Goal: Contribute content: Contribute content

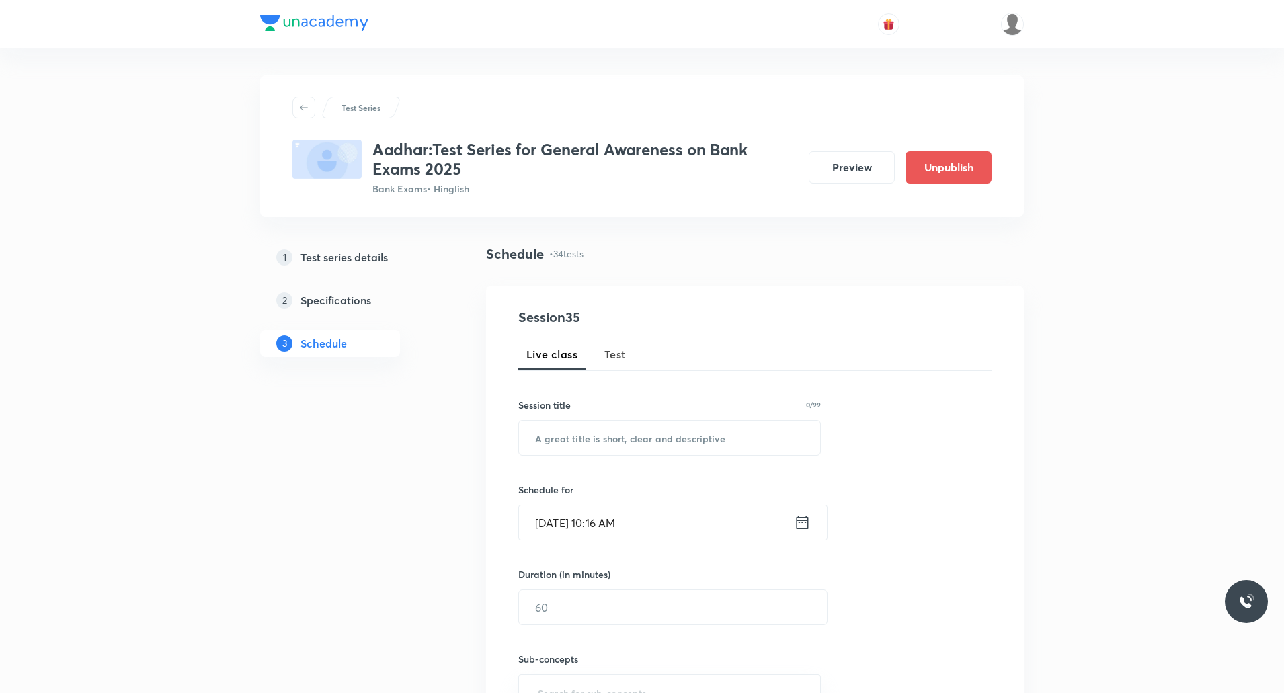
click at [618, 356] on span "Test" at bounding box center [615, 354] width 22 height 16
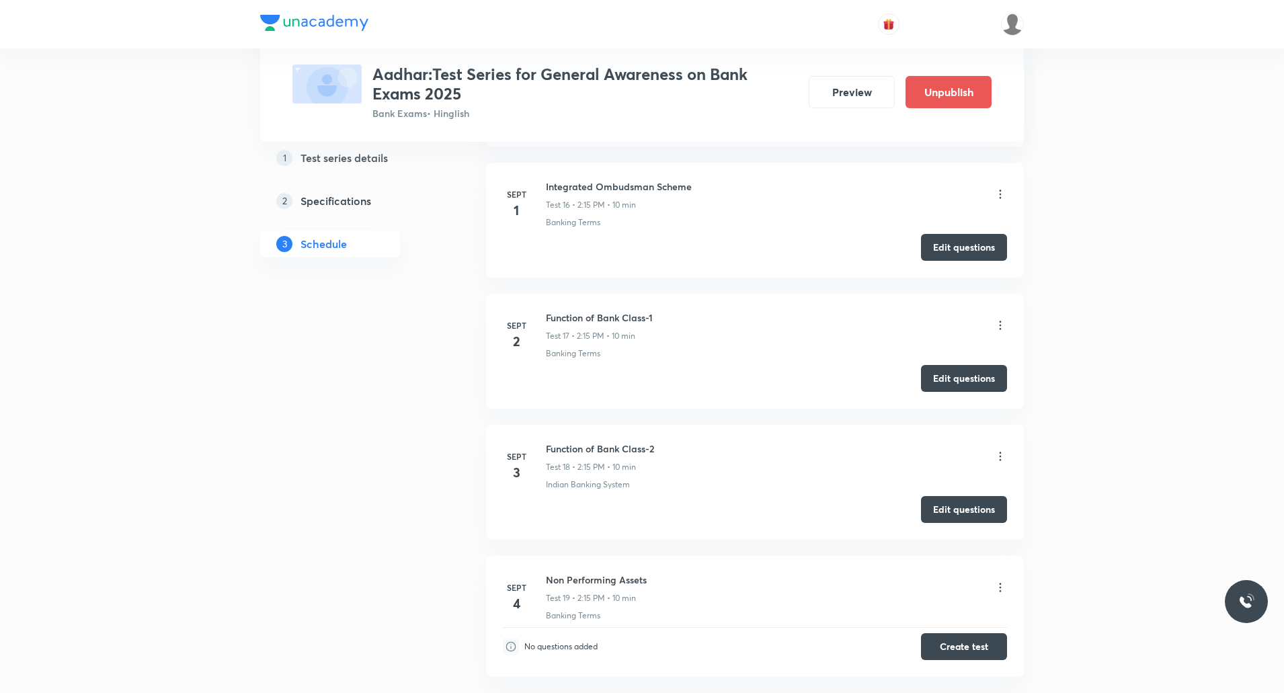
scroll to position [2823, 0]
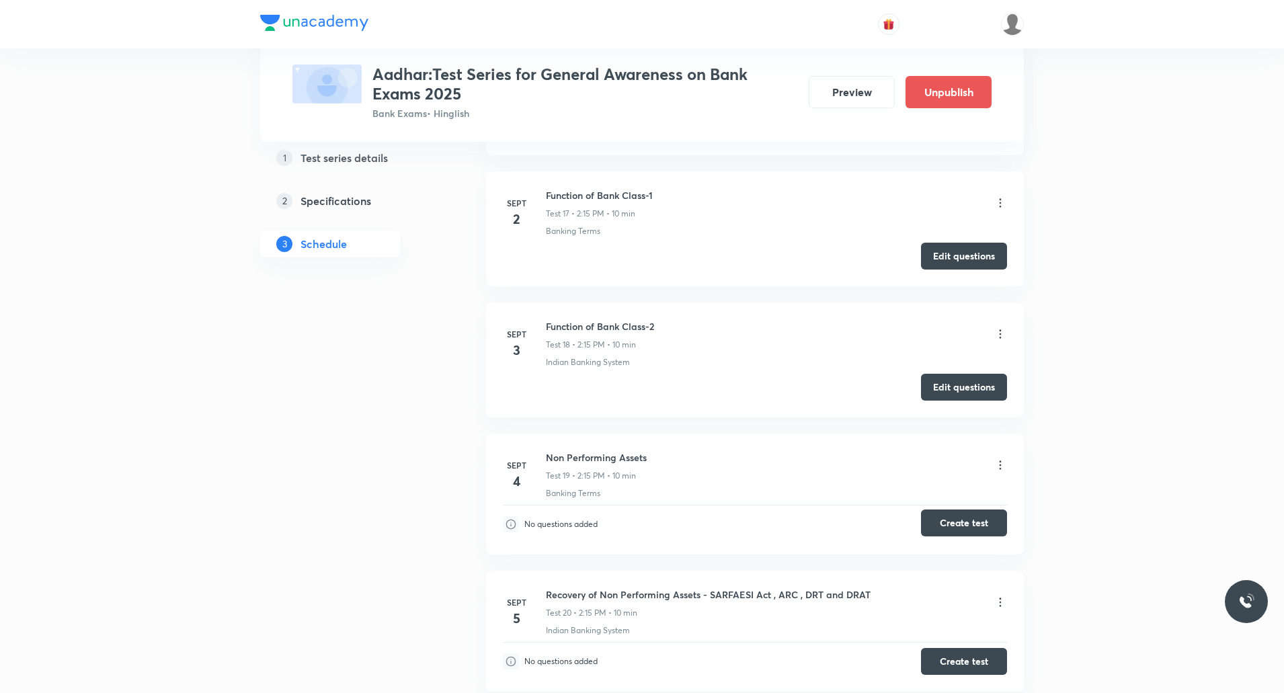
click at [966, 530] on button "Create test" at bounding box center [964, 522] width 86 height 27
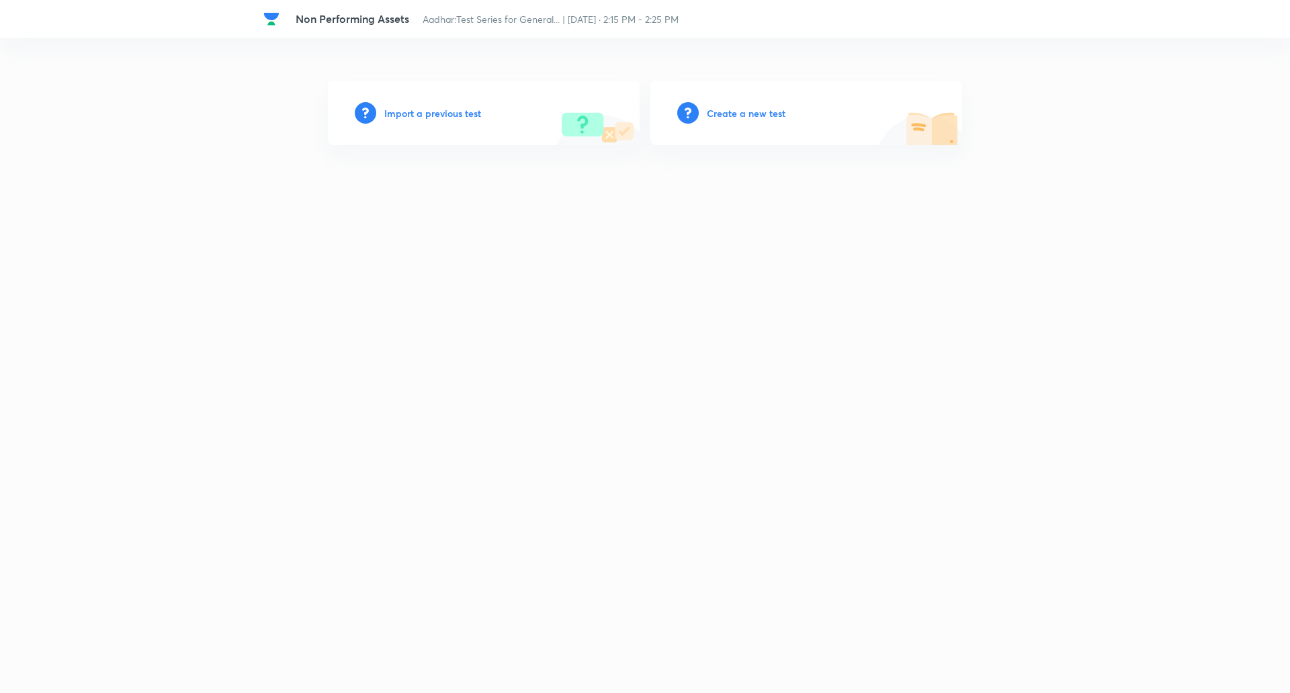
click at [762, 108] on h6 "Create a new test" at bounding box center [746, 113] width 79 height 14
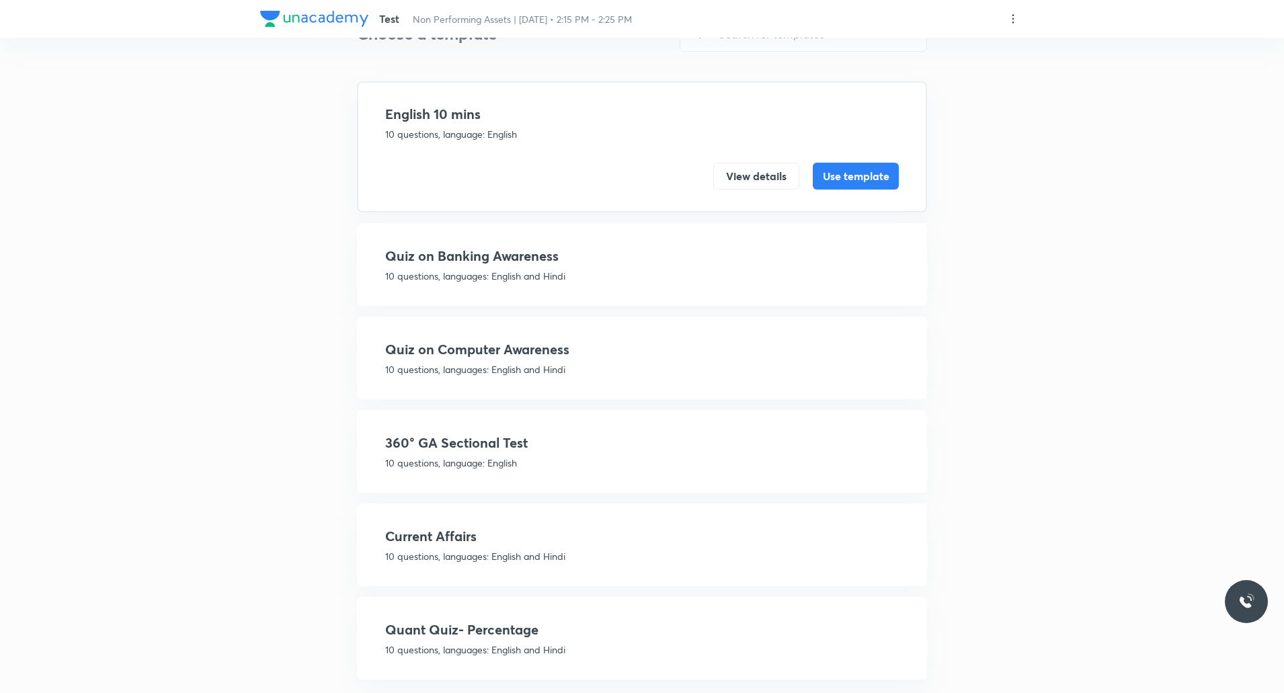
scroll to position [78, 0]
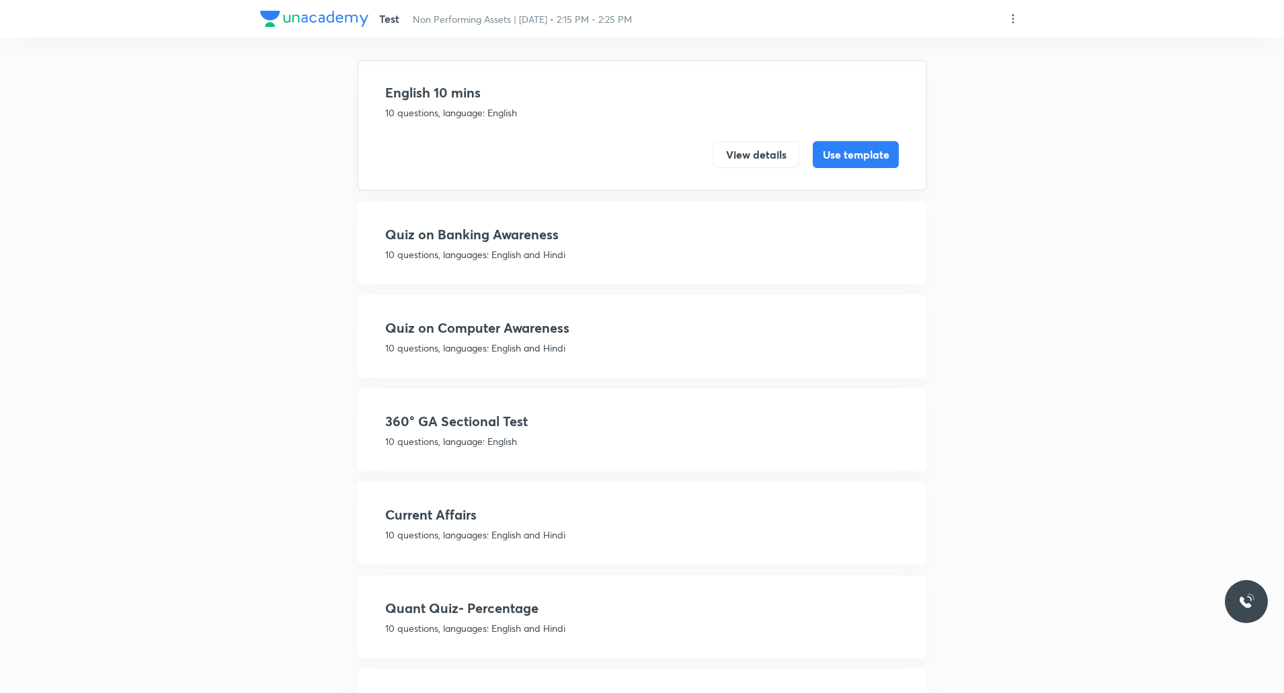
click at [479, 434] on p "10 questions, language: English" at bounding box center [641, 441] width 513 height 14
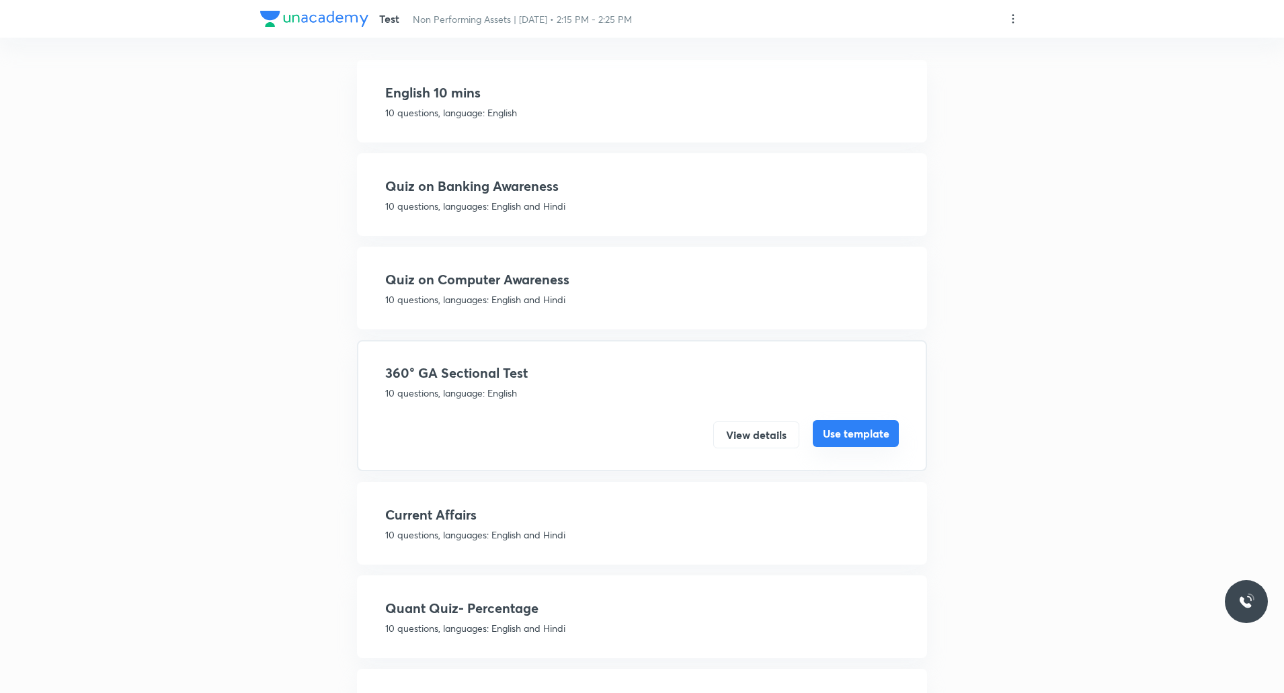
click at [853, 433] on button "Use template" at bounding box center [855, 433] width 86 height 27
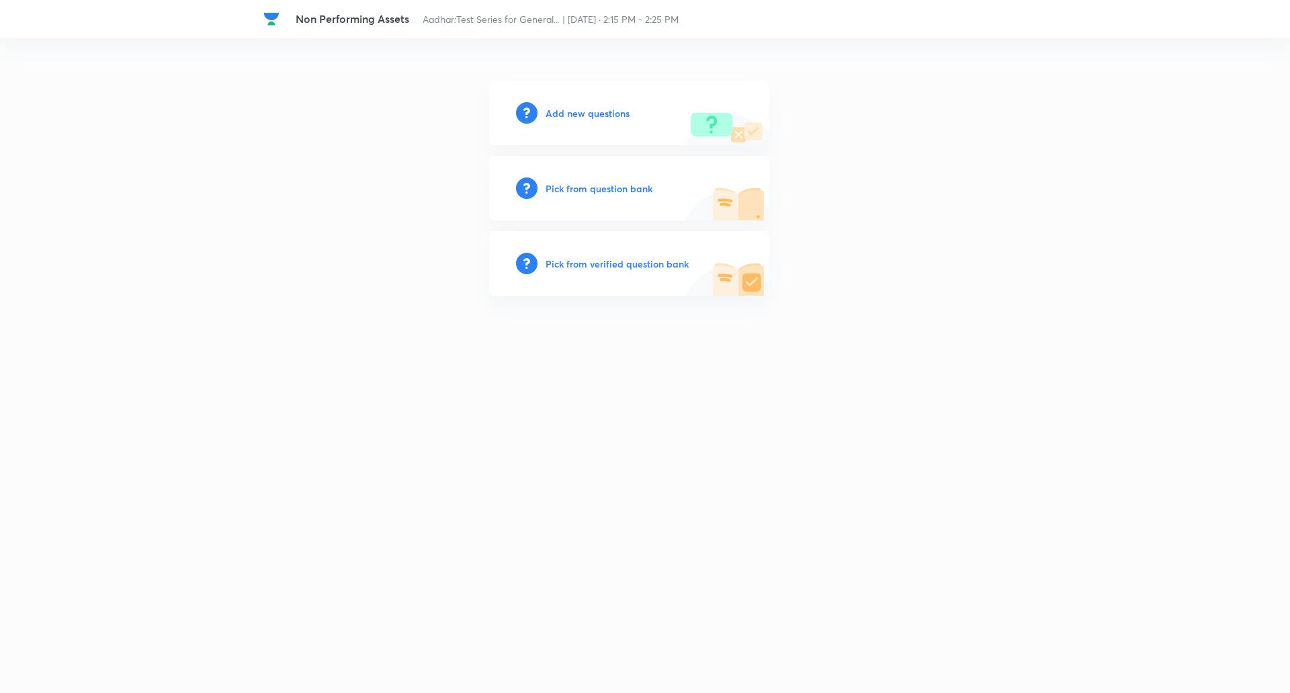
click at [585, 111] on h6 "Add new questions" at bounding box center [588, 113] width 84 height 14
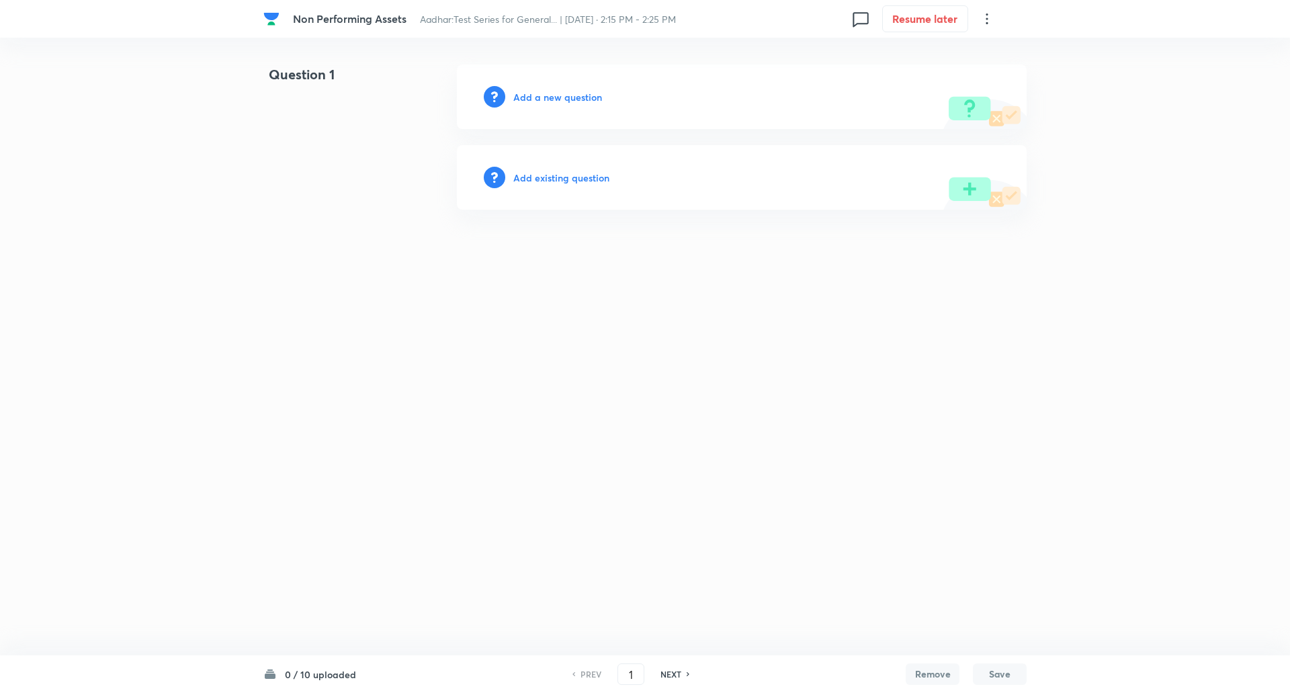
click at [567, 95] on h6 "Add a new question" at bounding box center [557, 97] width 89 height 14
click at [567, 95] on h6 "Choose a question type" at bounding box center [564, 97] width 103 height 14
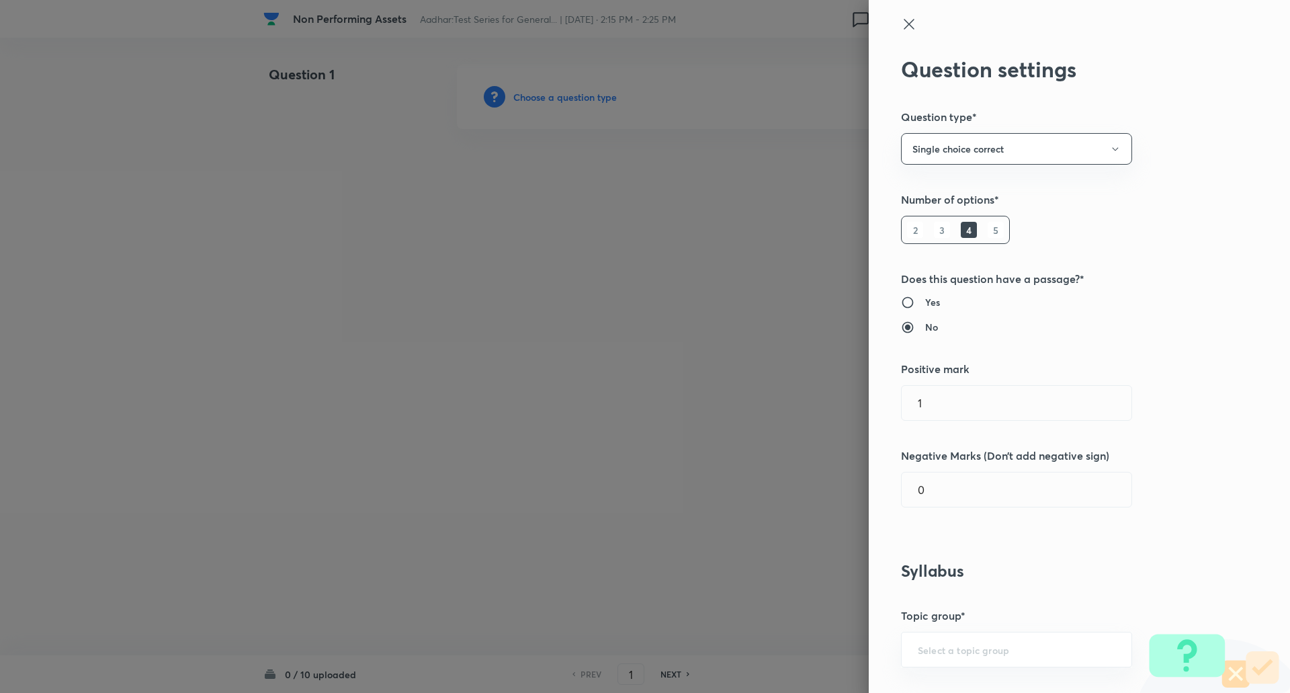
click at [988, 228] on h6 "5" at bounding box center [996, 230] width 16 height 16
click at [972, 494] on input "0" at bounding box center [1017, 489] width 230 height 34
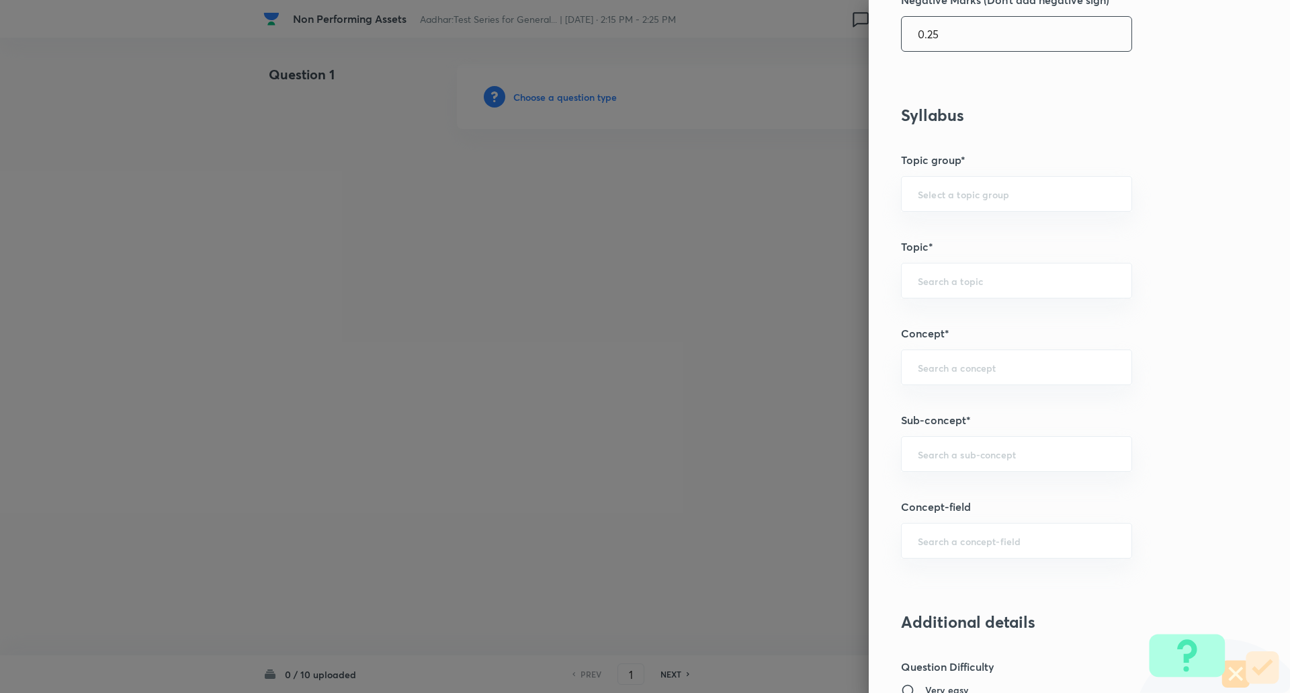
scroll to position [470, 0]
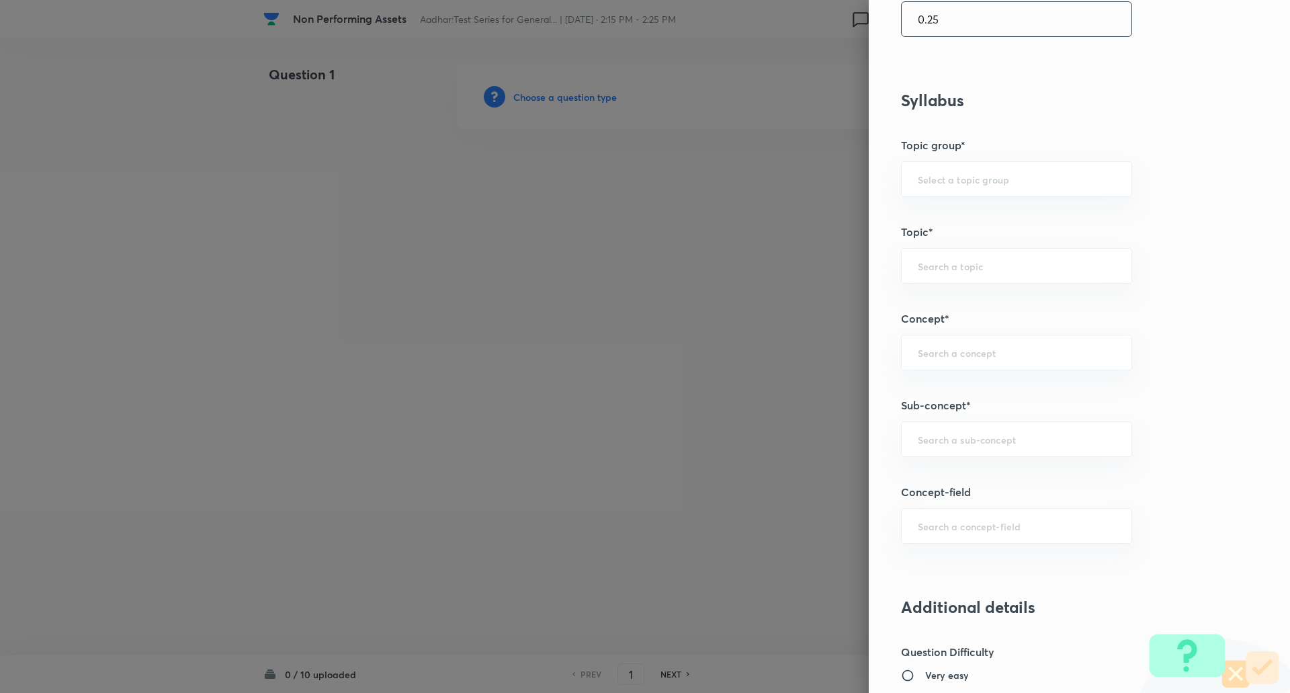
type input "0.25"
click at [937, 448] on div "​" at bounding box center [1016, 439] width 231 height 36
type input "N"
click at [970, 442] on input "Banking" at bounding box center [1017, 439] width 198 height 13
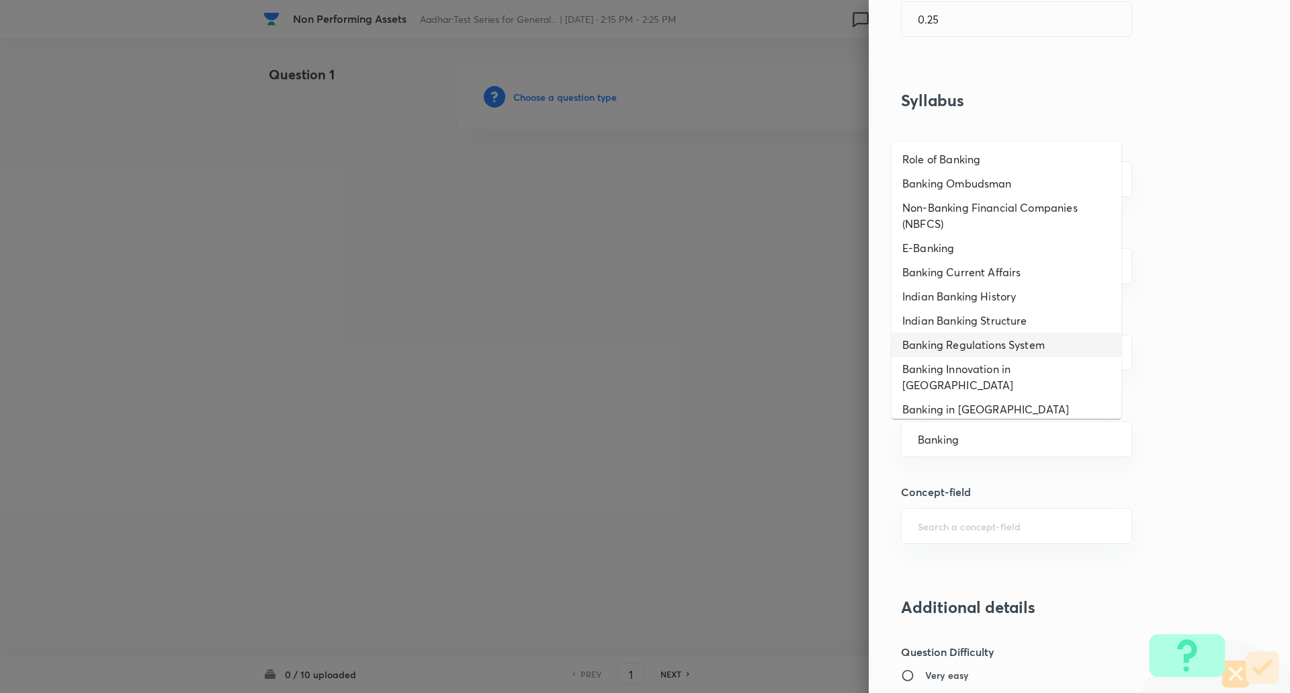
click at [948, 345] on li "Banking Regulations System" at bounding box center [1007, 345] width 230 height 24
type input "Banking Regulations System"
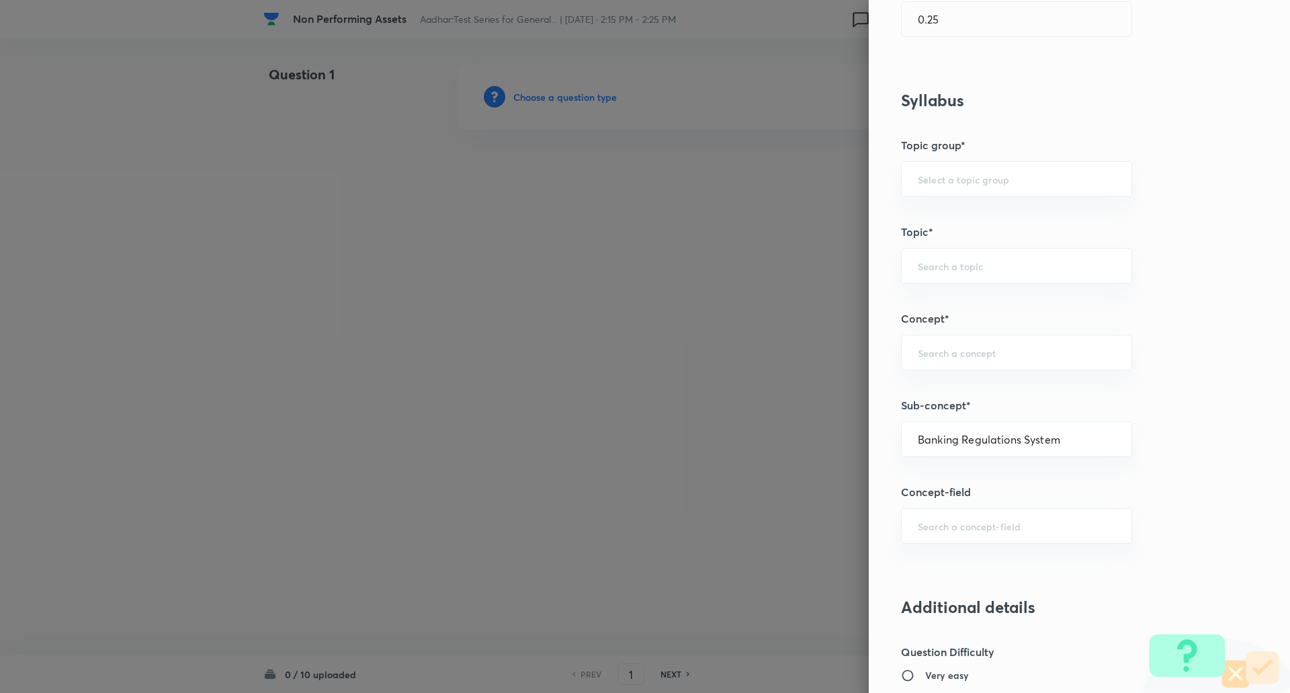
type input "Awareness"
type input "Banking Awareness"
type input "Indian Banking System"
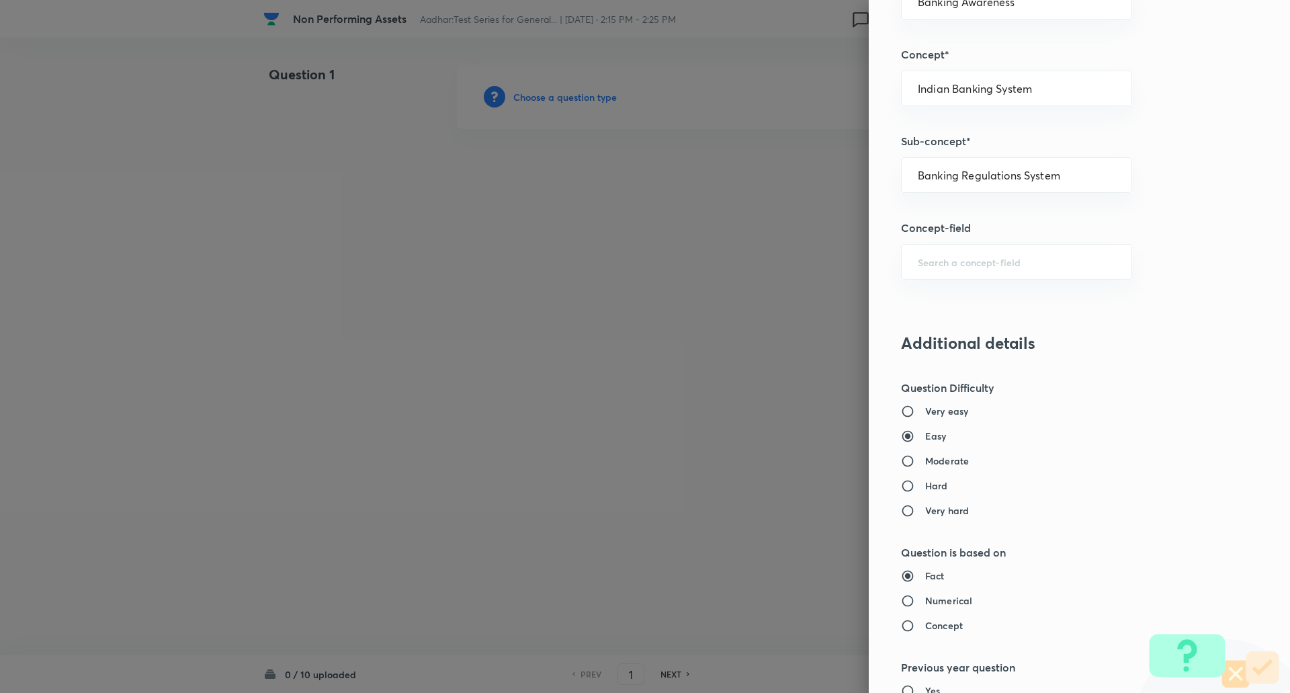
scroll to position [941, 0]
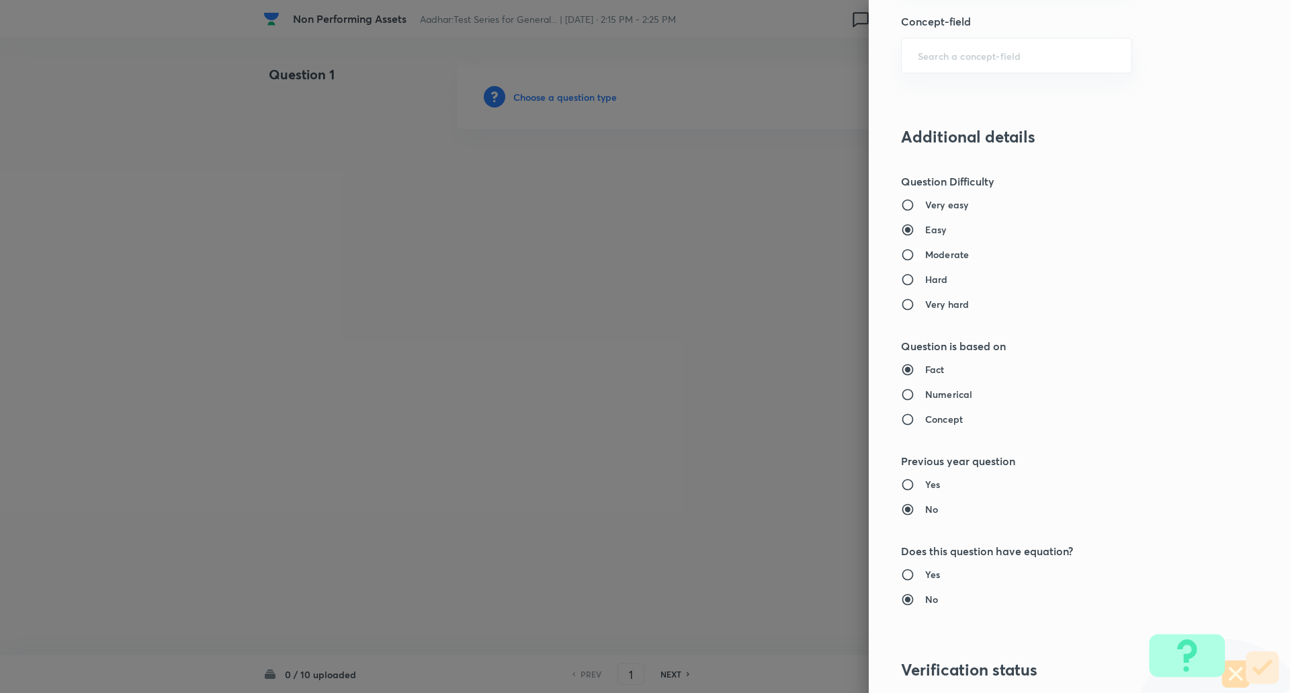
click at [905, 259] on input "Moderate" at bounding box center [913, 254] width 24 height 13
radio input "true"
radio input "false"
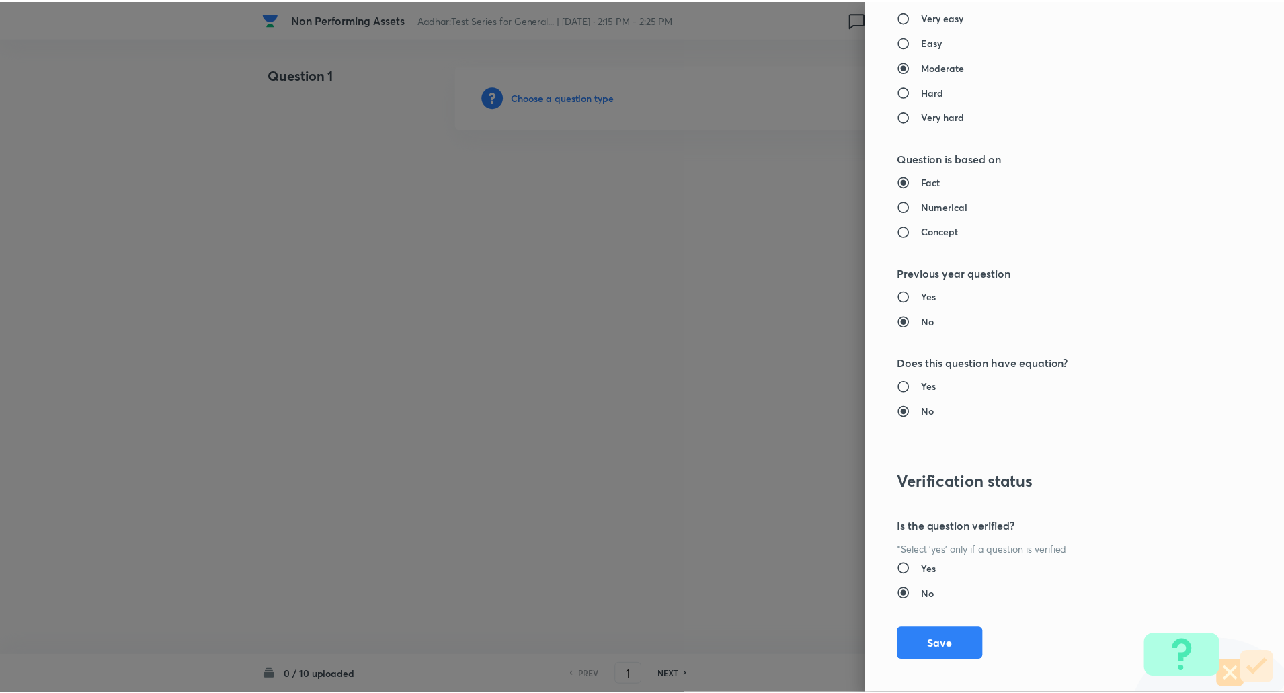
scroll to position [1139, 0]
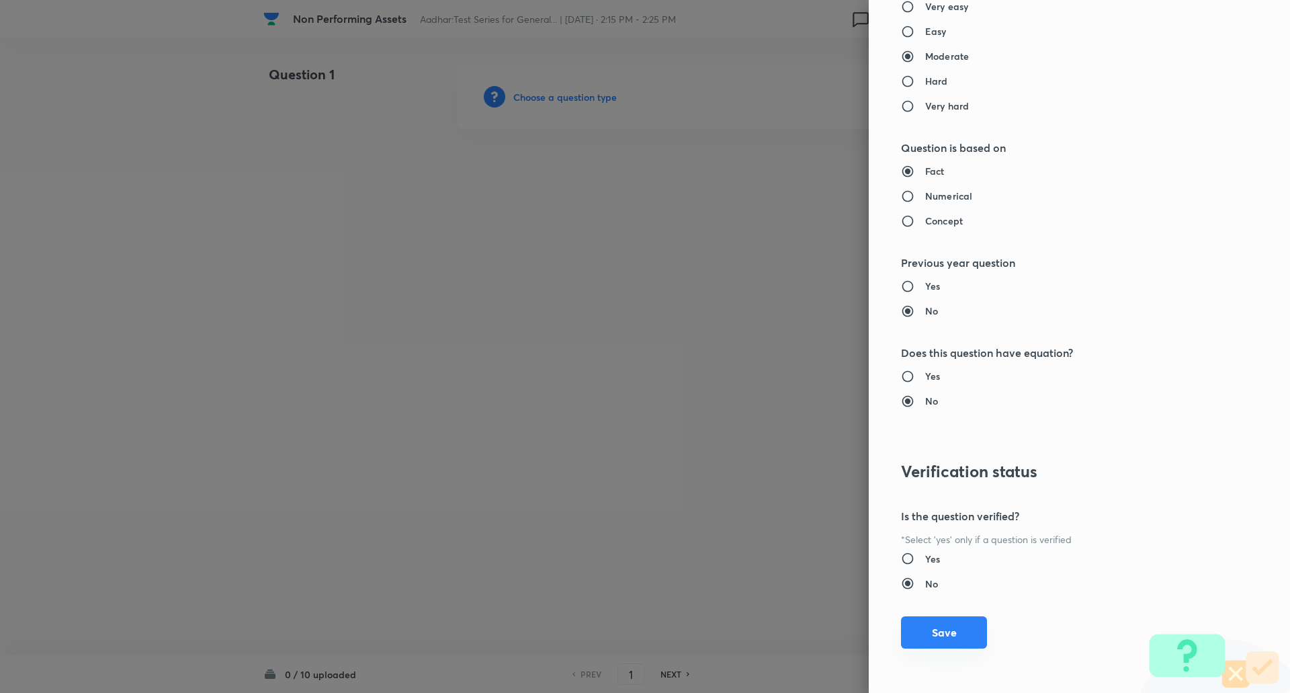
click at [954, 626] on button "Save" at bounding box center [944, 632] width 86 height 32
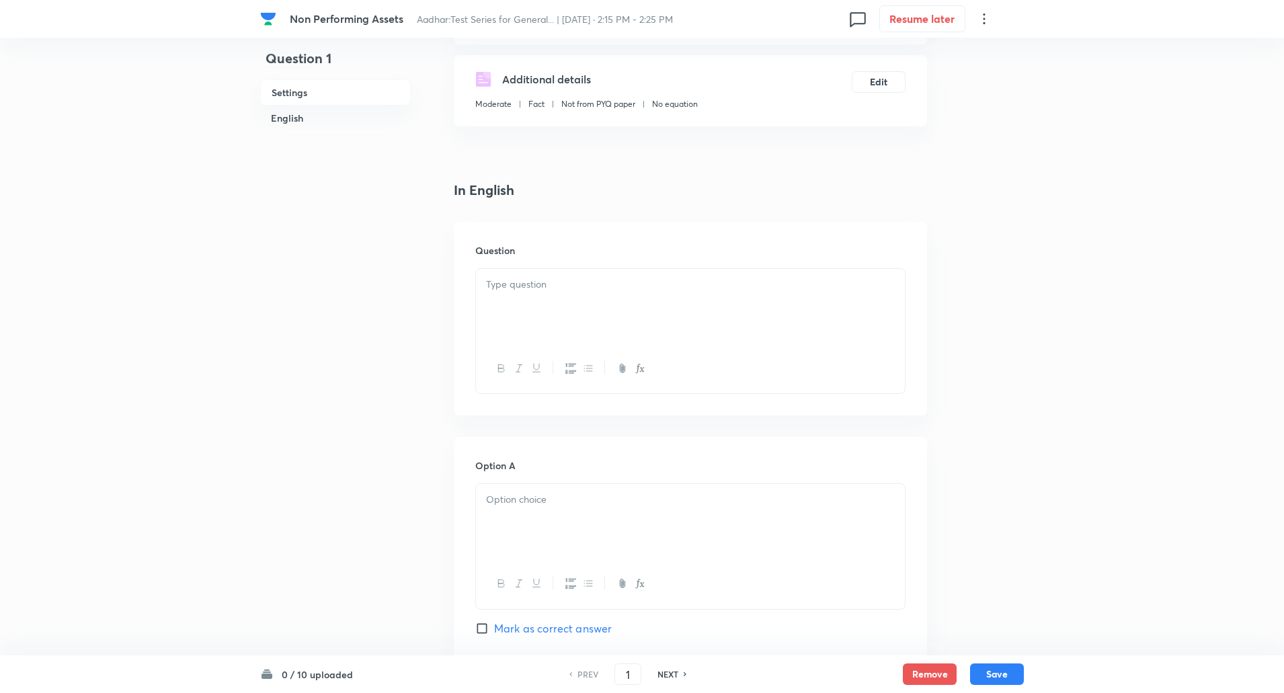
scroll to position [336, 0]
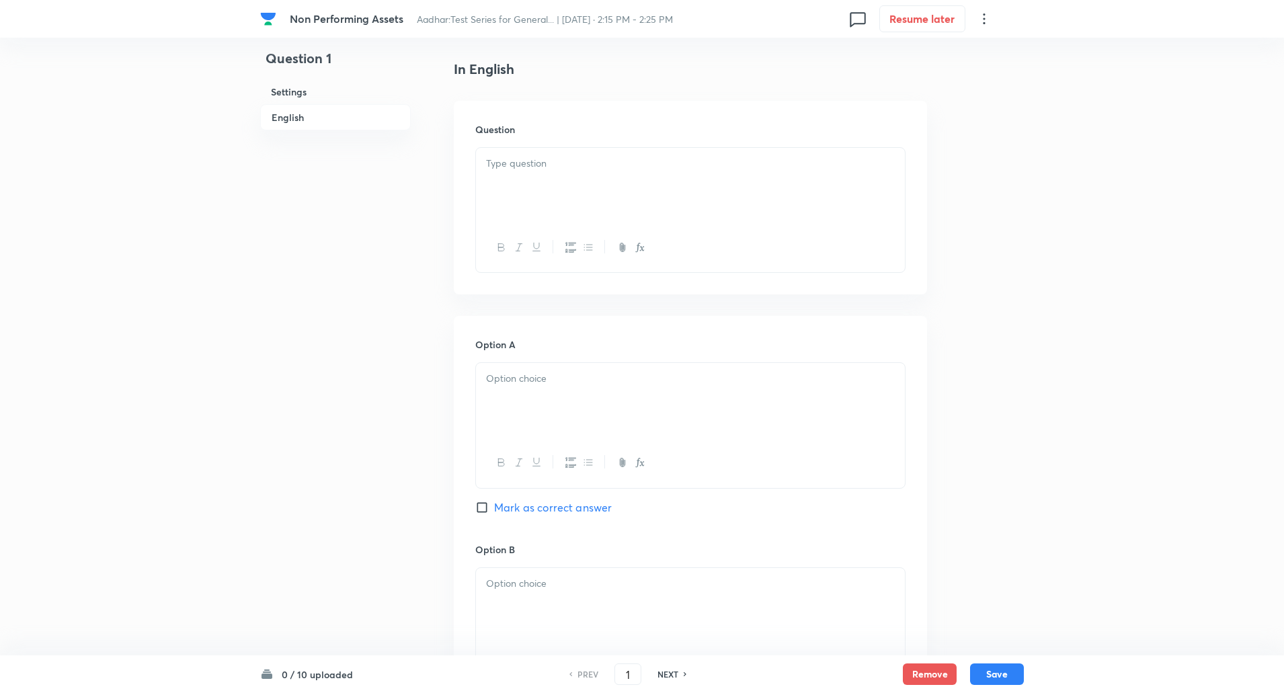
click at [554, 185] on div at bounding box center [690, 185] width 429 height 75
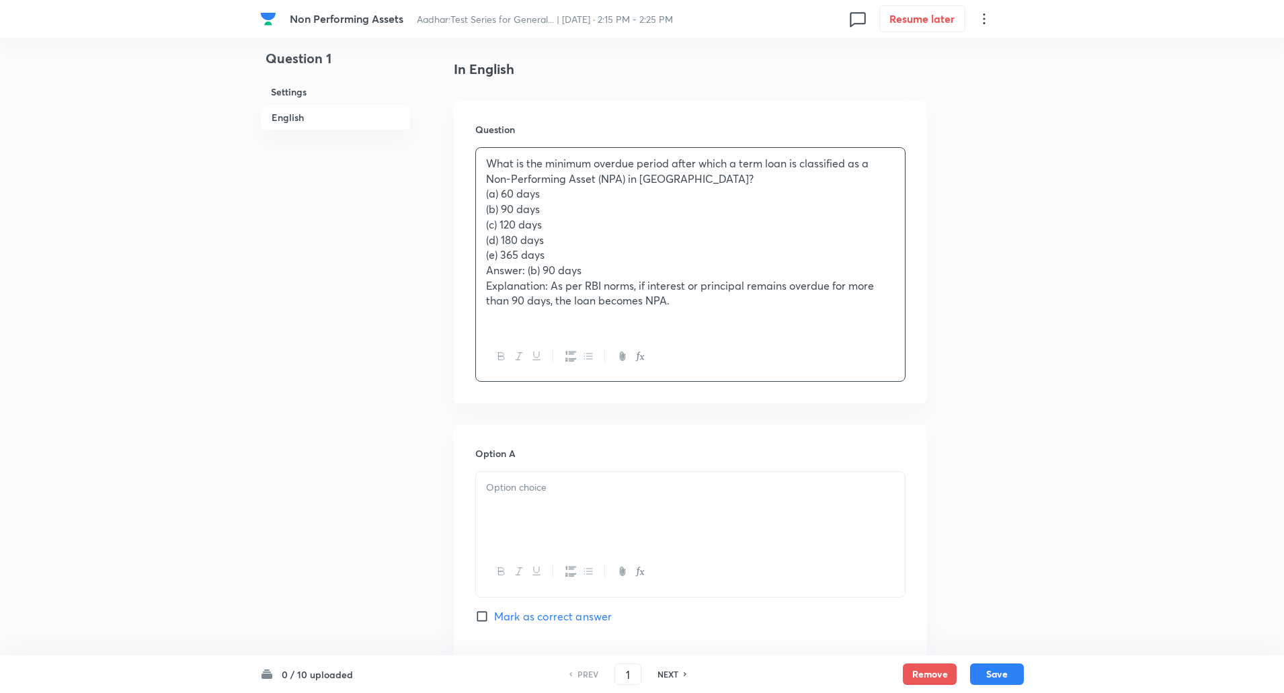
click at [490, 165] on p "What is the minimum overdue period after which a term loan is classified as a N…" at bounding box center [690, 171] width 409 height 30
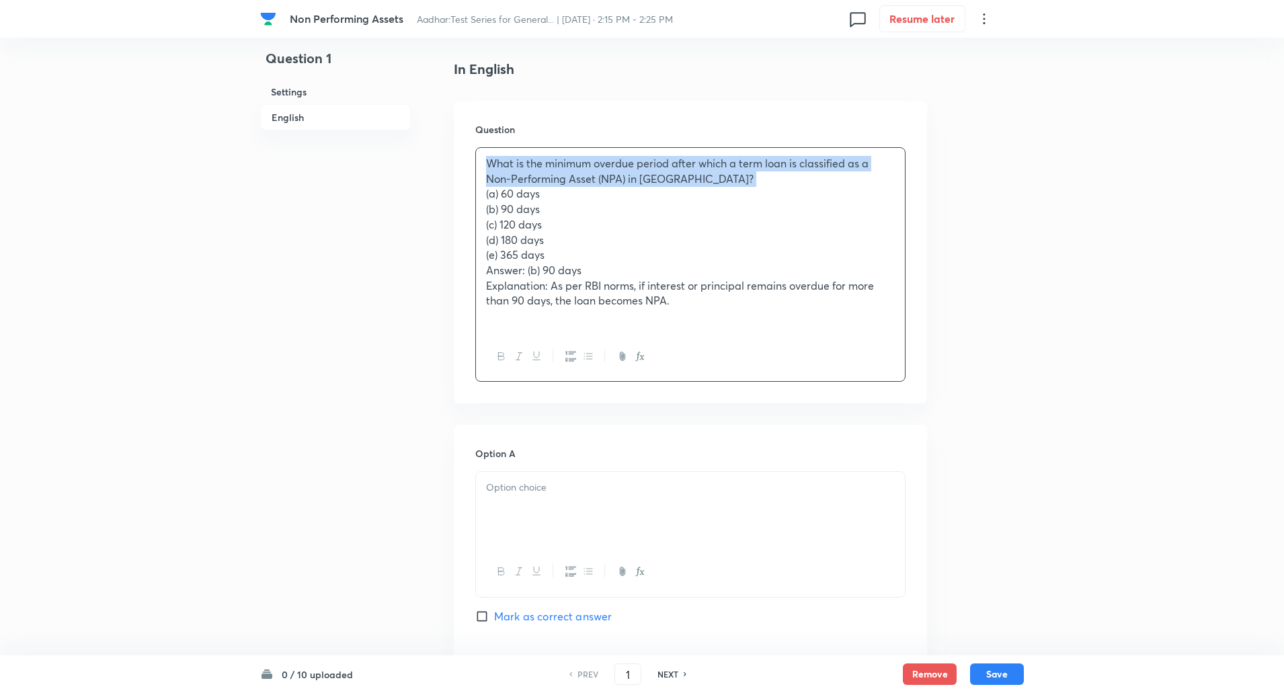
copy p "What is the minimum overdue period after which a term loan is classified as a N…"
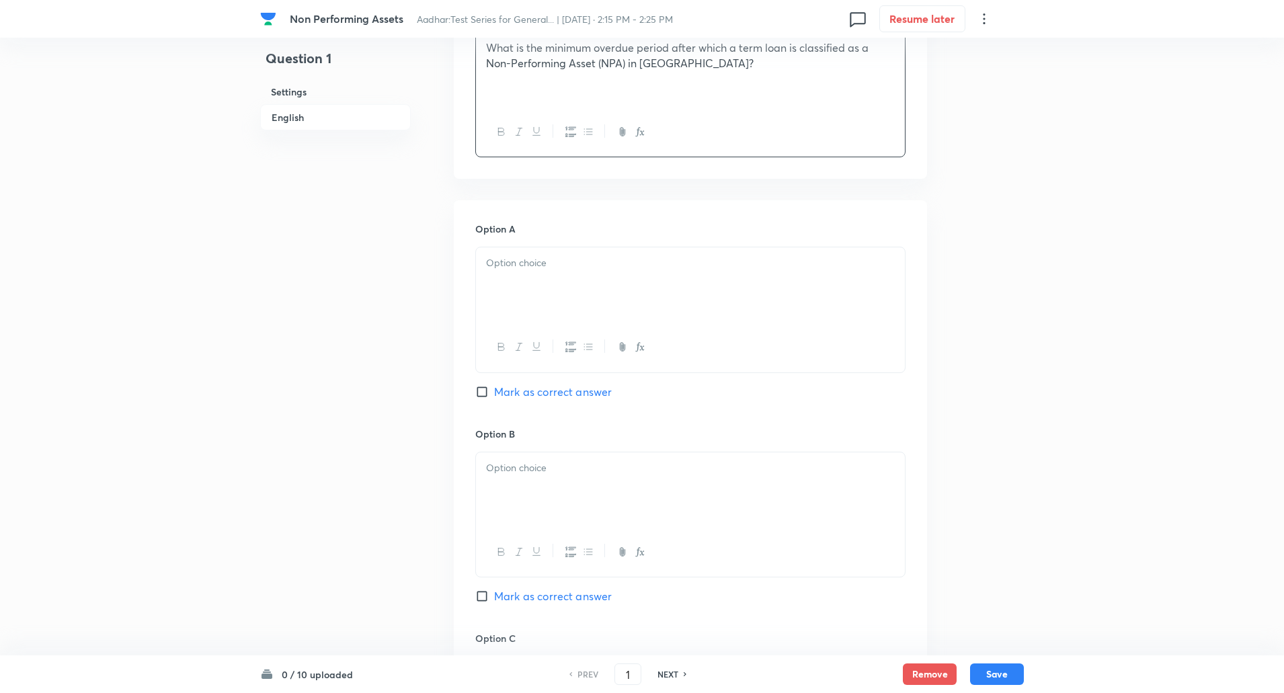
scroll to position [458, 0]
click at [533, 275] on div at bounding box center [690, 278] width 429 height 75
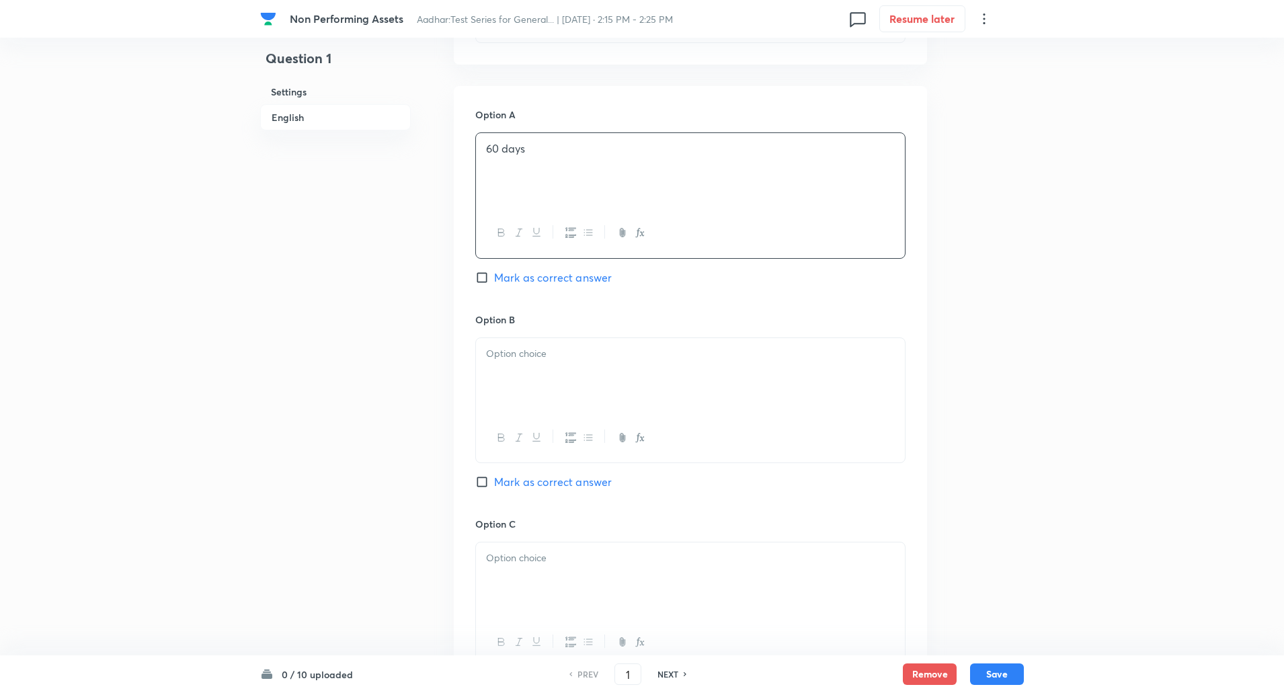
scroll to position [623, 0]
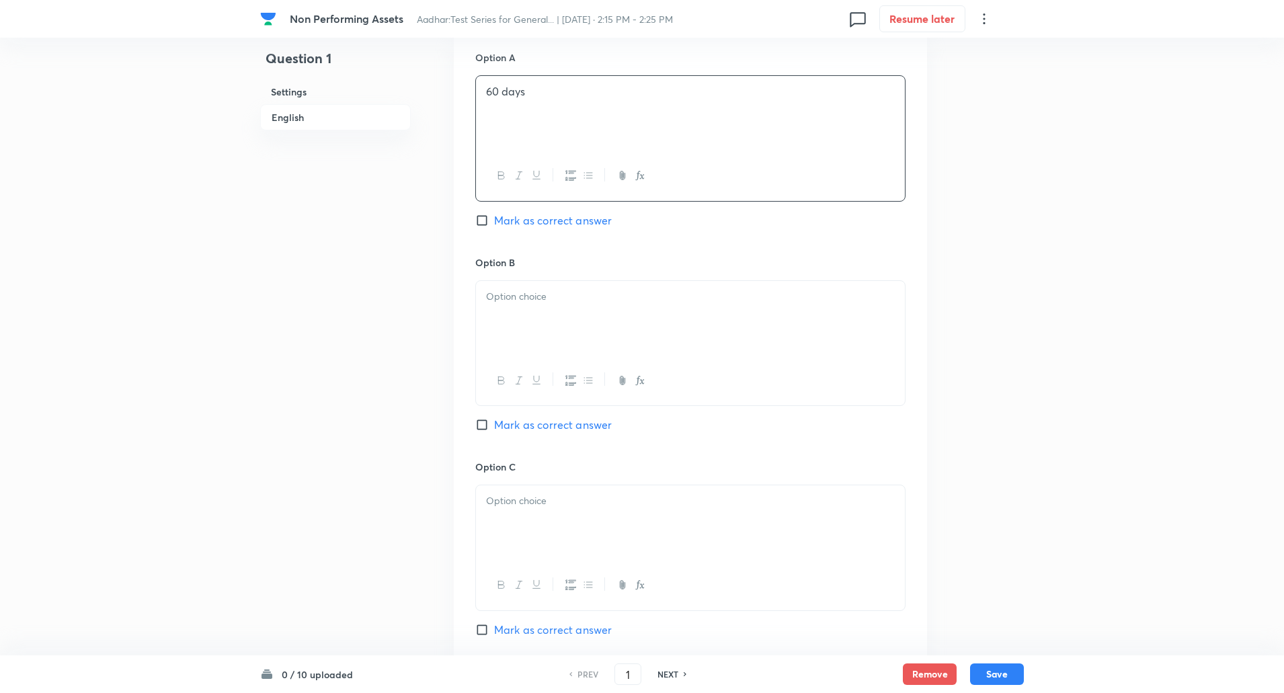
click at [478, 425] on input "Mark as correct answer" at bounding box center [484, 424] width 19 height 13
checkbox input "true"
click at [540, 327] on div at bounding box center [690, 318] width 429 height 75
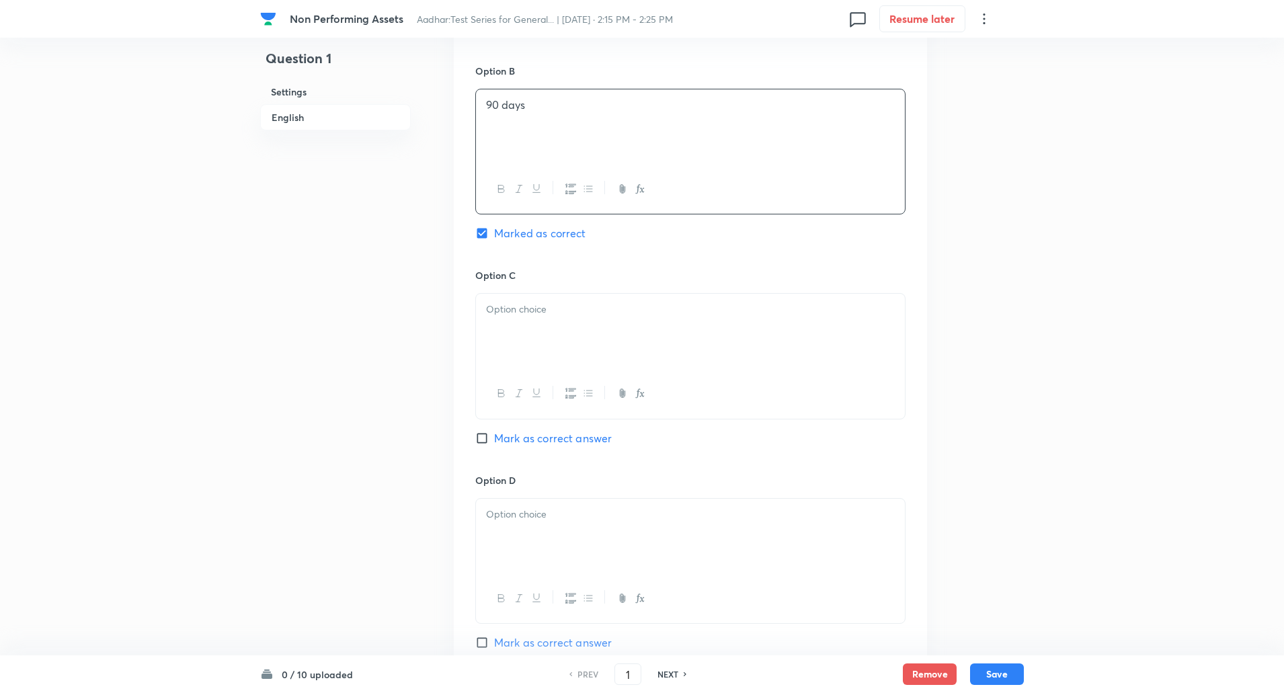
scroll to position [820, 0]
click at [542, 349] on div at bounding box center [690, 325] width 429 height 75
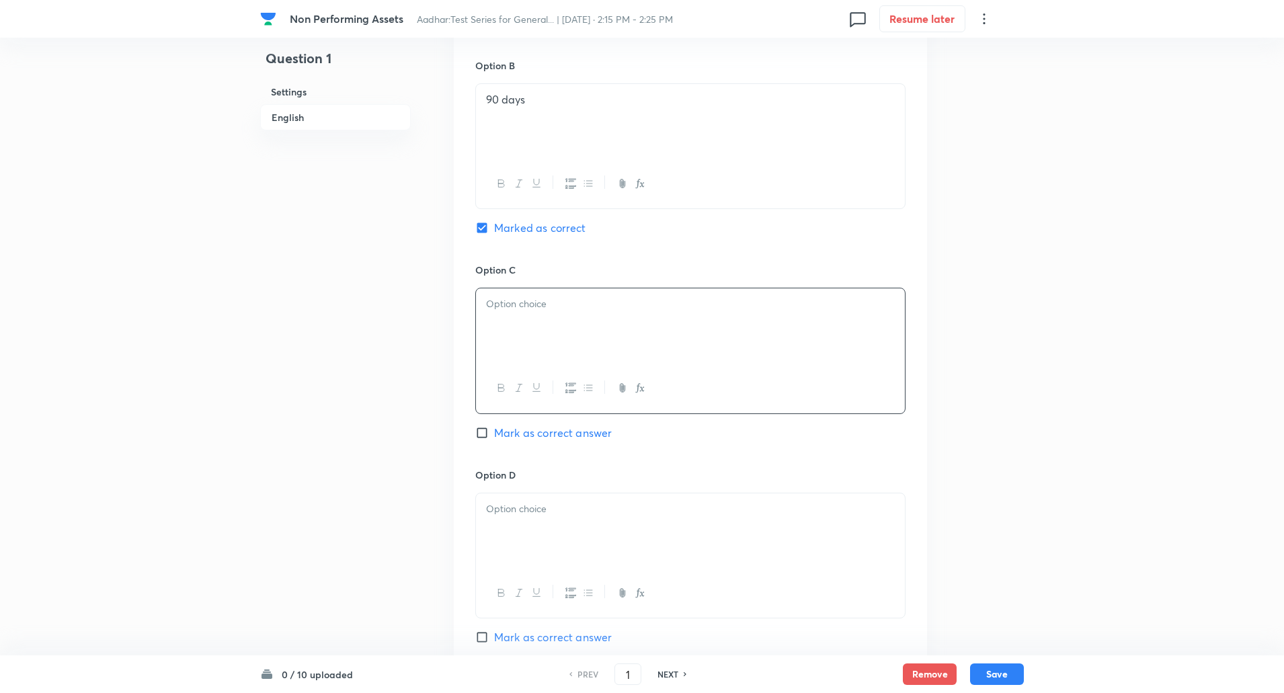
paste div
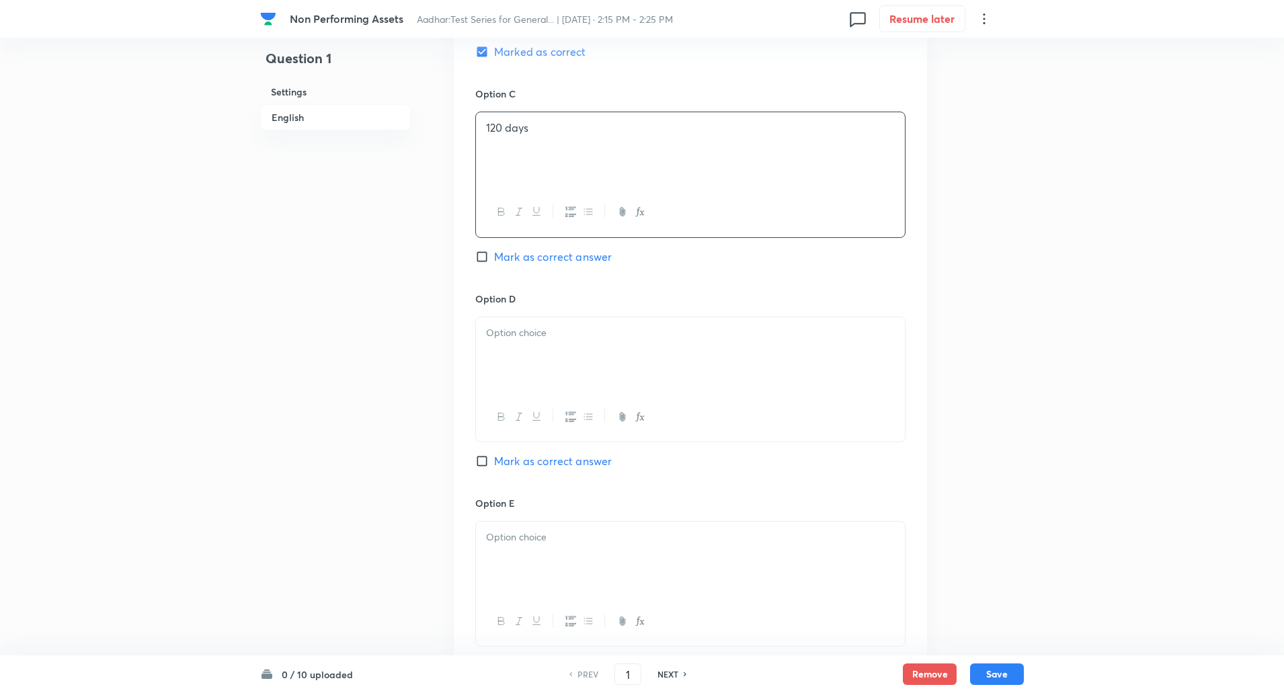
scroll to position [1010, 0]
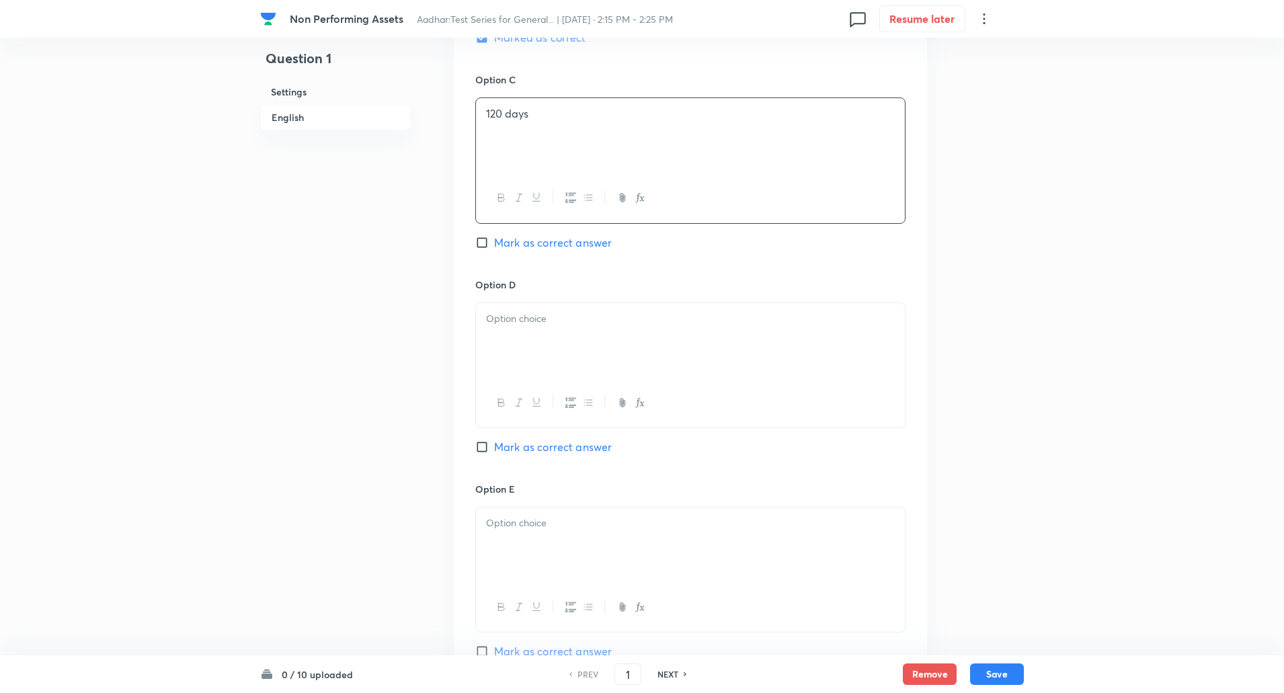
click at [540, 347] on div at bounding box center [690, 340] width 429 height 75
paste div
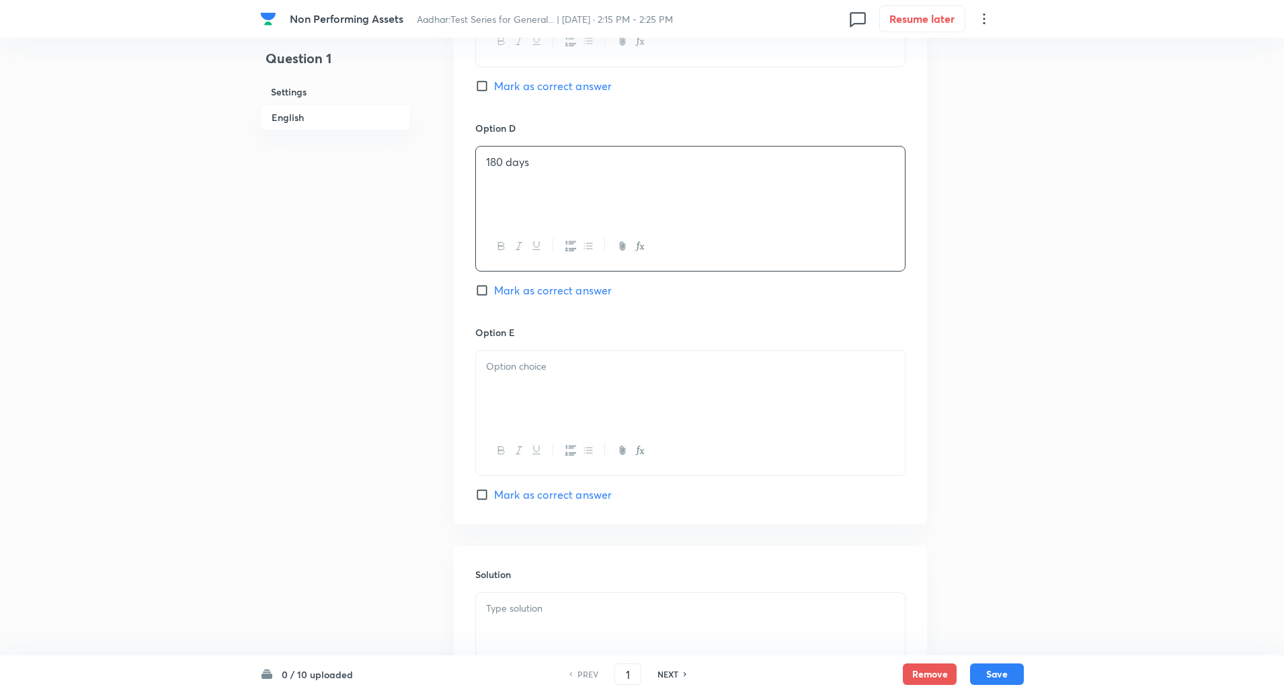
click at [539, 388] on div at bounding box center [690, 388] width 429 height 75
paste div
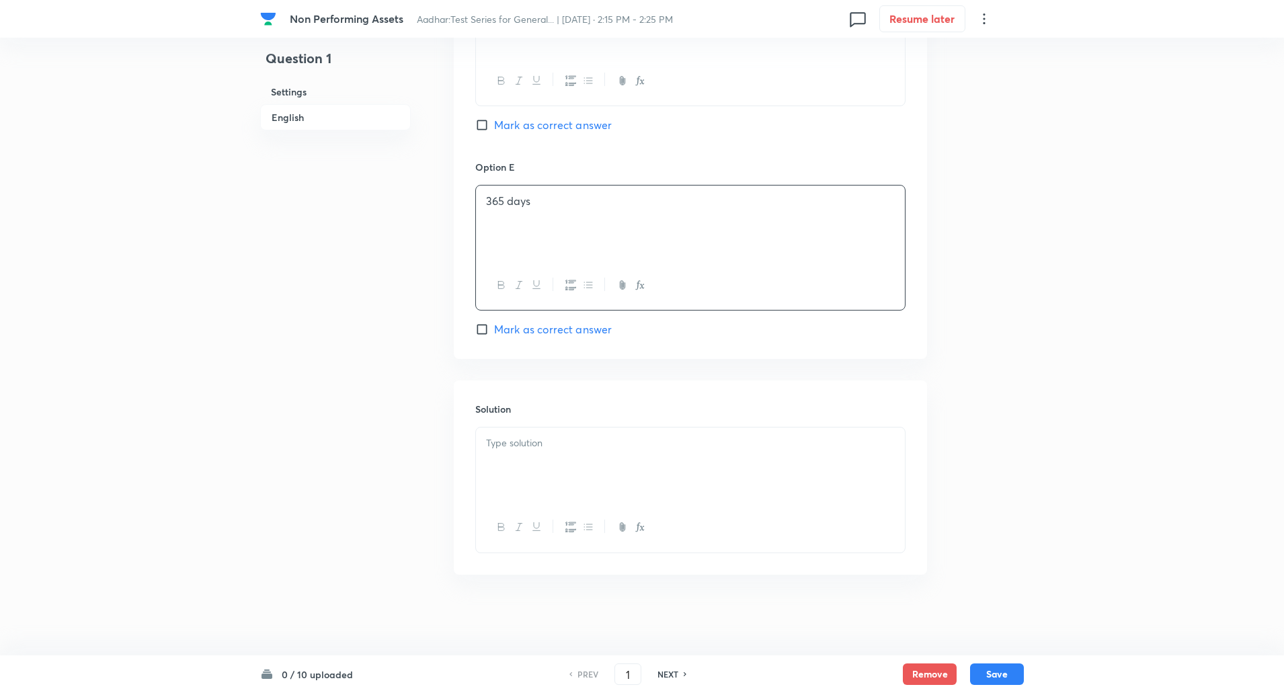
click at [530, 467] on div at bounding box center [690, 464] width 429 height 75
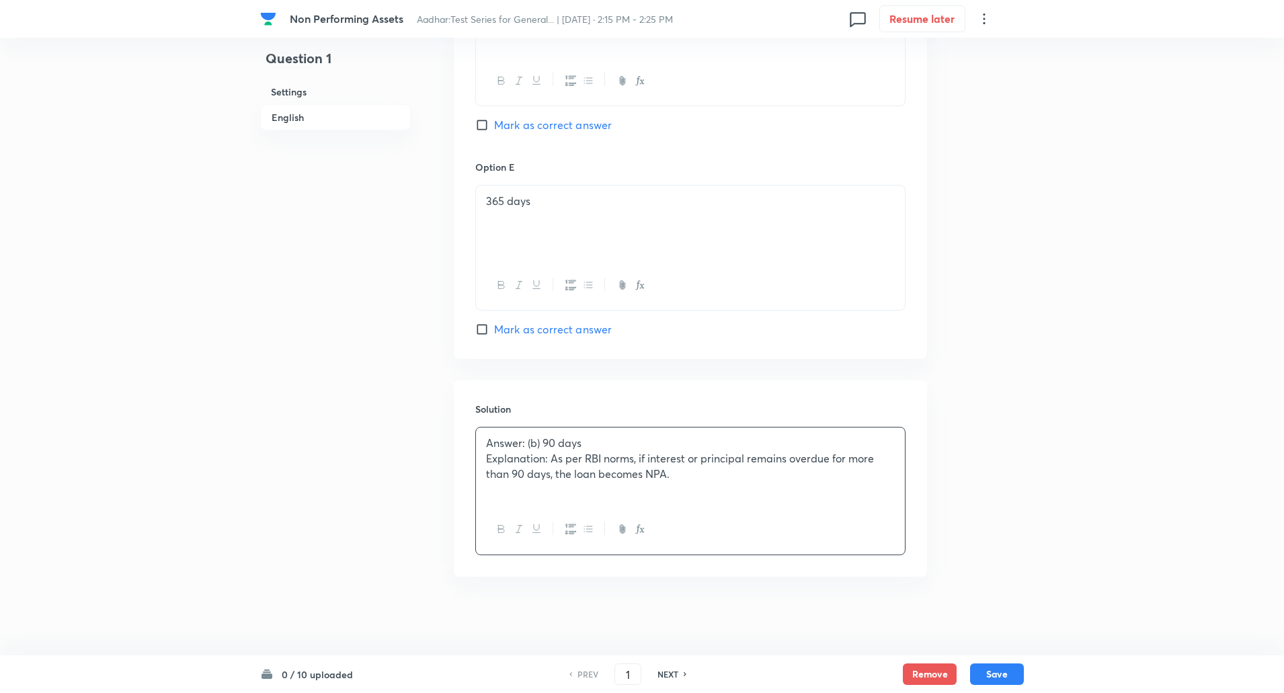
click at [552, 462] on p "Explanation: As per RBI norms, if interest or principal remains overdue for mor…" at bounding box center [690, 466] width 409 height 30
click at [1007, 673] on button "Save" at bounding box center [997, 673] width 54 height 22
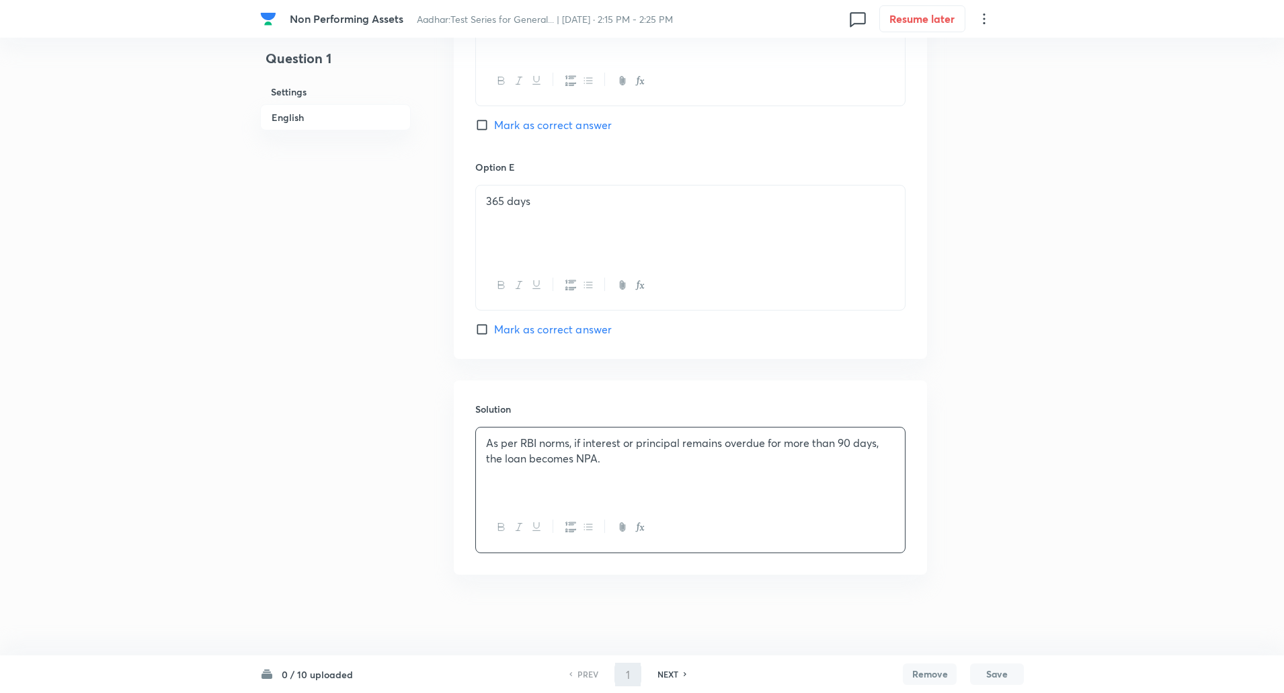
type input "2"
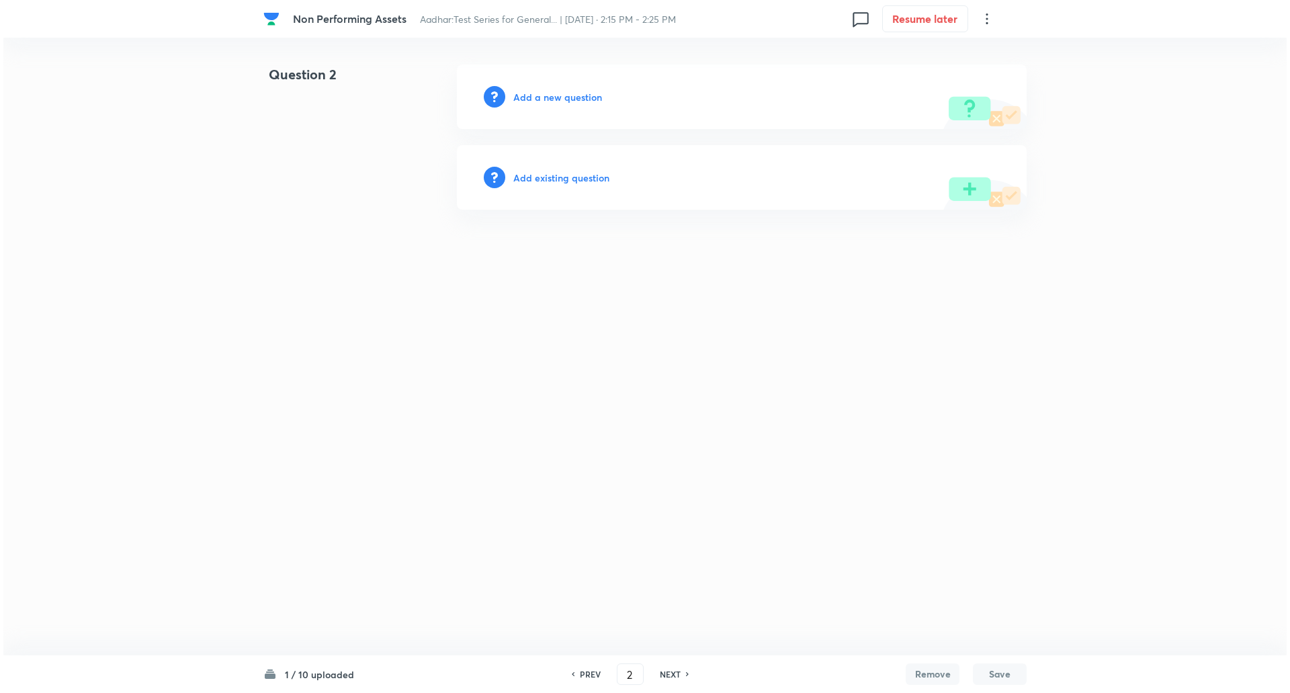
scroll to position [0, 0]
click at [562, 102] on h6 "Add a new question" at bounding box center [557, 97] width 89 height 14
click at [562, 102] on h6 "Choose a question type" at bounding box center [564, 97] width 103 height 14
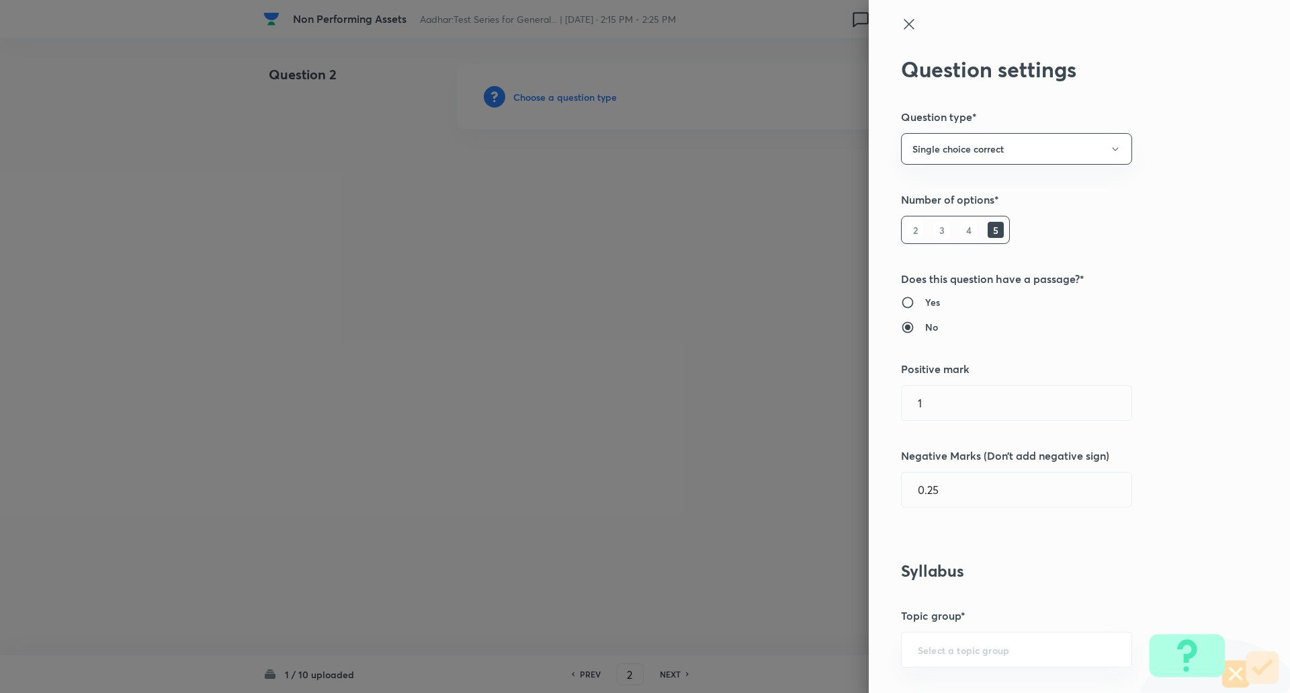
click at [562, 102] on div at bounding box center [645, 346] width 1290 height 693
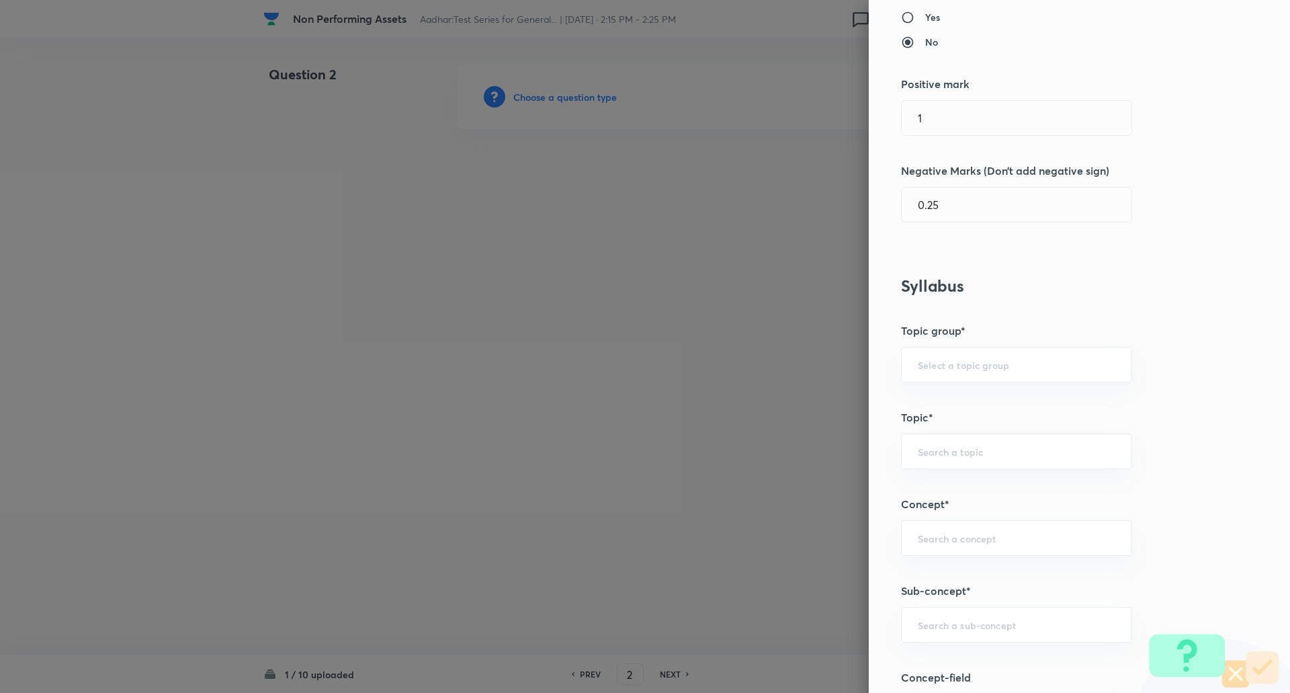
scroll to position [388, 0]
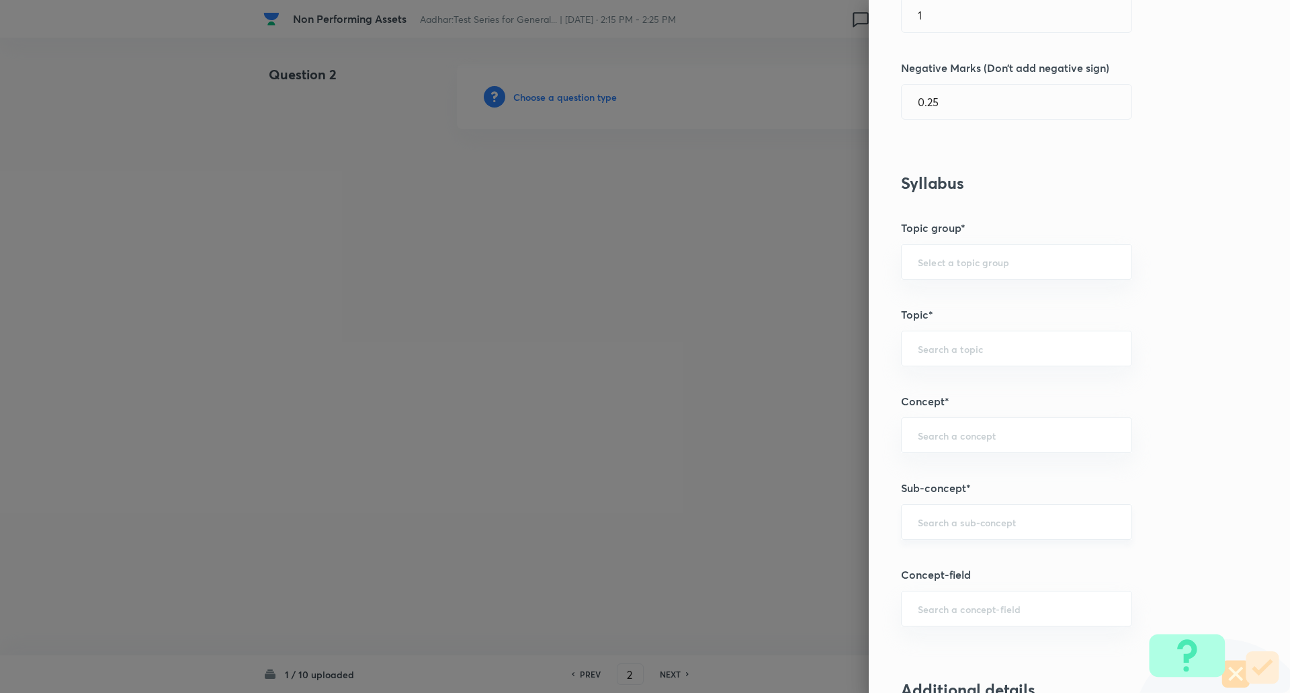
click at [943, 529] on div "​" at bounding box center [1016, 522] width 231 height 36
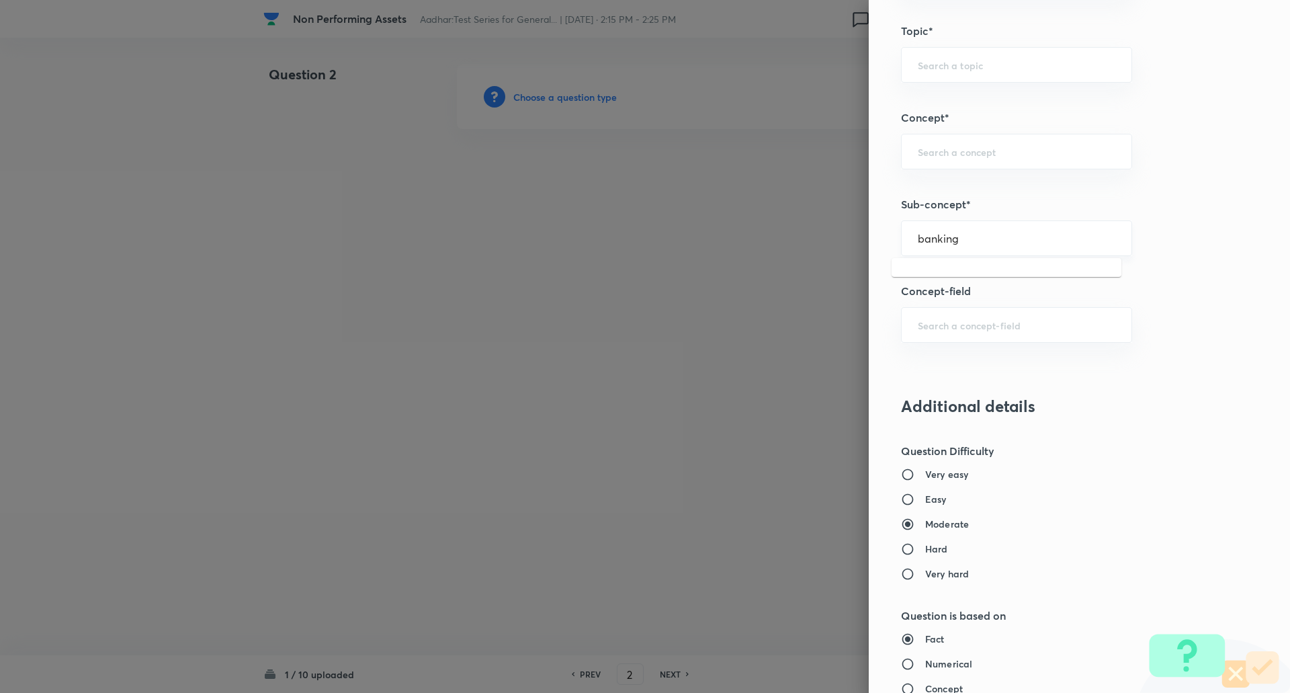
scroll to position [672, 0]
click at [981, 245] on div "banking ​" at bounding box center [1016, 238] width 231 height 36
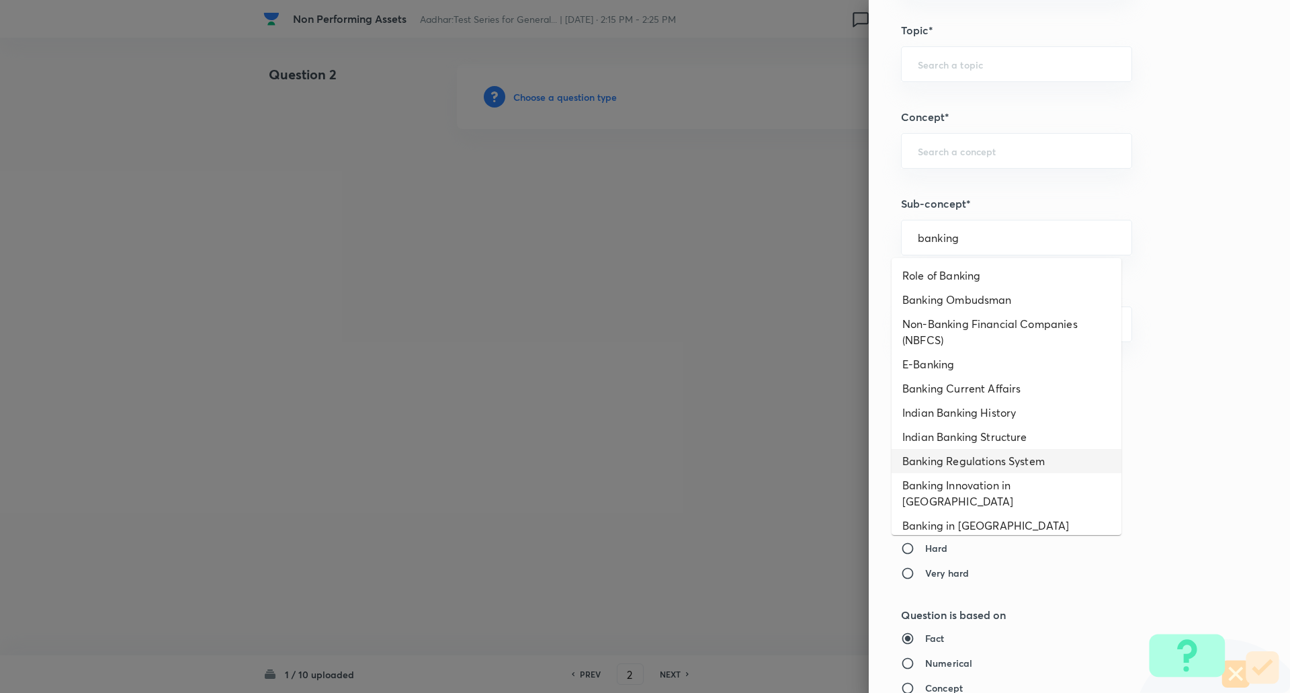
click at [981, 466] on li "Banking Regulations System" at bounding box center [1007, 461] width 230 height 24
type input "Banking Regulations System"
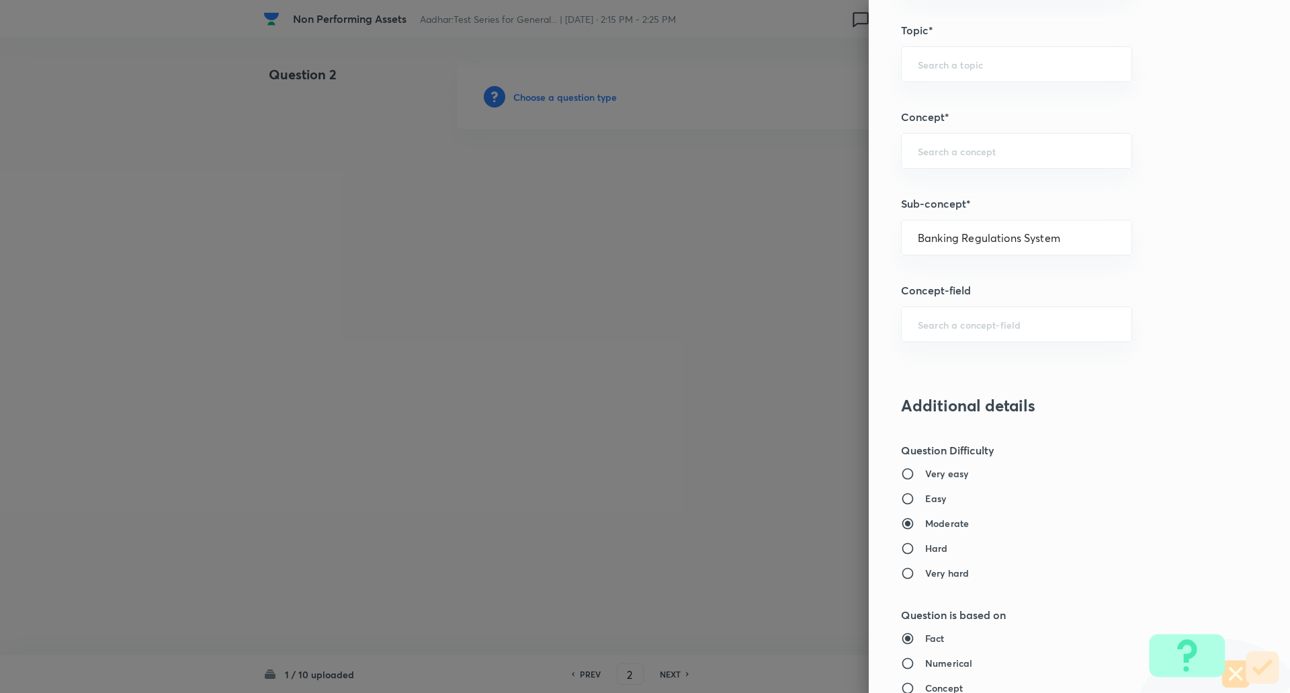
type input "Awareness"
type input "Banking Awareness"
type input "Indian Banking System"
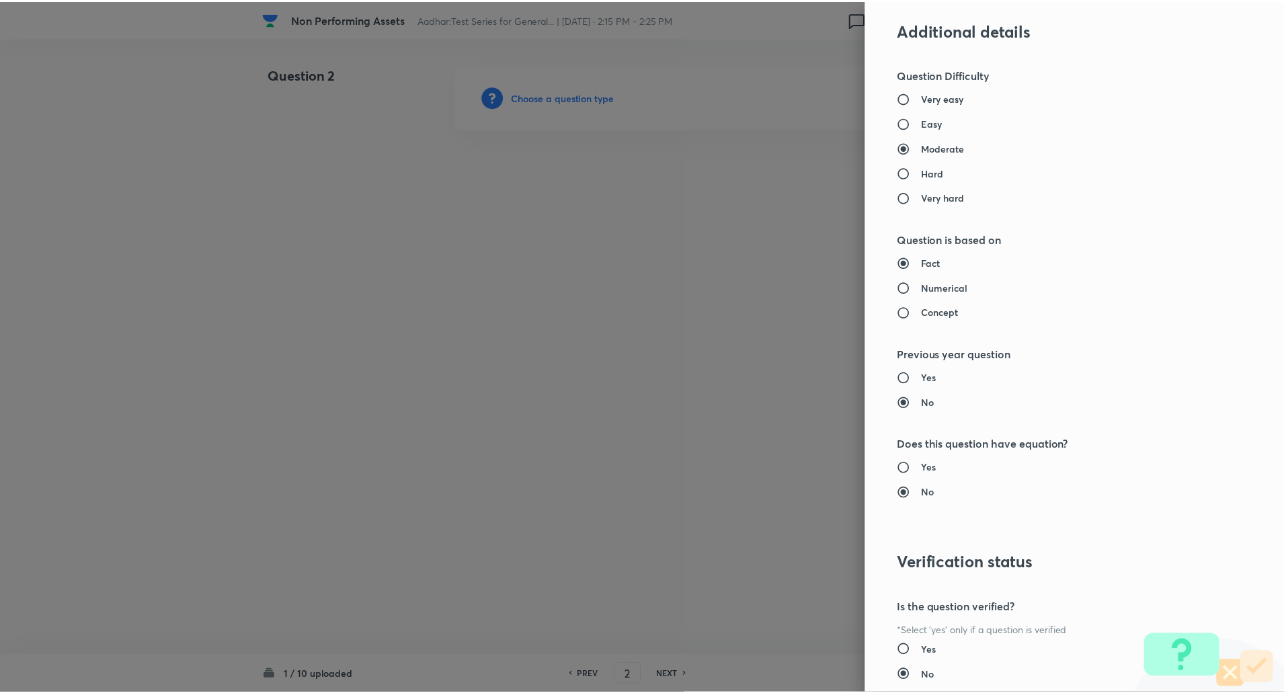
scroll to position [1139, 0]
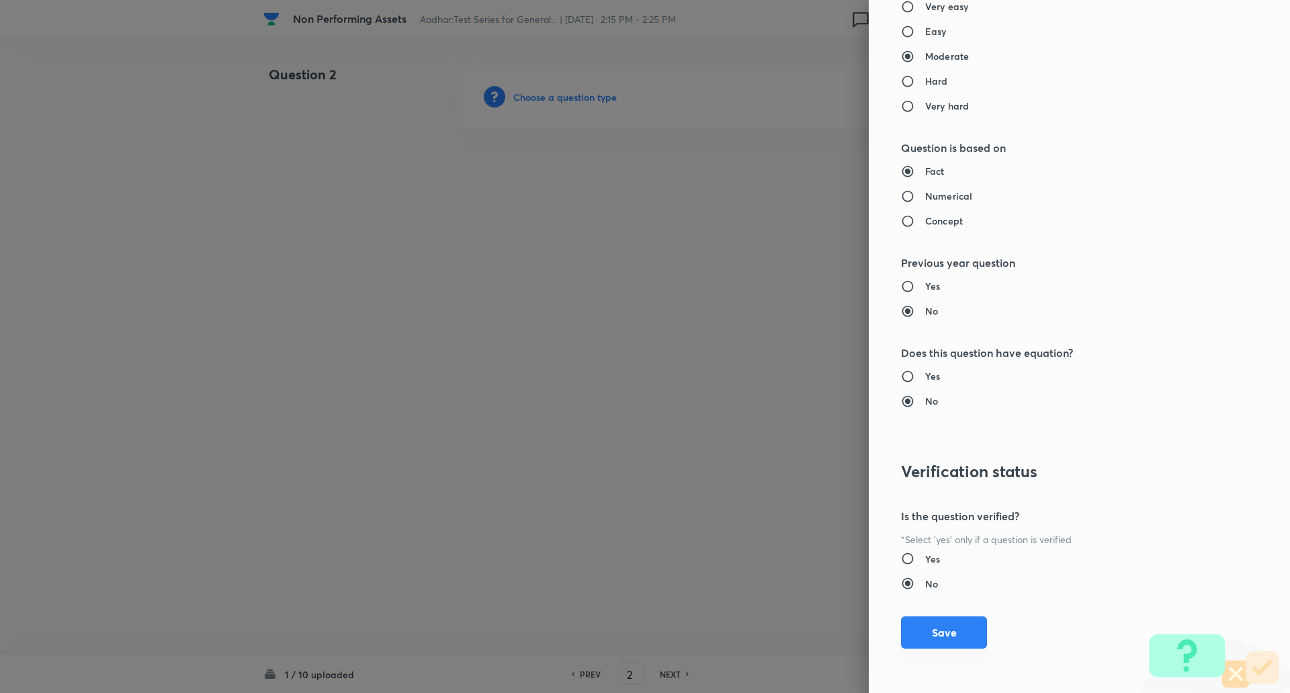
click at [958, 640] on button "Save" at bounding box center [944, 632] width 86 height 32
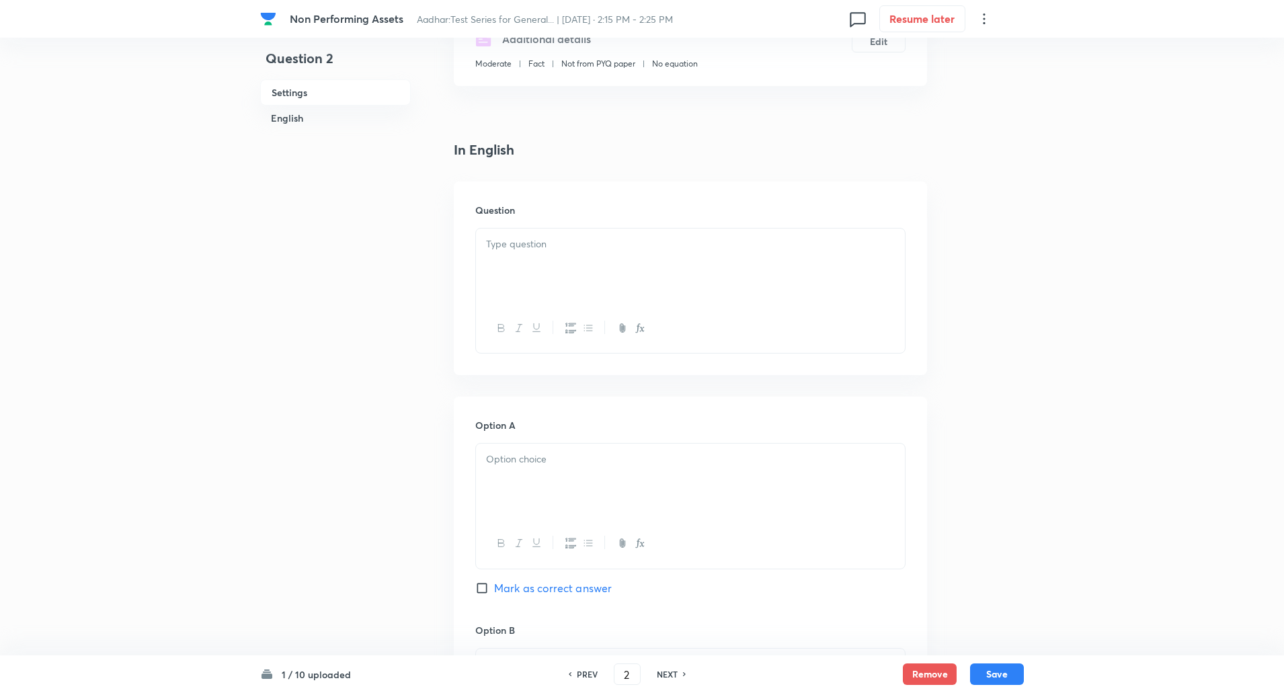
scroll to position [257, 0]
click at [611, 285] on div at bounding box center [690, 264] width 429 height 75
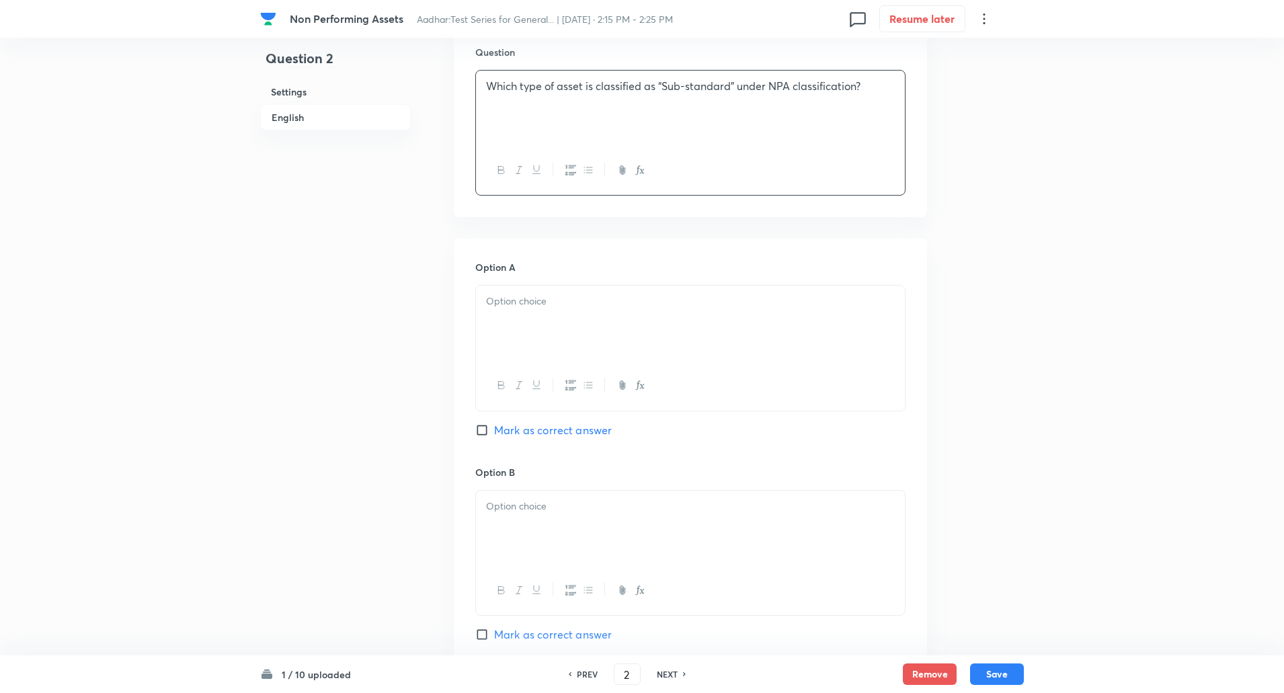
scroll to position [414, 0]
click at [608, 306] on p at bounding box center [690, 300] width 409 height 15
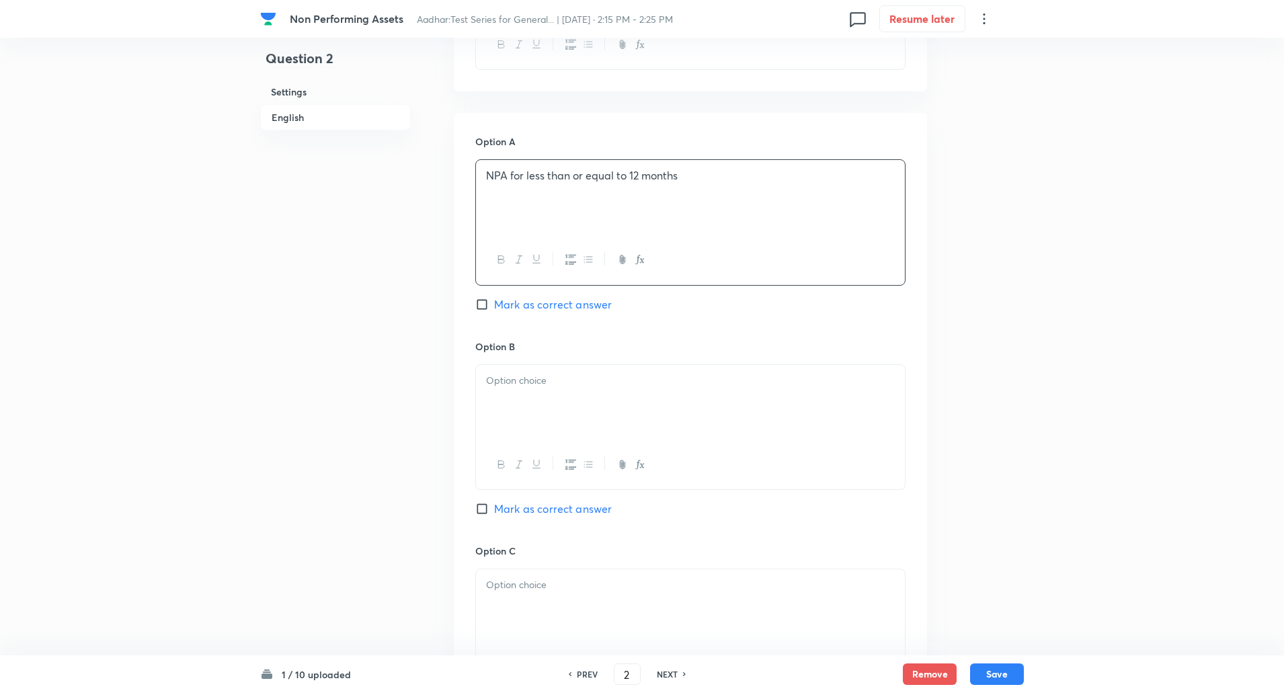
click at [476, 302] on input "Mark as correct answer" at bounding box center [484, 304] width 19 height 13
checkbox input "true"
click at [505, 354] on div "Option B Mark as correct answer" at bounding box center [690, 441] width 430 height 204
click at [509, 370] on div at bounding box center [690, 402] width 429 height 75
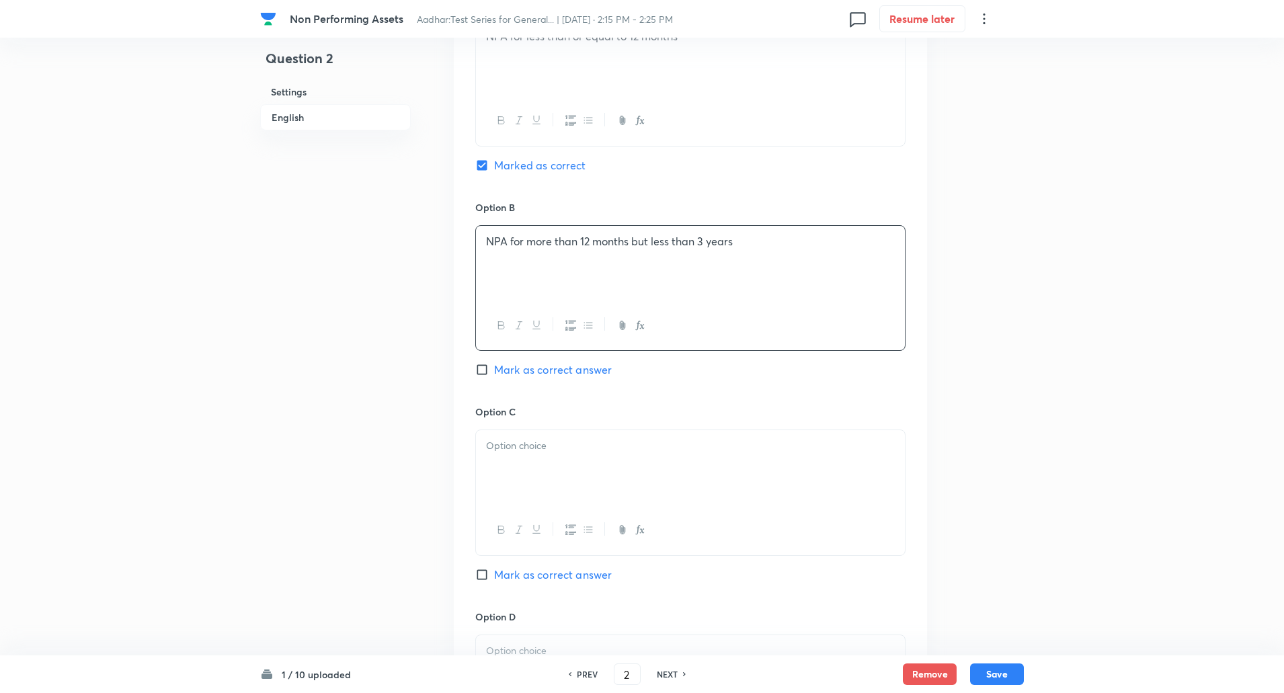
scroll to position [808, 0]
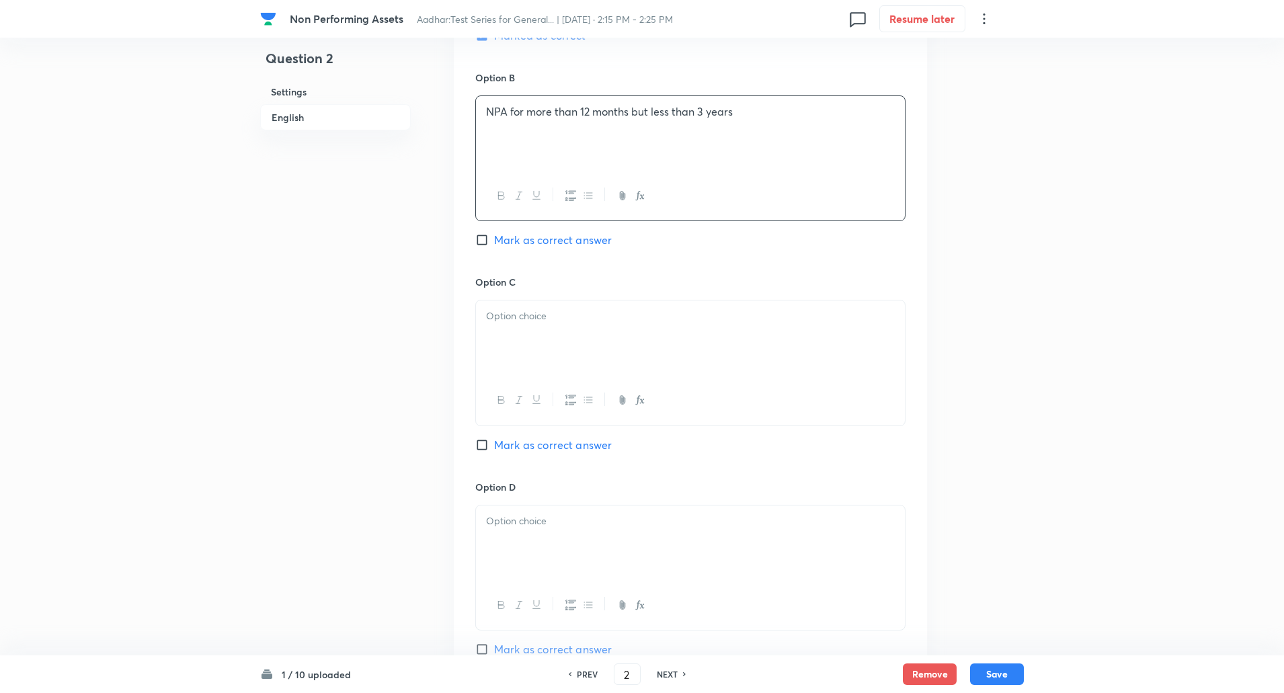
click at [608, 351] on div at bounding box center [690, 337] width 429 height 75
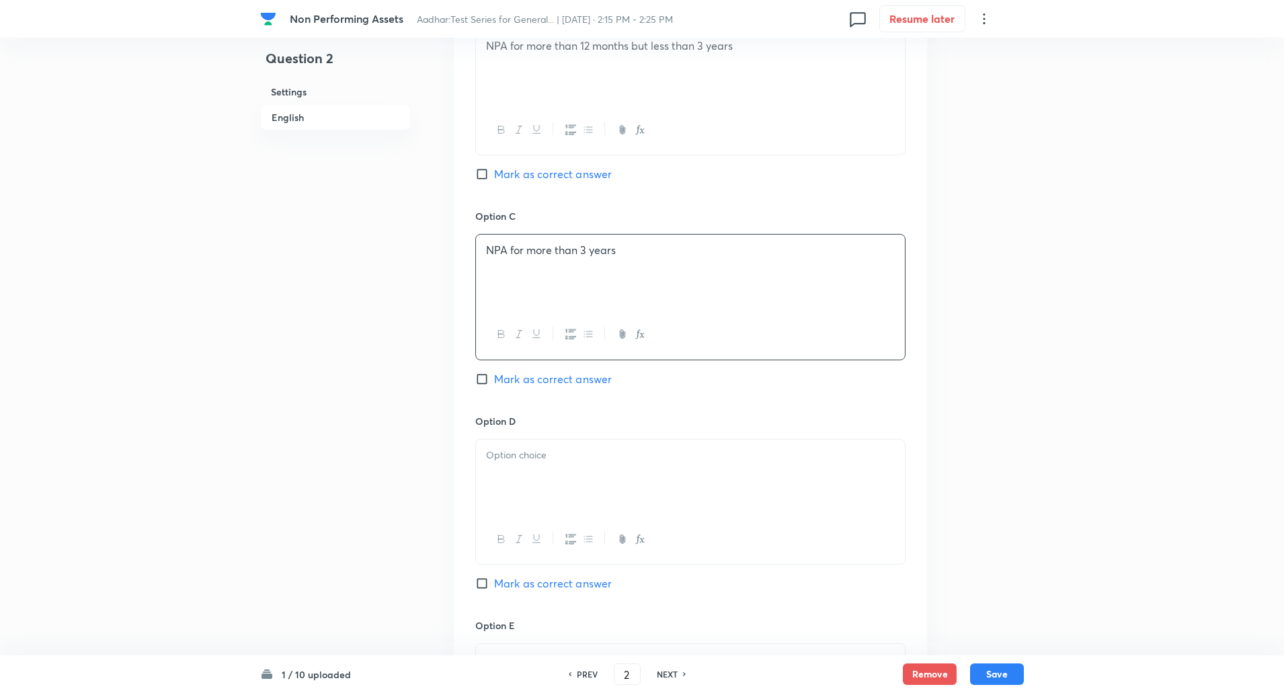
scroll to position [899, 0]
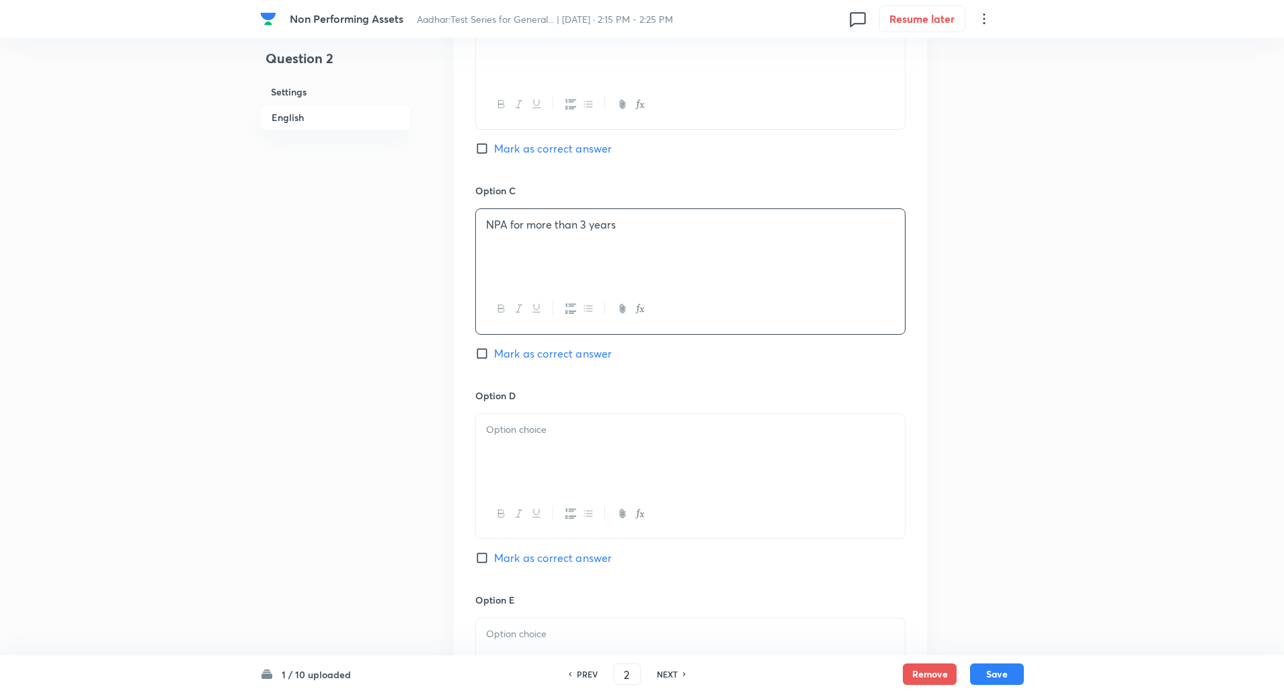
click at [565, 440] on div at bounding box center [690, 451] width 429 height 75
paste div
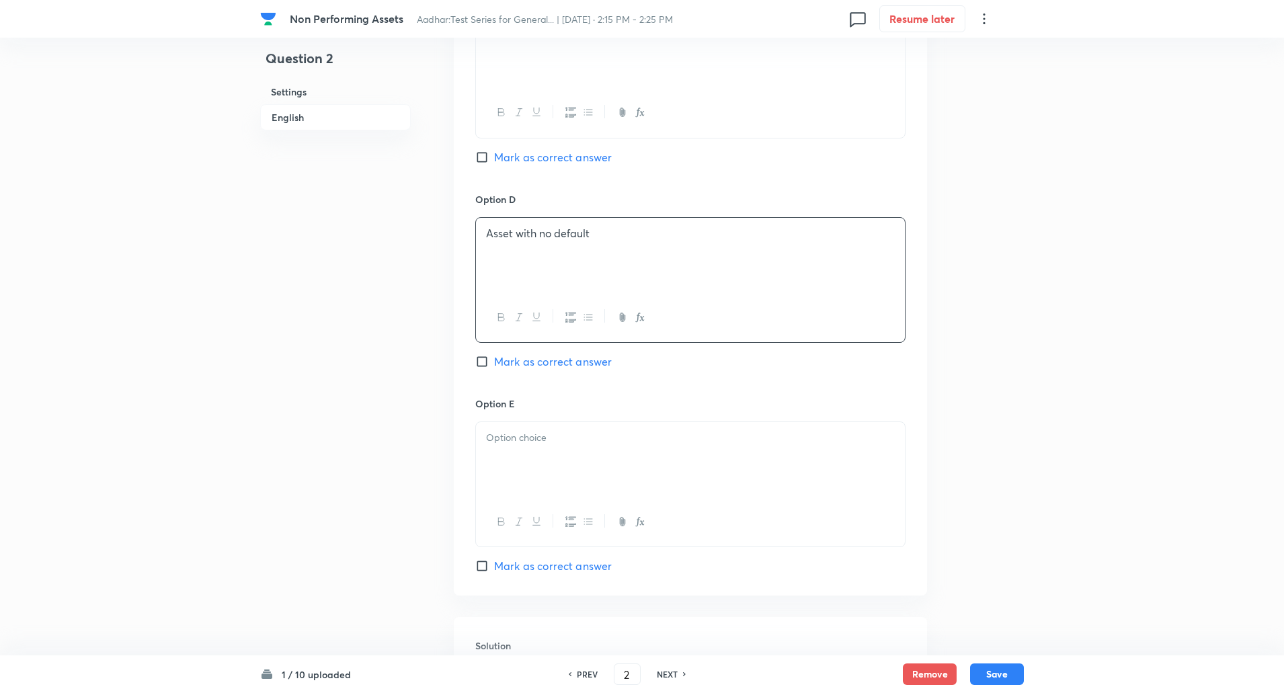
click at [557, 438] on p at bounding box center [690, 437] width 409 height 15
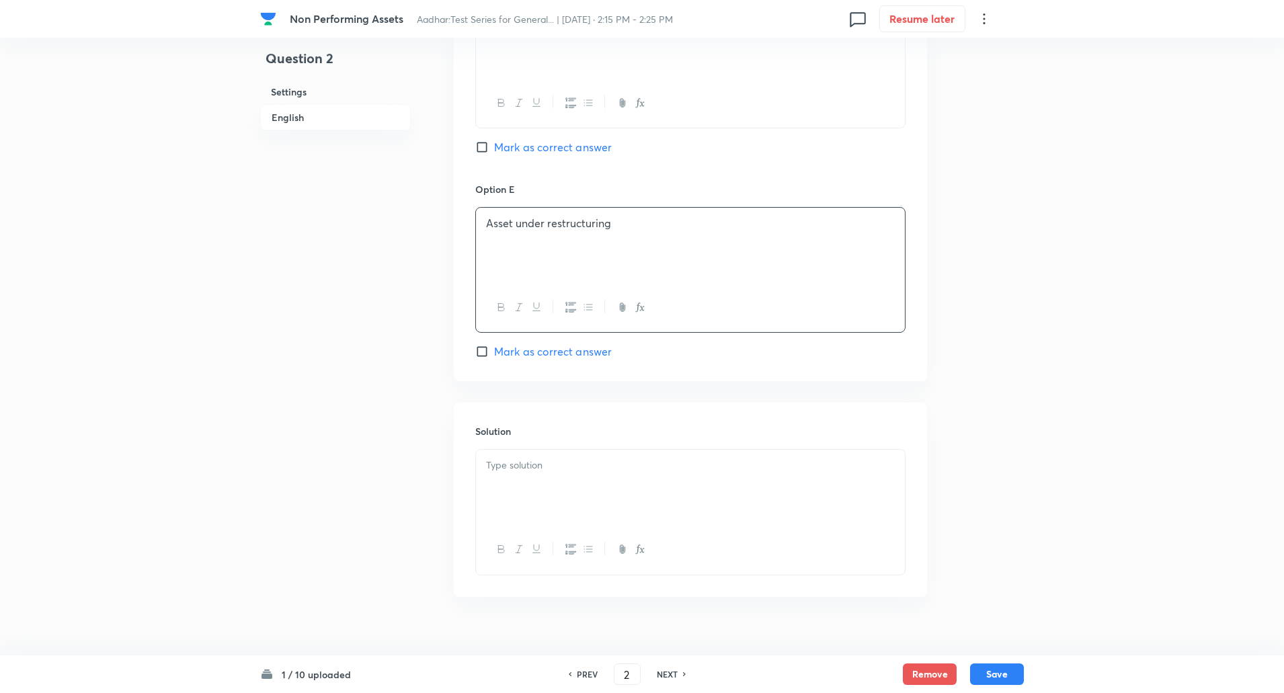
scroll to position [1332, 0]
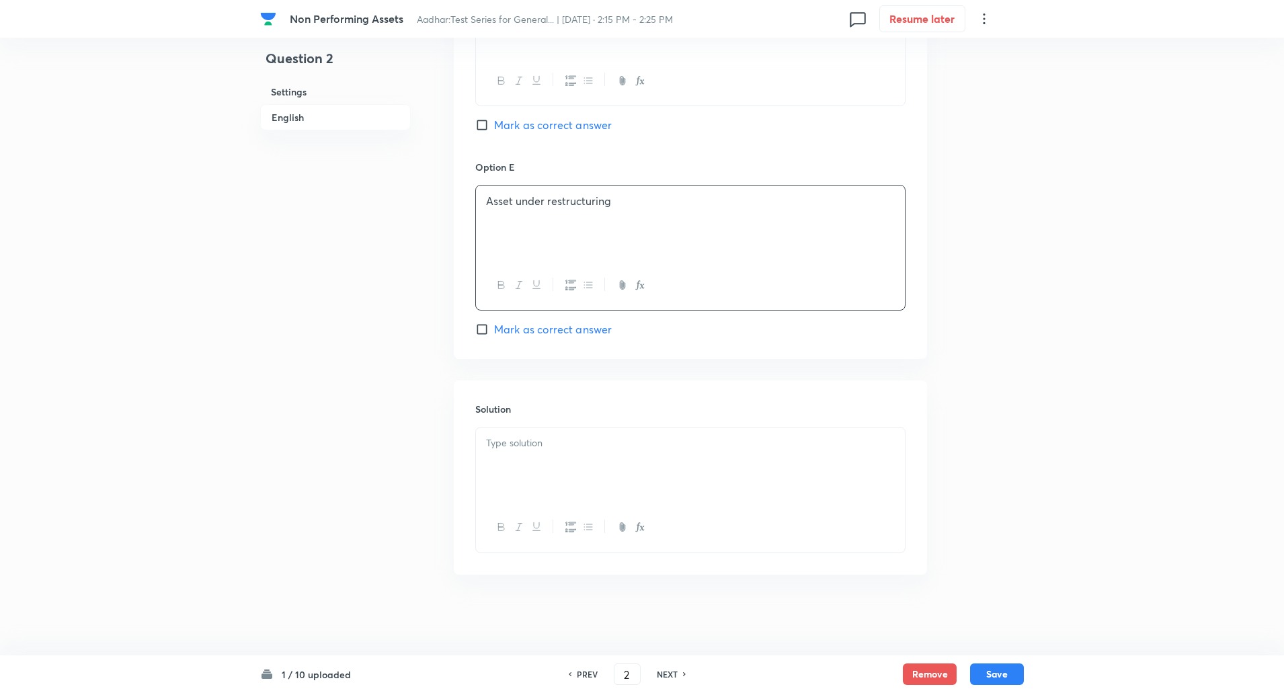
click at [539, 483] on div at bounding box center [690, 464] width 429 height 75
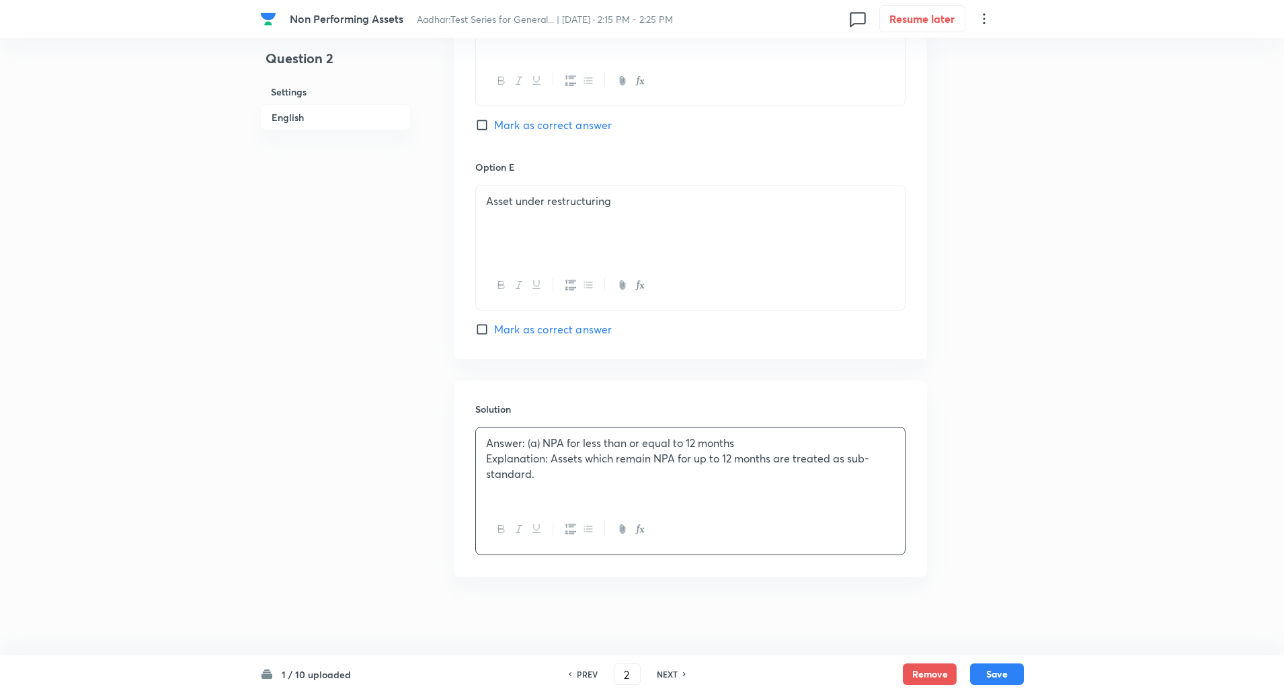
click at [550, 458] on p "Explanation: Assets which remain NPA for up to 12 months are treated as sub-sta…" at bounding box center [690, 466] width 409 height 30
click at [994, 669] on button "Save" at bounding box center [997, 673] width 54 height 22
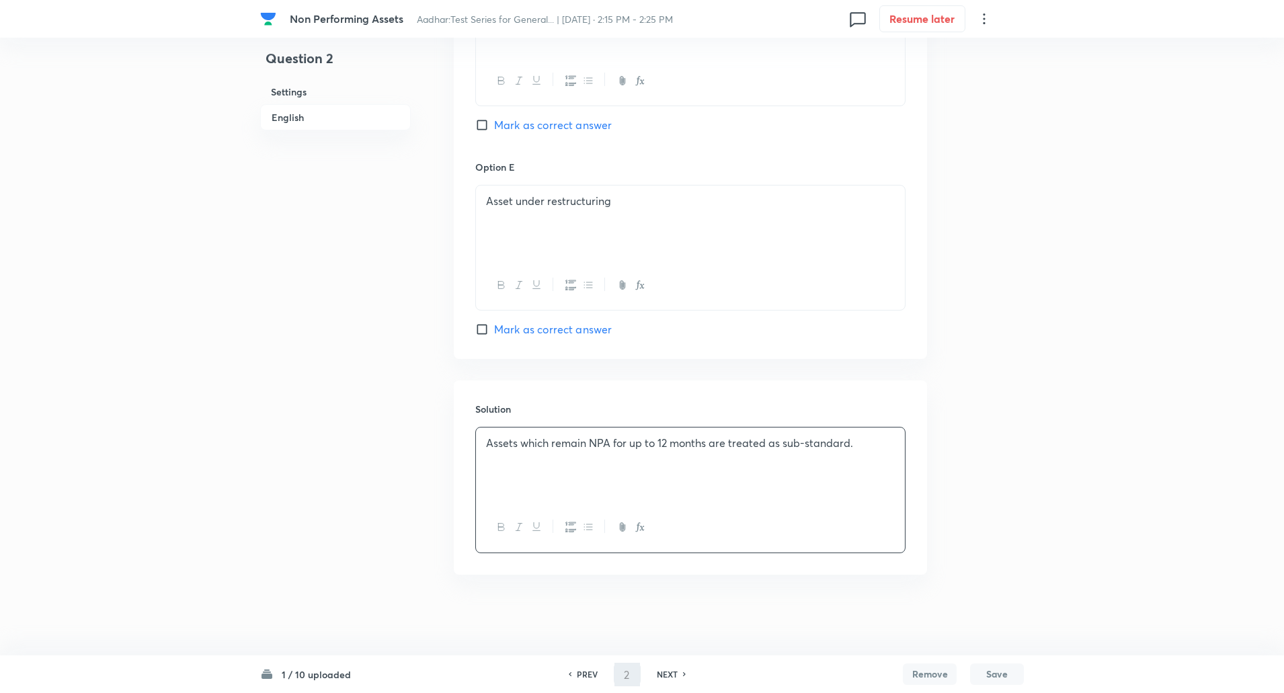
type input "3"
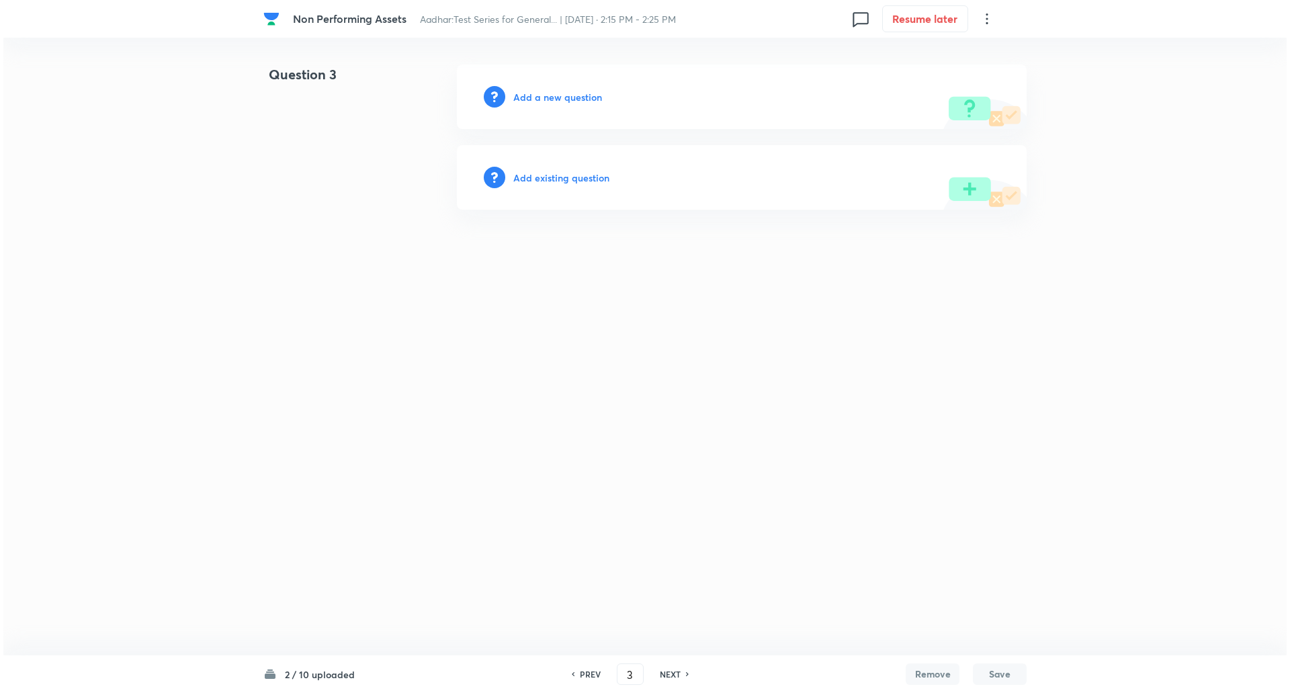
scroll to position [0, 0]
click at [577, 107] on div "Add a new question" at bounding box center [742, 97] width 570 height 65
click at [574, 99] on h6 "Add a new question" at bounding box center [557, 97] width 89 height 14
click at [574, 99] on h6 "Choose a question type" at bounding box center [564, 97] width 103 height 14
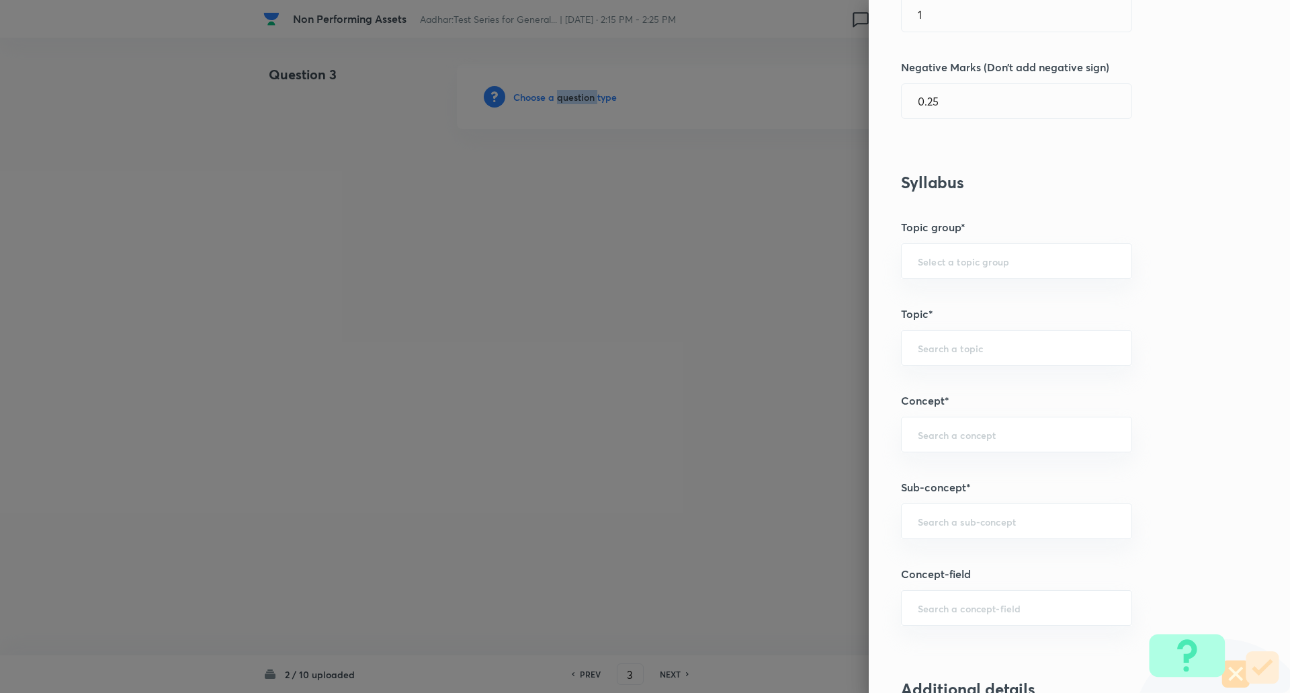
scroll to position [470, 0]
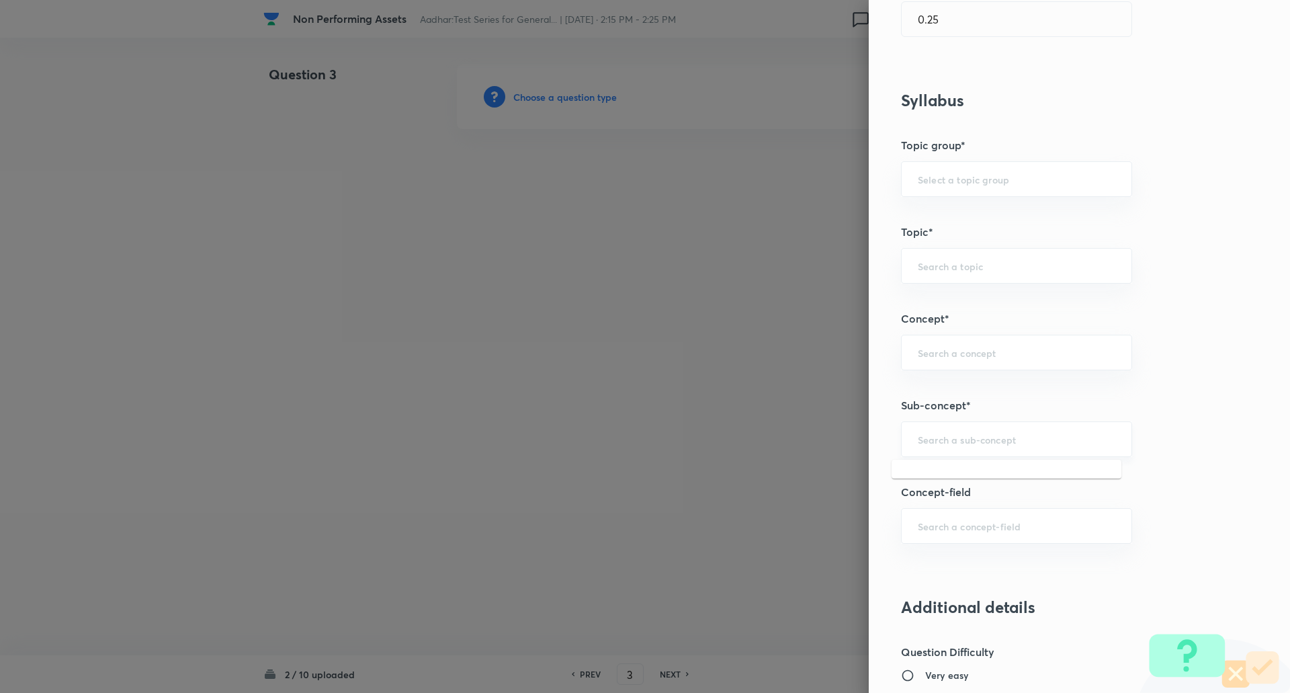
click at [975, 444] on input "text" at bounding box center [1017, 439] width 198 height 13
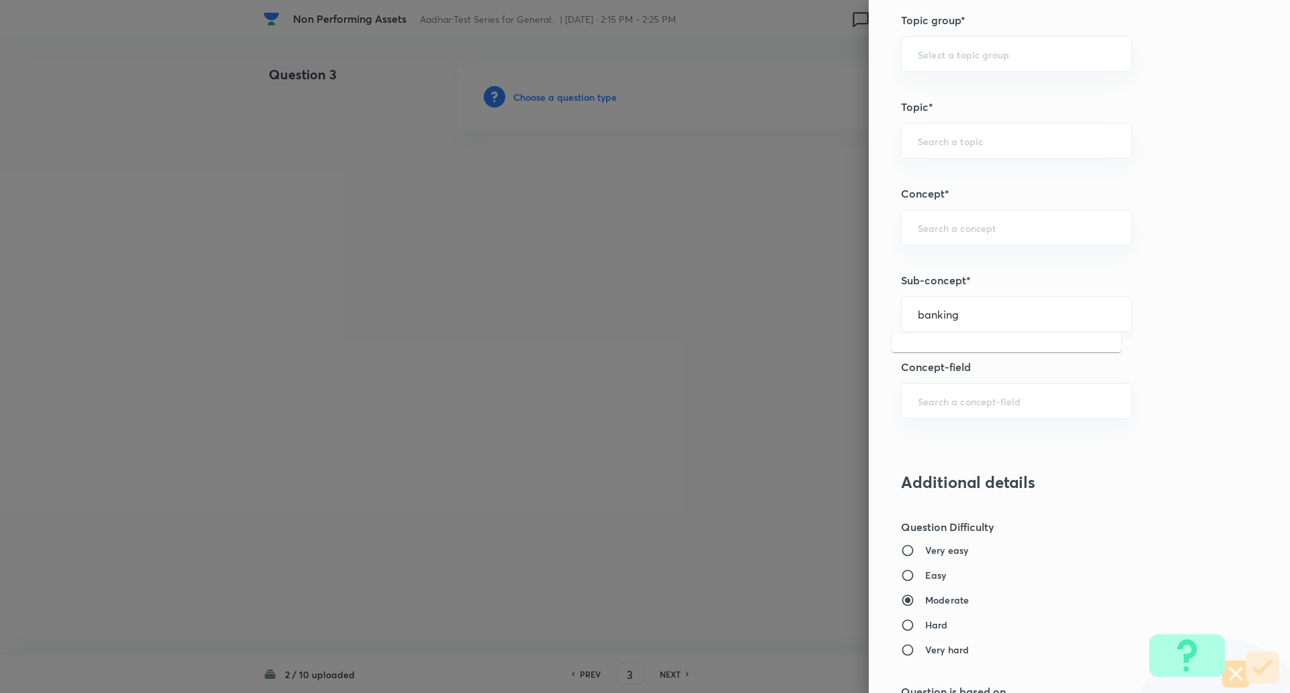
scroll to position [597, 0]
click at [985, 312] on input "banking" at bounding box center [1017, 312] width 198 height 13
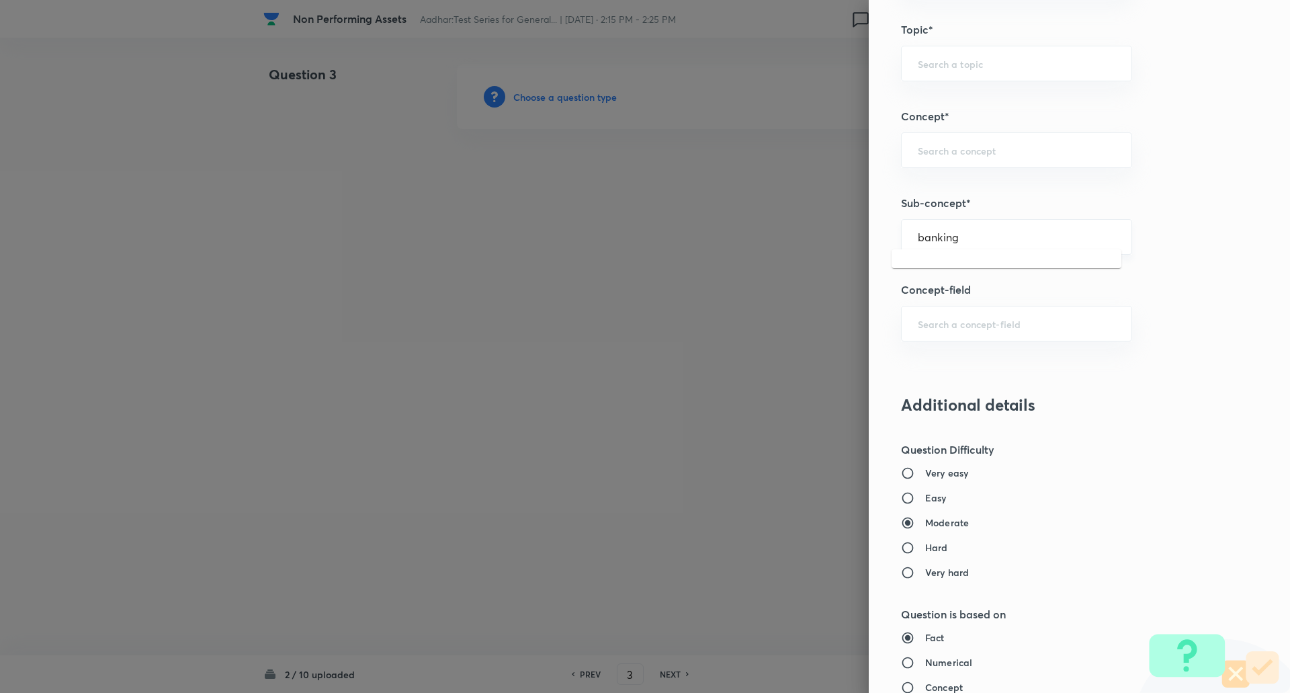
scroll to position [681, 0]
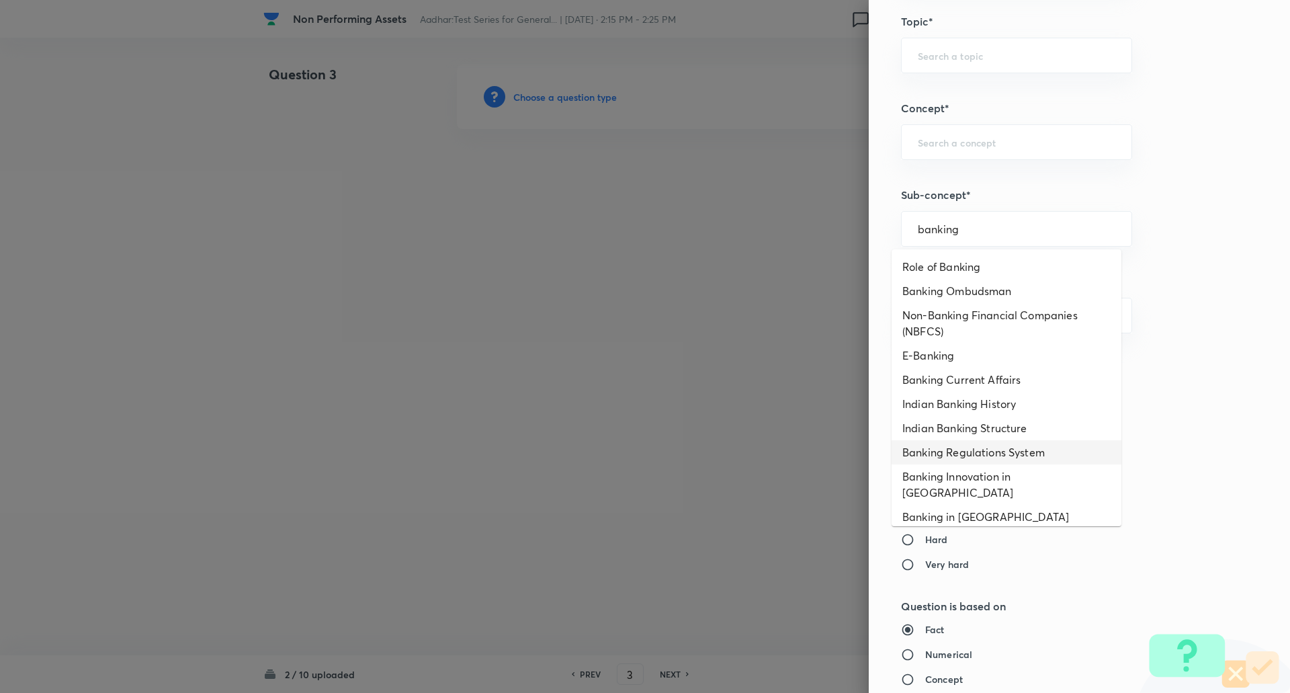
click at [972, 458] on li "Banking Regulations System" at bounding box center [1007, 452] width 230 height 24
type input "Banking Regulations System"
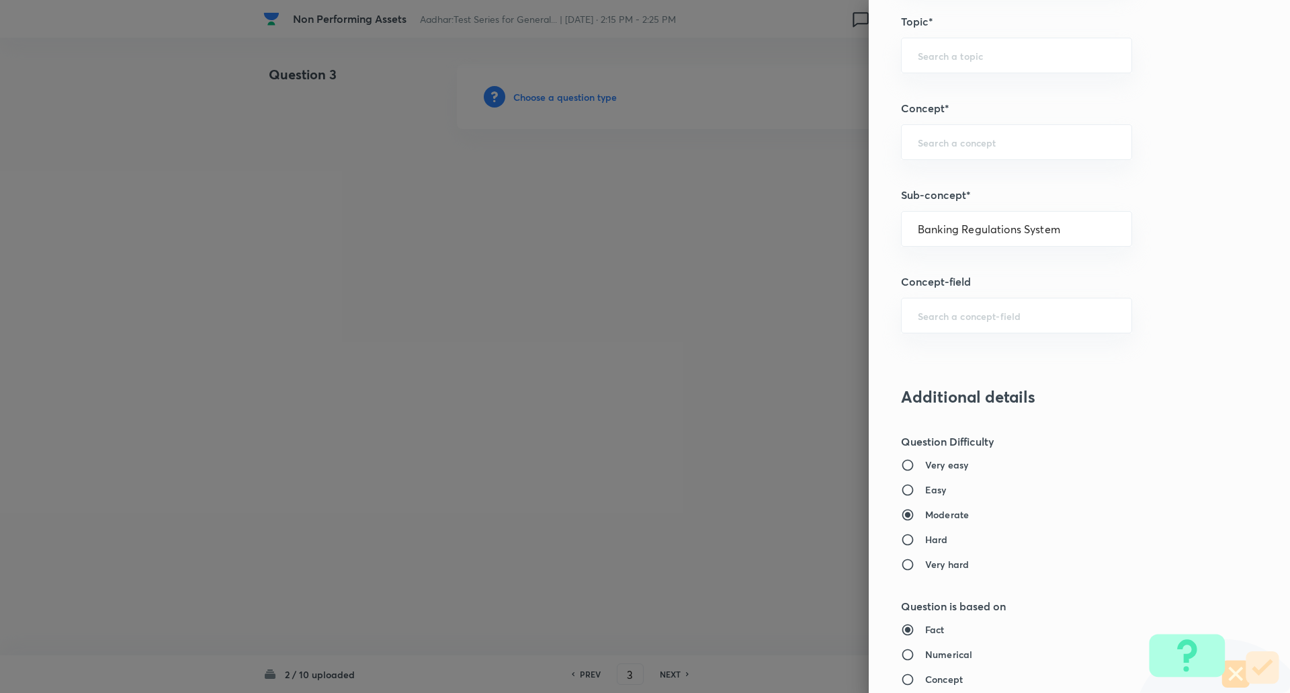
type input "Awareness"
type input "Banking Awareness"
type input "Indian Banking System"
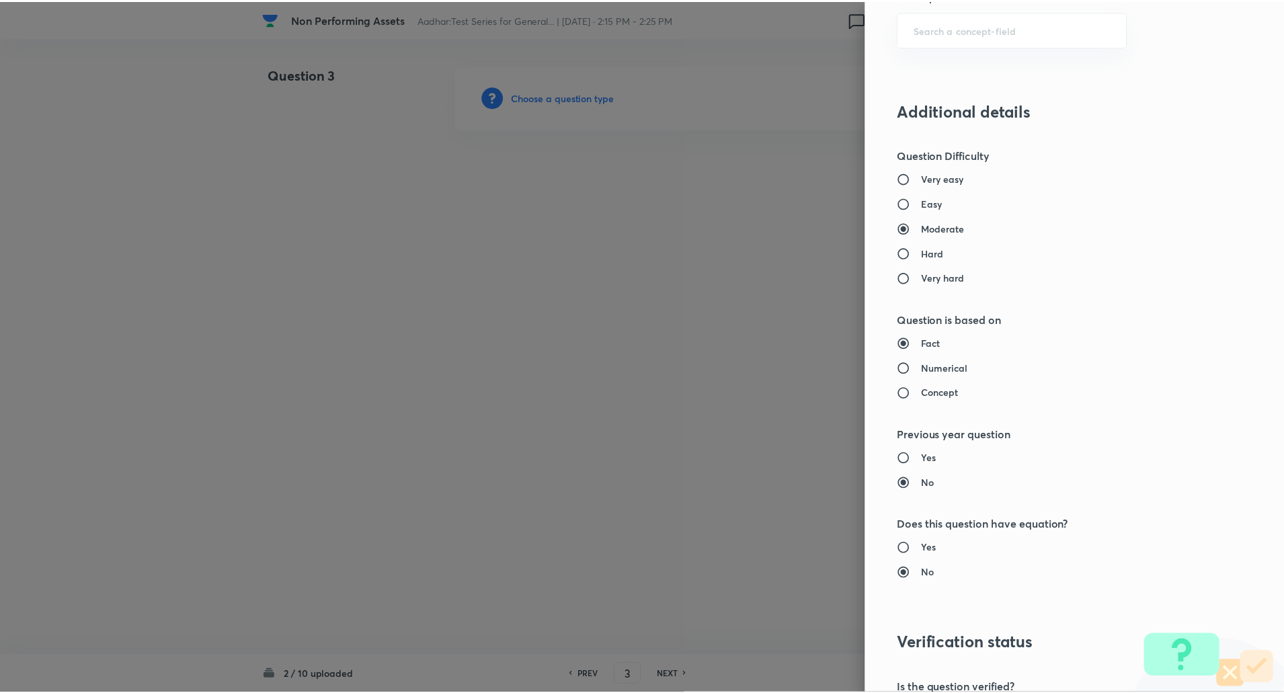
scroll to position [1139, 0]
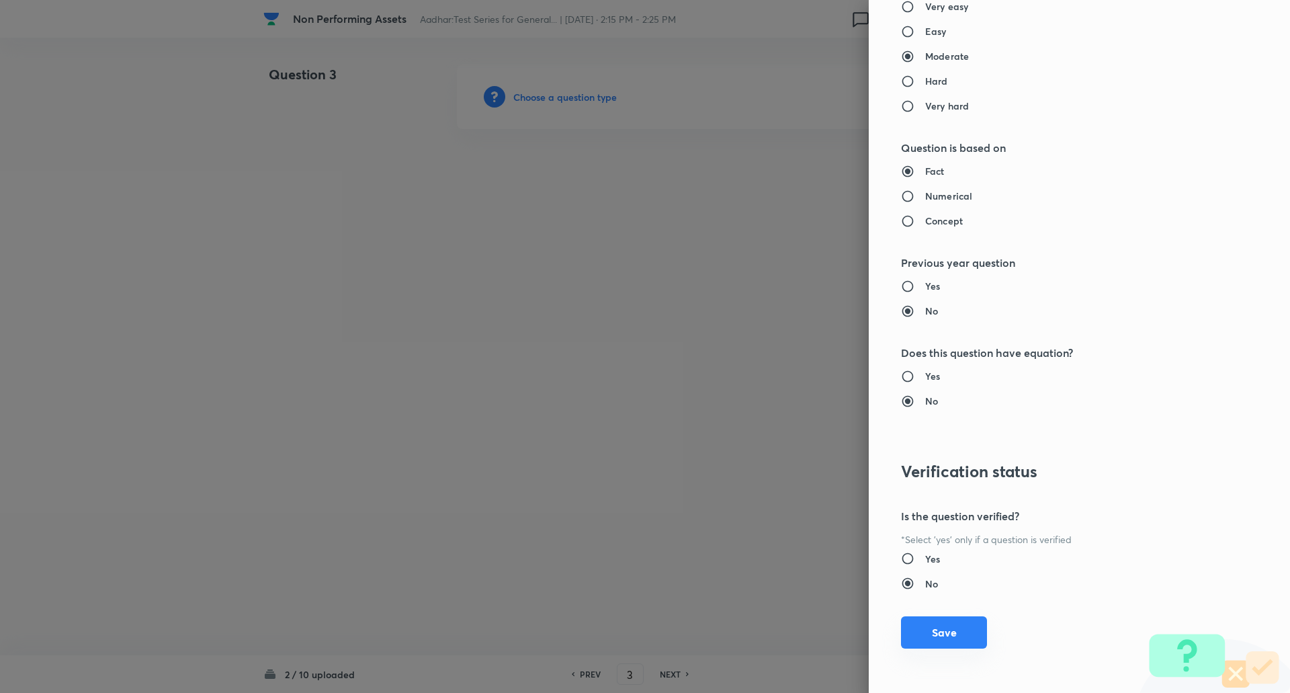
click at [940, 636] on button "Save" at bounding box center [944, 632] width 86 height 32
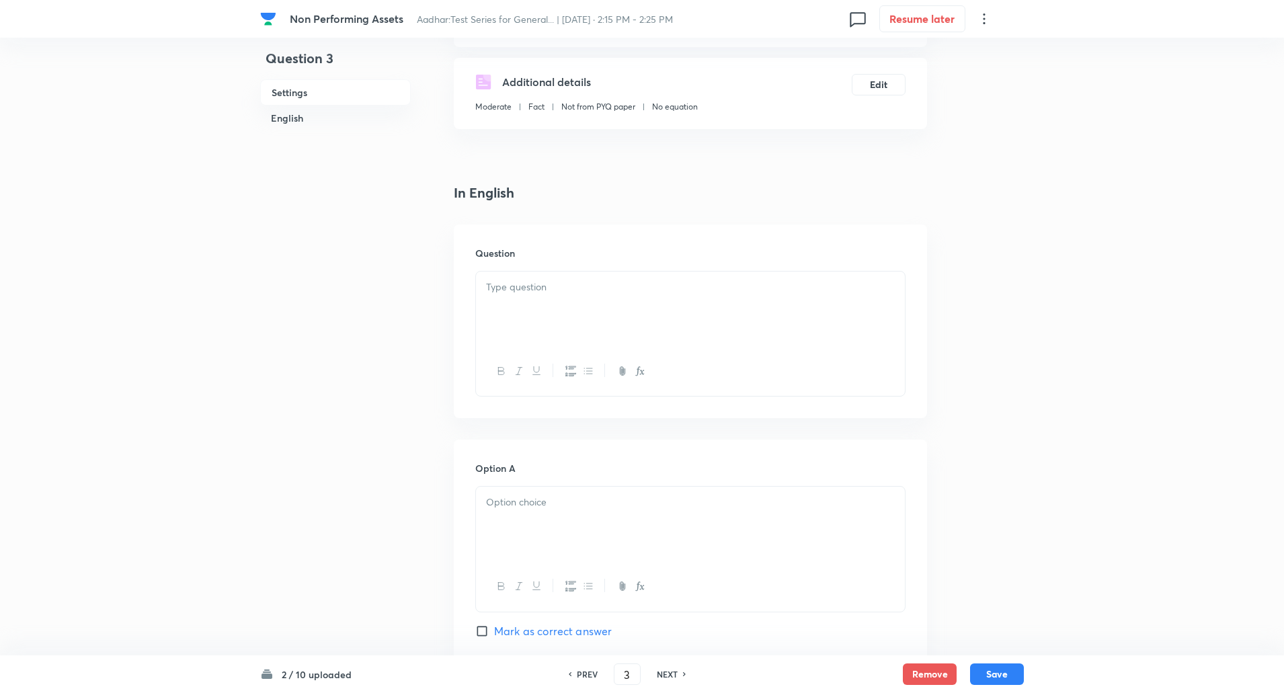
scroll to position [267, 0]
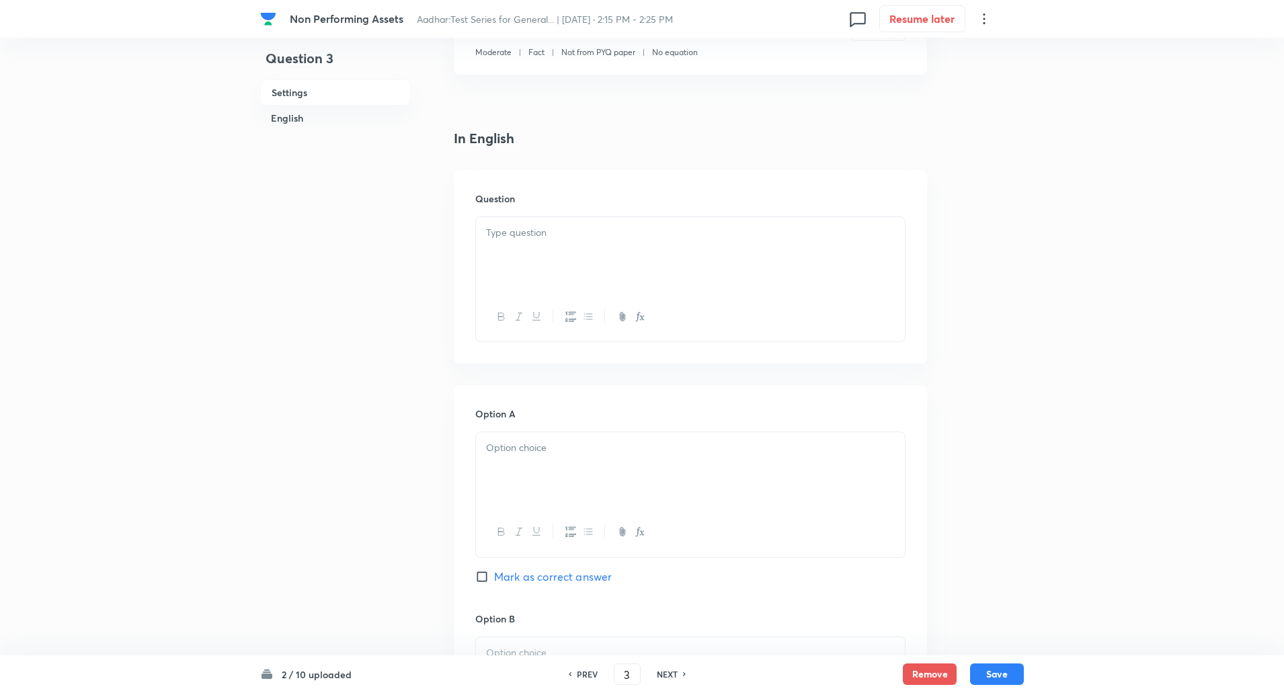
click at [554, 261] on div at bounding box center [690, 254] width 429 height 75
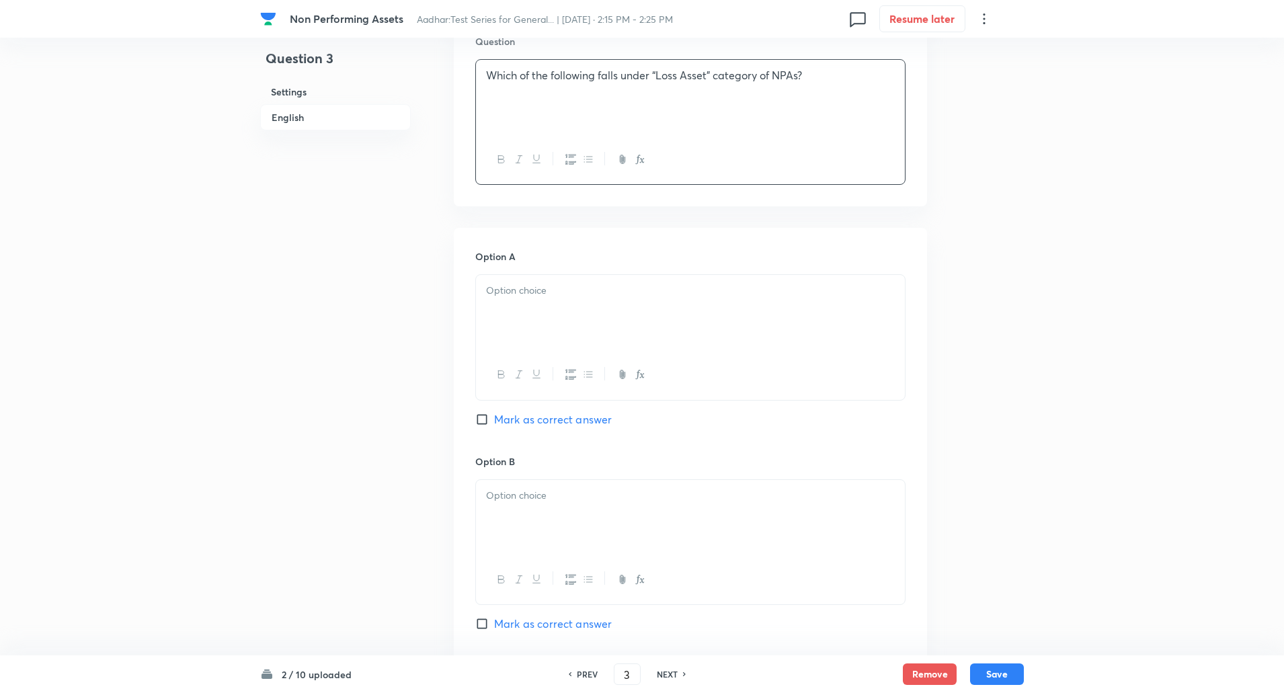
click at [548, 290] on p at bounding box center [690, 290] width 409 height 15
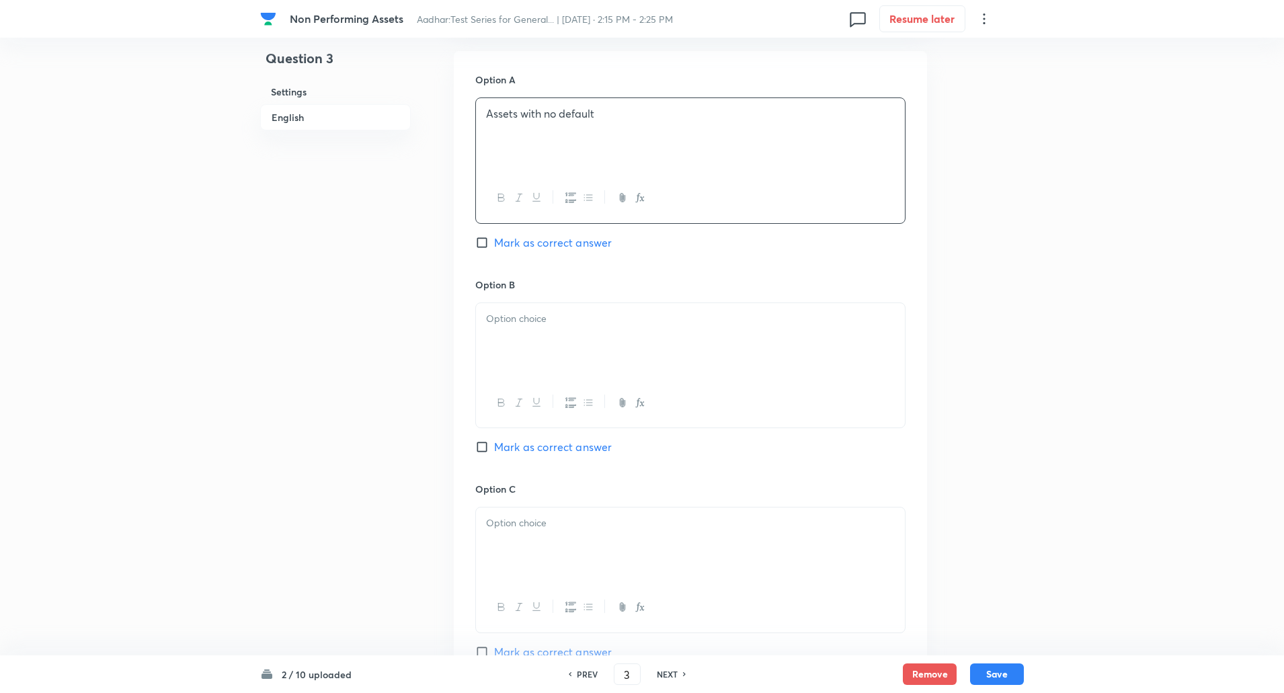
click at [486, 451] on input "Mark as correct answer" at bounding box center [484, 446] width 19 height 13
checkbox input "true"
click at [538, 372] on div at bounding box center [690, 340] width 429 height 75
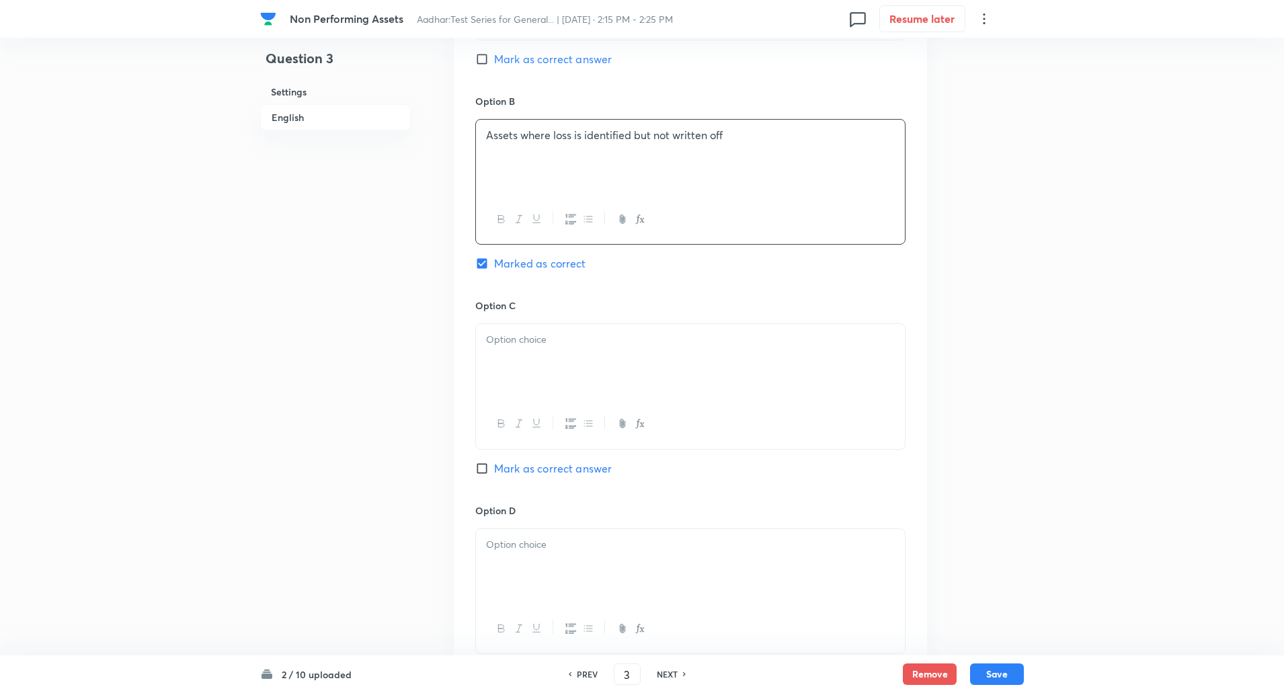
scroll to position [802, 0]
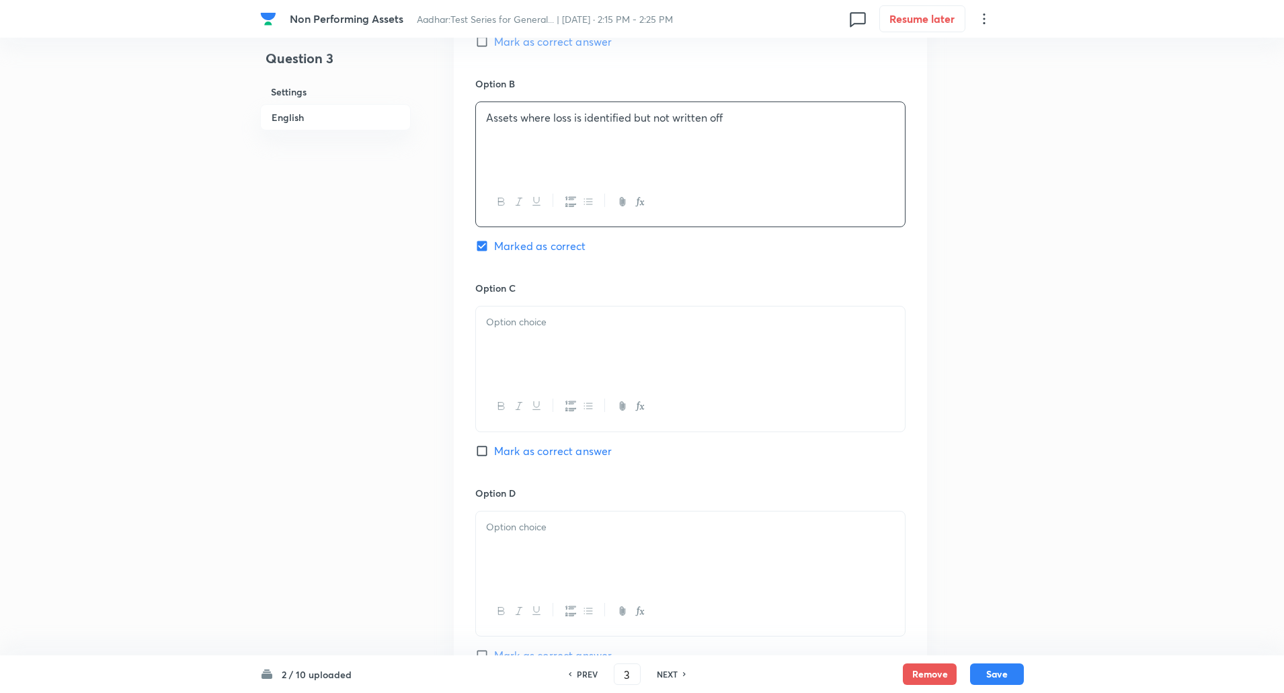
click at [535, 370] on div at bounding box center [690, 343] width 429 height 75
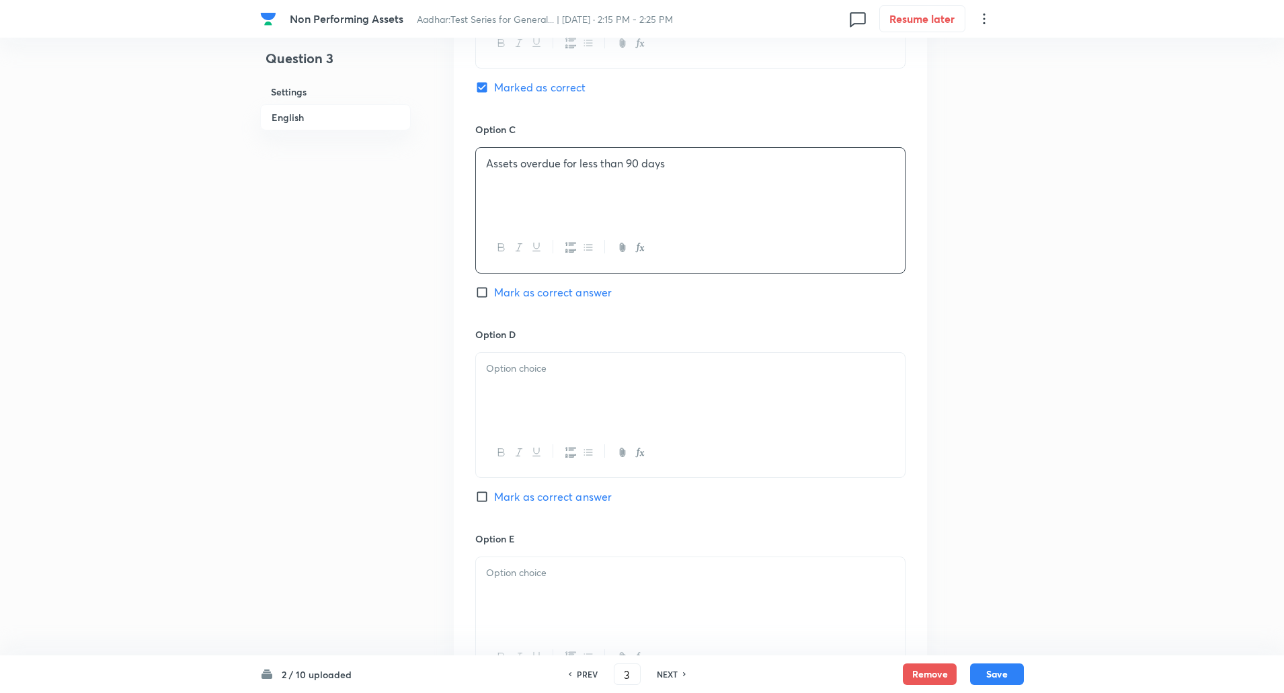
scroll to position [962, 0]
click at [529, 387] on div at bounding box center [690, 388] width 429 height 75
paste div
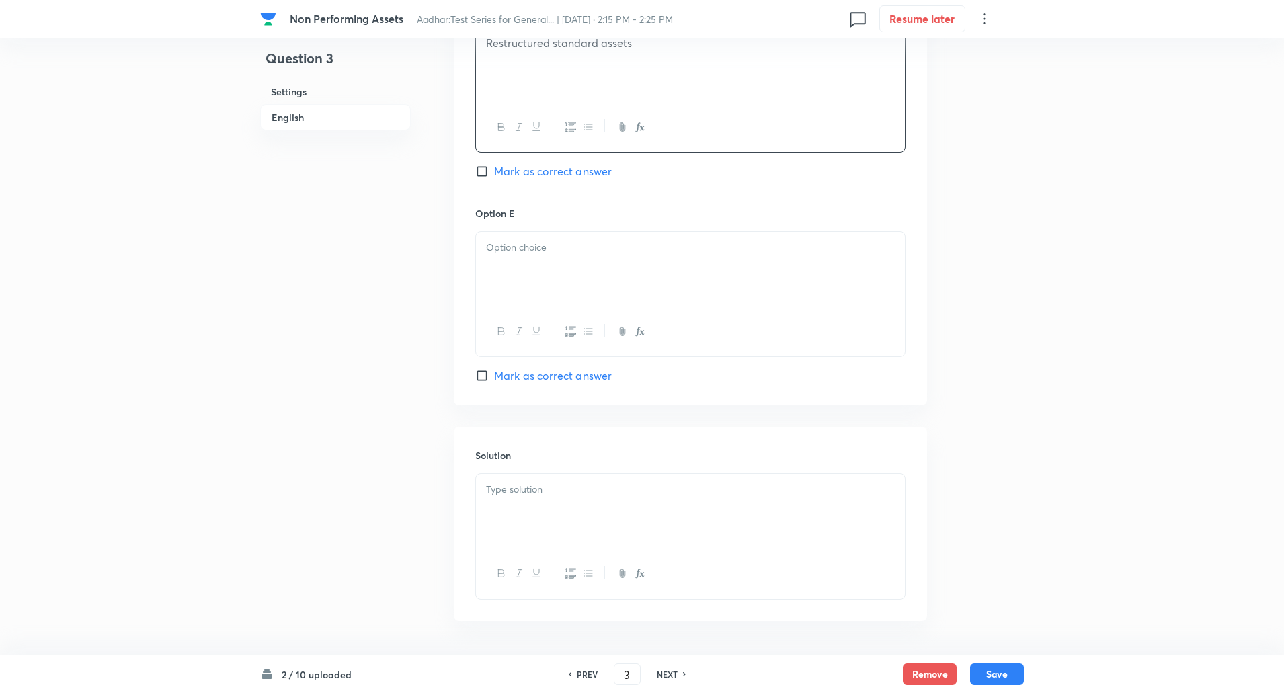
scroll to position [1286, 0]
click at [538, 283] on div at bounding box center [690, 268] width 429 height 75
paste div
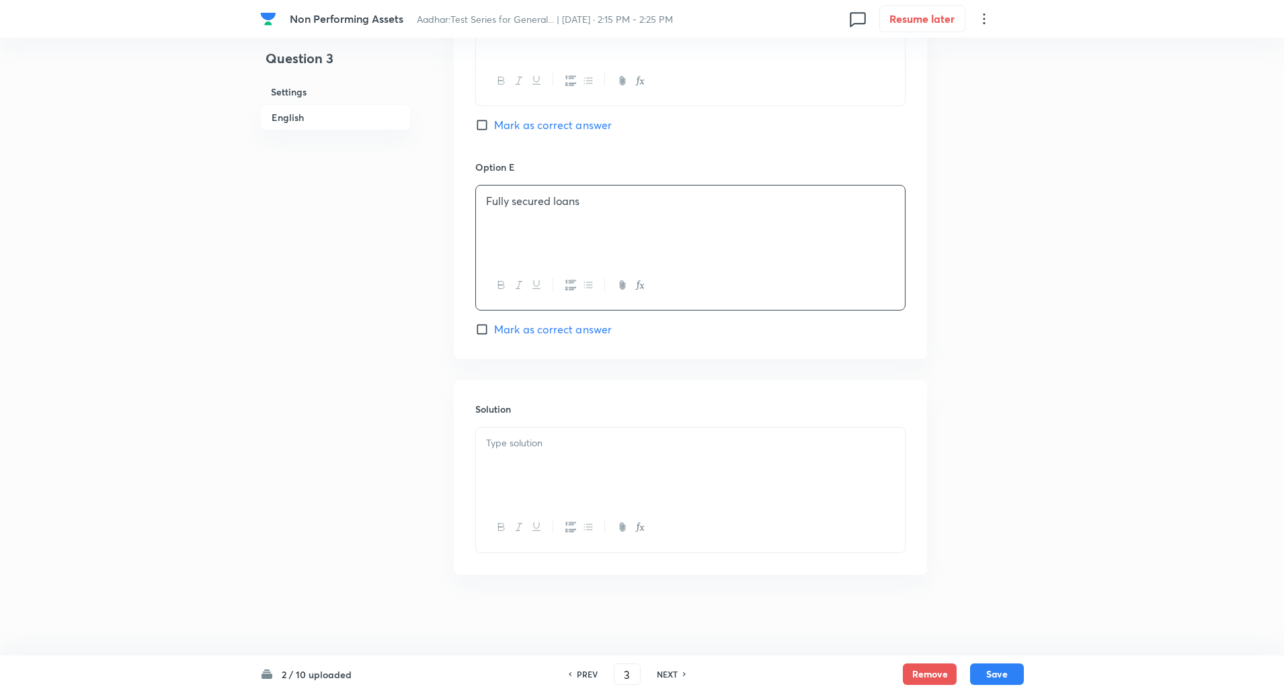
click at [524, 437] on p at bounding box center [690, 442] width 409 height 15
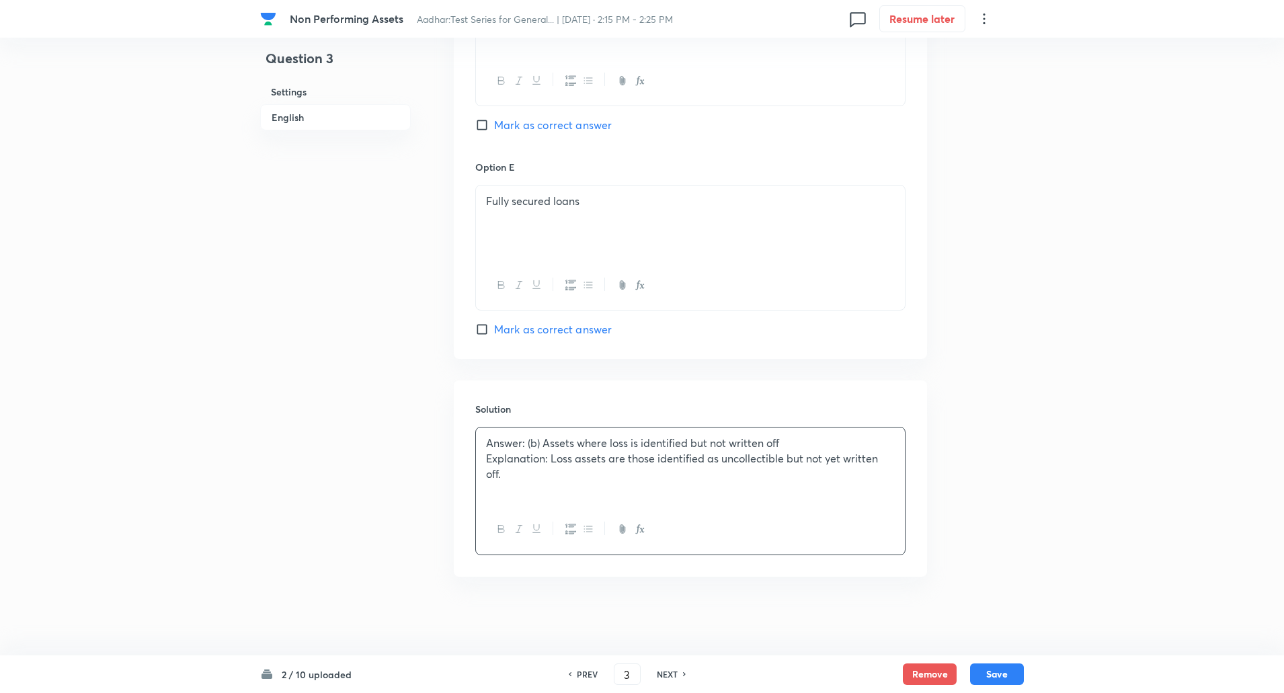
click at [550, 461] on p "Explanation: Loss assets are those identified as uncollectible but not yet writ…" at bounding box center [690, 466] width 409 height 30
click at [1001, 671] on button "Save" at bounding box center [997, 673] width 54 height 22
type input "4"
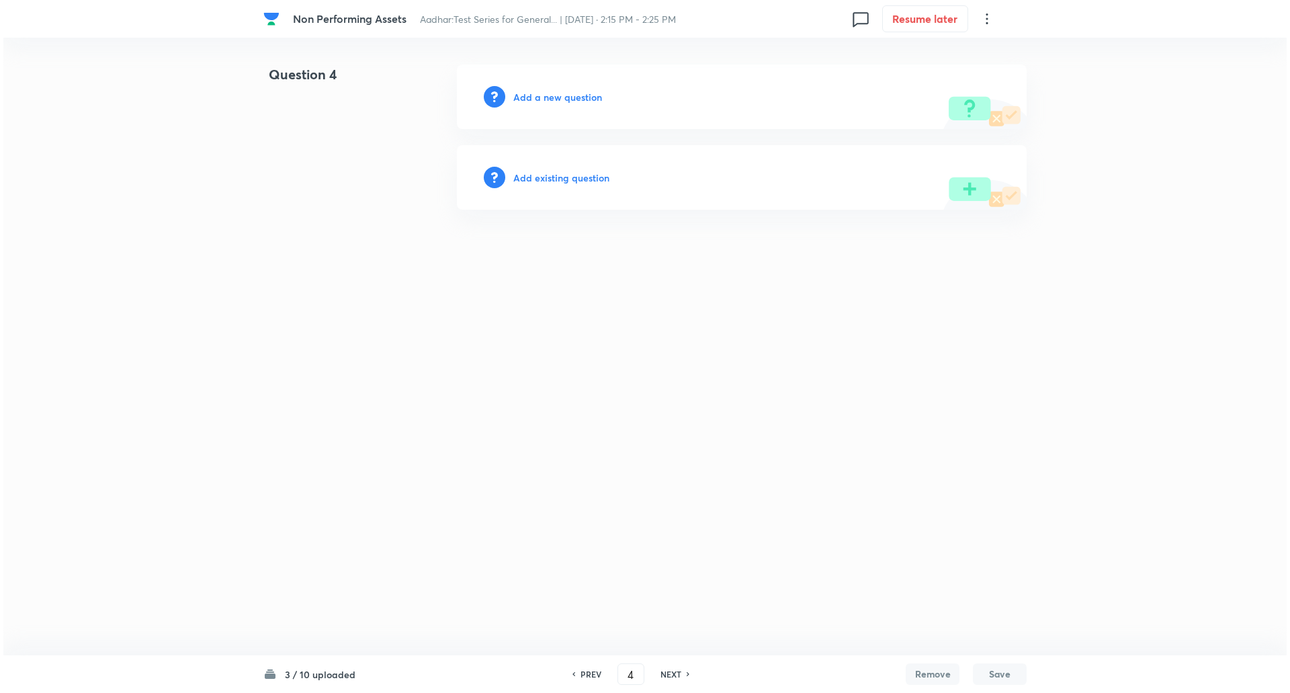
scroll to position [0, 0]
click at [572, 101] on h6 "Add a new question" at bounding box center [557, 97] width 89 height 14
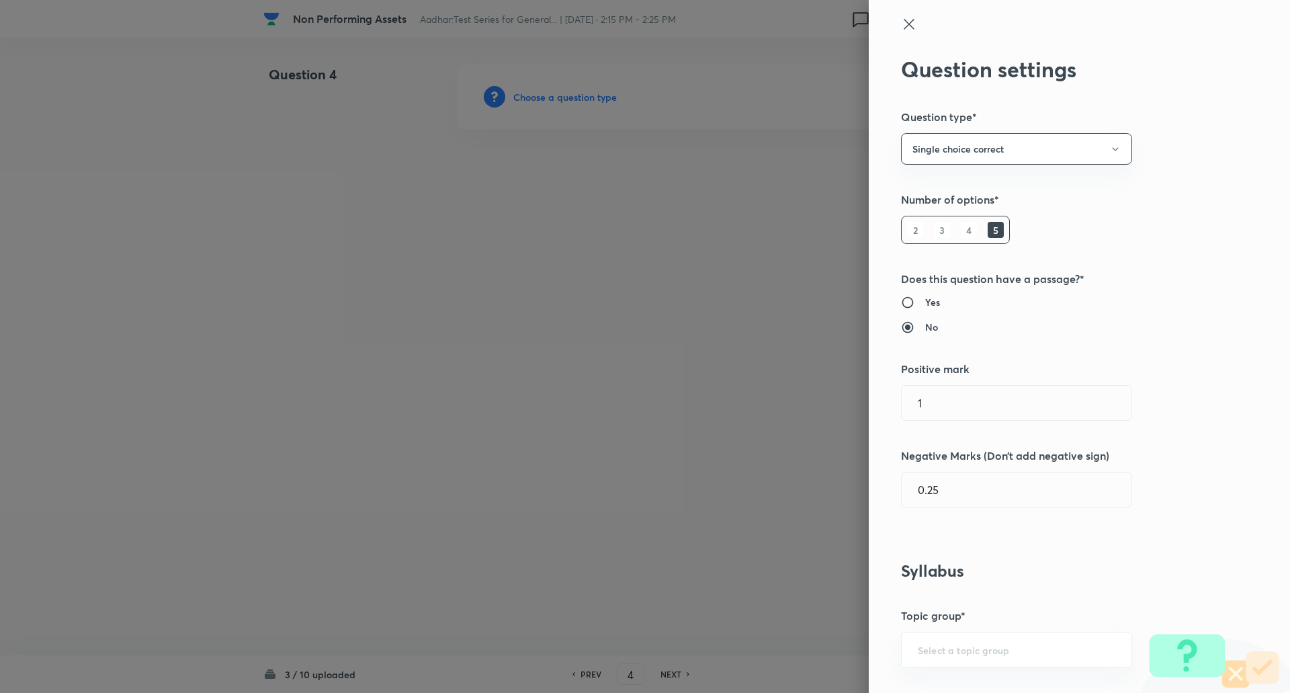
click at [572, 101] on div at bounding box center [645, 346] width 1290 height 693
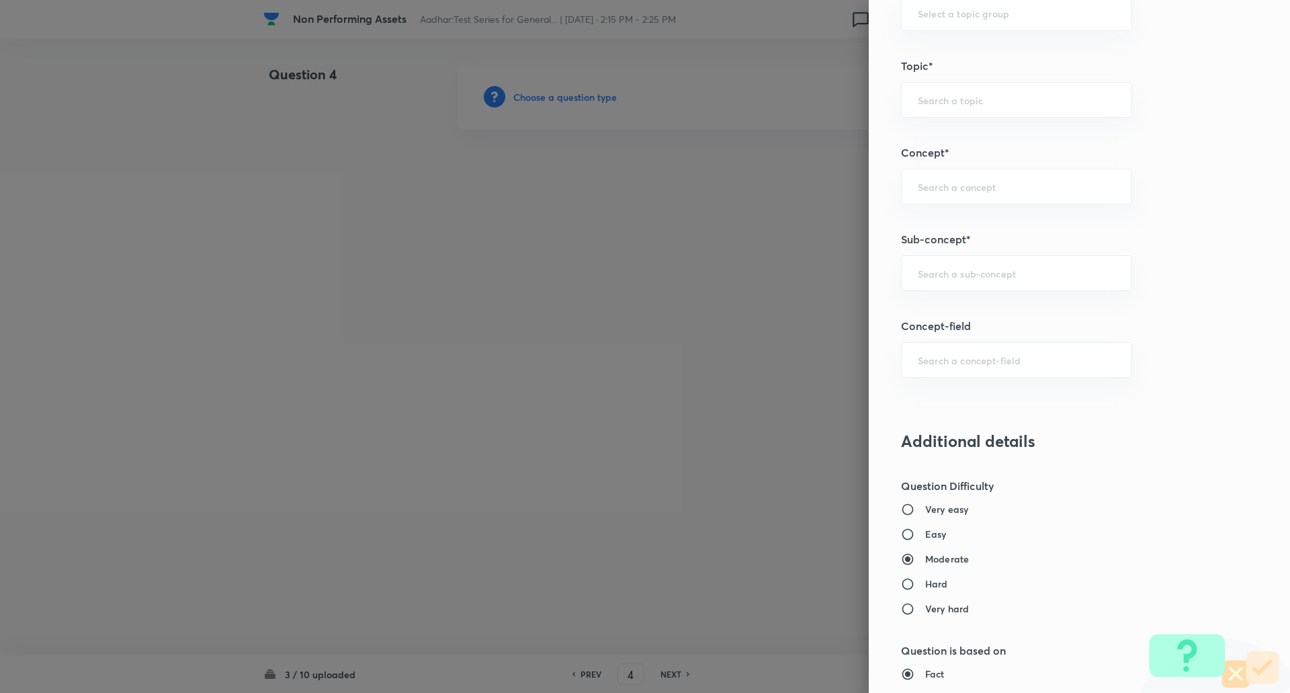
scroll to position [744, 0]
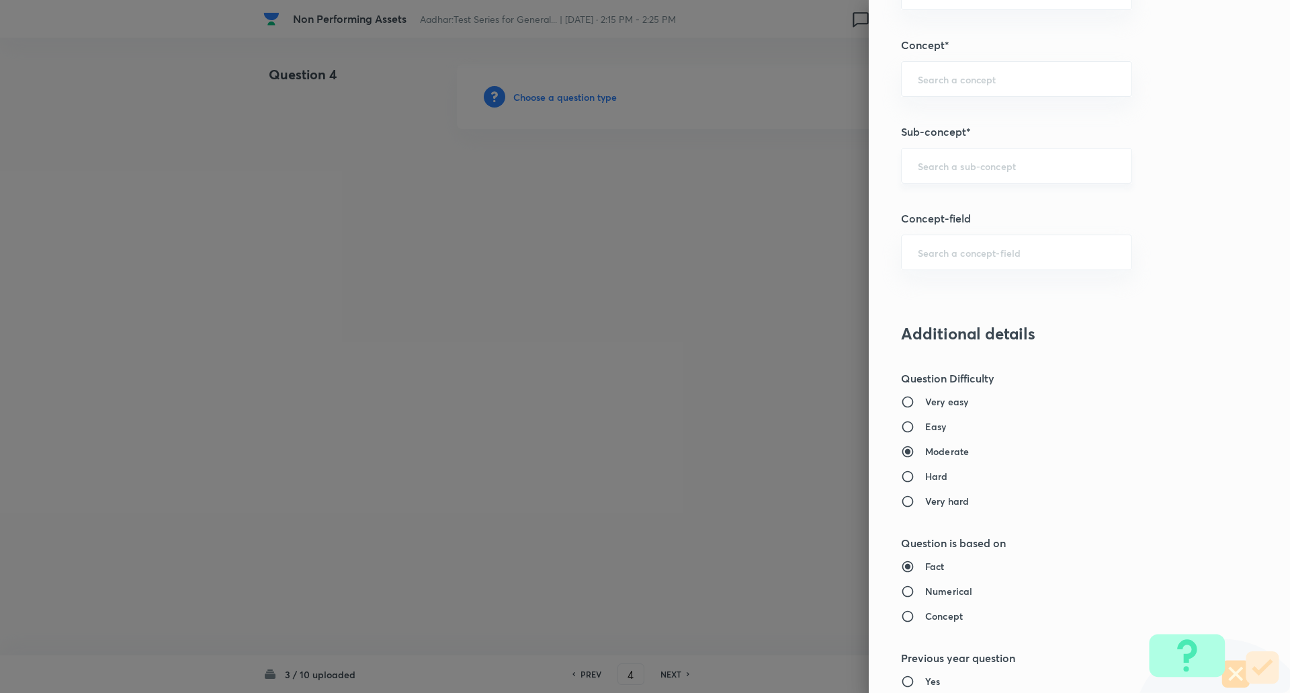
click at [978, 159] on div "​" at bounding box center [1016, 166] width 231 height 36
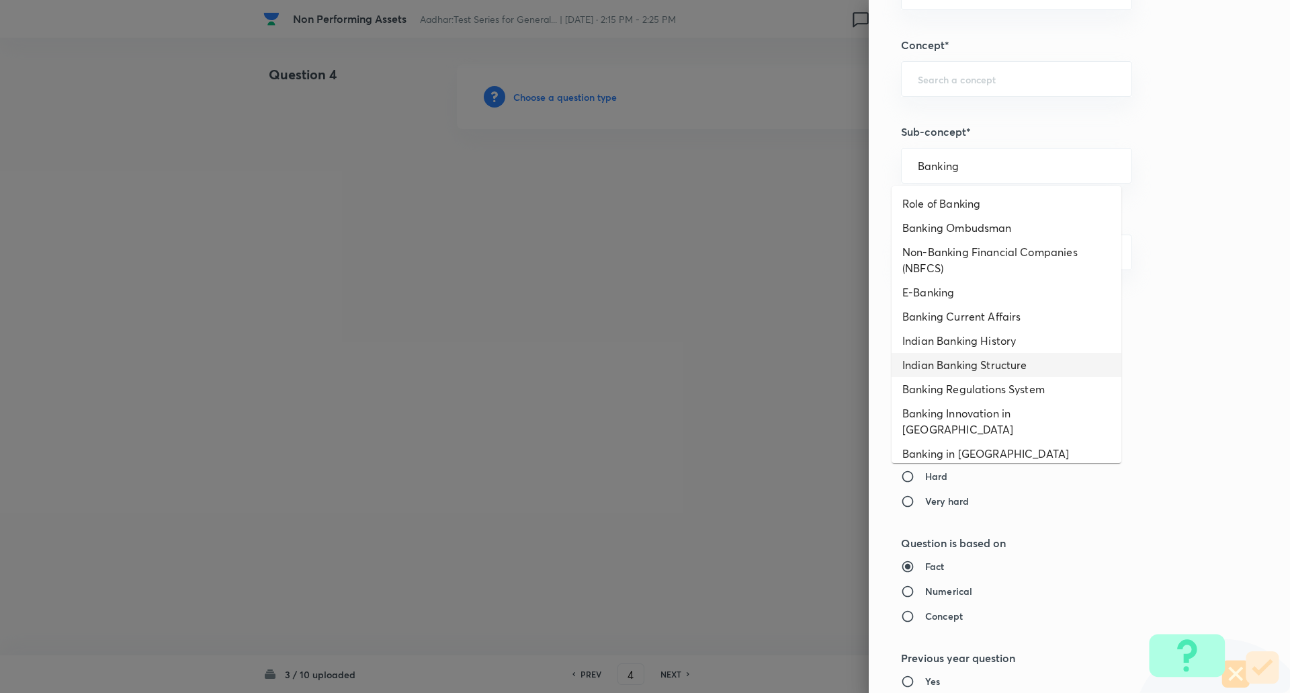
click at [993, 366] on li "Indian Banking Structure" at bounding box center [1007, 365] width 230 height 24
type input "Indian Banking Structure"
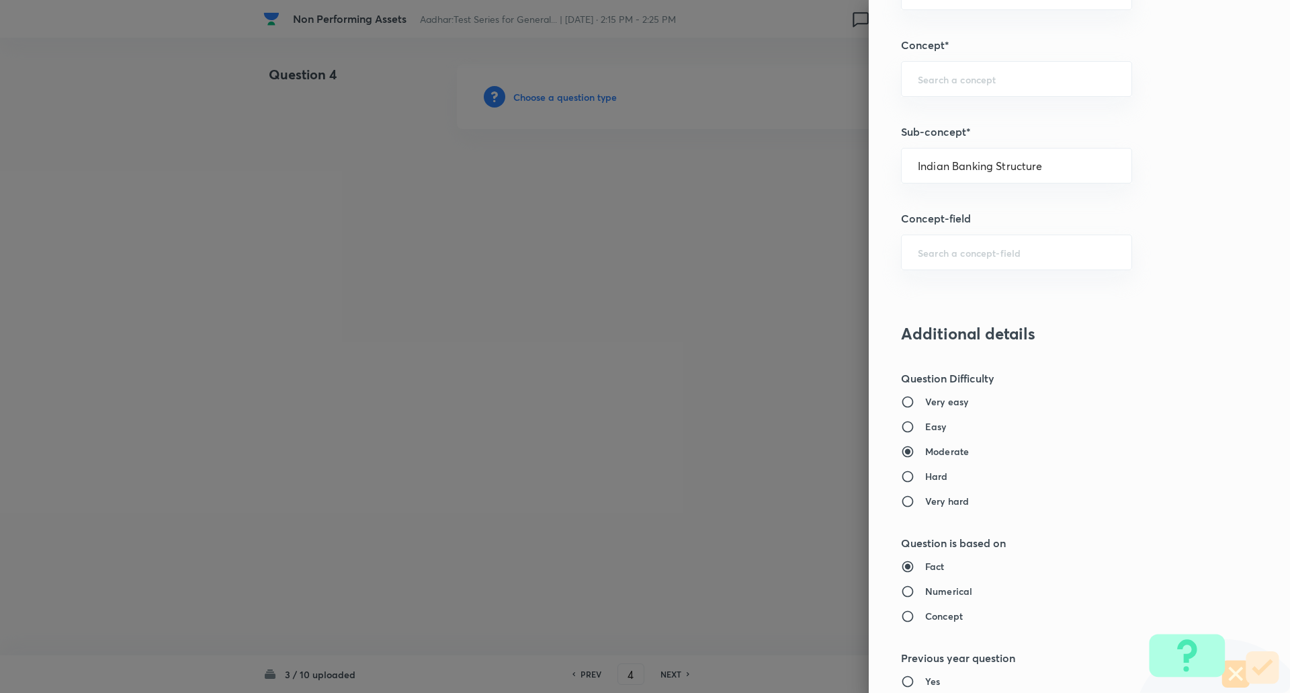
type input "Awareness"
type input "Banking Awareness"
type input "Indian Banking System"
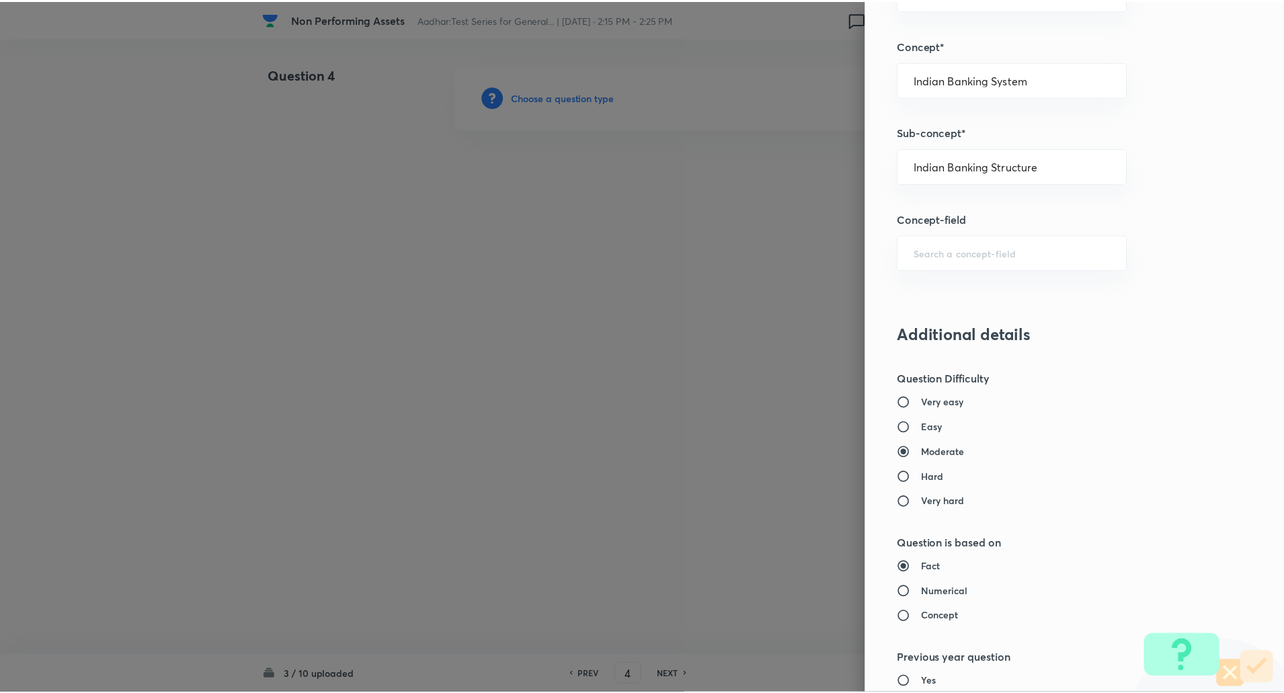
scroll to position [1139, 0]
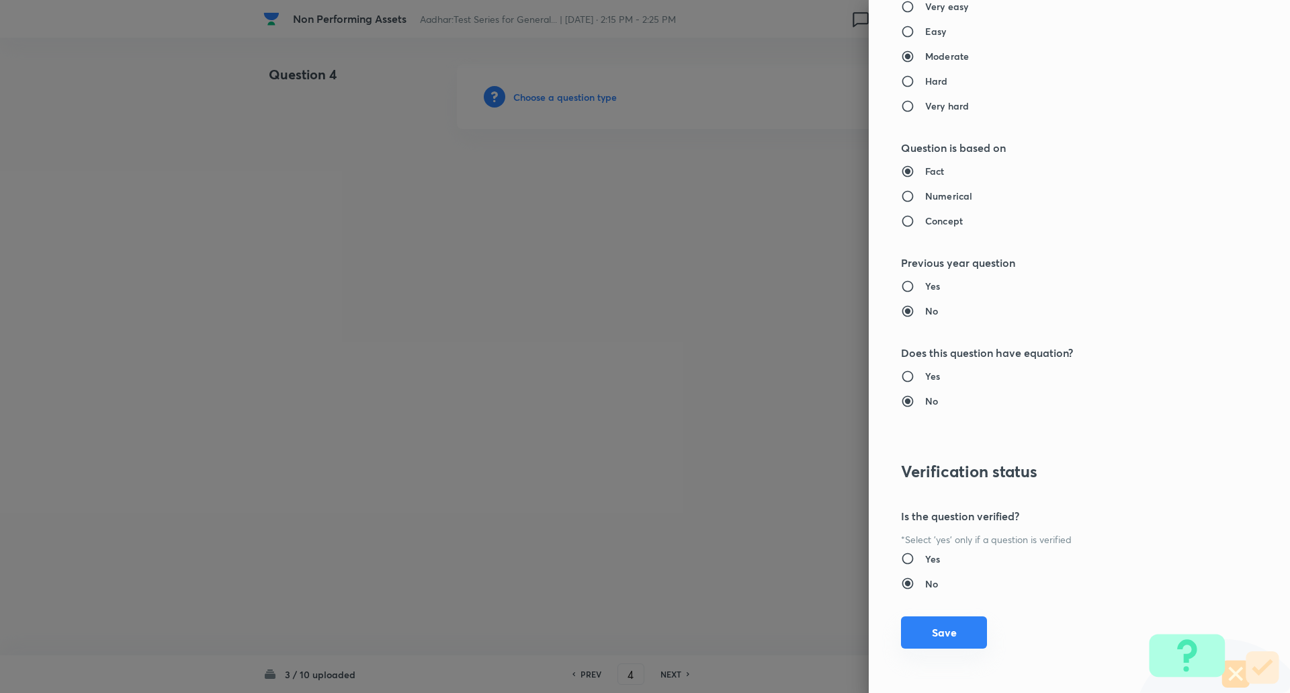
click at [944, 634] on button "Save" at bounding box center [944, 632] width 86 height 32
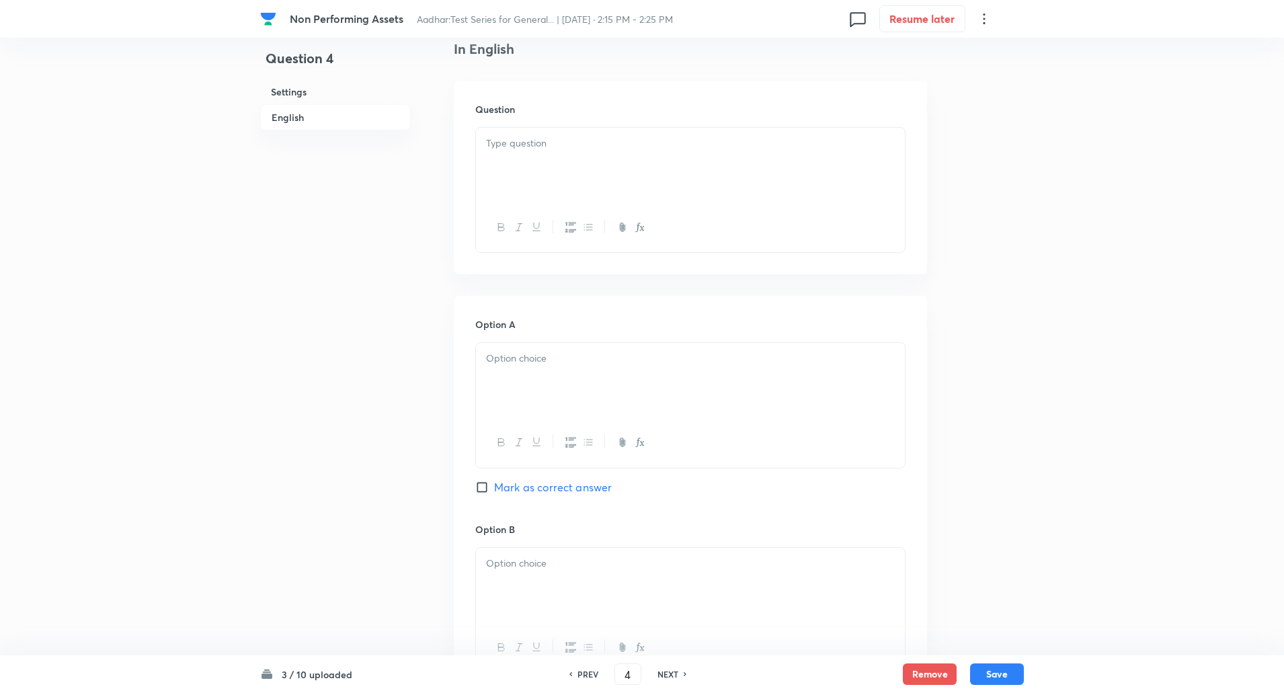
scroll to position [338, 0]
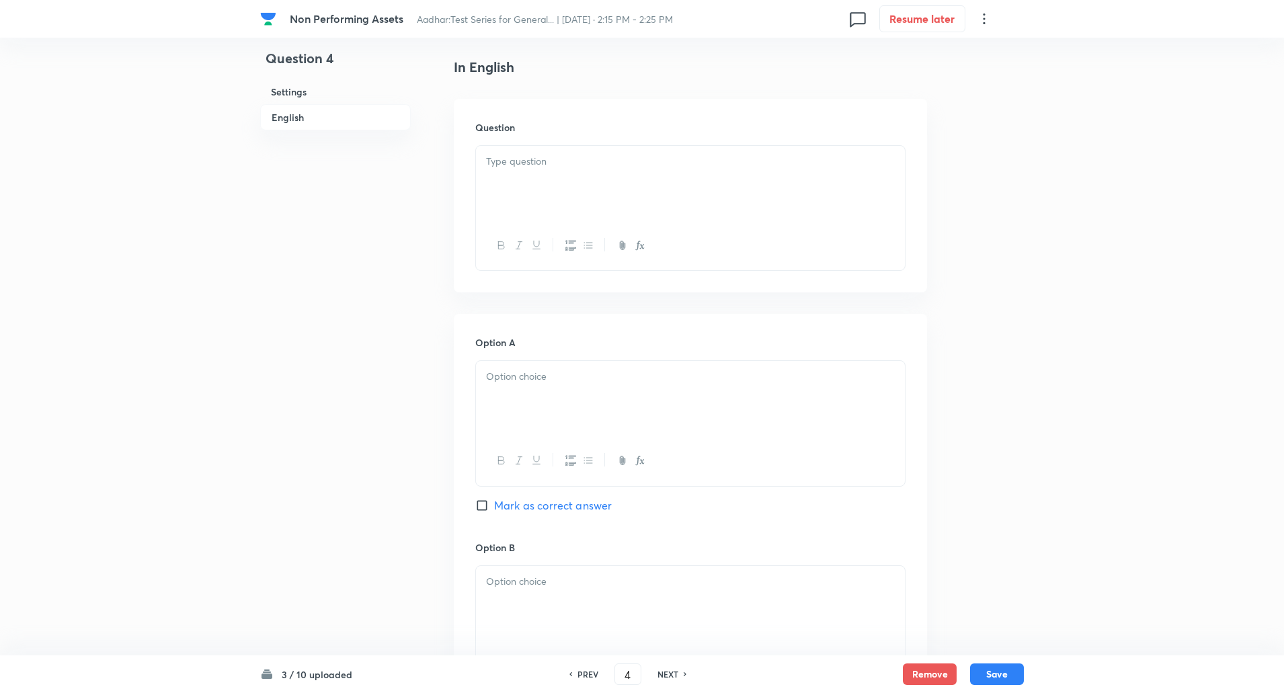
click at [574, 171] on div at bounding box center [690, 183] width 429 height 75
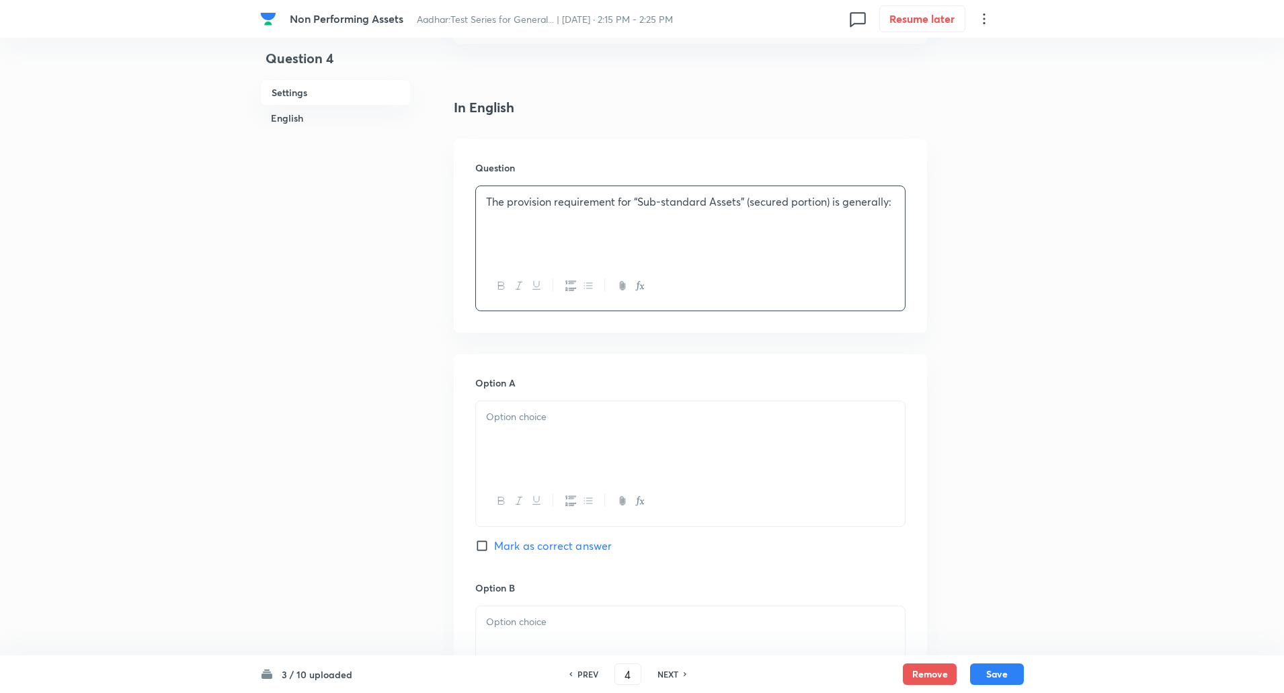
scroll to position [299, 0]
click at [538, 423] on p at bounding box center [690, 415] width 409 height 15
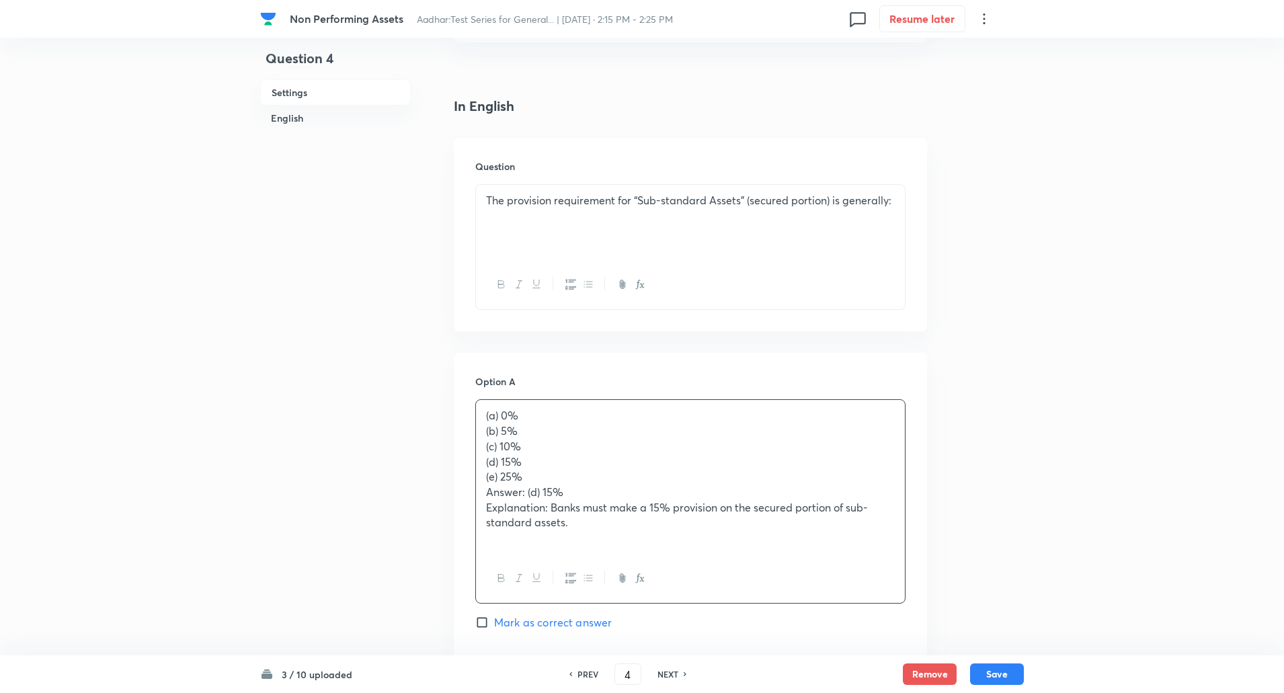
click at [509, 207] on p "The provision requirement for “Sub-standard Assets” (secured portion) is genera…" at bounding box center [690, 200] width 409 height 15
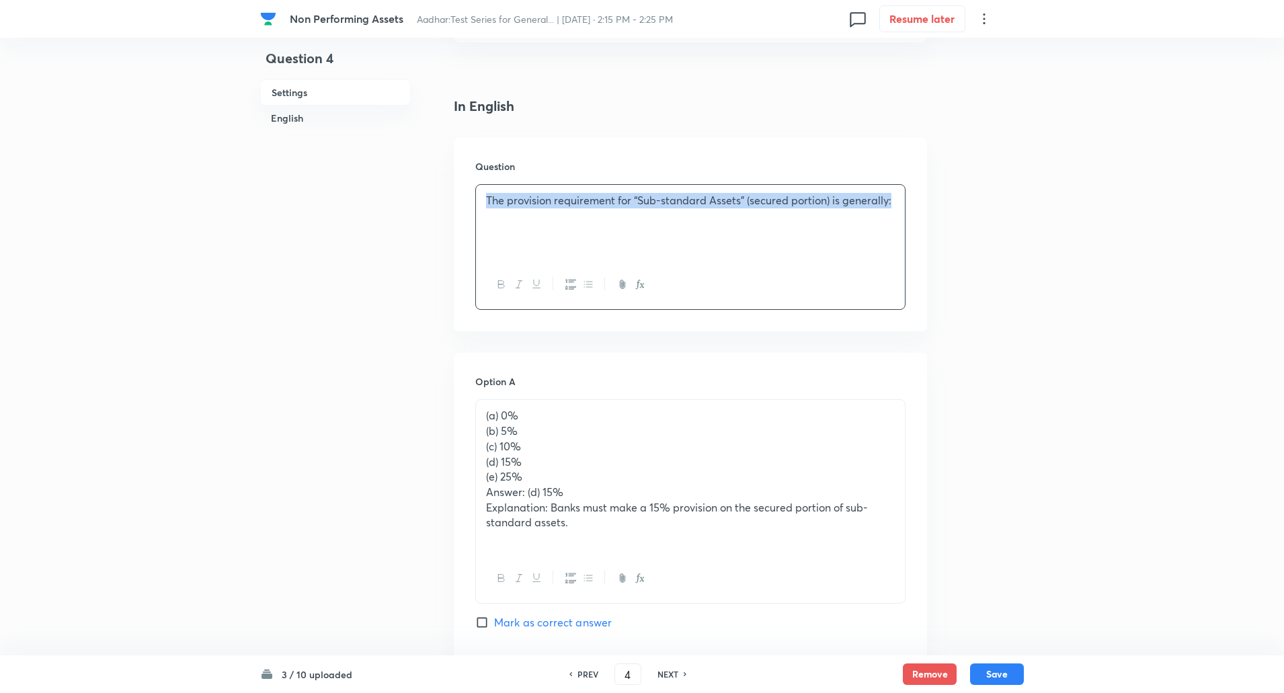
copy p "The provision requirement for “Sub-standard Assets” (secured portion) is genera…"
click at [578, 522] on p "Explanation: Banks must make a 15% provision on the secured portion of sub-stan…" at bounding box center [690, 515] width 409 height 30
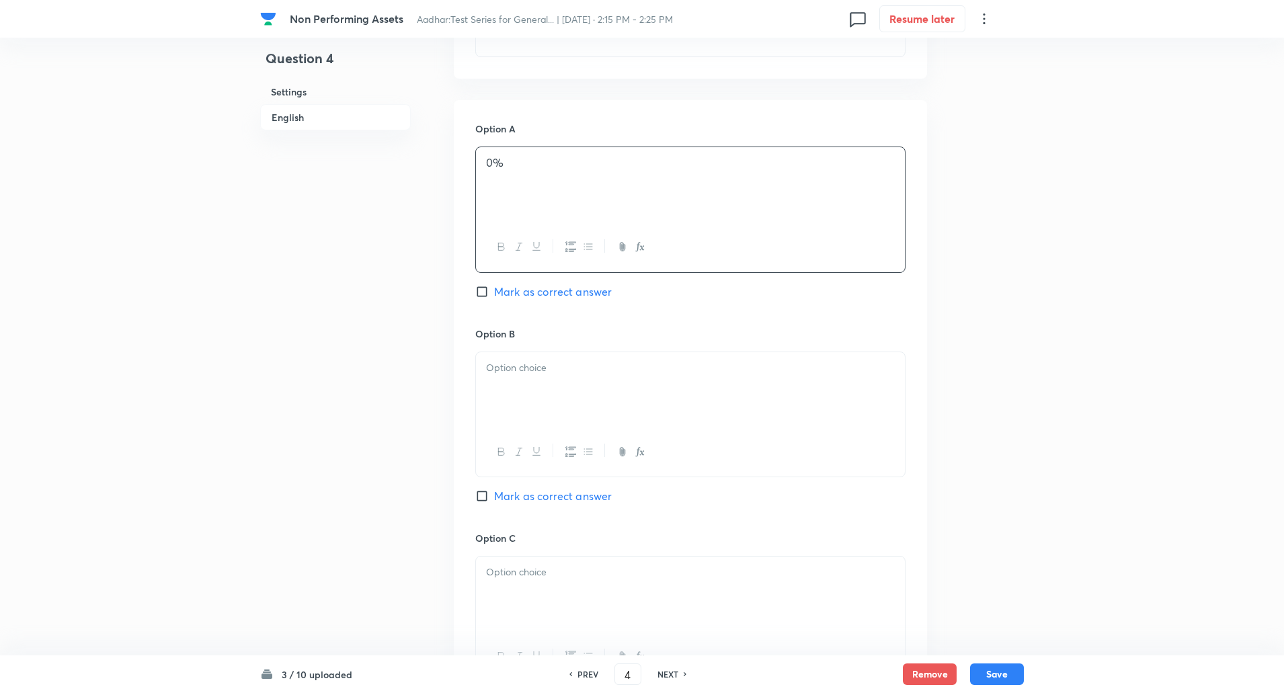
scroll to position [552, 0]
click at [578, 389] on div at bounding box center [690, 388] width 429 height 75
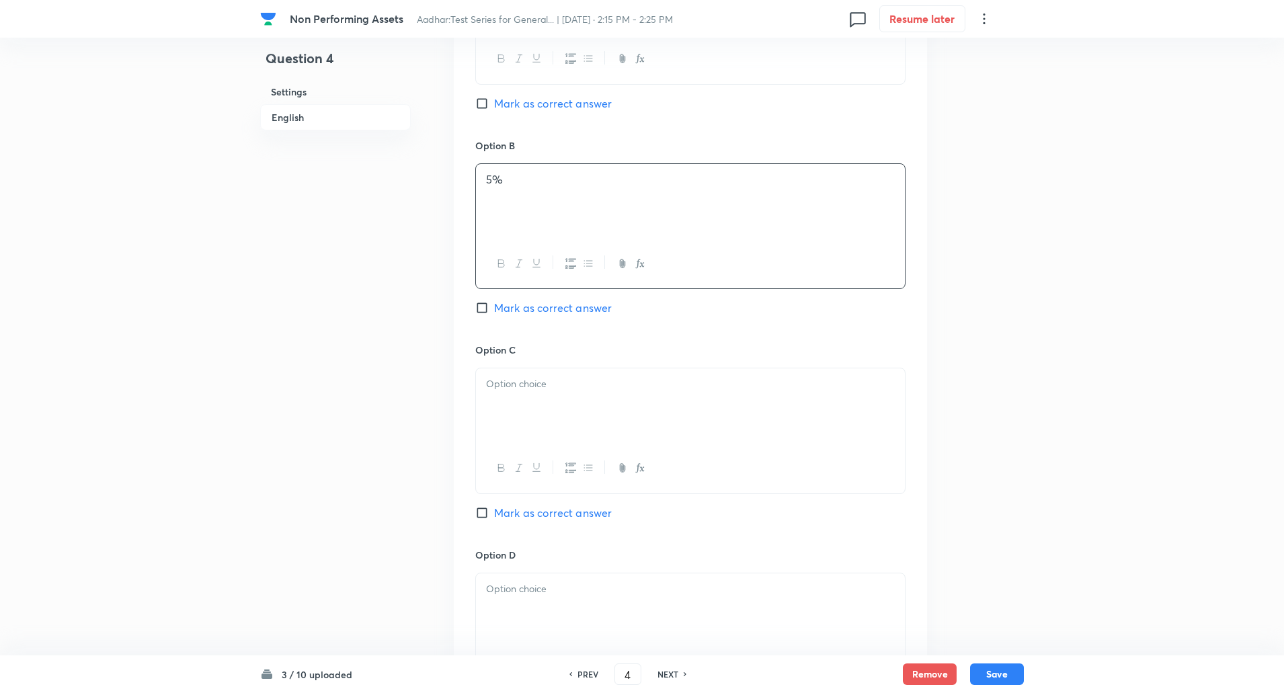
scroll to position [769, 0]
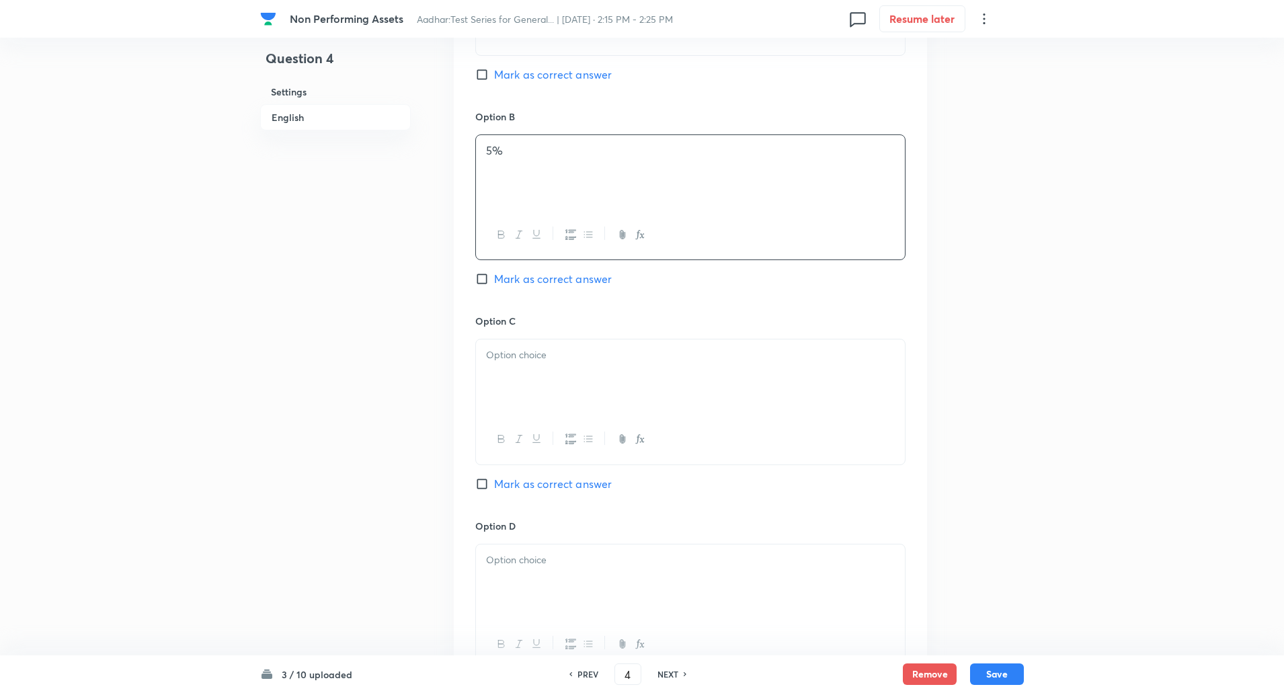
click at [552, 345] on div at bounding box center [690, 376] width 429 height 75
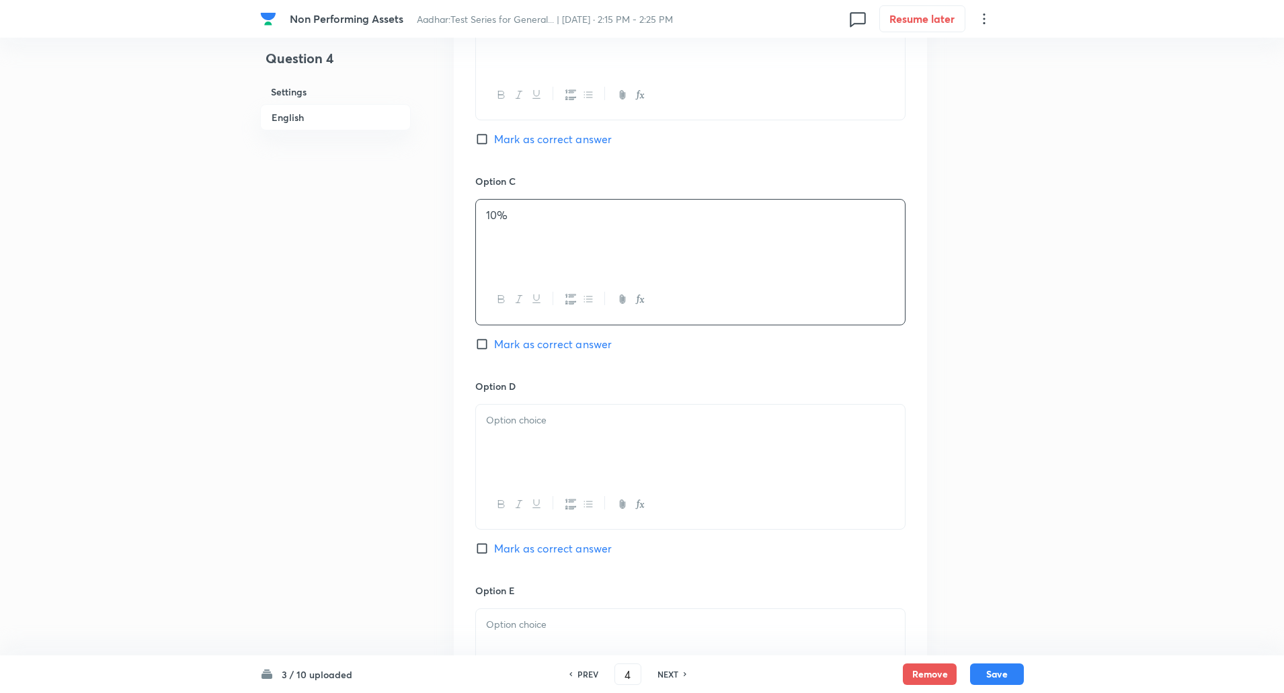
scroll to position [988, 0]
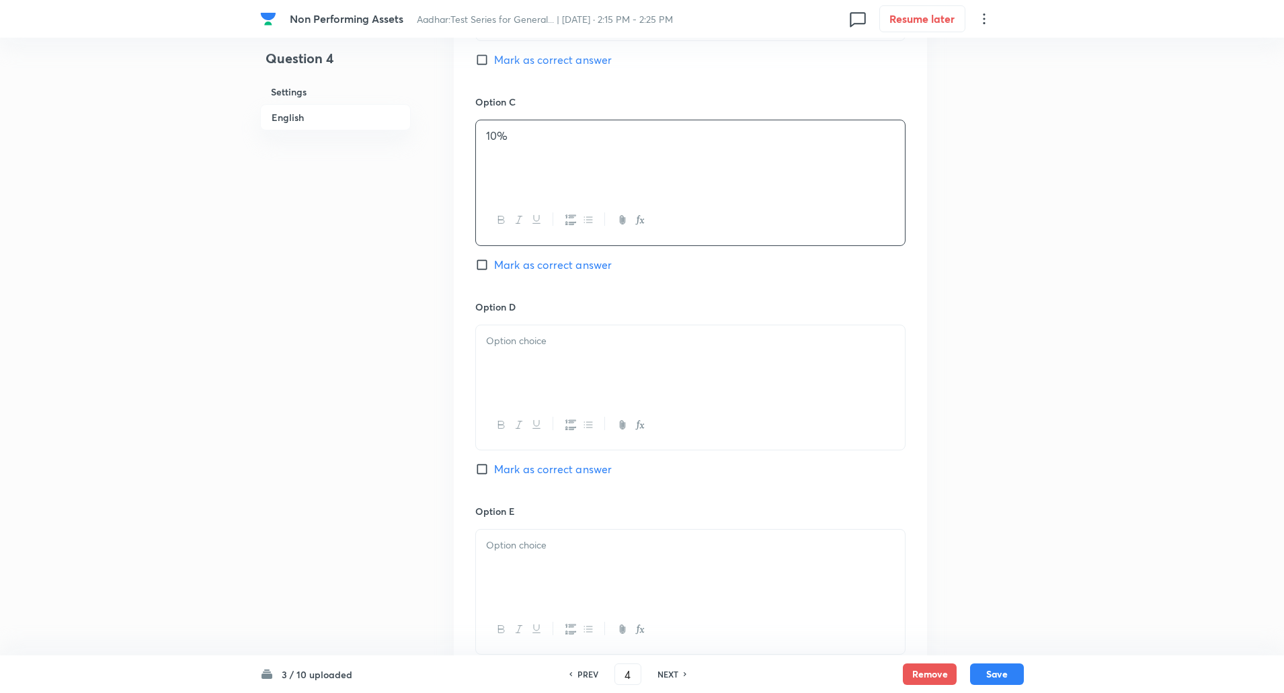
click at [484, 474] on input "Mark as correct answer" at bounding box center [484, 468] width 19 height 13
checkbox input "true"
click at [533, 383] on div at bounding box center [690, 362] width 429 height 75
paste div
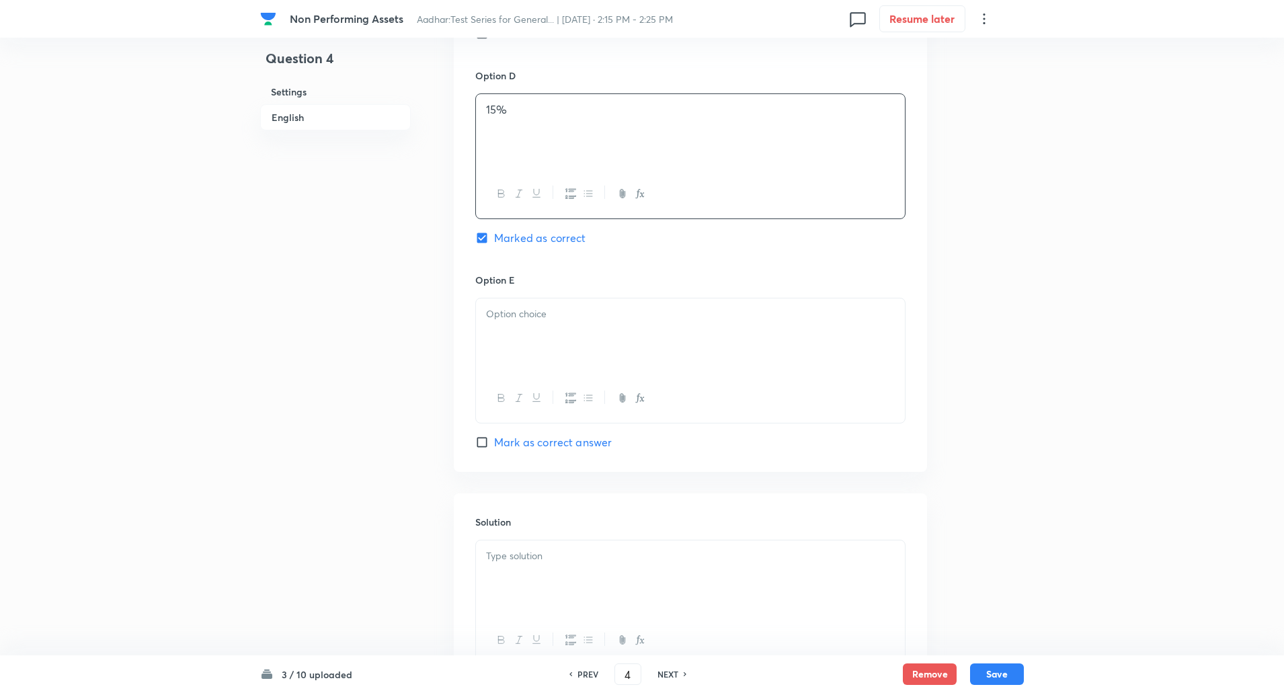
click at [509, 362] on div at bounding box center [690, 335] width 429 height 75
paste div
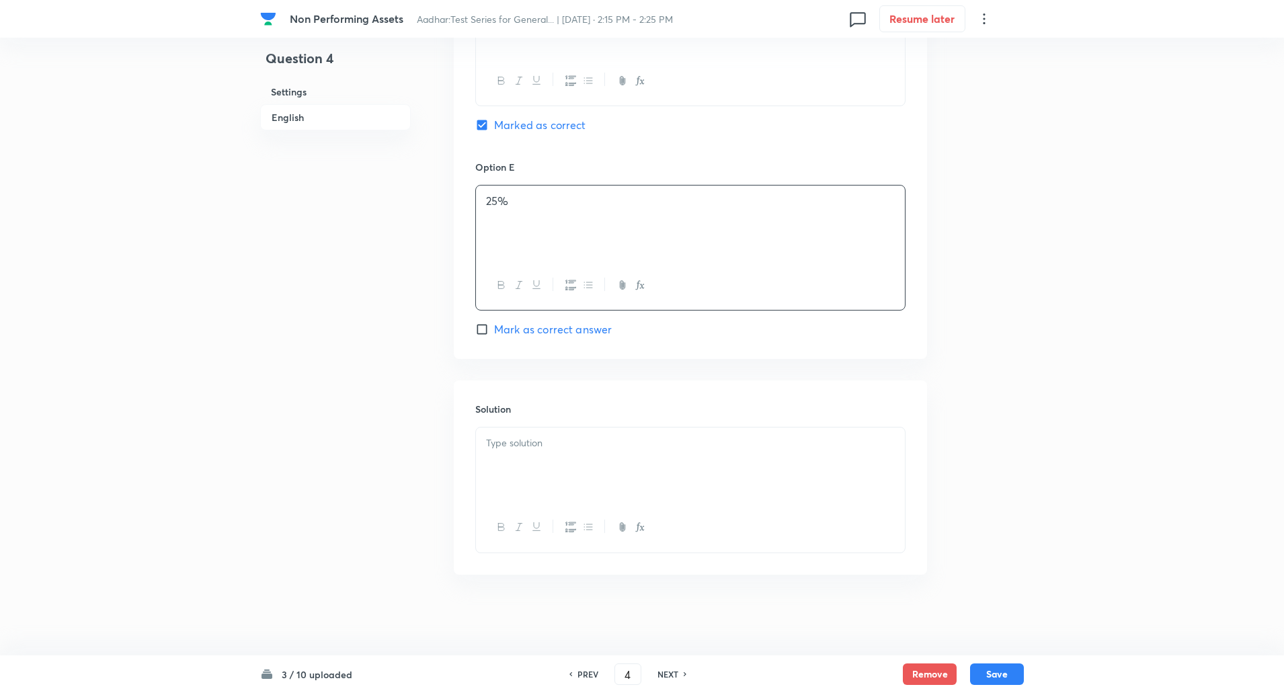
click at [519, 481] on div at bounding box center [690, 464] width 429 height 75
click at [553, 462] on p "Explanation: Banks must make a 15% provision on the secured portion of sub-stan…" at bounding box center [690, 466] width 409 height 30
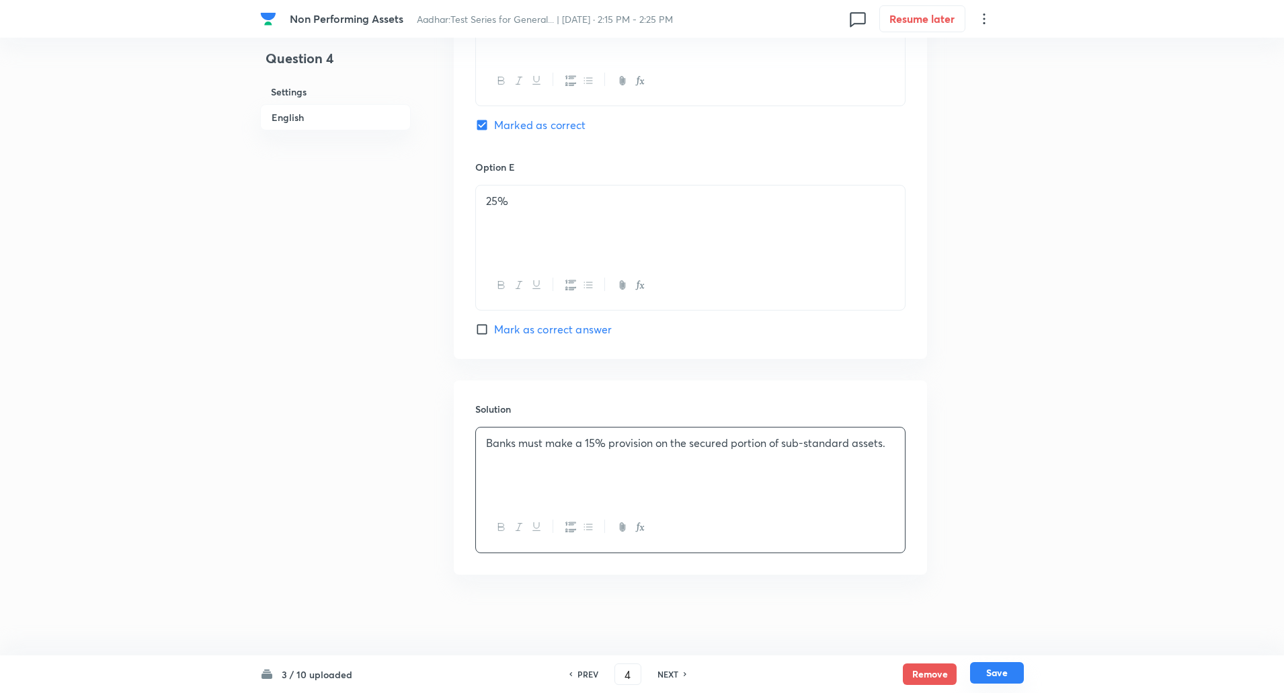
click at [999, 671] on button "Save" at bounding box center [997, 673] width 54 height 22
type input "5"
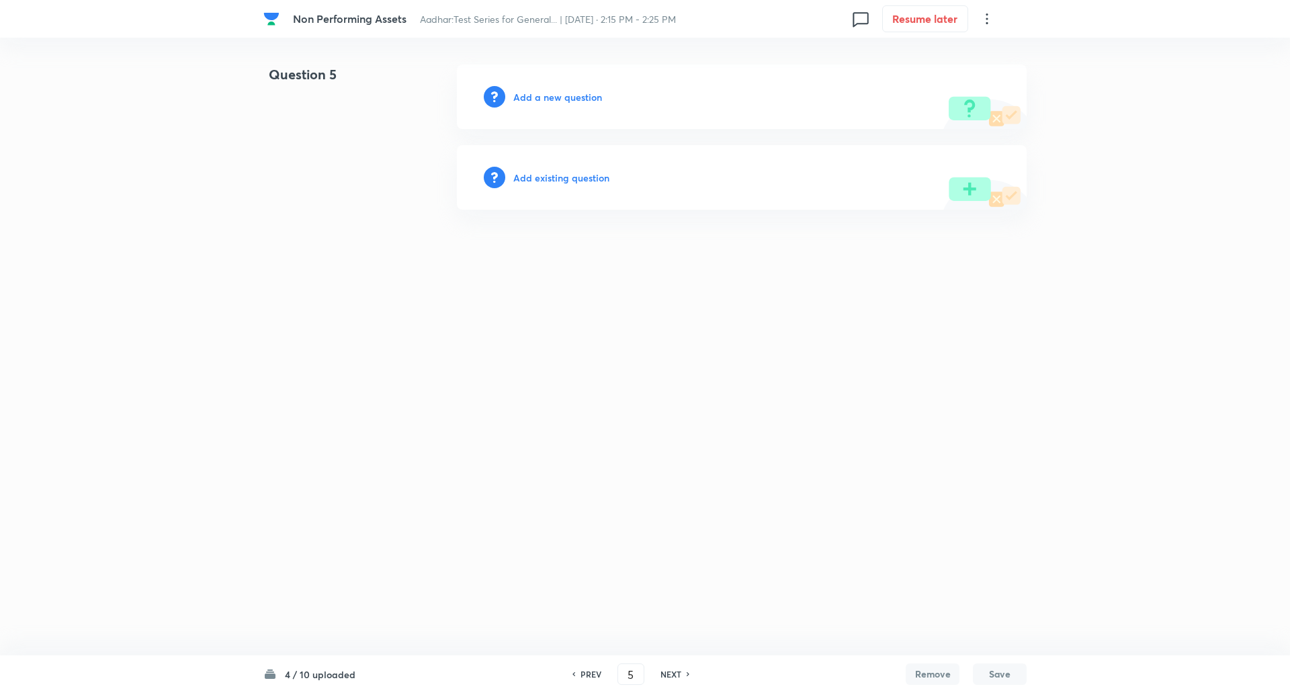
click at [575, 96] on h6 "Add a new question" at bounding box center [557, 97] width 89 height 14
click at [575, 96] on h6 "Choose a question type" at bounding box center [564, 97] width 103 height 14
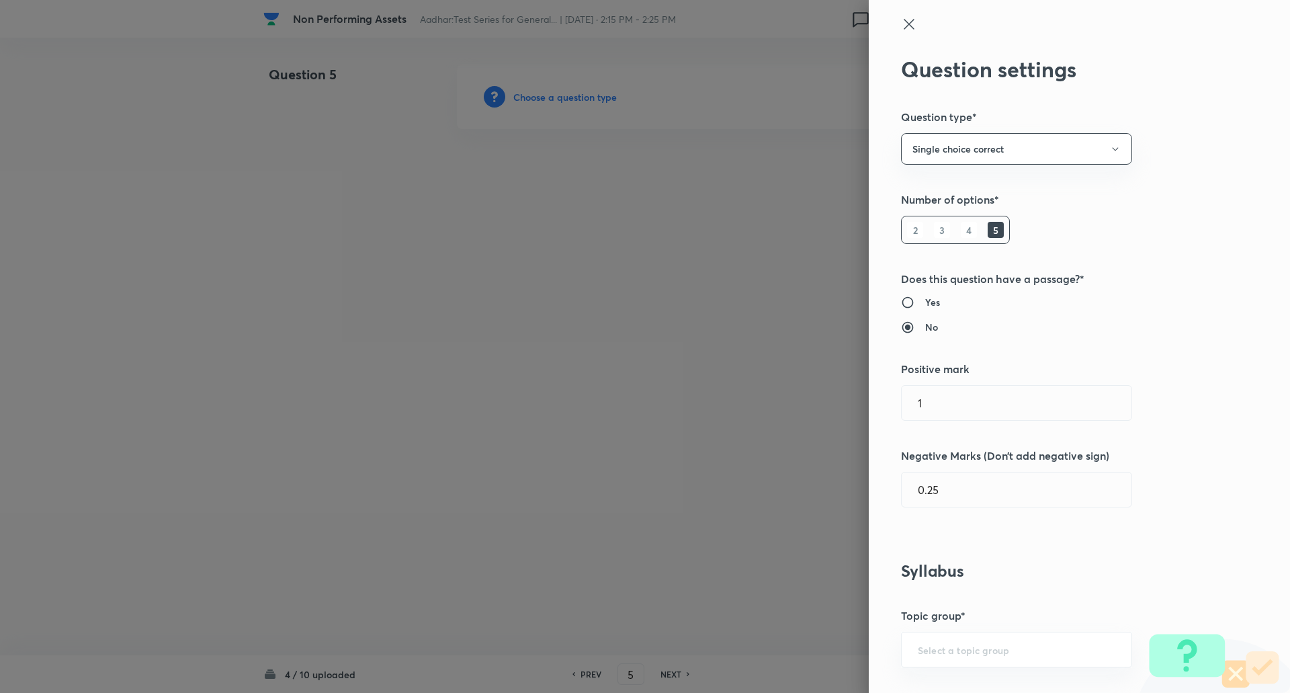
click at [575, 96] on div at bounding box center [645, 346] width 1290 height 693
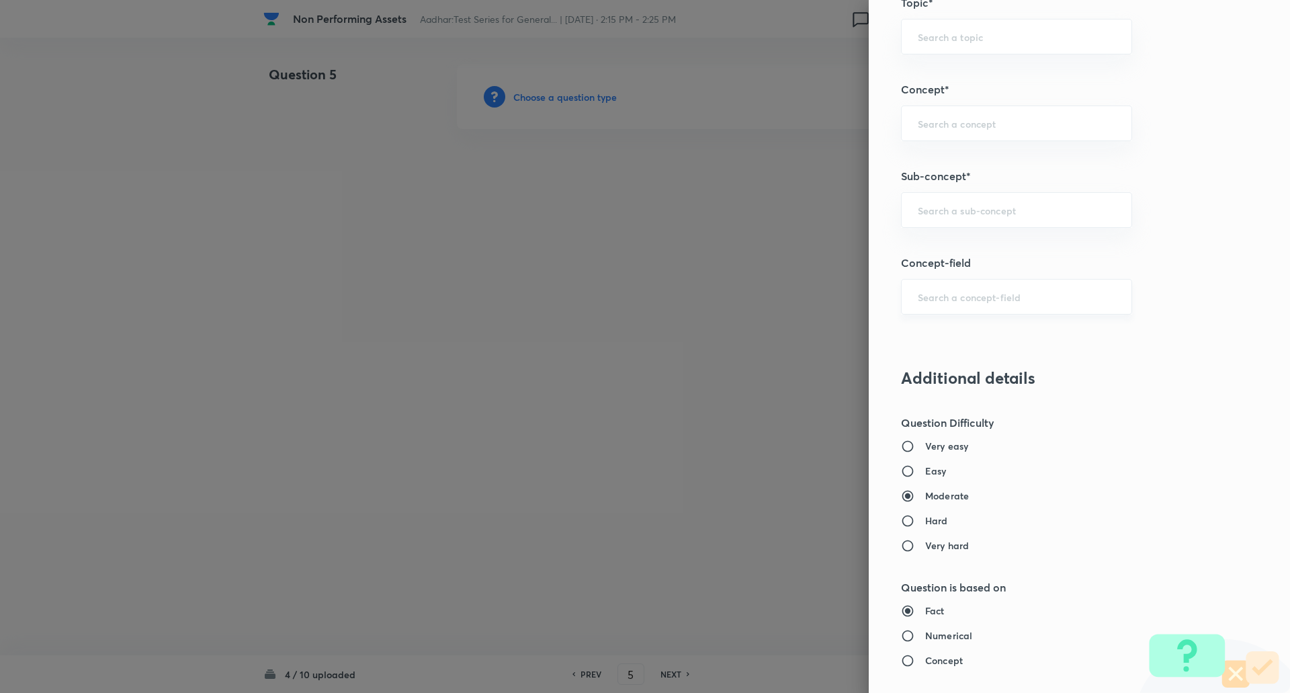
scroll to position [714, 0]
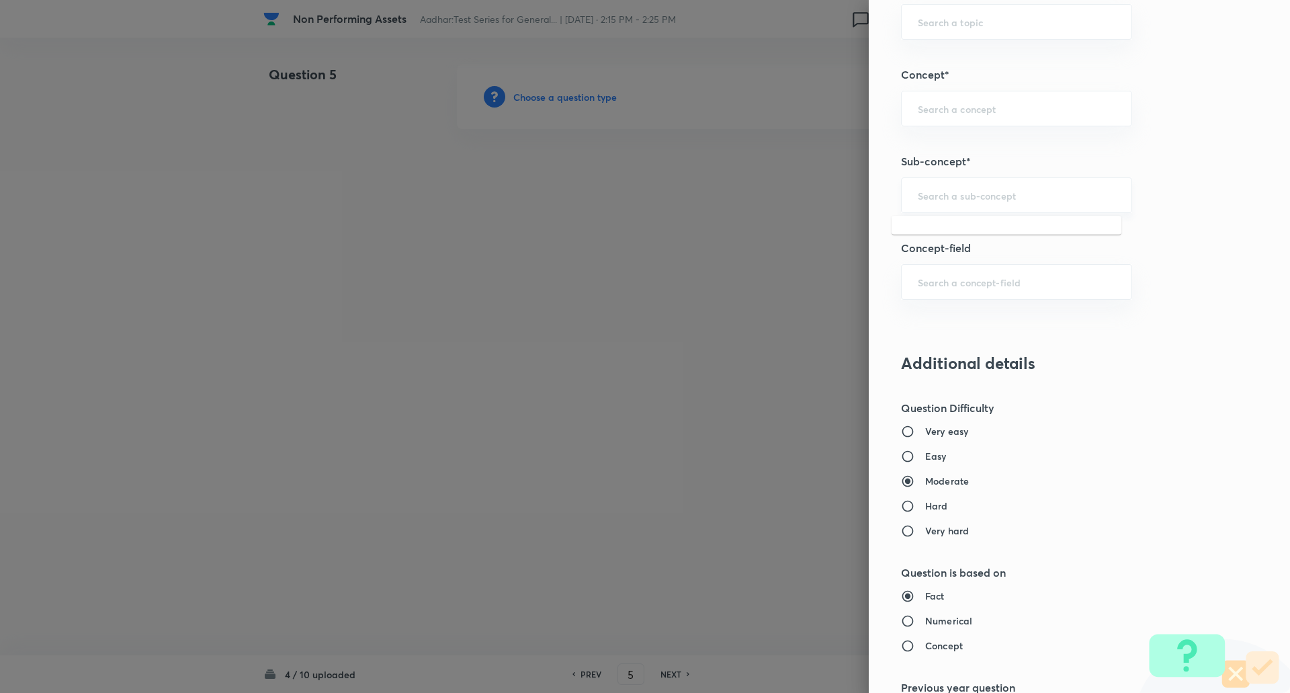
click at [962, 202] on input "text" at bounding box center [1017, 195] width 198 height 13
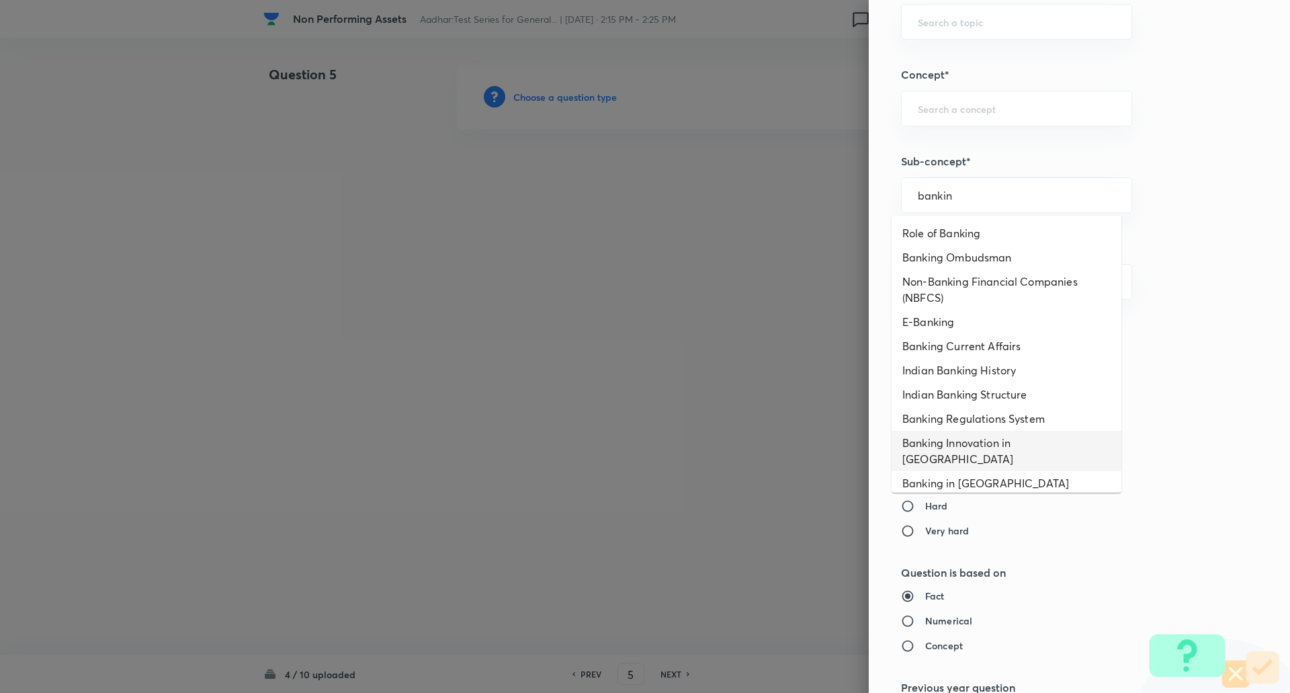
click at [968, 442] on li "Banking Innovation in India" at bounding box center [1007, 451] width 230 height 40
type input "Banking Innovation in India"
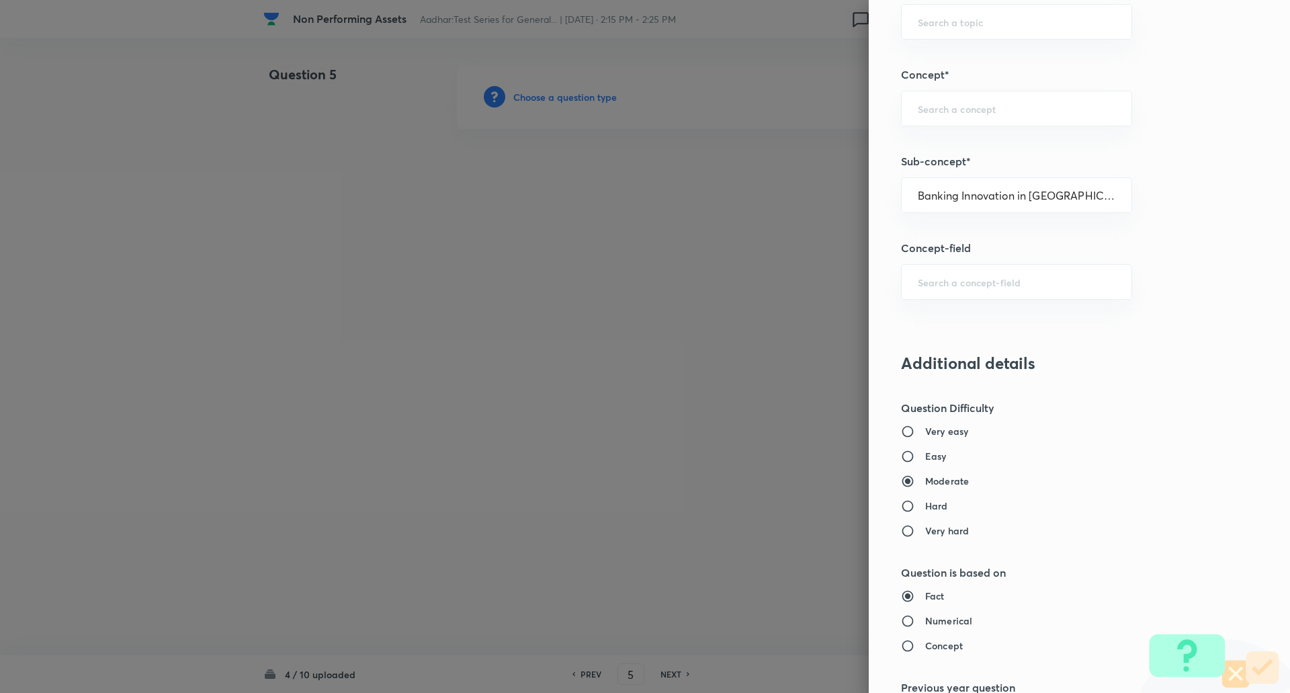
type input "Awareness"
type input "Banking Awareness"
type input "Indian Banking System"
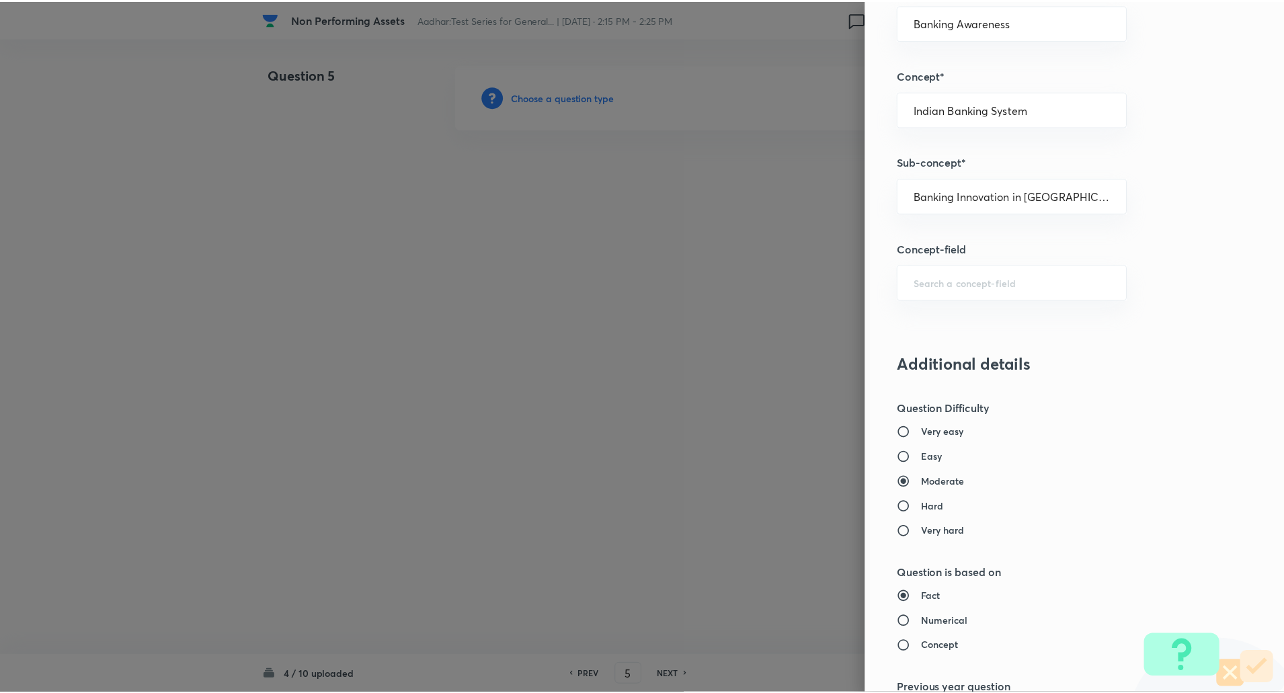
scroll to position [1139, 0]
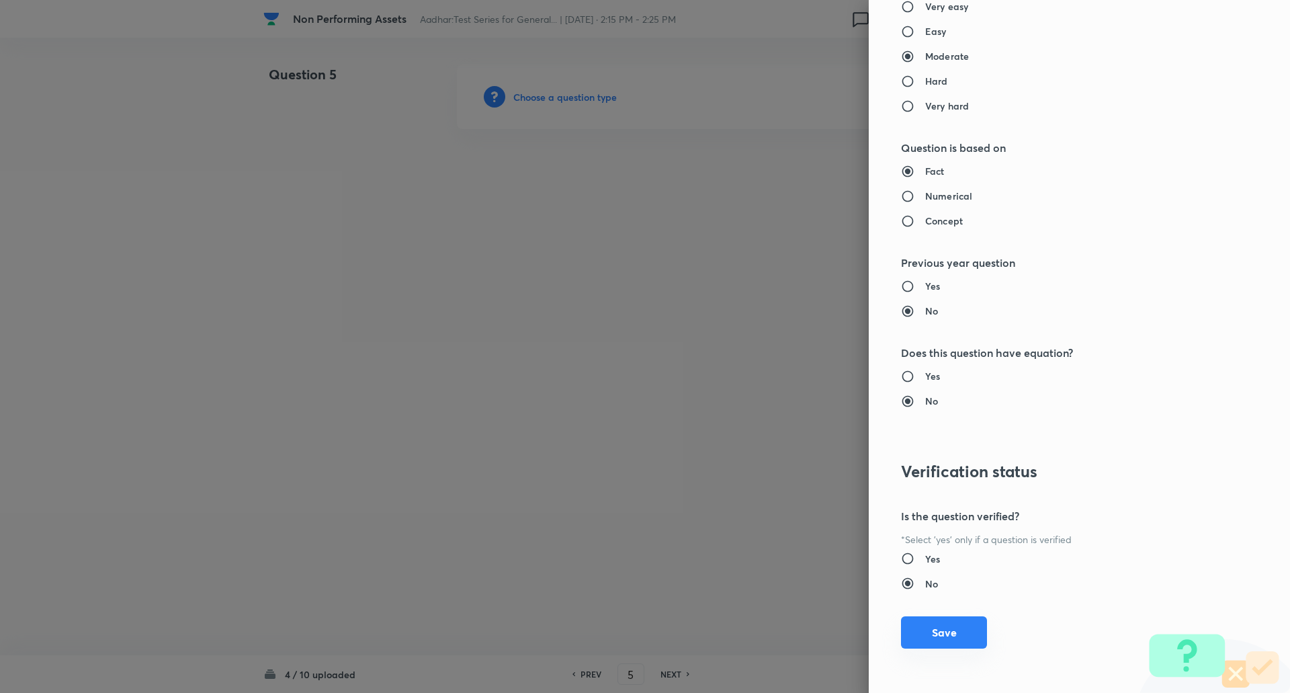
click at [946, 632] on button "Save" at bounding box center [944, 632] width 86 height 32
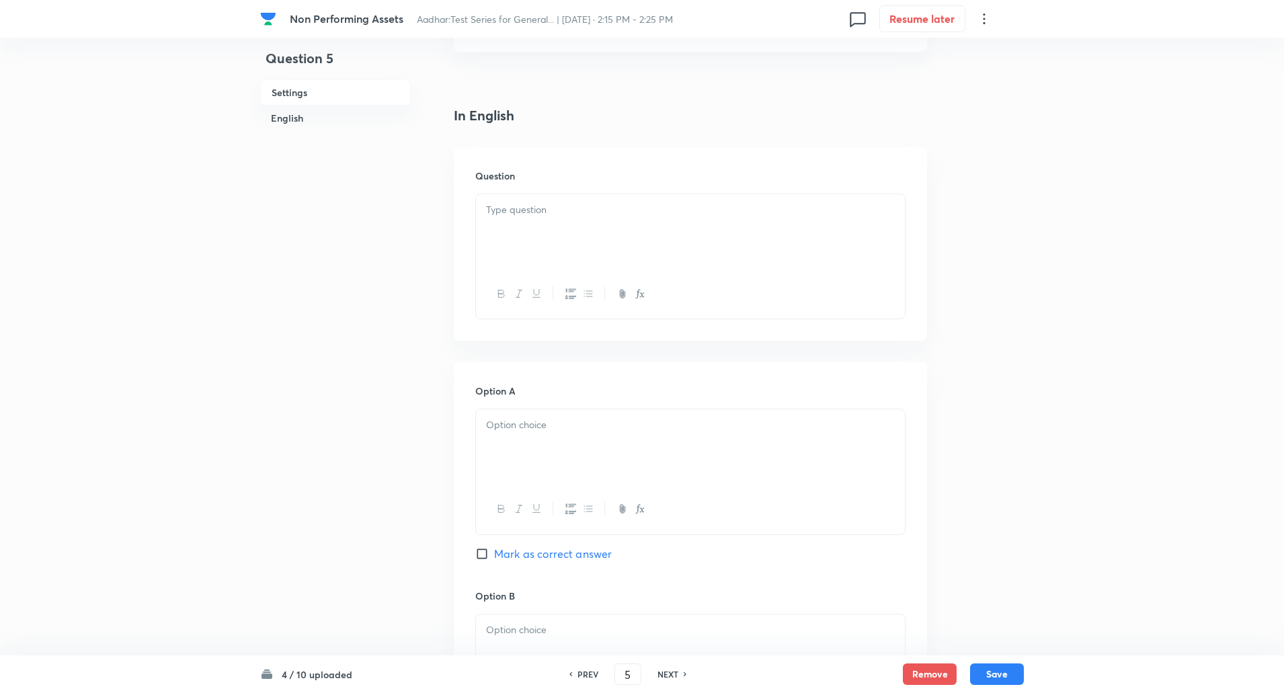
scroll to position [310, 0]
click at [540, 219] on div at bounding box center [690, 228] width 429 height 75
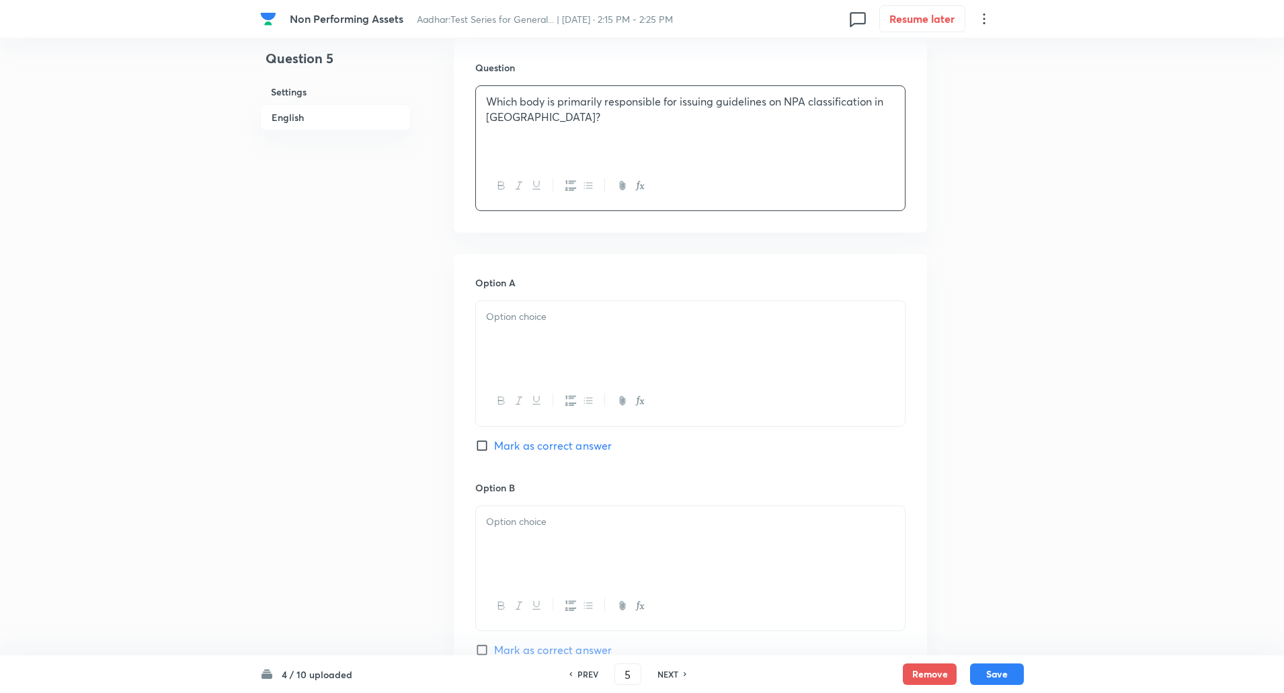
scroll to position [420, 0]
click at [529, 304] on p at bounding box center [690, 311] width 409 height 15
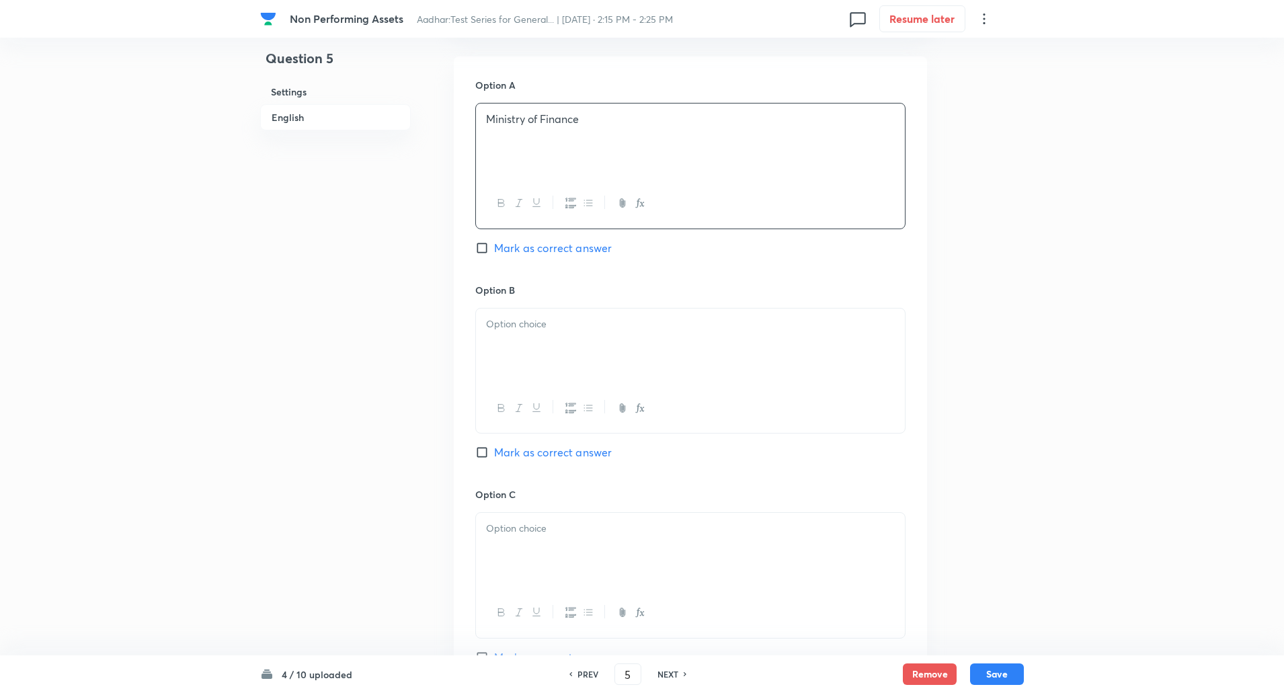
click at [524, 317] on p at bounding box center [690, 324] width 409 height 15
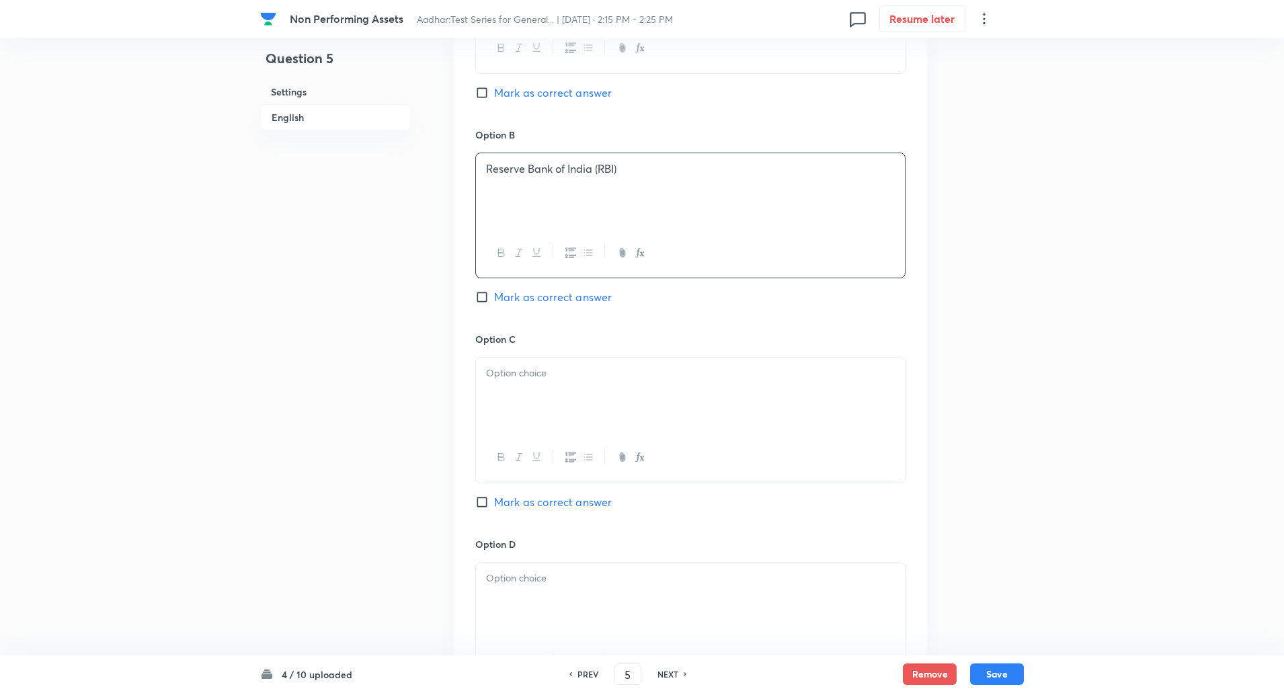
scroll to position [769, 0]
click at [538, 401] on div at bounding box center [690, 393] width 429 height 75
click at [483, 288] on label "Mark as correct answer" at bounding box center [543, 296] width 136 height 16
click at [483, 289] on input "Mark as correct answer" at bounding box center [484, 295] width 19 height 13
checkbox input "true"
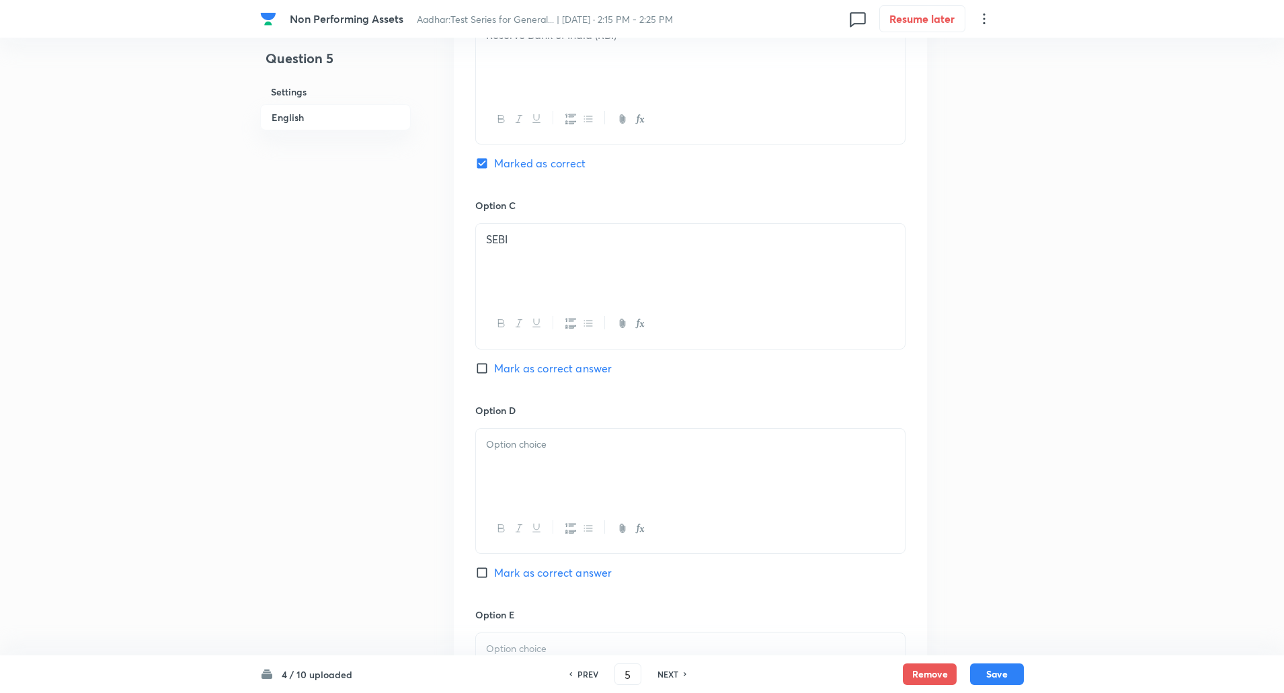
scroll to position [958, 0]
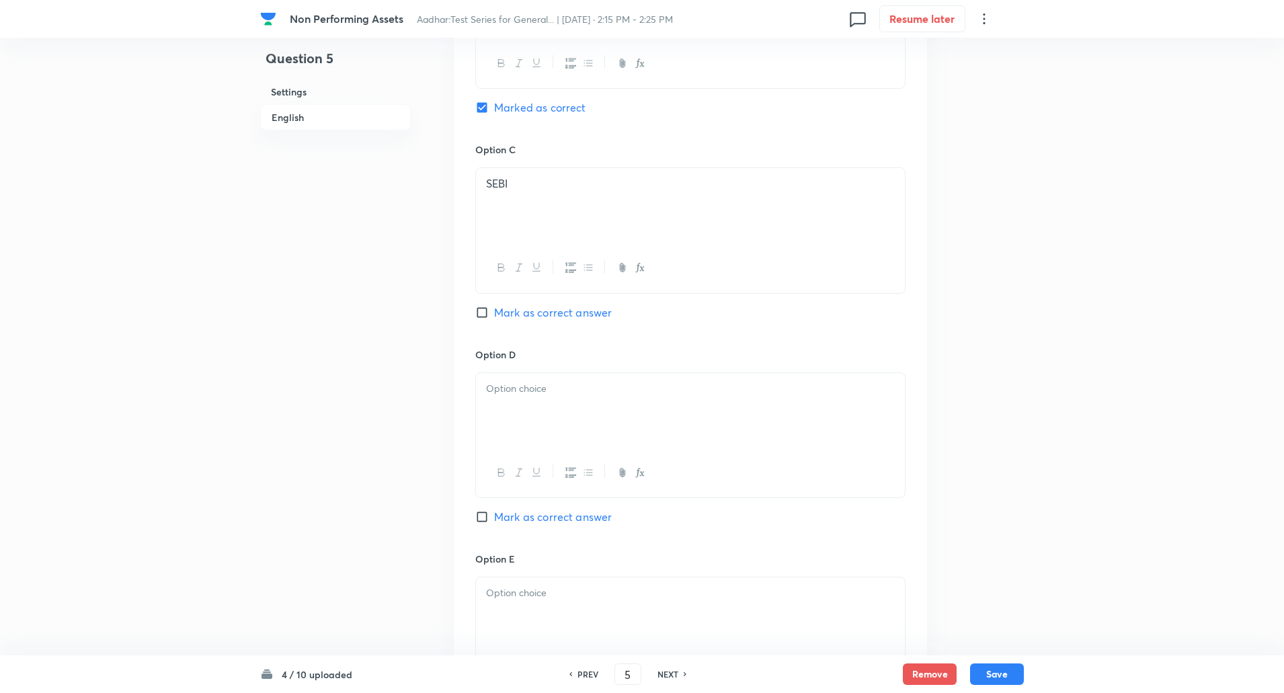
click at [544, 388] on div at bounding box center [690, 410] width 429 height 75
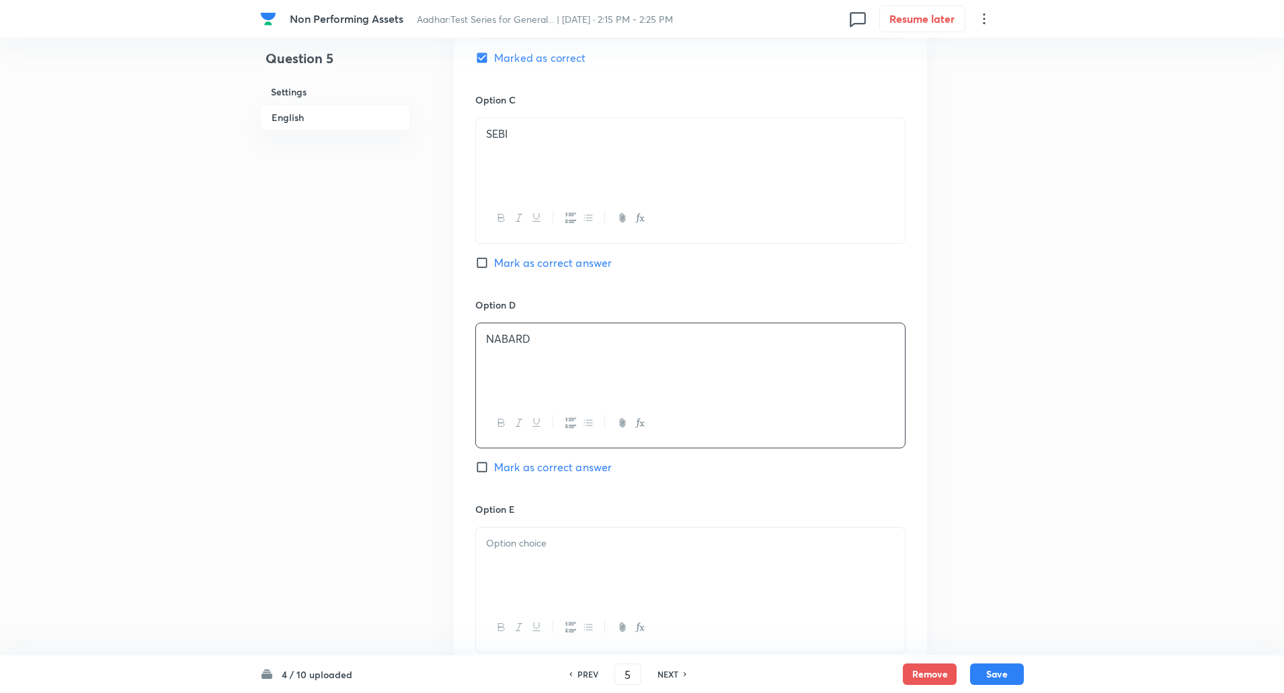
scroll to position [1121, 0]
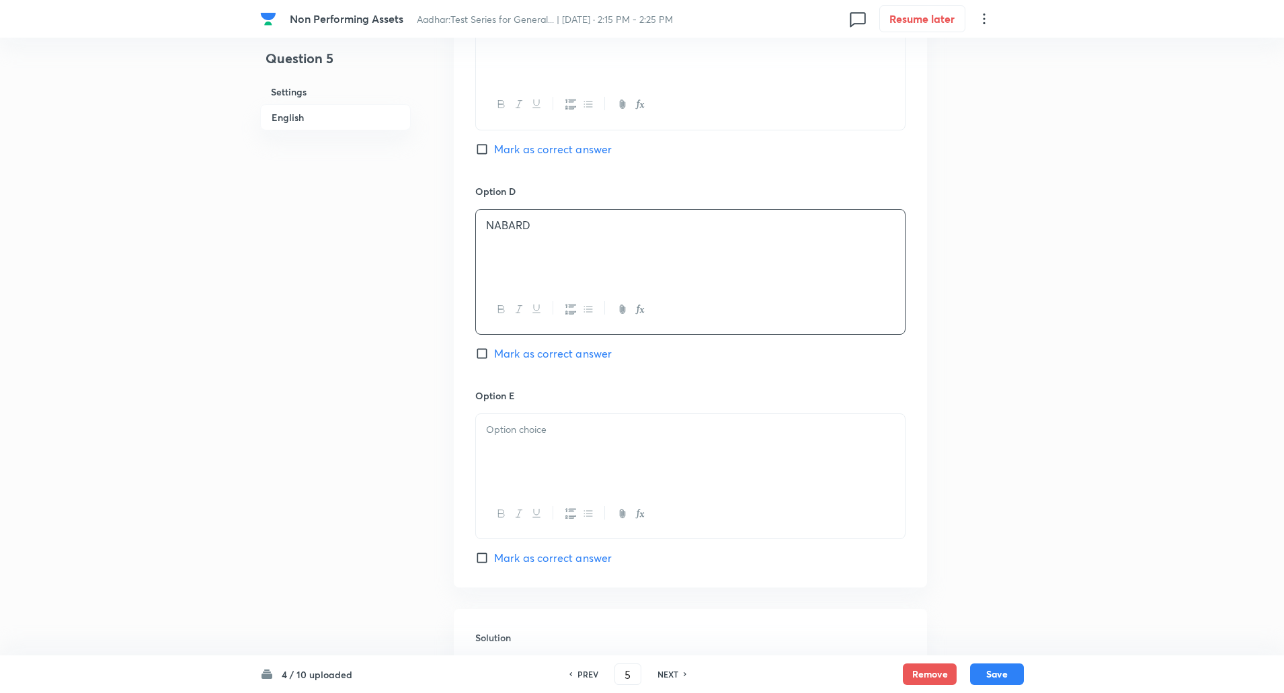
click at [542, 423] on div at bounding box center [690, 451] width 429 height 75
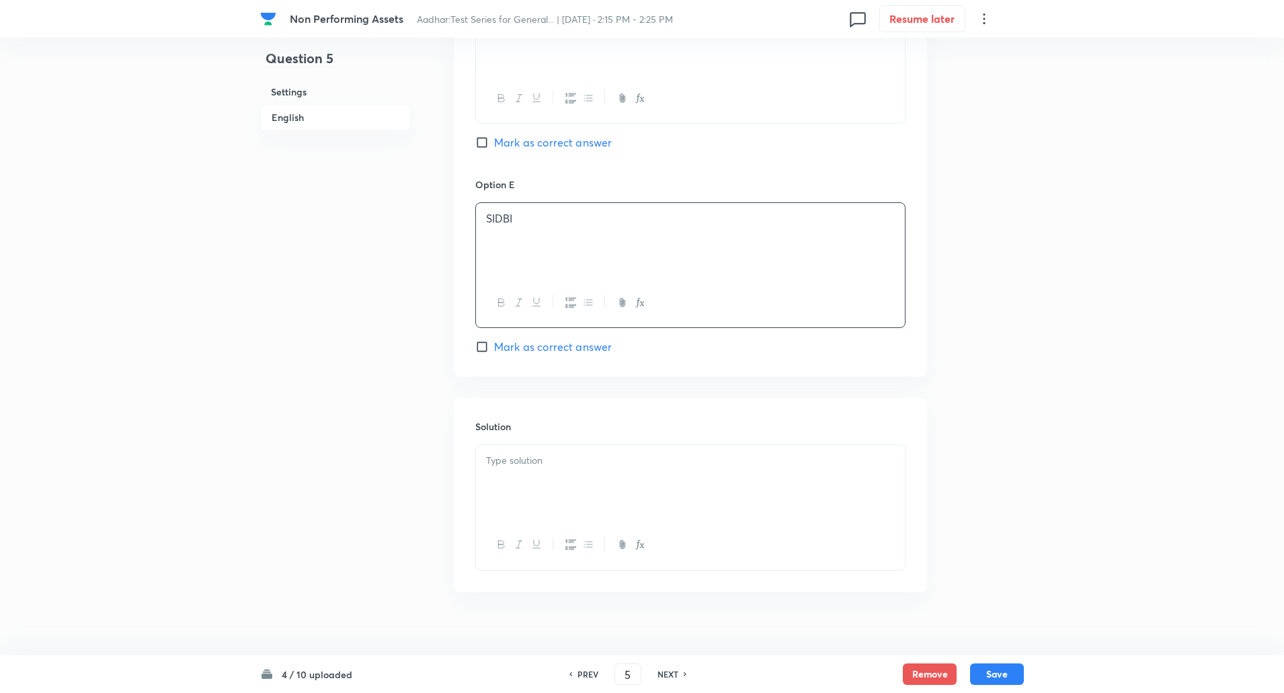
click at [536, 445] on div at bounding box center [690, 482] width 429 height 75
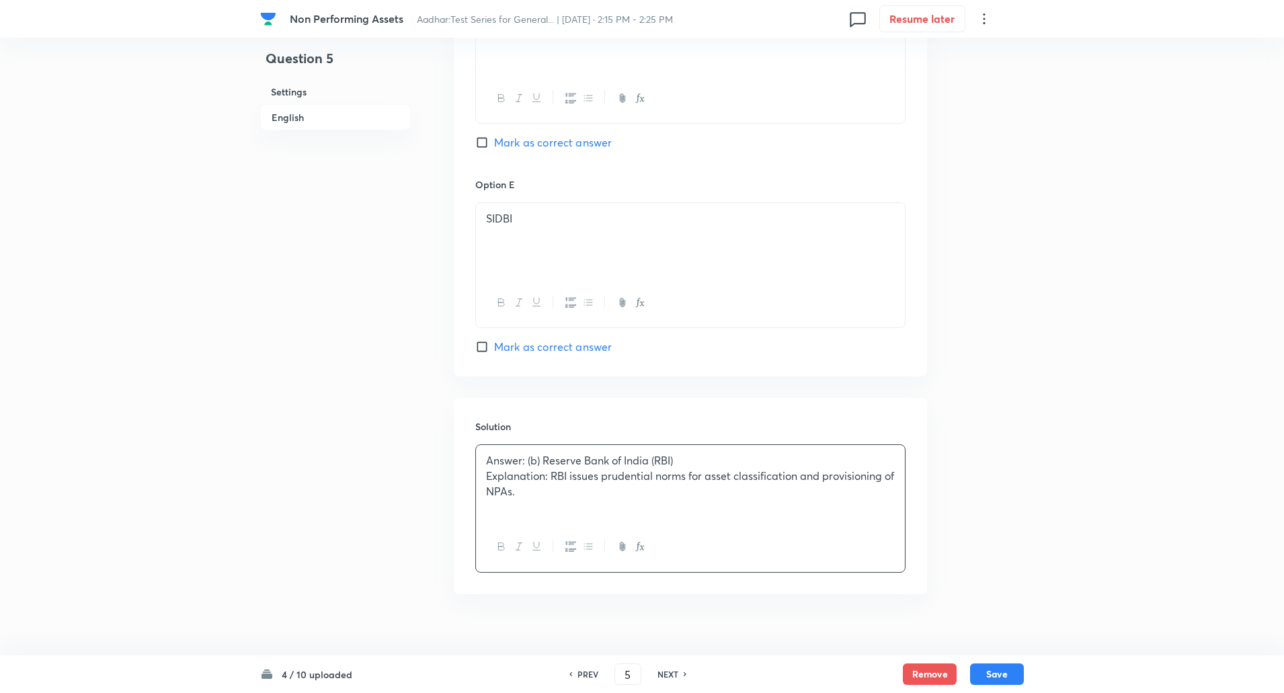
click at [551, 468] on p "Explanation: RBI issues prudential norms for asset classification and provision…" at bounding box center [690, 483] width 409 height 30
click at [1000, 681] on button "Save" at bounding box center [997, 673] width 54 height 22
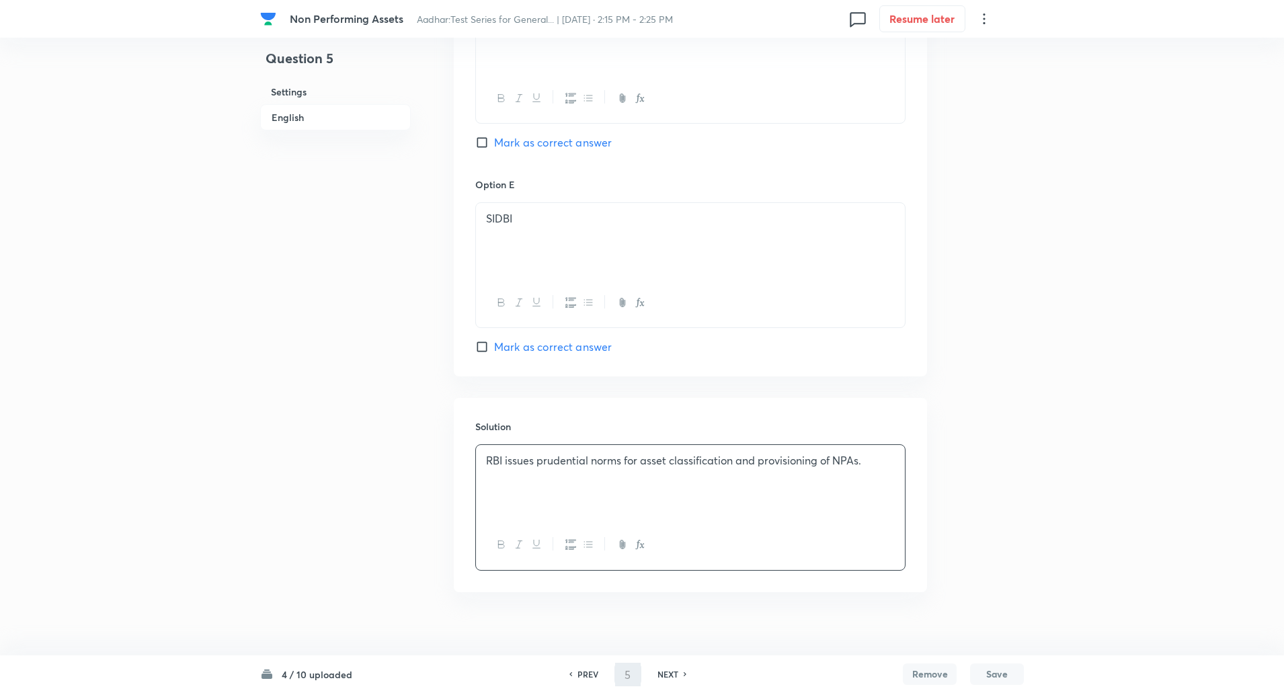
type input "6"
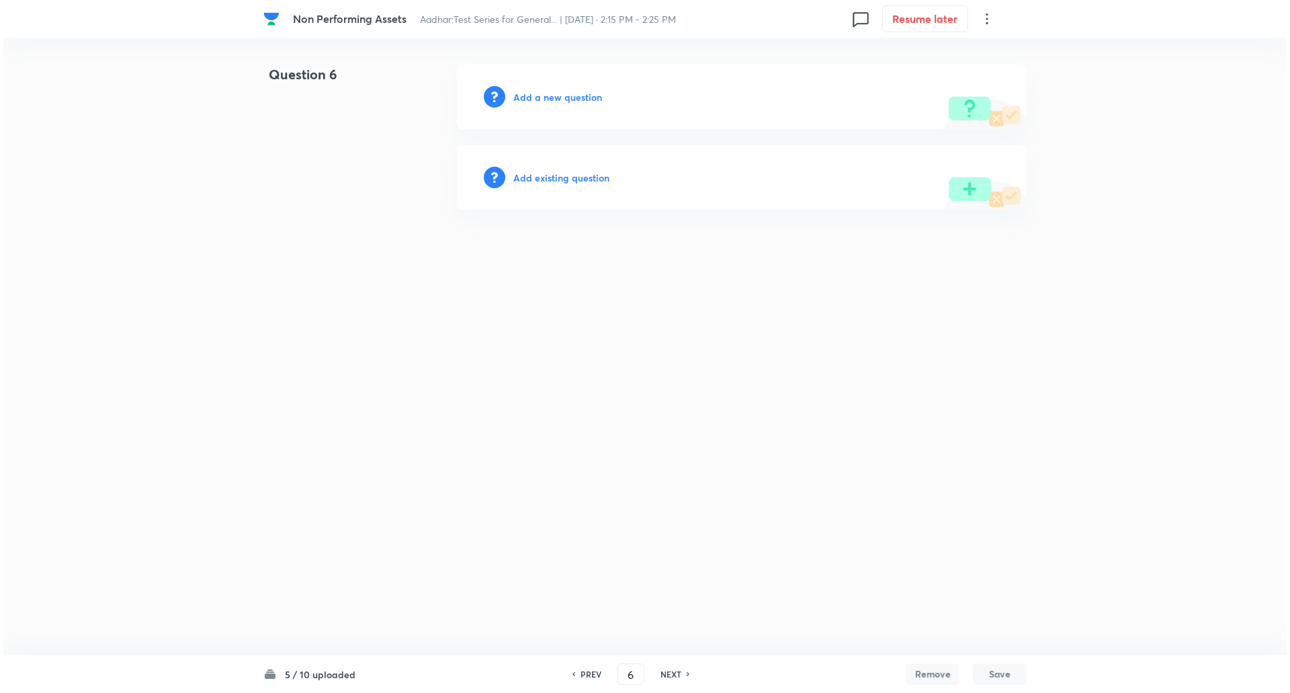
scroll to position [0, 0]
click at [557, 101] on h6 "Add a new question" at bounding box center [557, 97] width 89 height 14
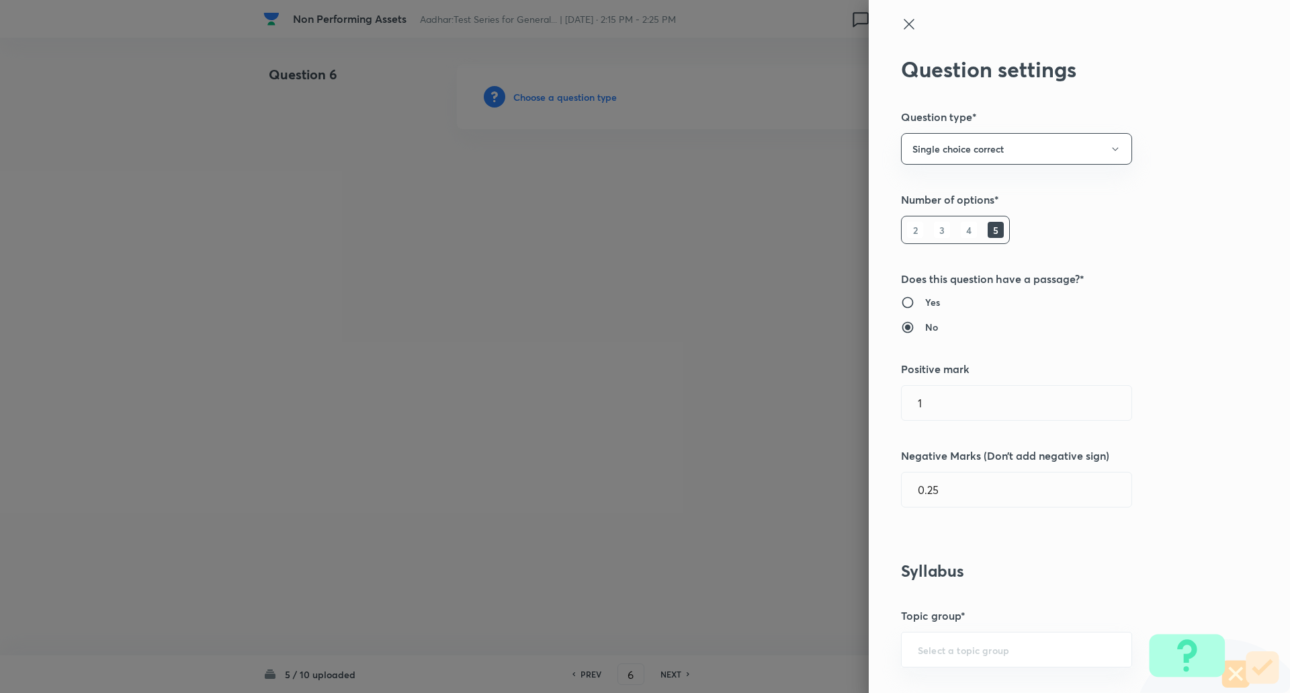
click at [557, 101] on div at bounding box center [645, 346] width 1290 height 693
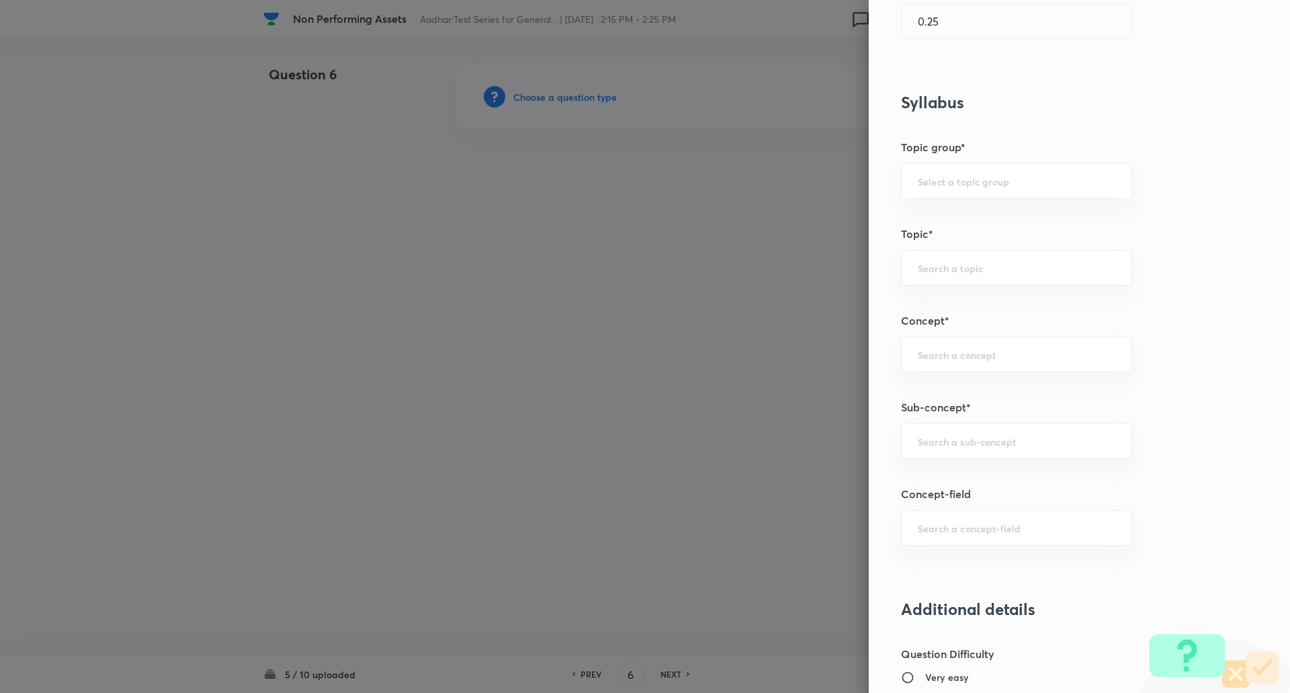
scroll to position [493, 0]
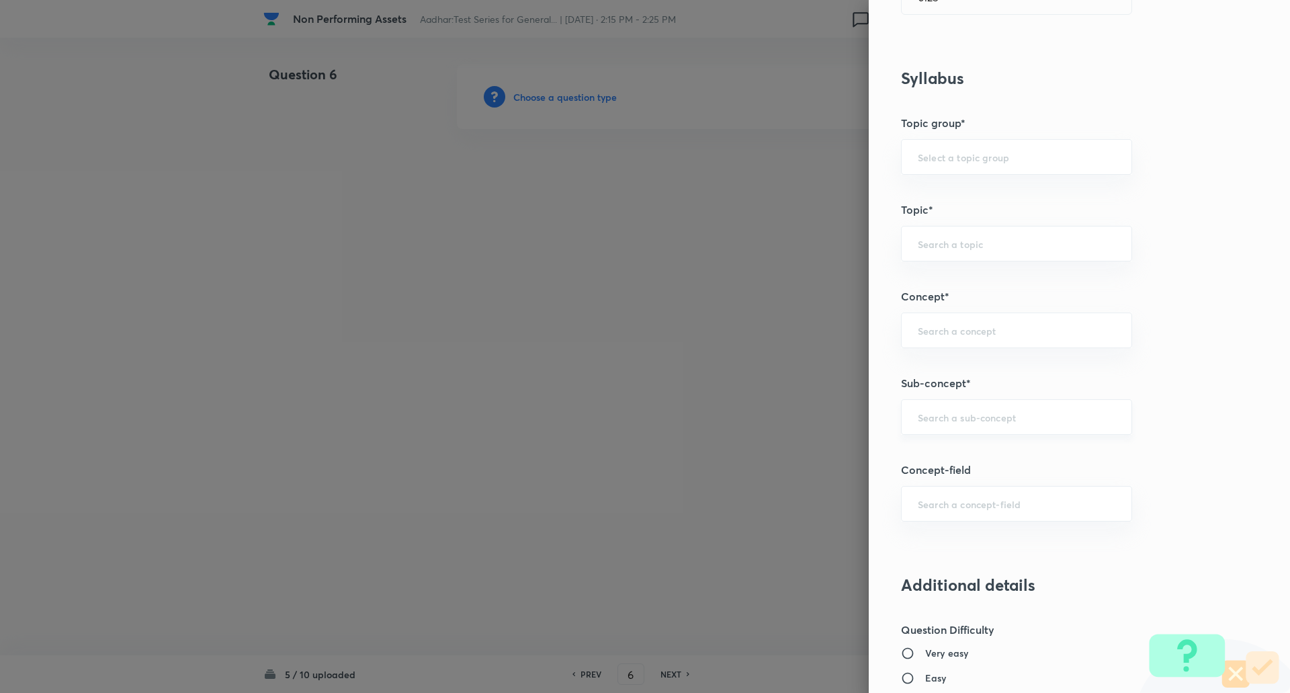
click at [950, 421] on input "text" at bounding box center [1017, 417] width 198 height 13
click at [950, 421] on input "Bank" at bounding box center [1017, 417] width 198 height 13
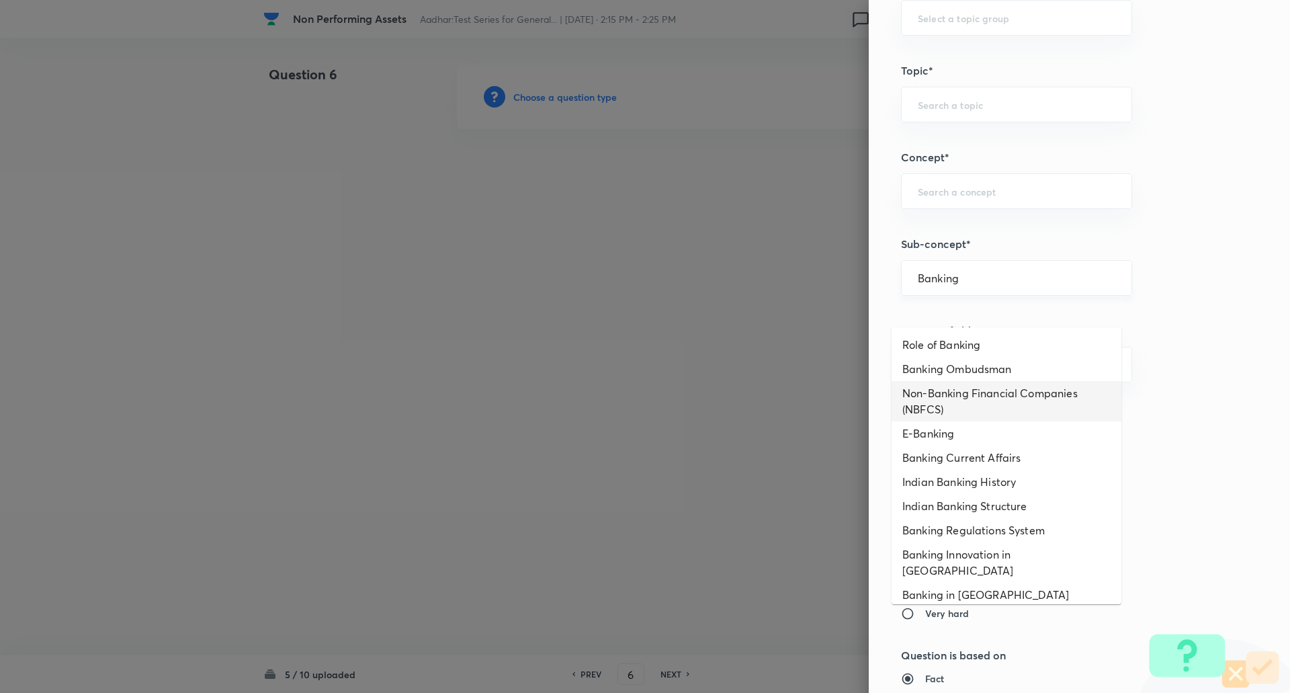
scroll to position [638, 0]
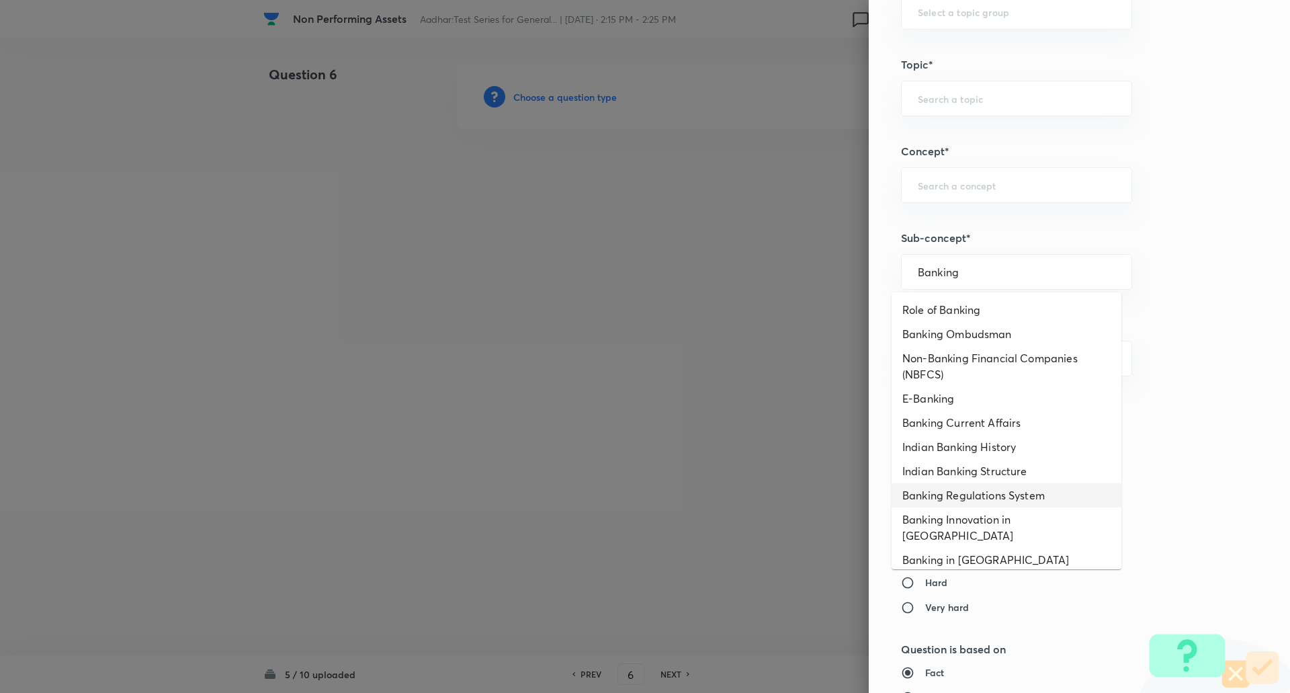
click at [966, 489] on li "Banking Regulations System" at bounding box center [1007, 495] width 230 height 24
type input "Banking Regulations System"
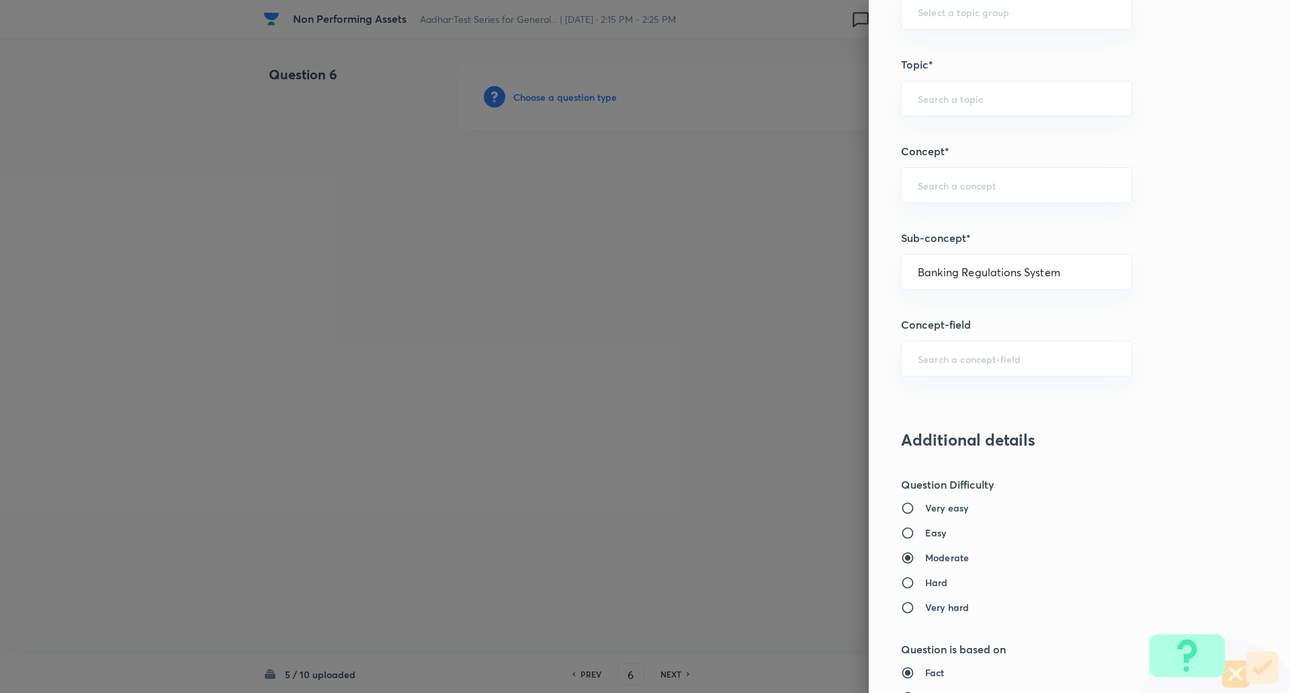
type input "Awareness"
type input "Banking Awareness"
type input "Indian Banking System"
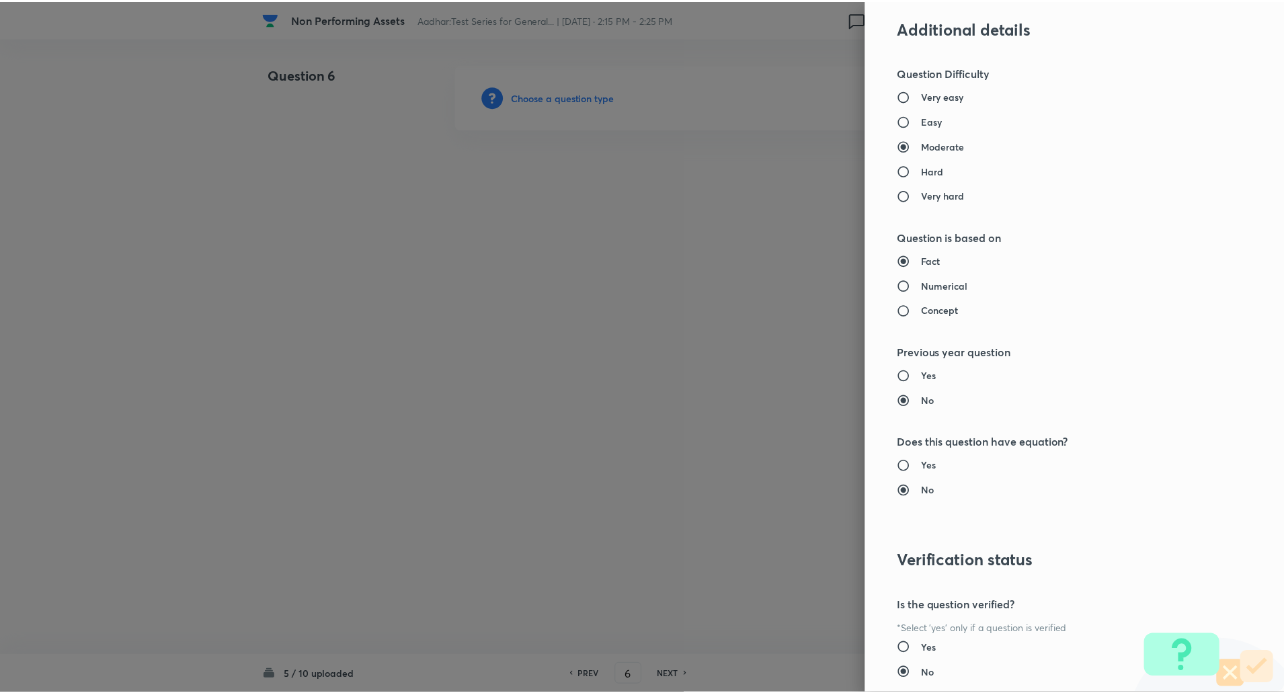
scroll to position [1139, 0]
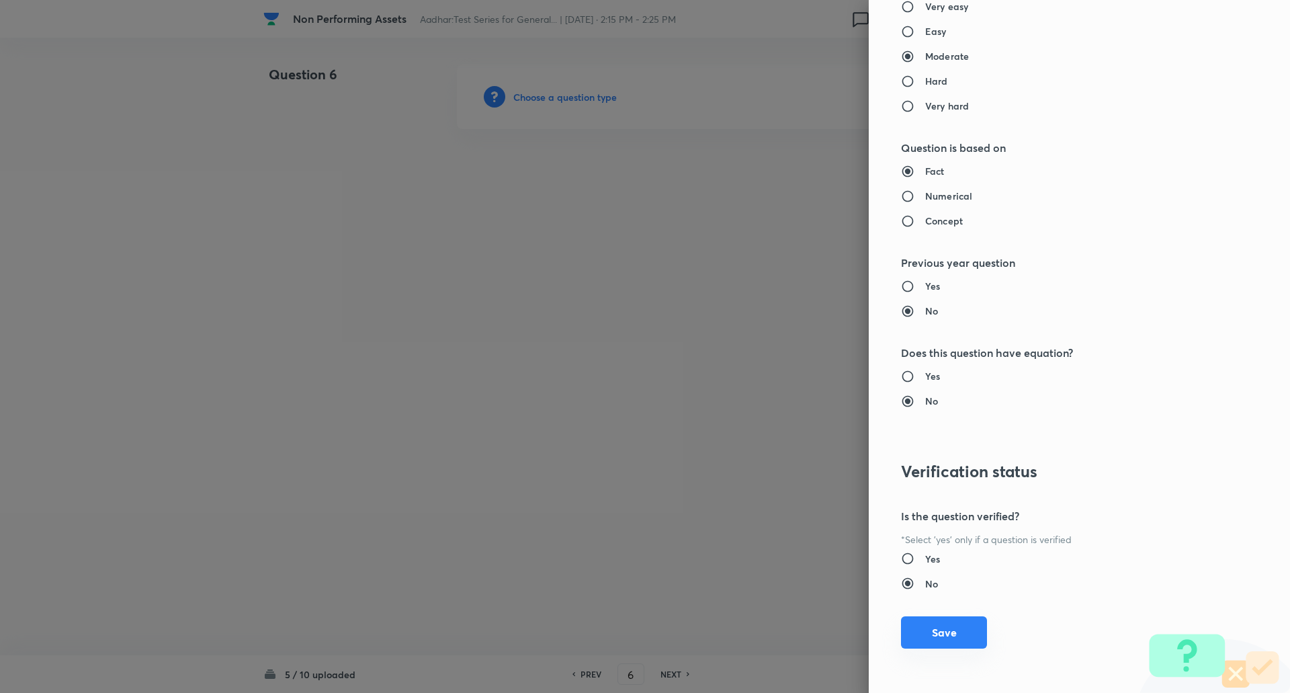
click at [951, 631] on button "Save" at bounding box center [944, 632] width 86 height 32
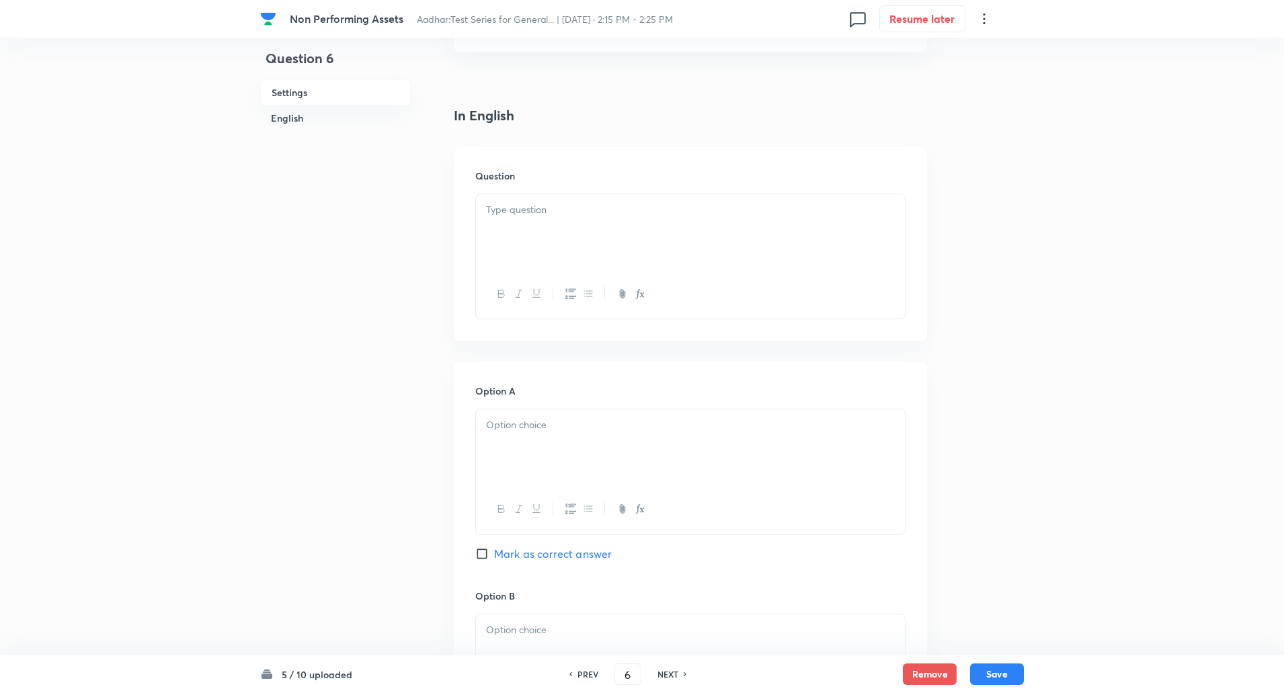
scroll to position [296, 0]
click at [531, 222] on div at bounding box center [690, 225] width 429 height 75
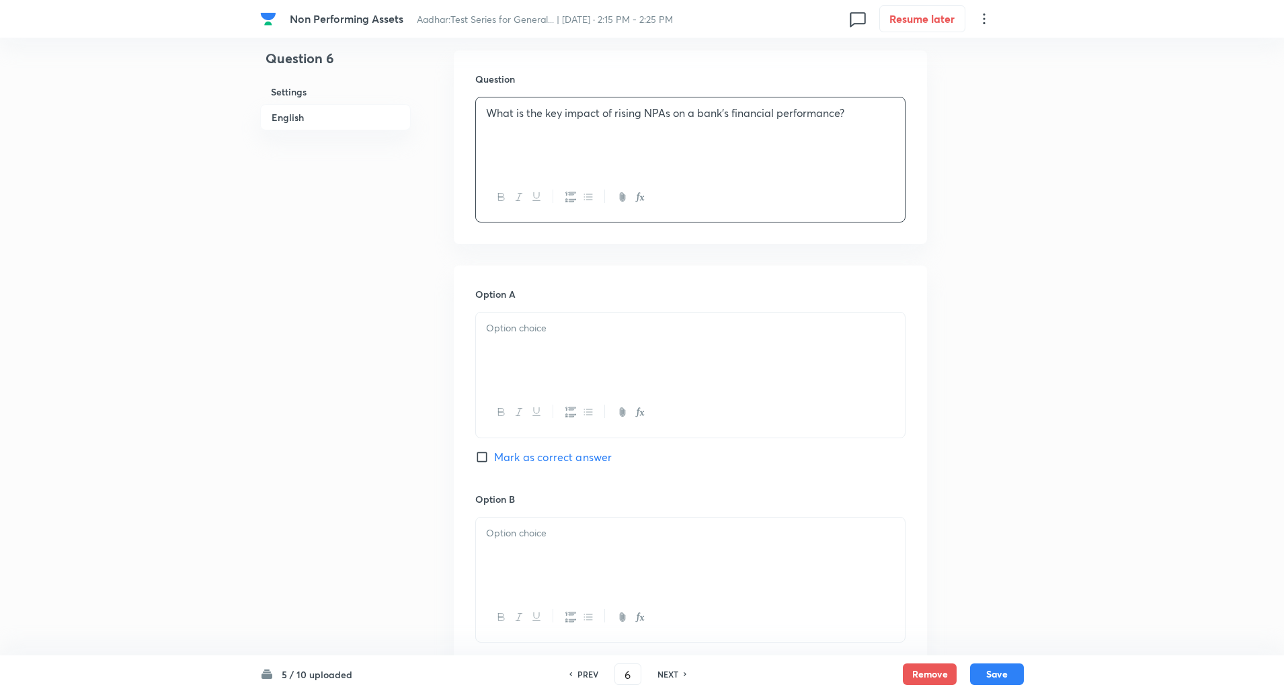
scroll to position [475, 0]
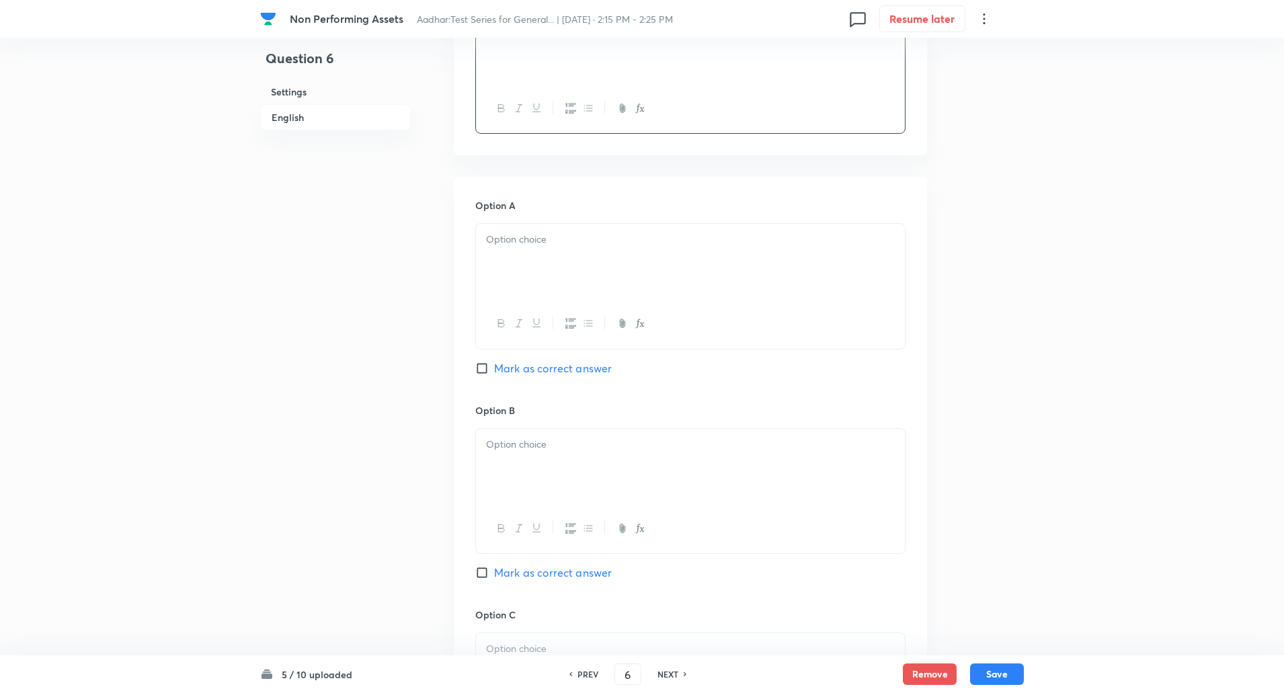
click at [524, 283] on div at bounding box center [690, 261] width 429 height 75
paste div
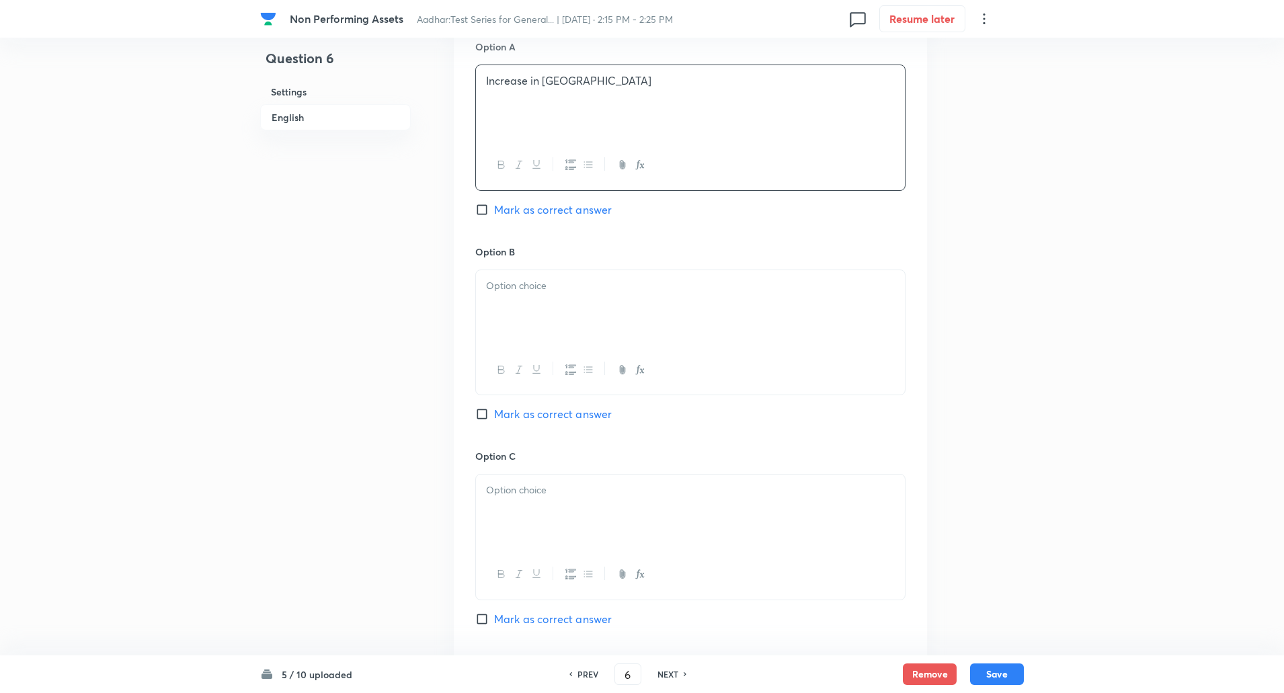
click at [517, 303] on div at bounding box center [690, 307] width 429 height 75
paste div
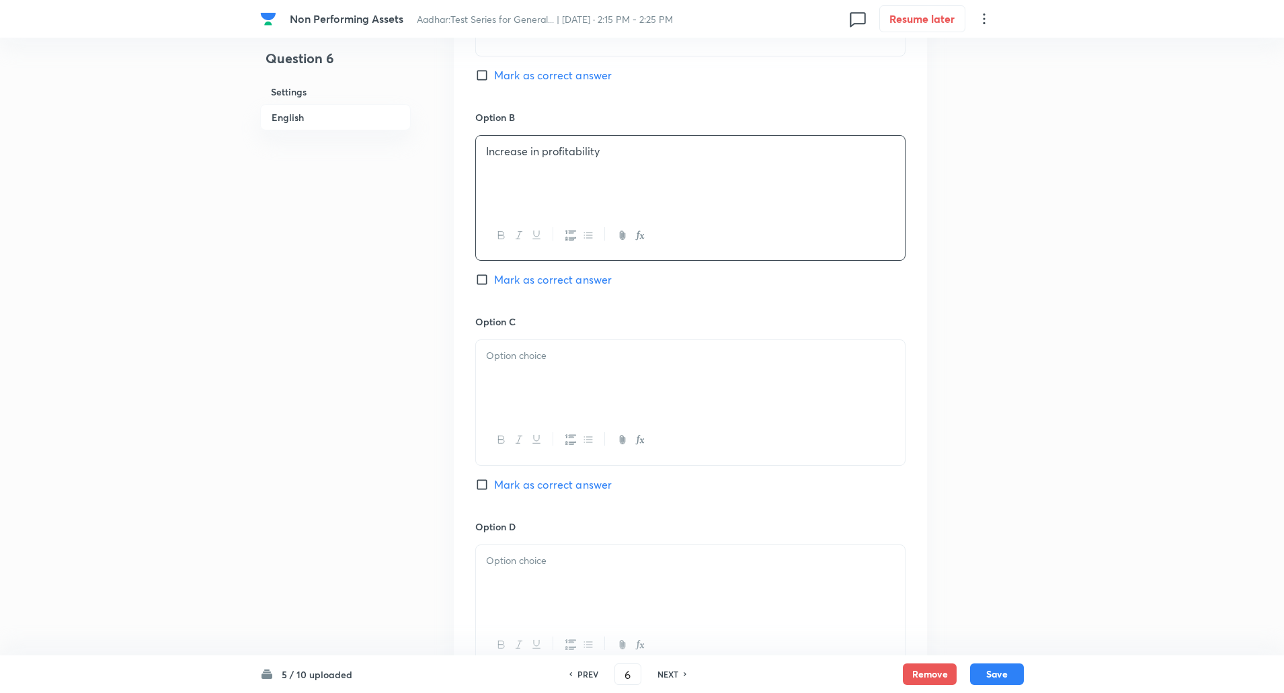
scroll to position [773, 0]
click at [520, 375] on div at bounding box center [690, 372] width 429 height 75
paste div
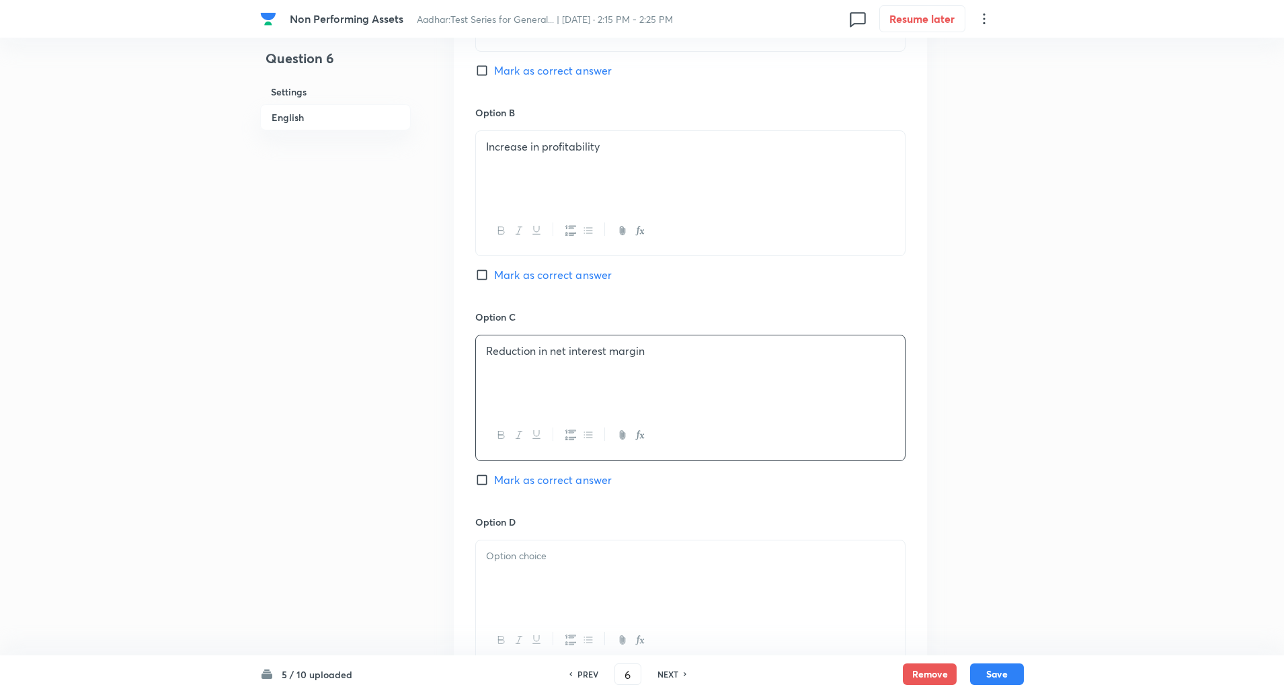
click at [485, 486] on input "Mark as correct answer" at bounding box center [484, 479] width 19 height 13
checkbox input "true"
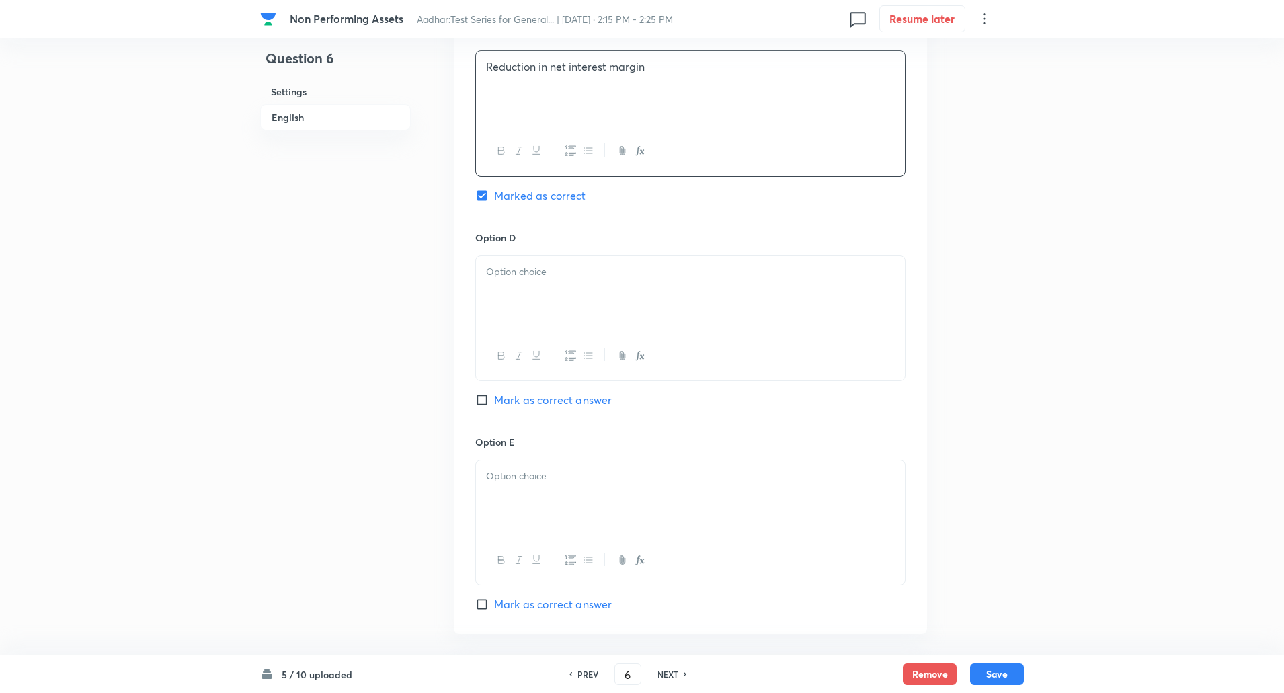
scroll to position [1098, 0]
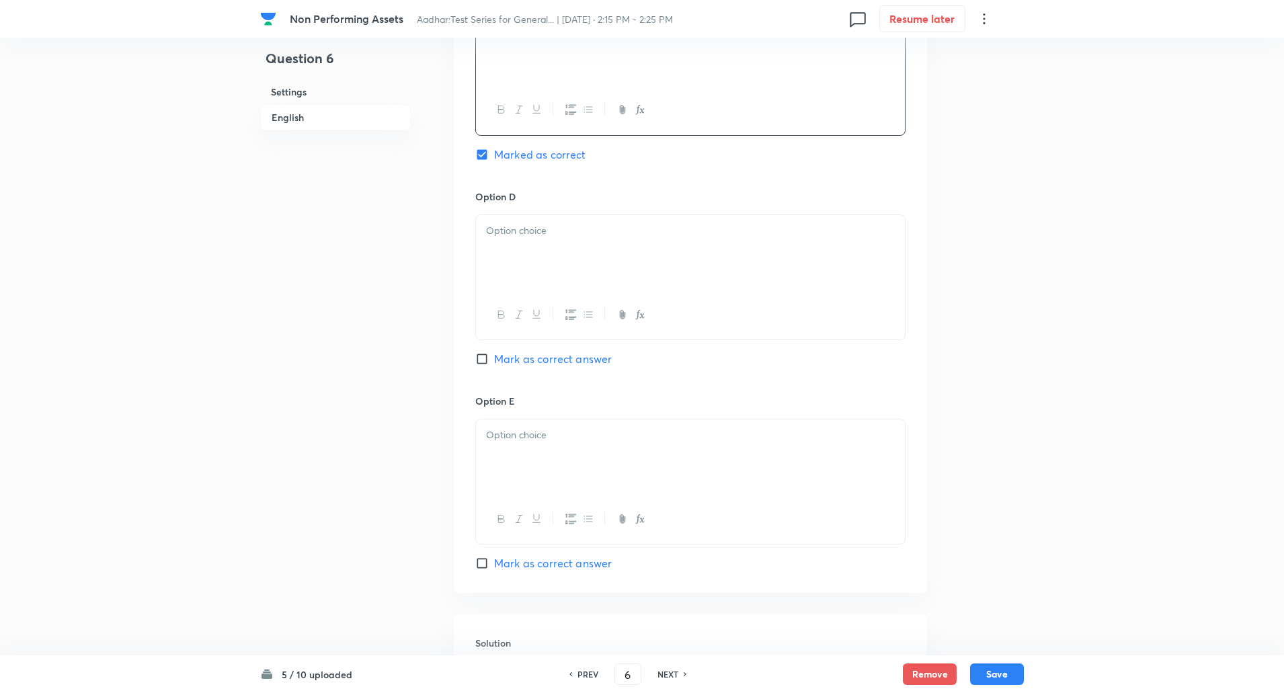
click at [538, 246] on div at bounding box center [690, 252] width 429 height 75
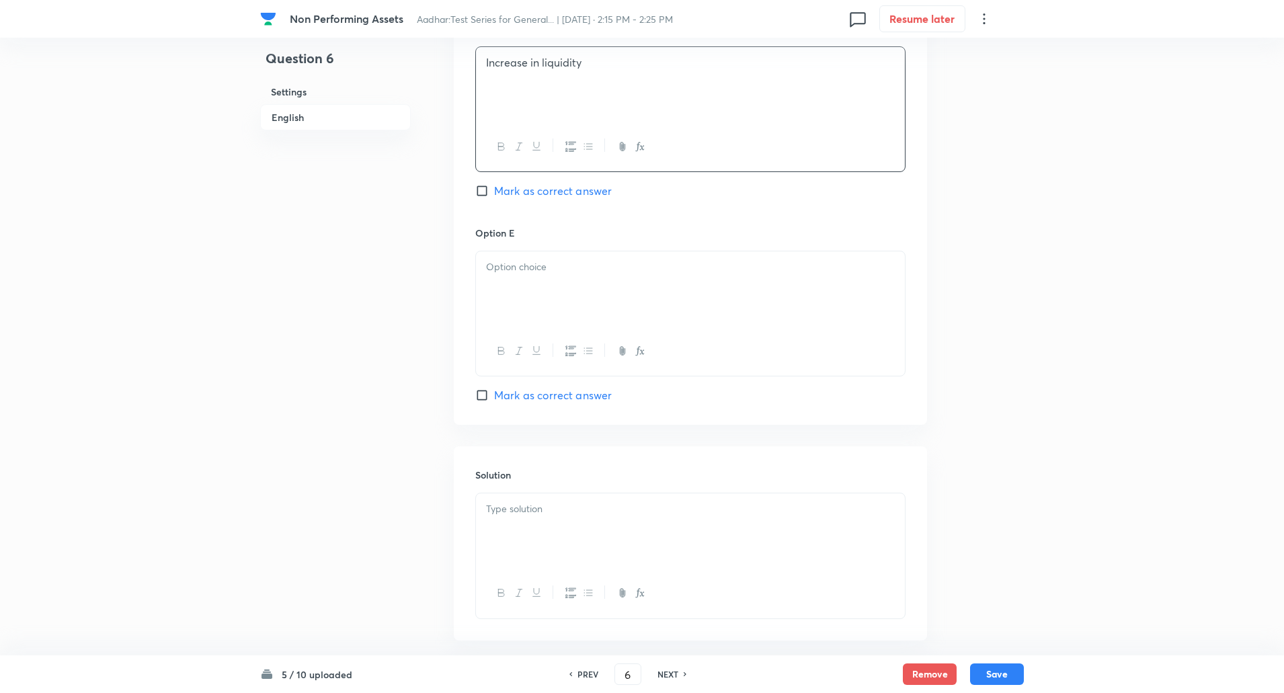
click at [536, 292] on div at bounding box center [690, 288] width 429 height 75
paste div
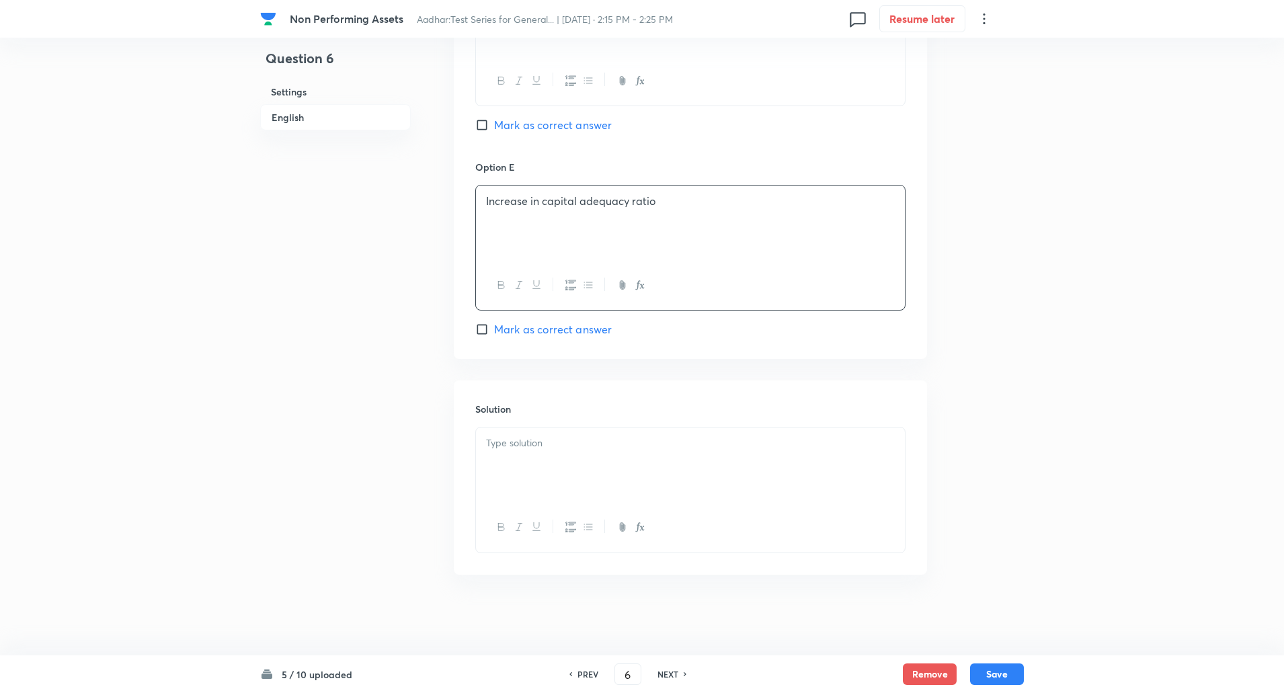
click at [543, 470] on div at bounding box center [690, 464] width 429 height 75
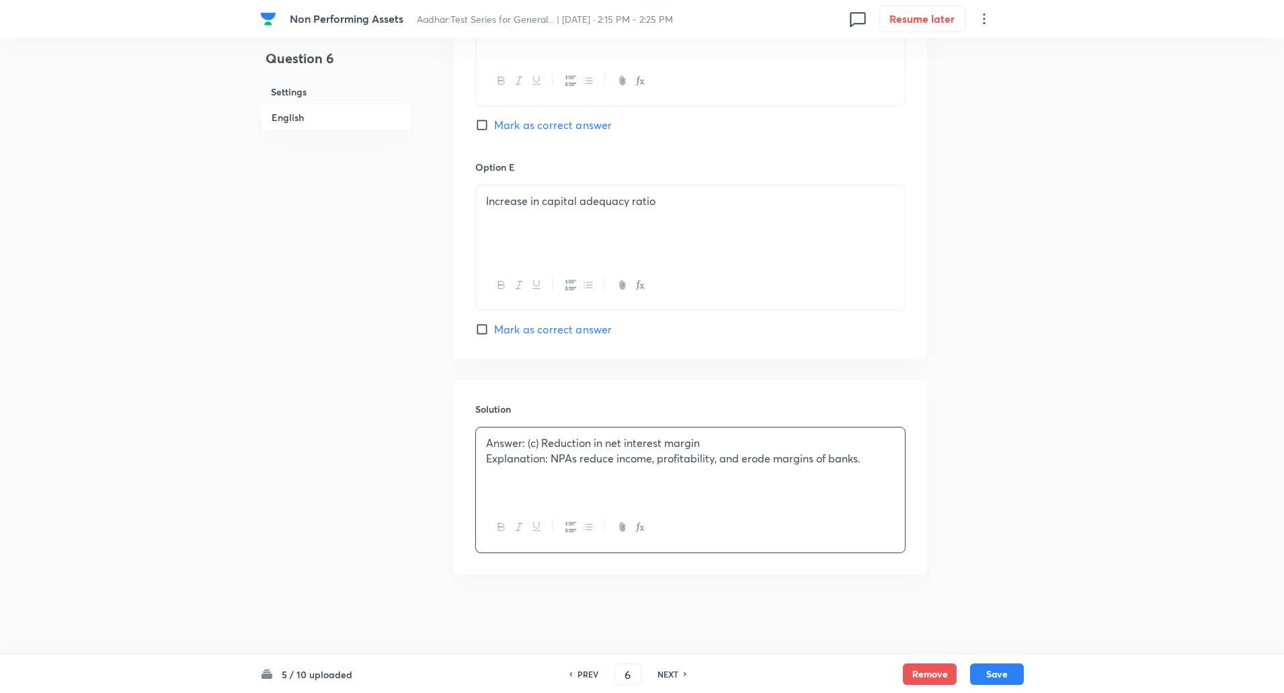
click at [552, 461] on p "Explanation: NPAs reduce income, profitability, and erode margins of banks." at bounding box center [690, 458] width 409 height 15
click at [1004, 680] on button "Save" at bounding box center [997, 673] width 54 height 22
type input "7"
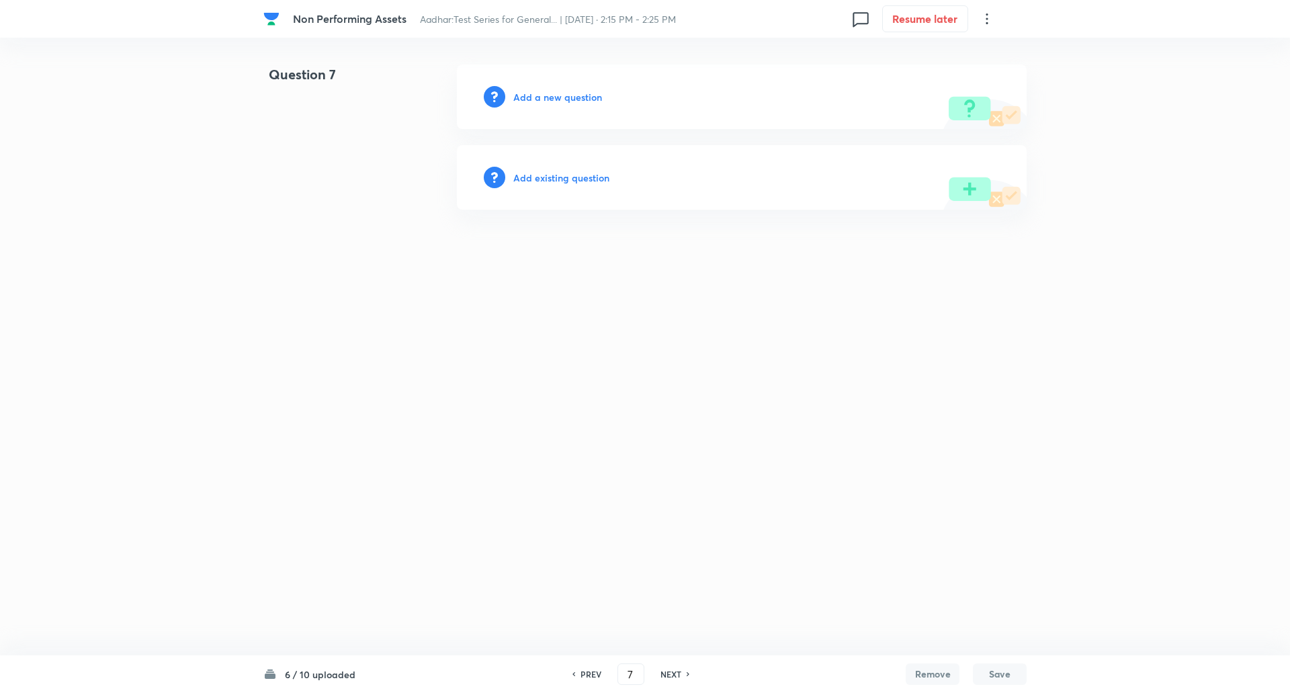
click at [547, 97] on h6 "Add a new question" at bounding box center [557, 97] width 89 height 14
click at [547, 97] on h6 "Choose a question type" at bounding box center [564, 97] width 103 height 14
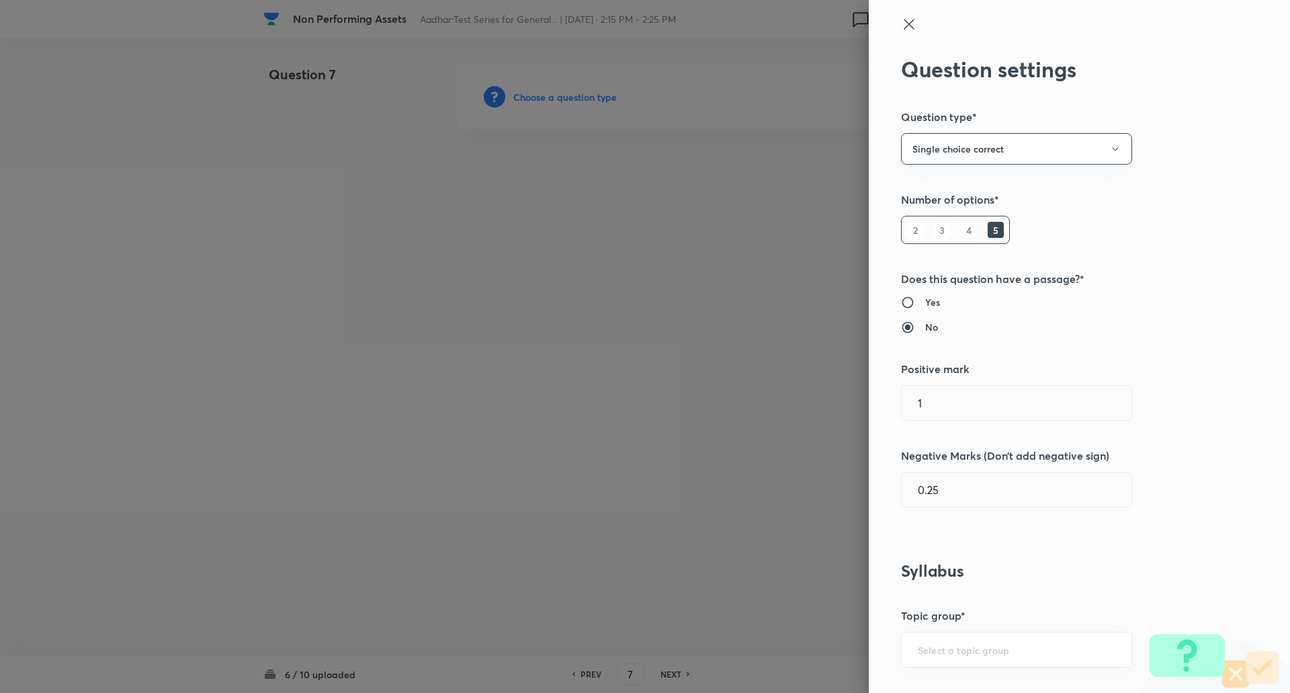
click at [547, 97] on div at bounding box center [645, 346] width 1290 height 693
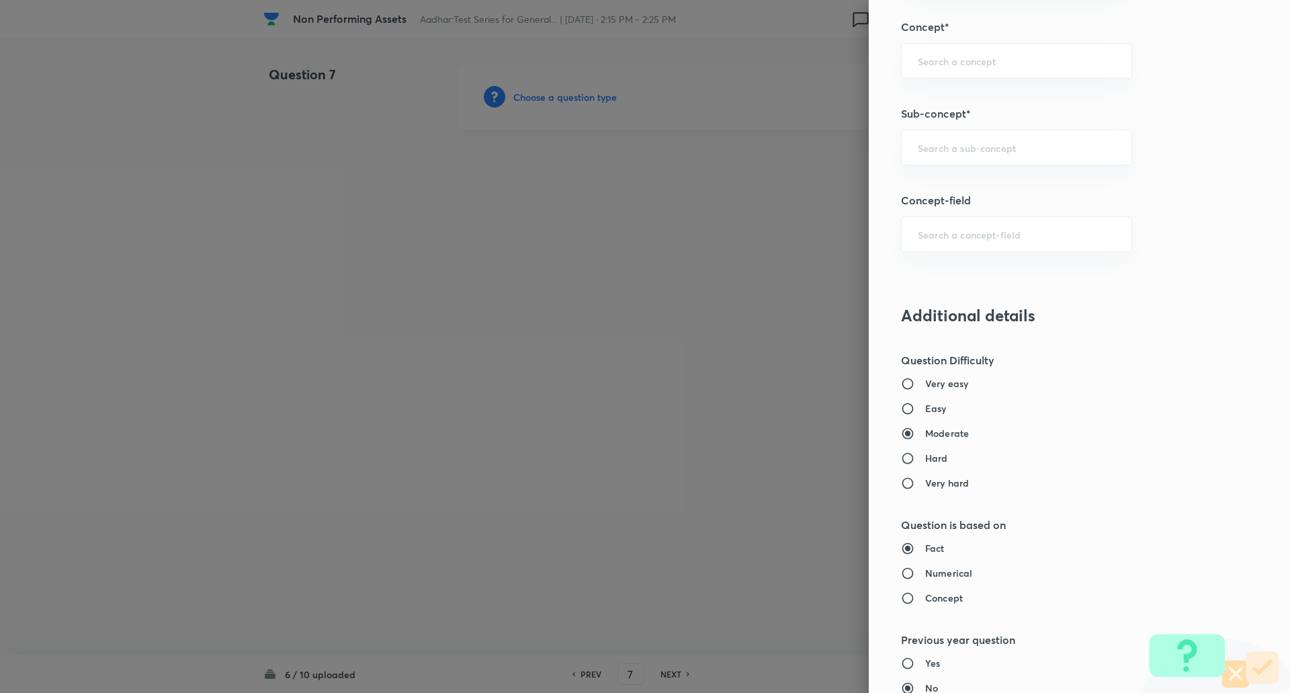
scroll to position [815, 0]
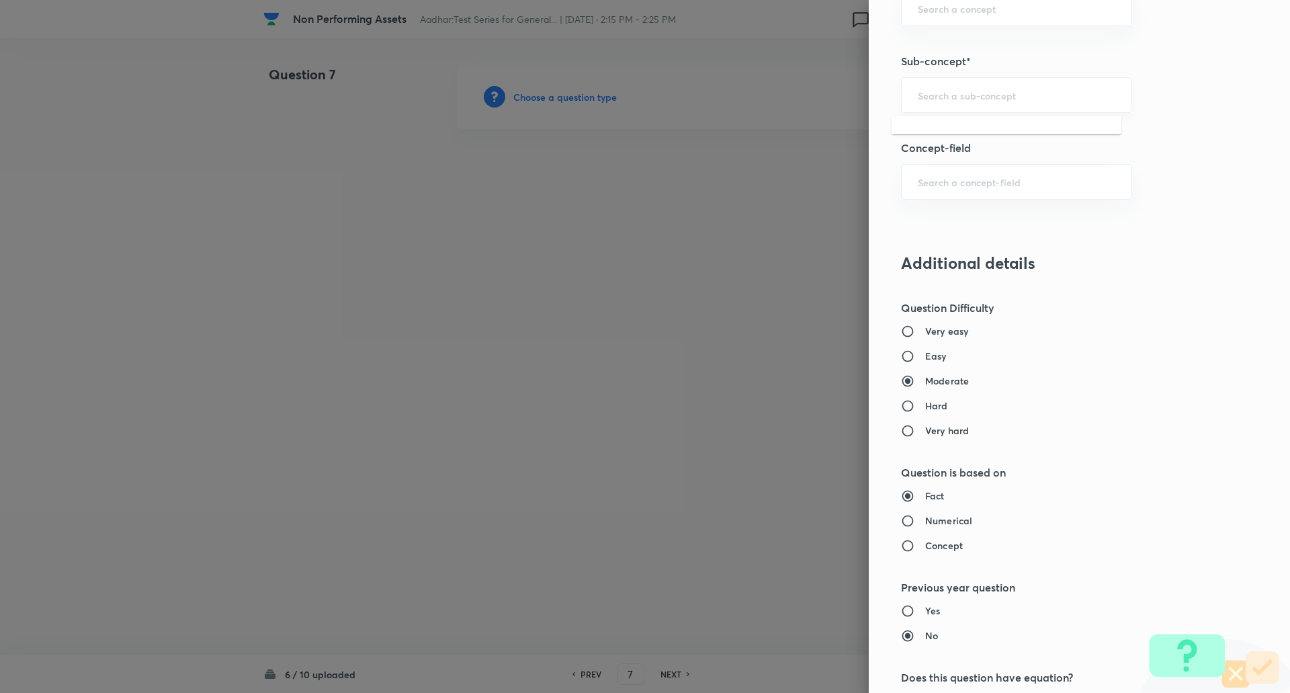
click at [987, 98] on input "text" at bounding box center [1017, 95] width 198 height 13
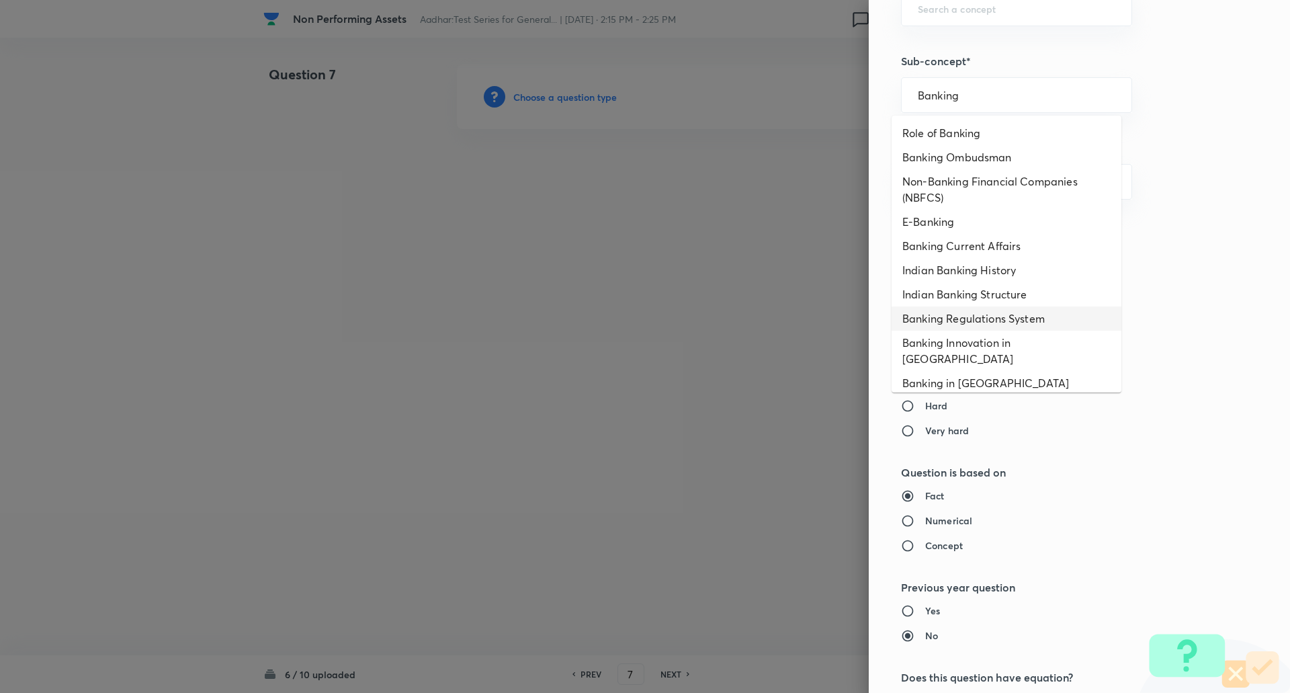
click at [989, 317] on li "Banking Regulations System" at bounding box center [1007, 318] width 230 height 24
type input "Banking Regulations System"
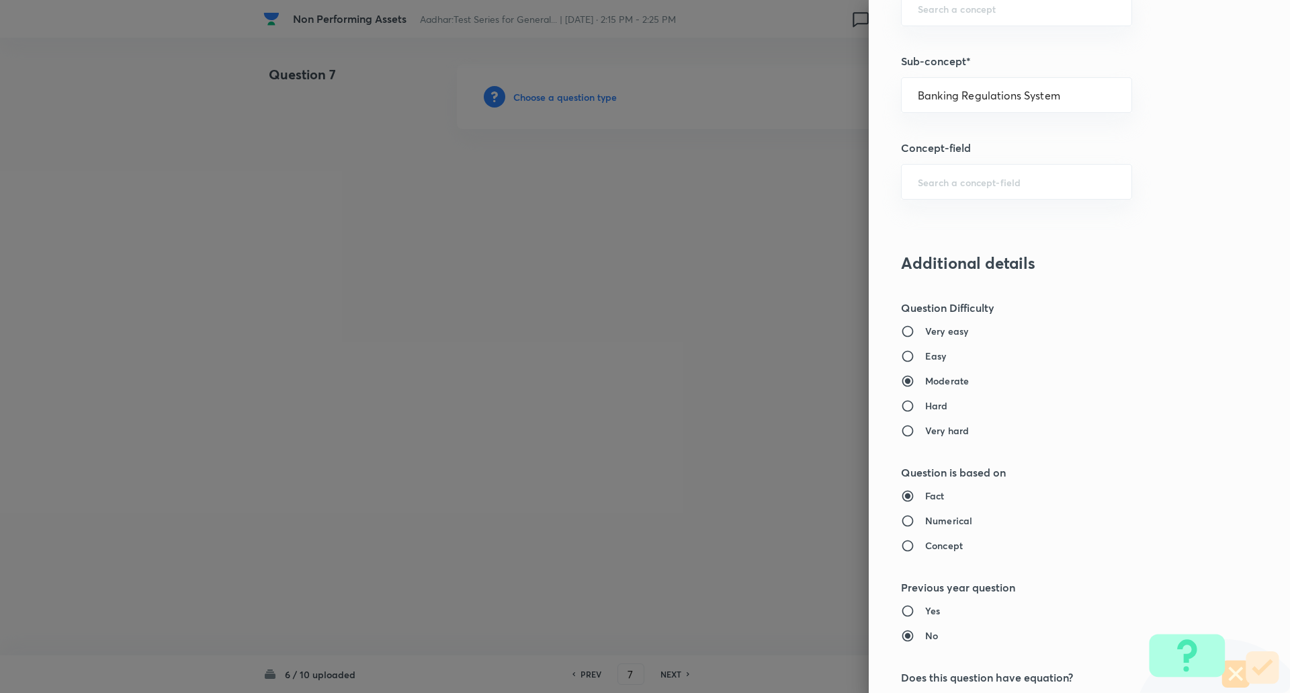
type input "Awareness"
type input "Banking Awareness"
type input "Indian Banking System"
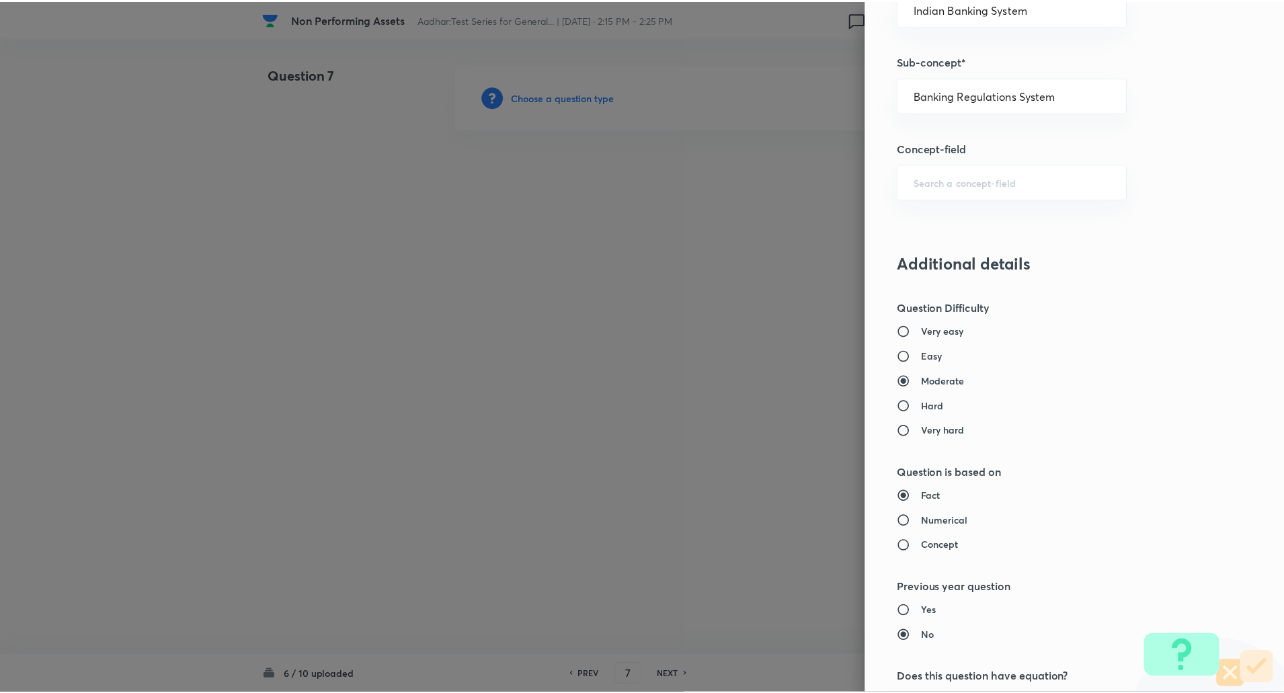
scroll to position [1139, 0]
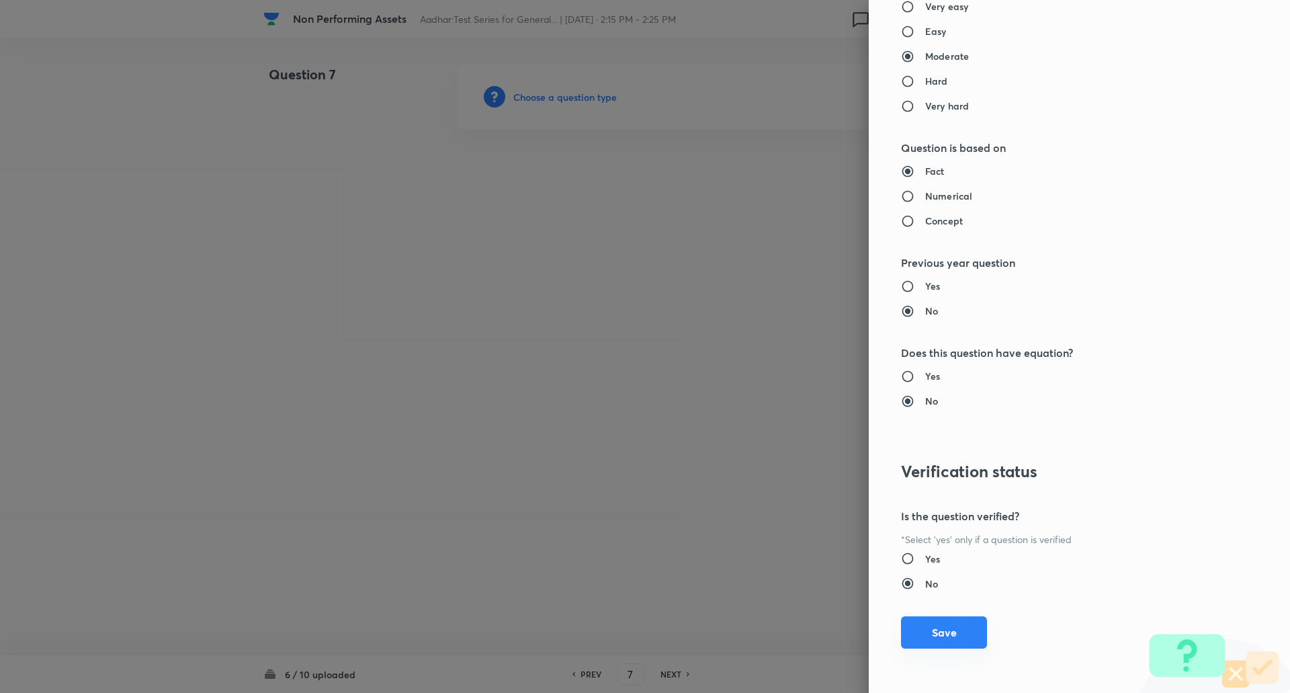
click at [940, 640] on button "Save" at bounding box center [944, 632] width 86 height 32
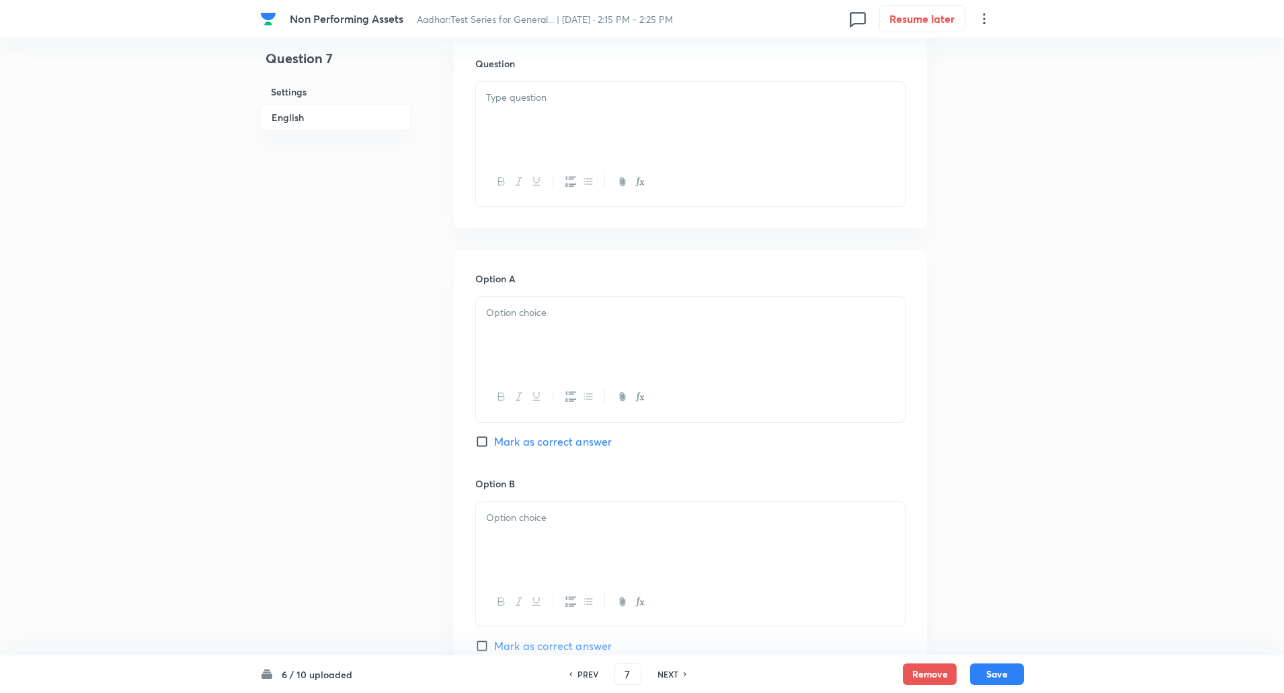
scroll to position [403, 0]
click at [513, 117] on div at bounding box center [690, 118] width 429 height 75
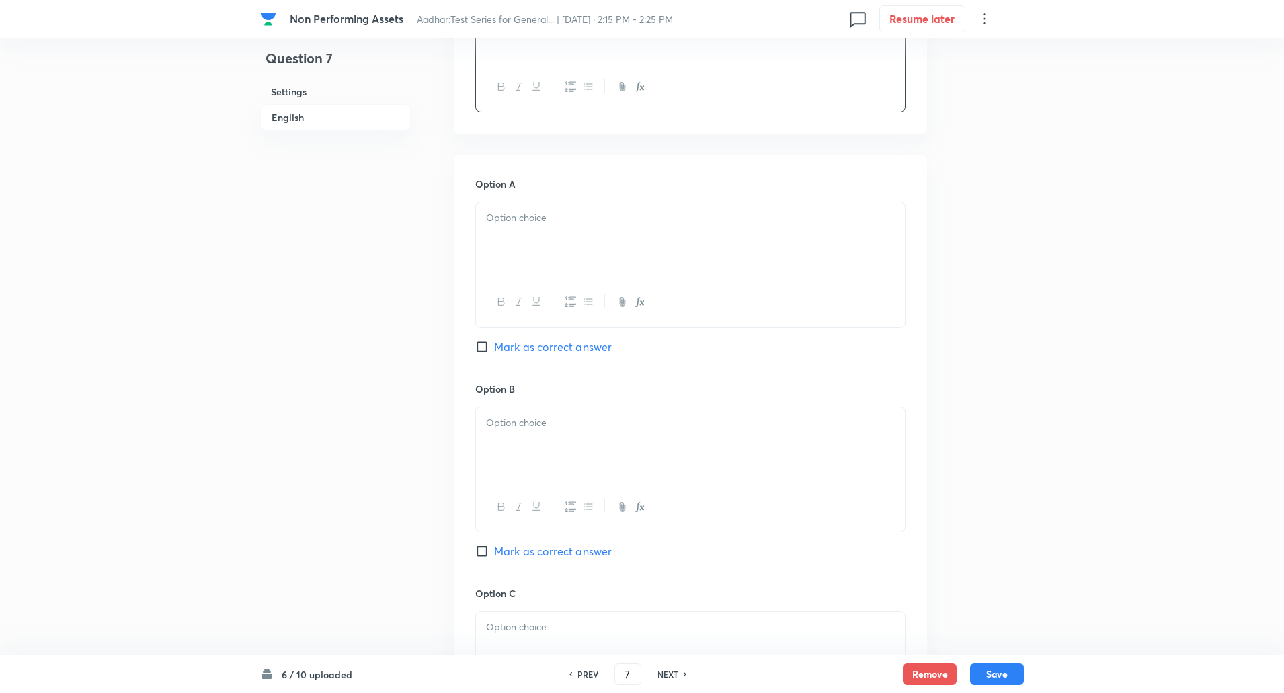
scroll to position [505, 0]
click at [523, 259] on div at bounding box center [690, 231] width 429 height 75
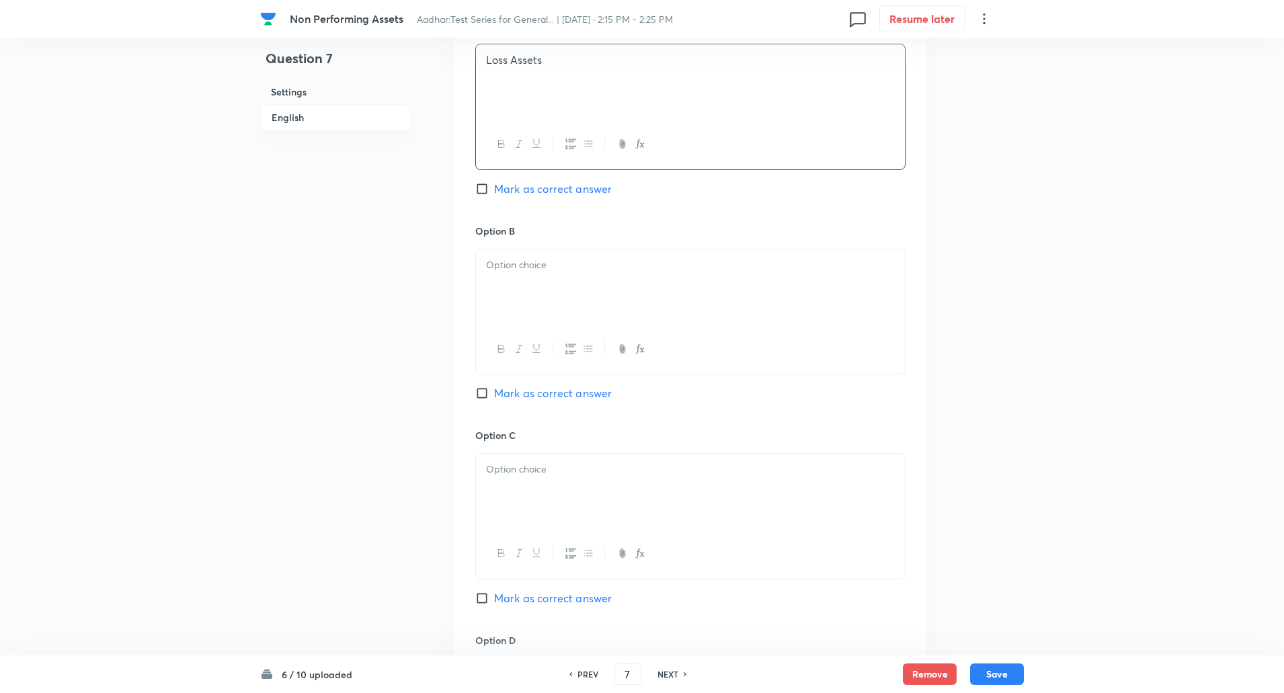
scroll to position [655, 0]
click at [516, 288] on div at bounding box center [690, 286] width 429 height 75
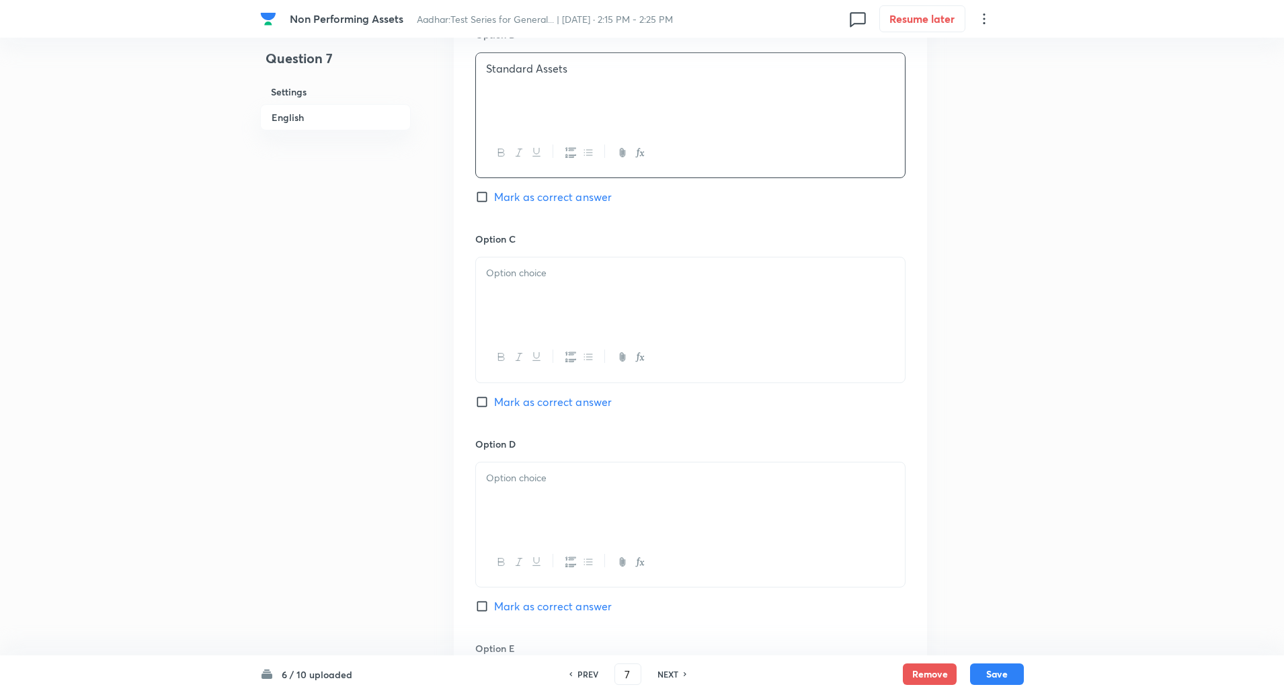
scroll to position [853, 0]
click at [519, 321] on div at bounding box center [690, 292] width 429 height 75
paste div
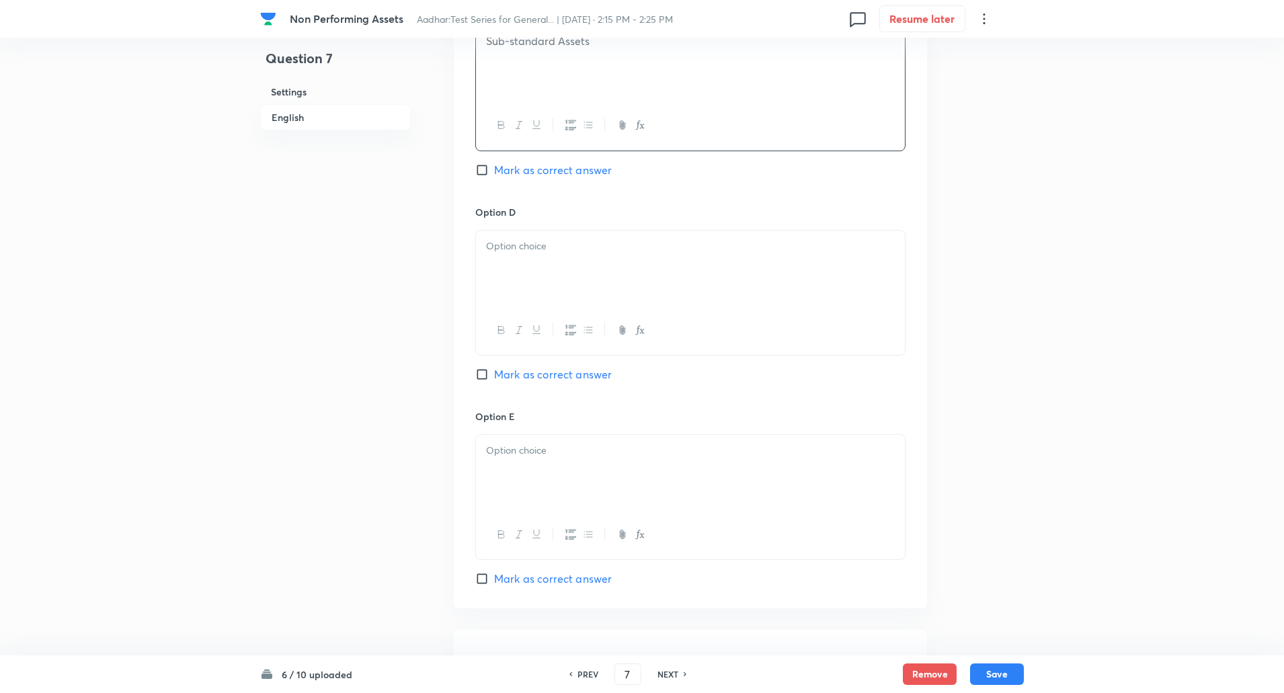
scroll to position [1083, 0]
click at [515, 291] on div at bounding box center [690, 267] width 429 height 75
paste div
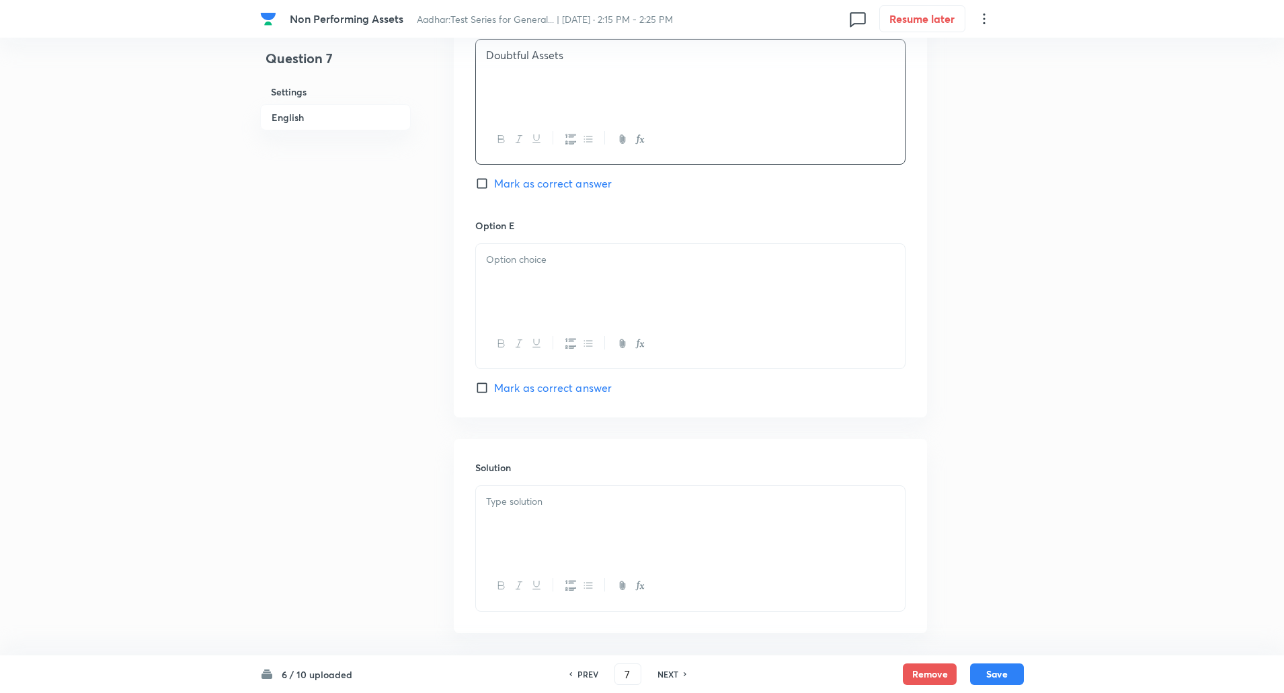
click at [515, 294] on div at bounding box center [690, 281] width 429 height 75
paste div
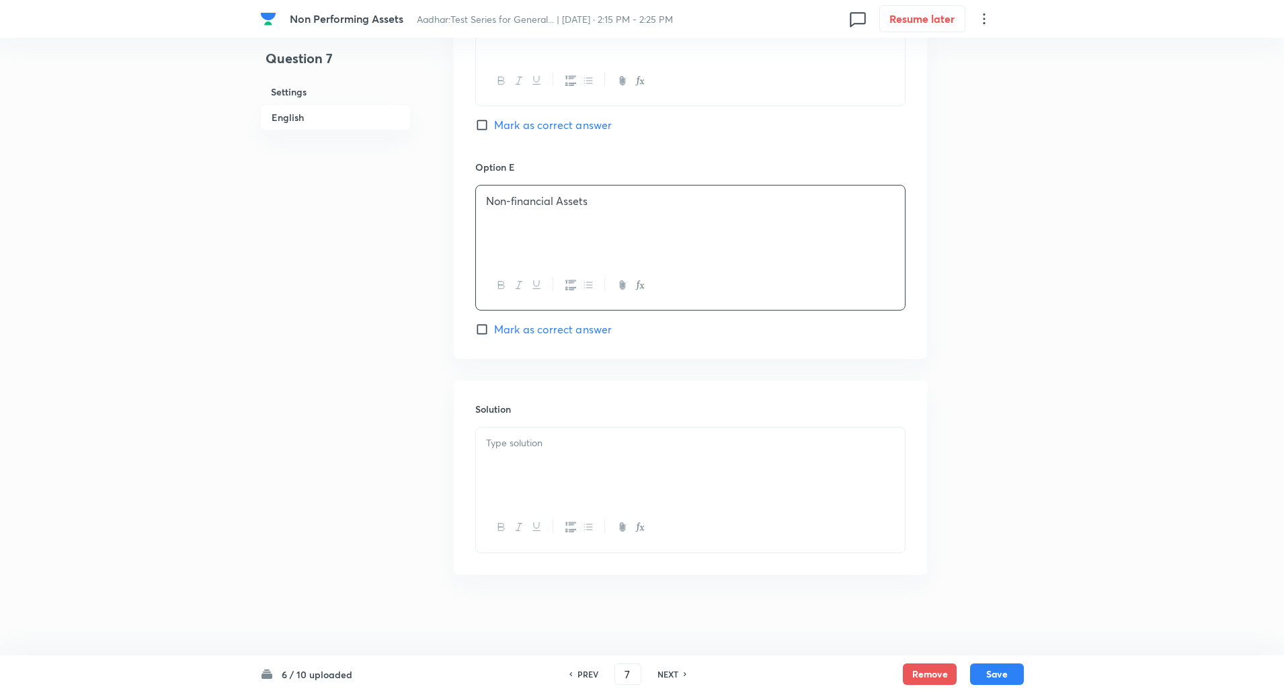
click at [533, 493] on div at bounding box center [690, 464] width 429 height 75
click at [551, 460] on p "Explanation: Restructured loans, if performing, remain classified as standard a…" at bounding box center [690, 466] width 409 height 30
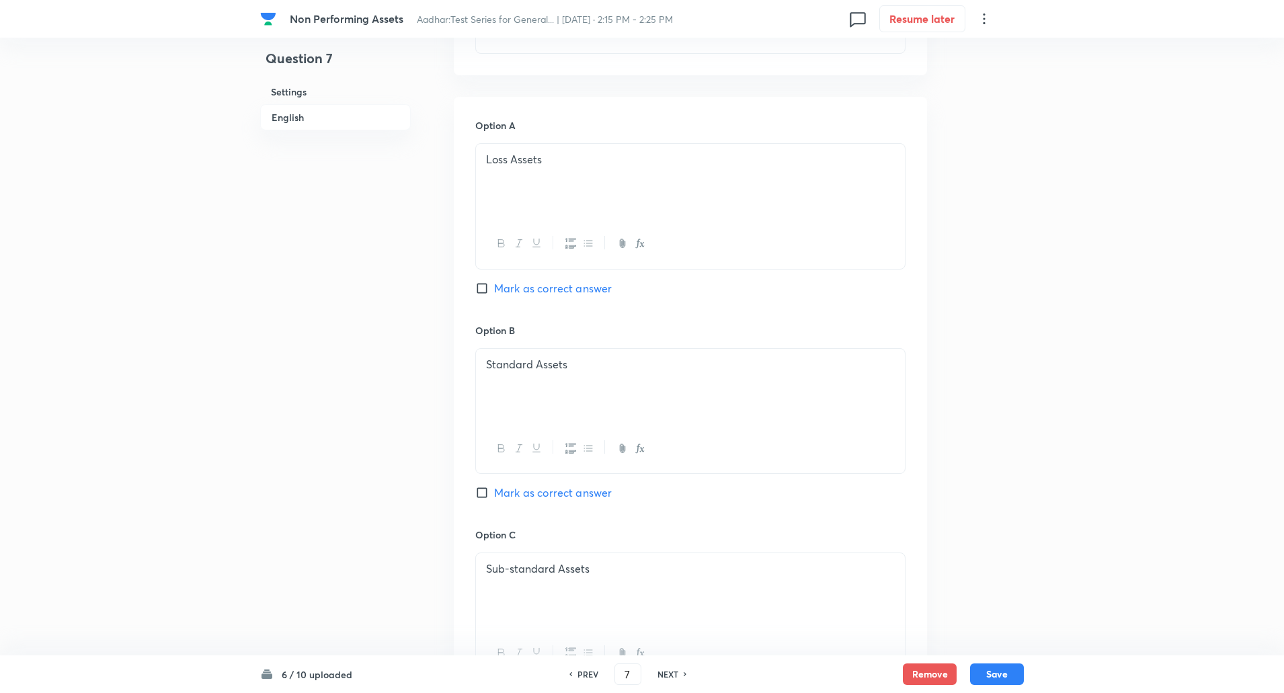
scroll to position [563, 0]
click at [491, 484] on input "Mark as correct answer" at bounding box center [484, 484] width 19 height 13
checkbox input "true"
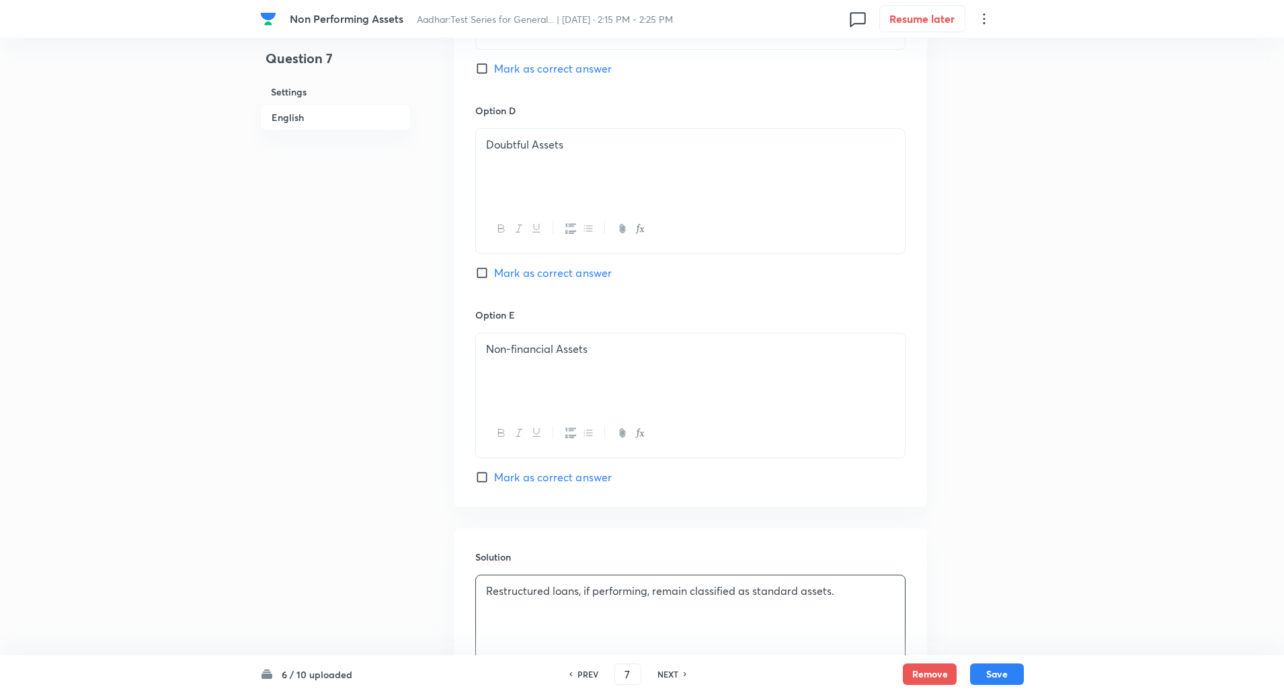
scroll to position [1280, 0]
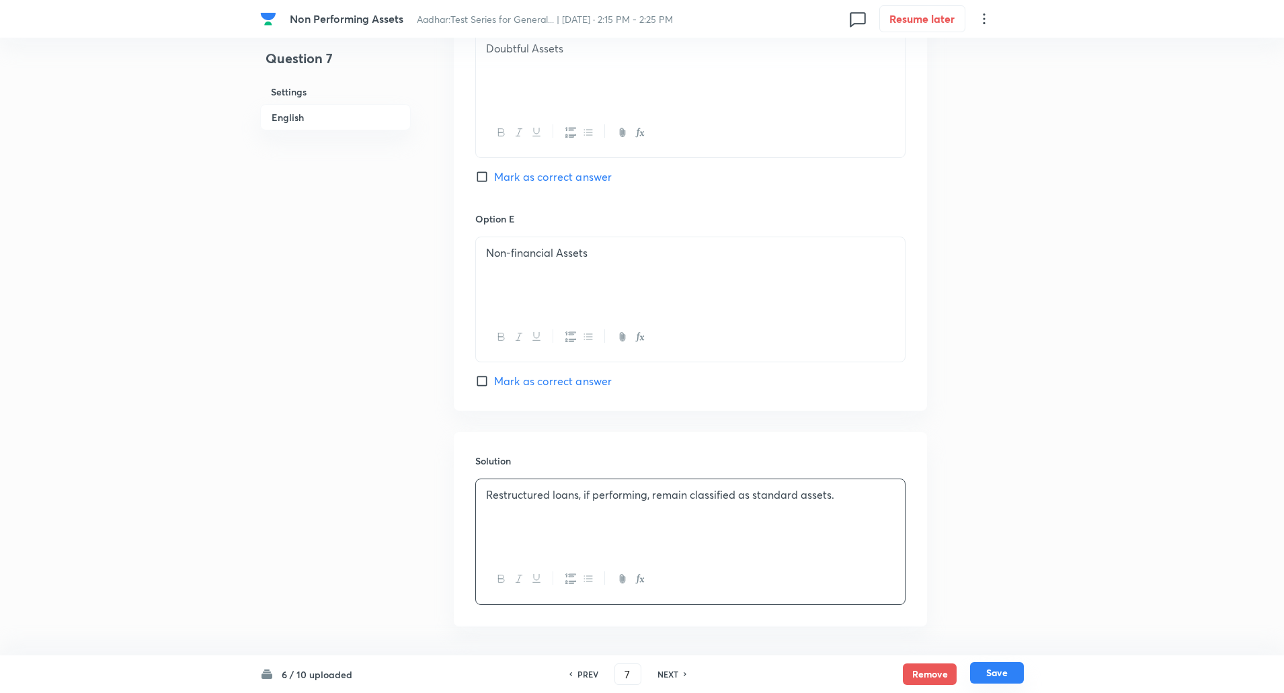
click at [993, 669] on button "Save" at bounding box center [997, 673] width 54 height 22
type input "8"
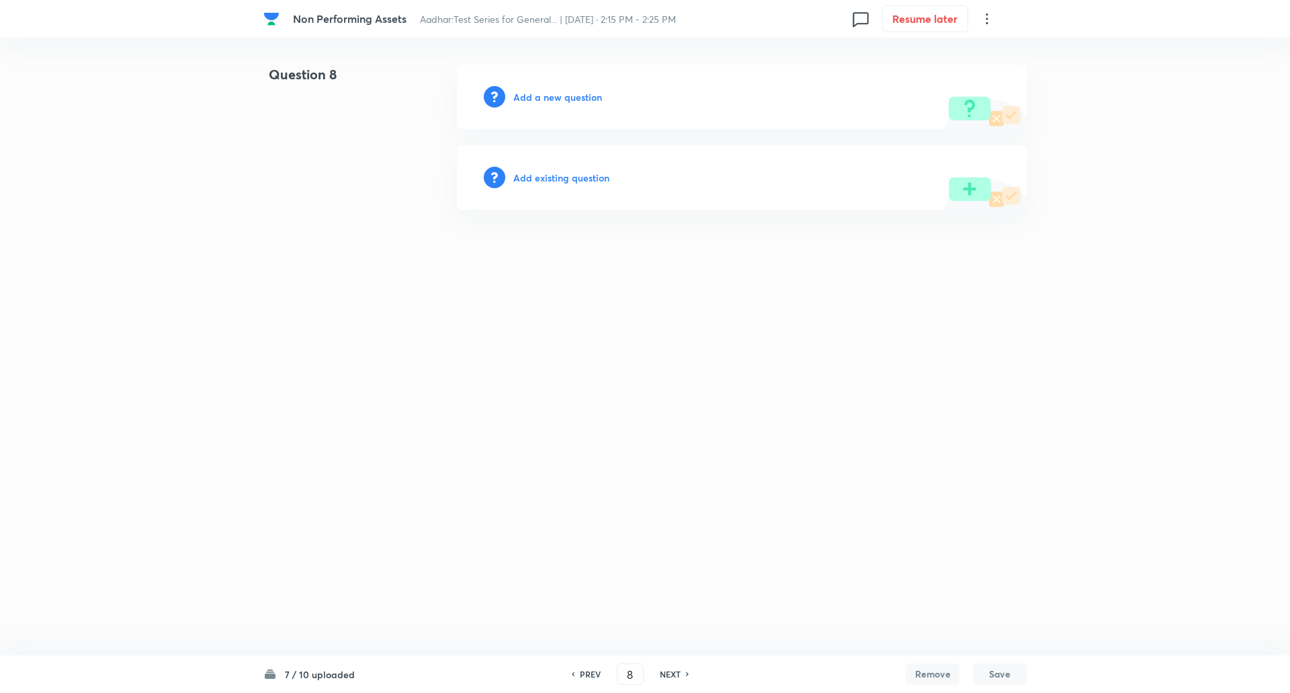
click at [539, 98] on h6 "Add a new question" at bounding box center [557, 97] width 89 height 14
click at [539, 98] on h6 "Choose a question type" at bounding box center [564, 97] width 103 height 14
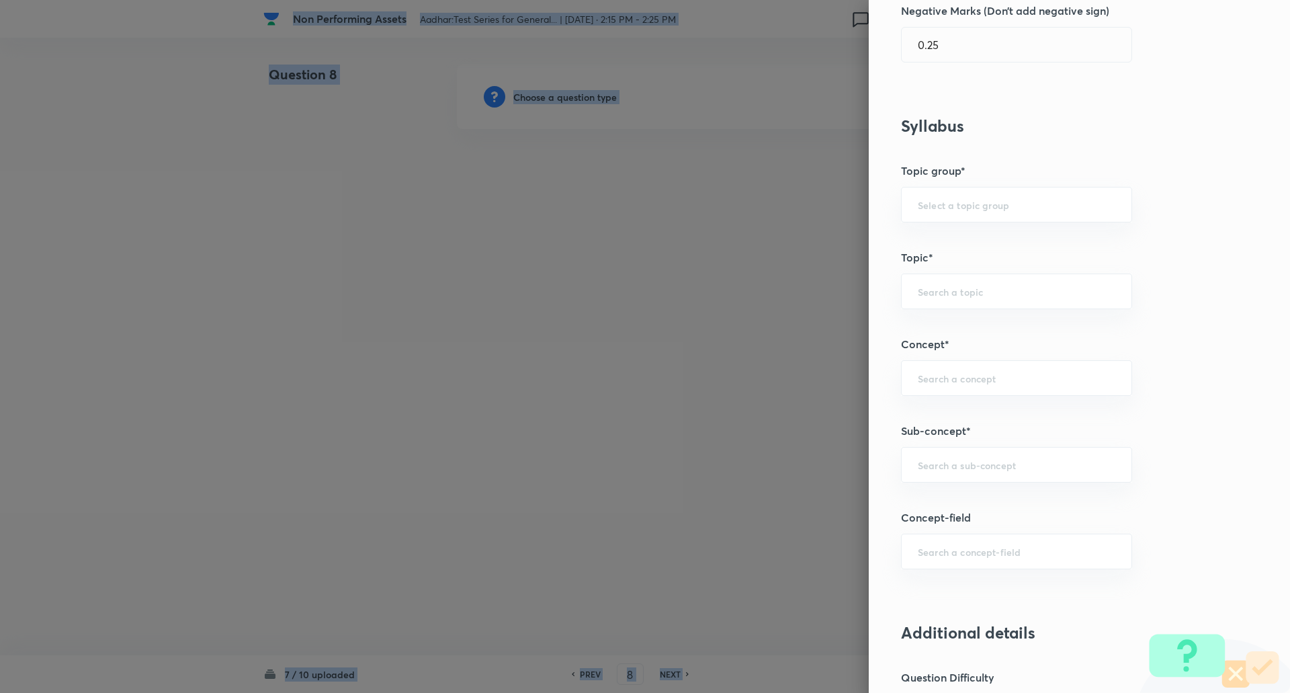
scroll to position [474, 0]
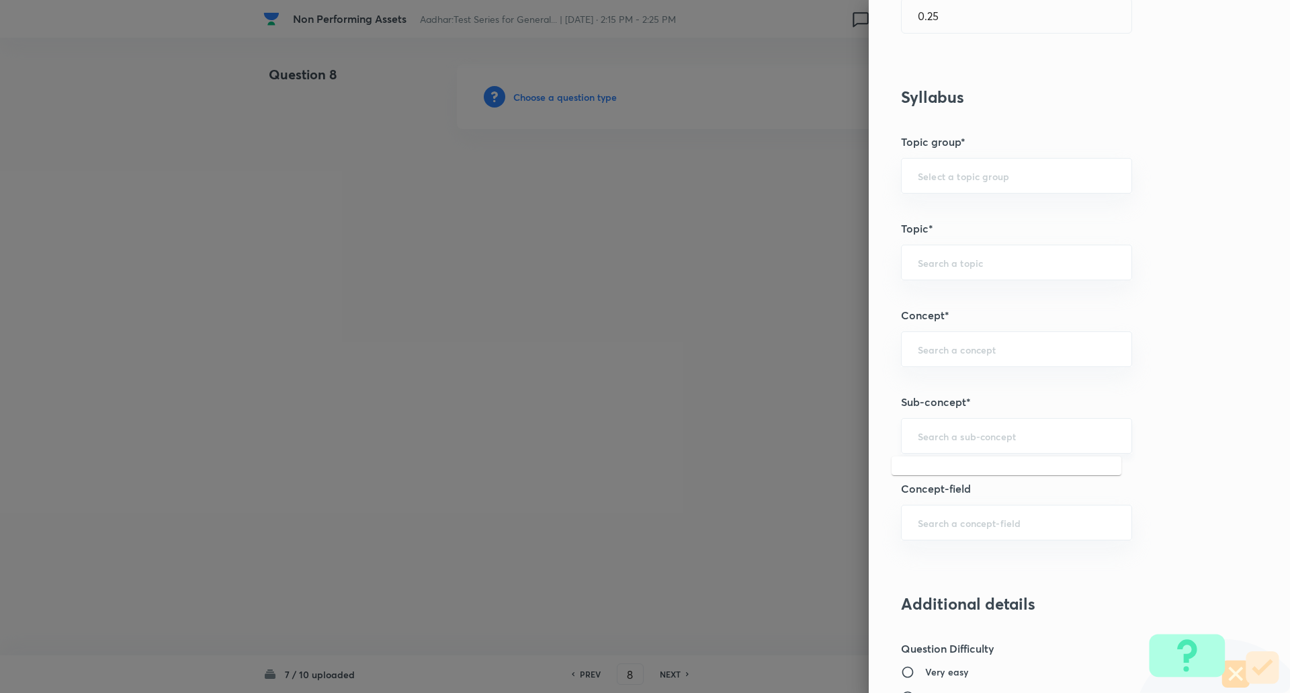
click at [962, 437] on input "text" at bounding box center [1017, 435] width 198 height 13
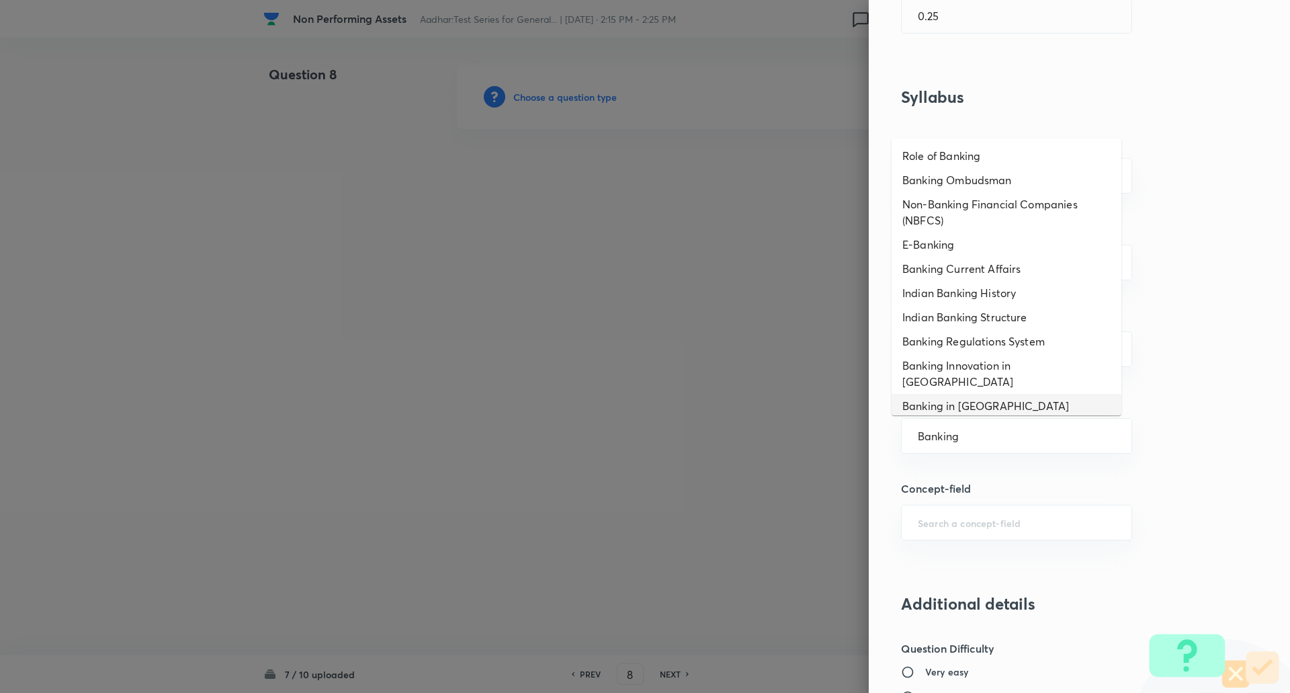
click at [977, 394] on li "Banking in India" at bounding box center [1007, 406] width 230 height 24
type input "Banking in India"
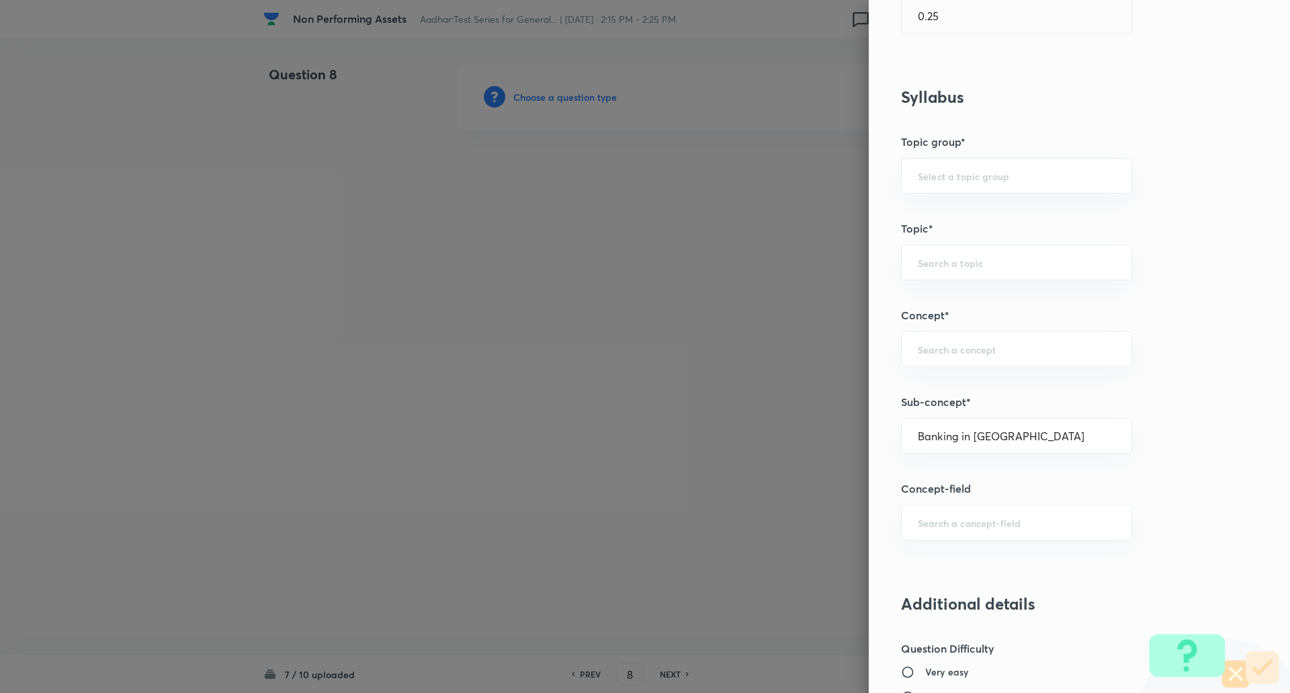
type input "Awareness"
type input "Static GK"
type input "Indian Economy"
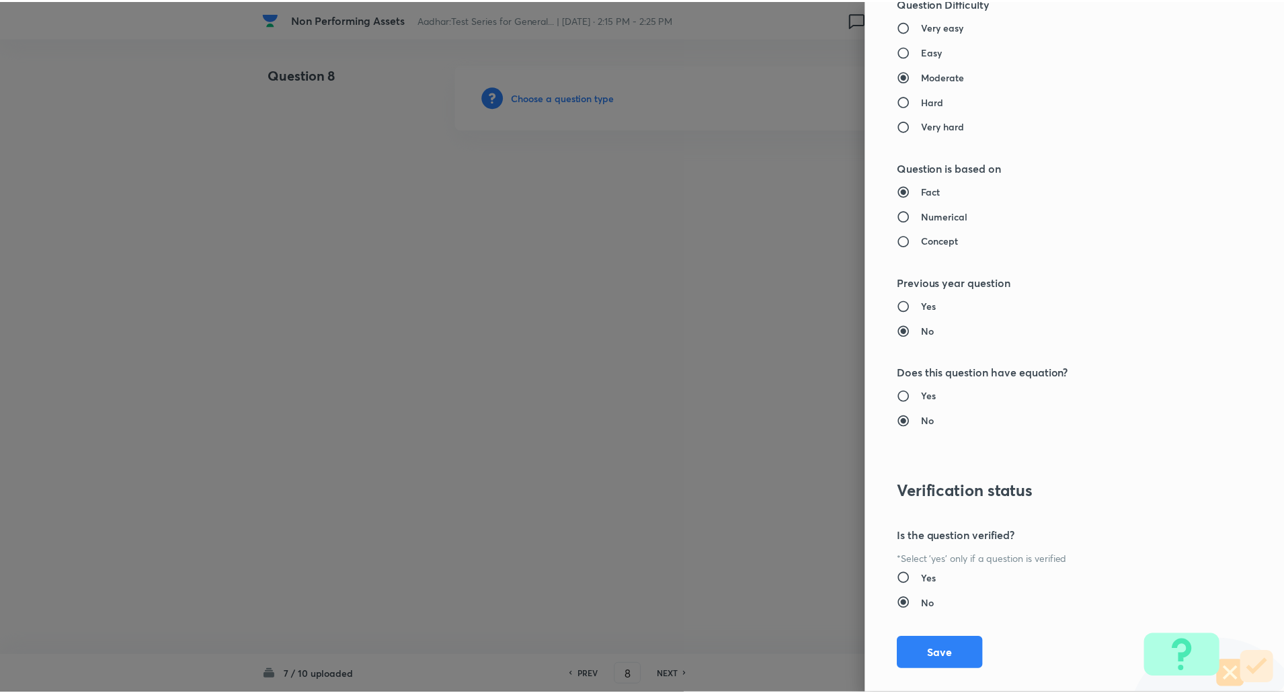
scroll to position [1139, 0]
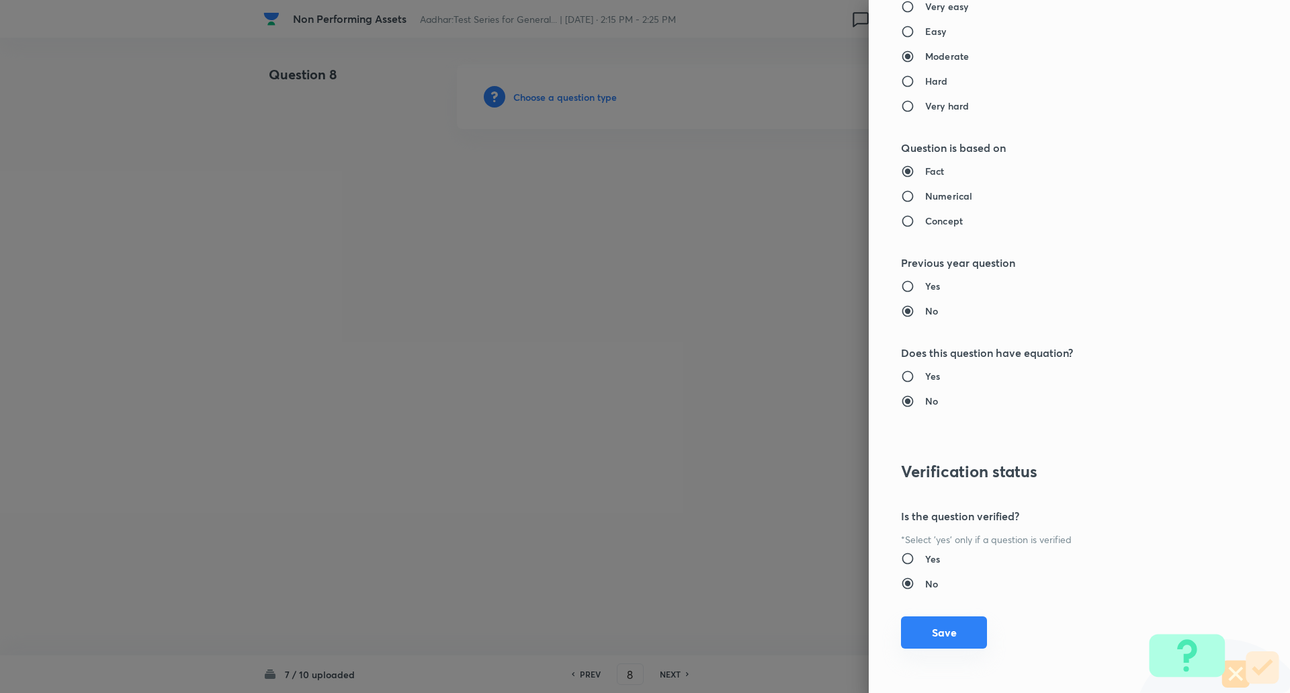
click at [947, 642] on button "Save" at bounding box center [944, 632] width 86 height 32
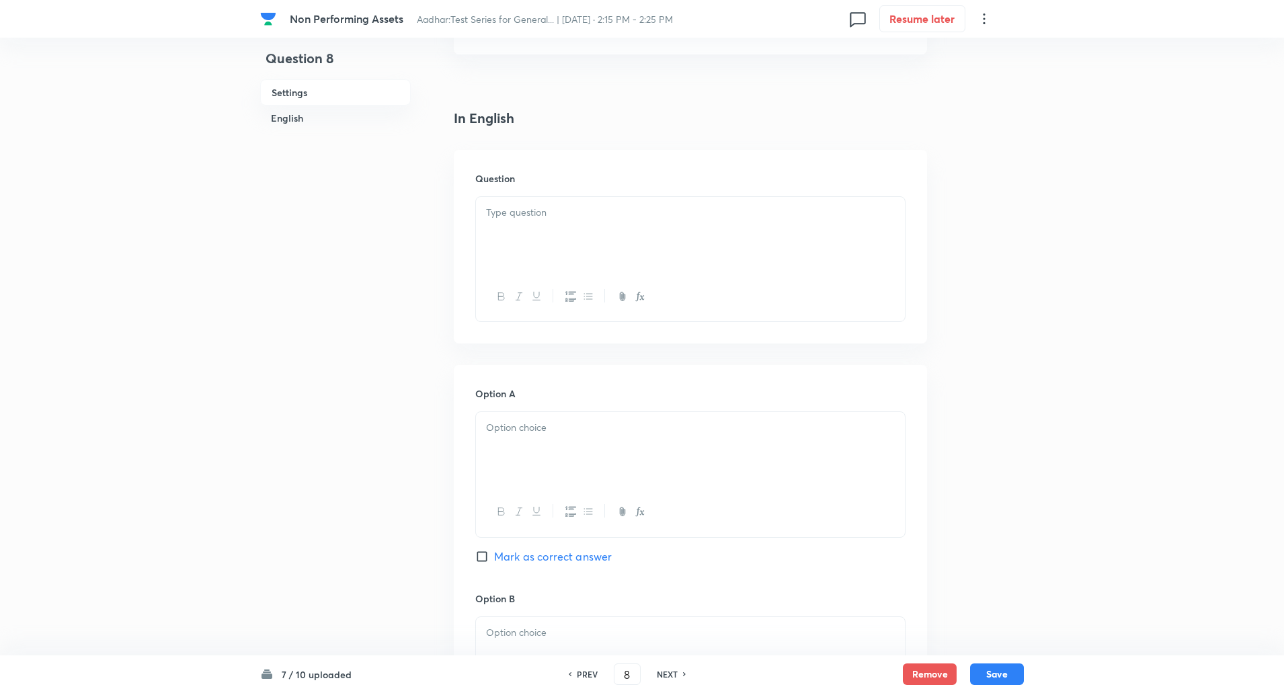
scroll to position [288, 0]
click at [519, 208] on p at bounding box center [690, 211] width 409 height 15
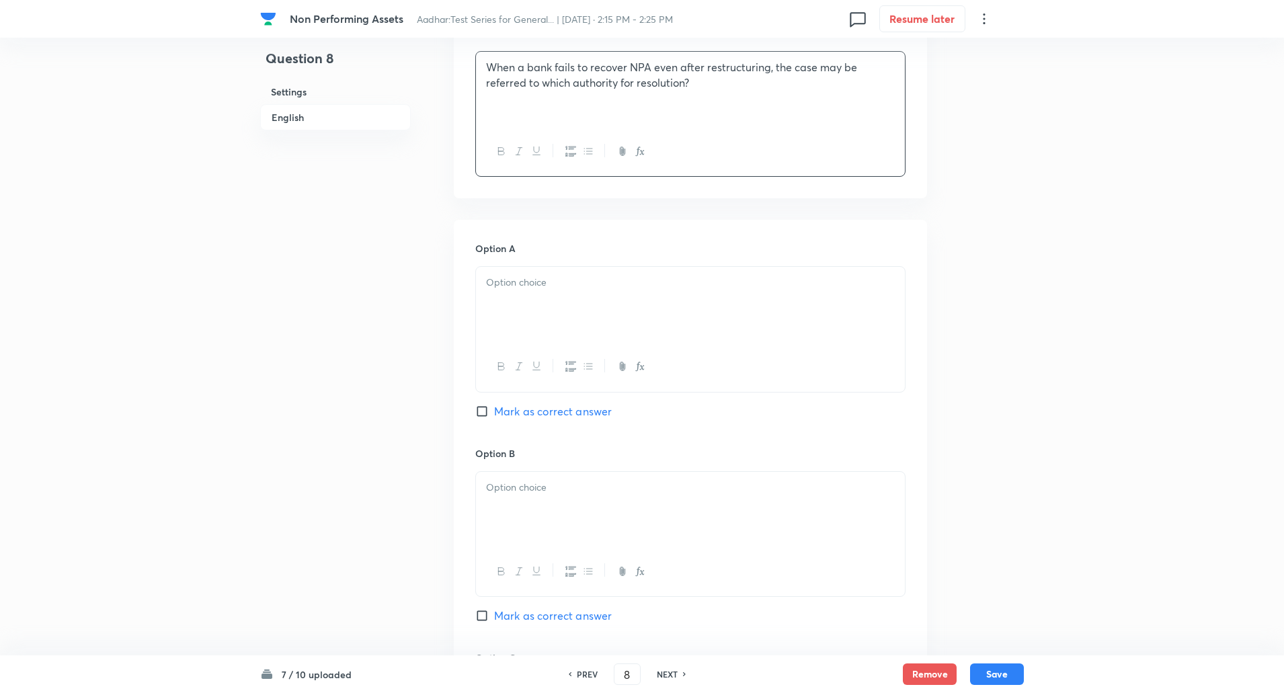
scroll to position [440, 0]
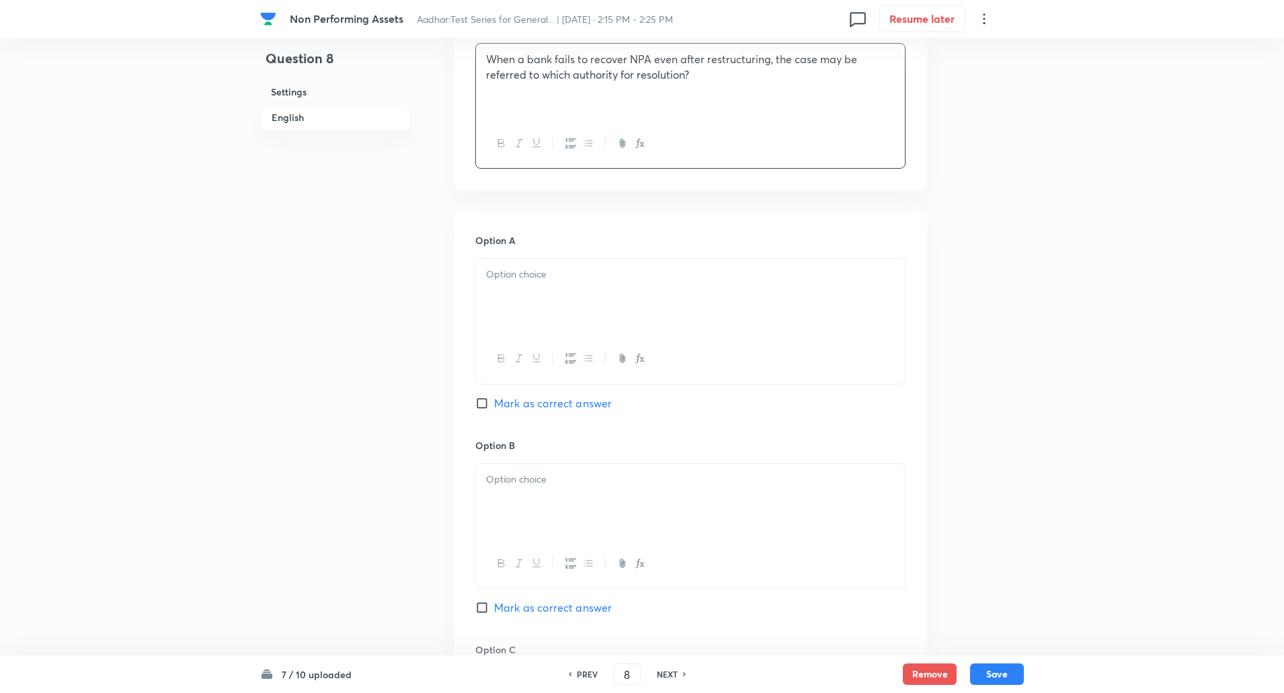
click at [526, 294] on div at bounding box center [690, 296] width 429 height 75
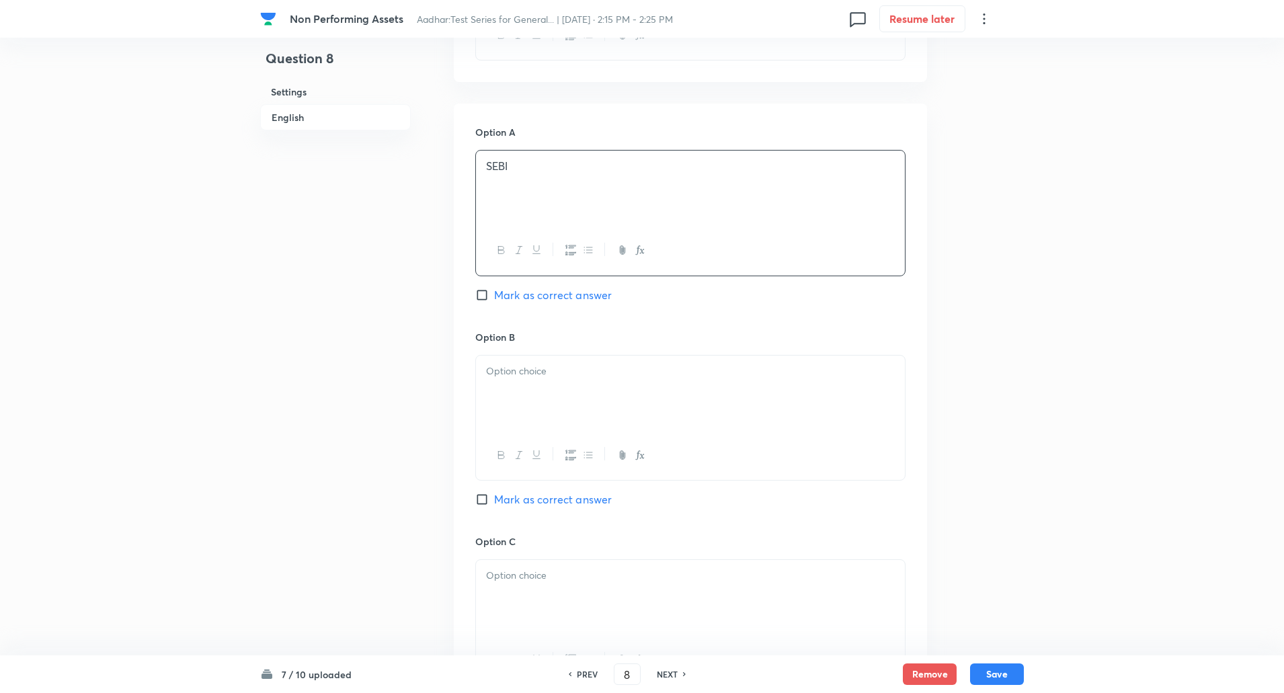
click at [527, 356] on div at bounding box center [690, 393] width 429 height 75
paste div
click at [515, 383] on div at bounding box center [690, 391] width 429 height 75
paste div
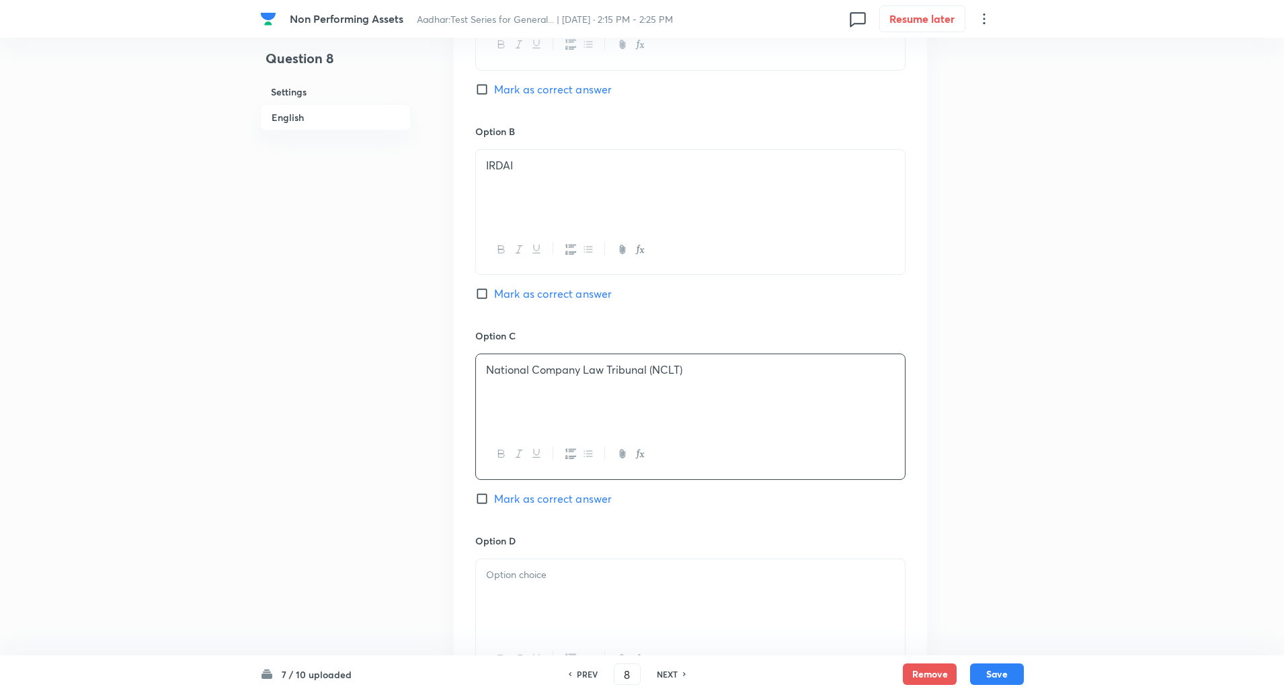
click at [484, 500] on input "Mark as correct answer" at bounding box center [484, 498] width 19 height 13
checkbox input "true"
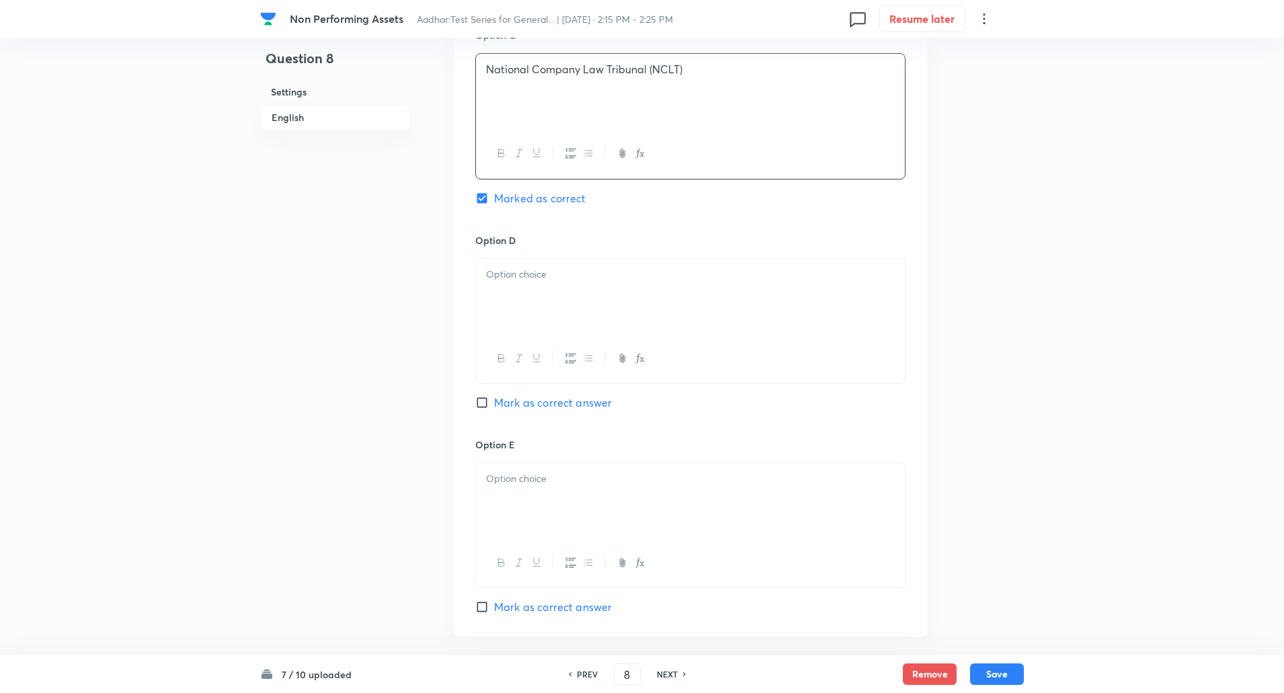
scroll to position [1056, 0]
click at [536, 306] on div at bounding box center [690, 294] width 429 height 75
paste div
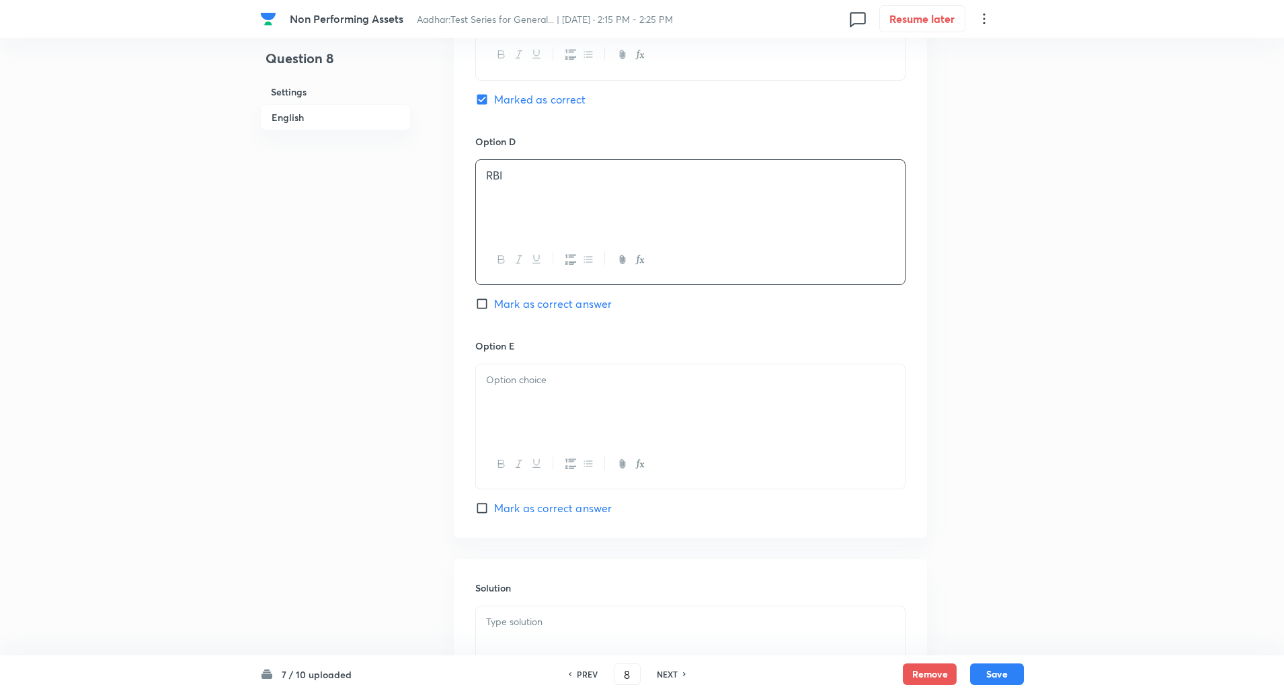
scroll to position [1271, 0]
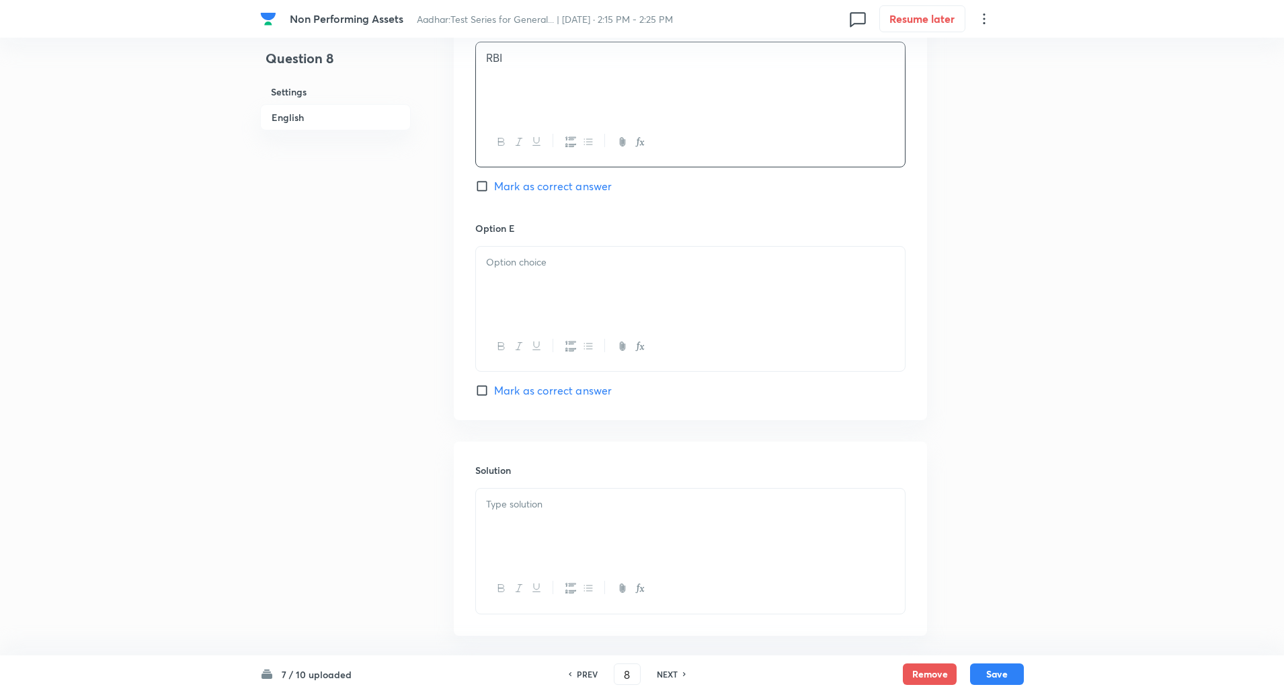
click at [537, 281] on div at bounding box center [690, 284] width 429 height 75
paste div
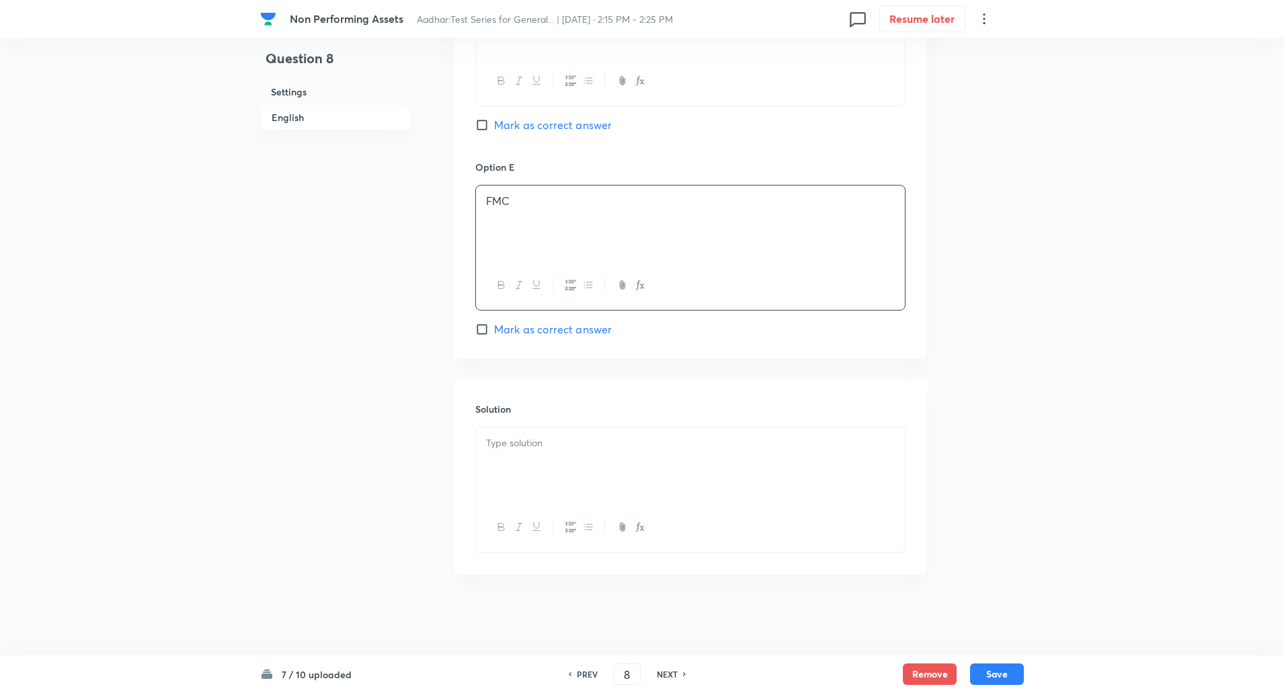
click at [544, 432] on div at bounding box center [690, 464] width 429 height 75
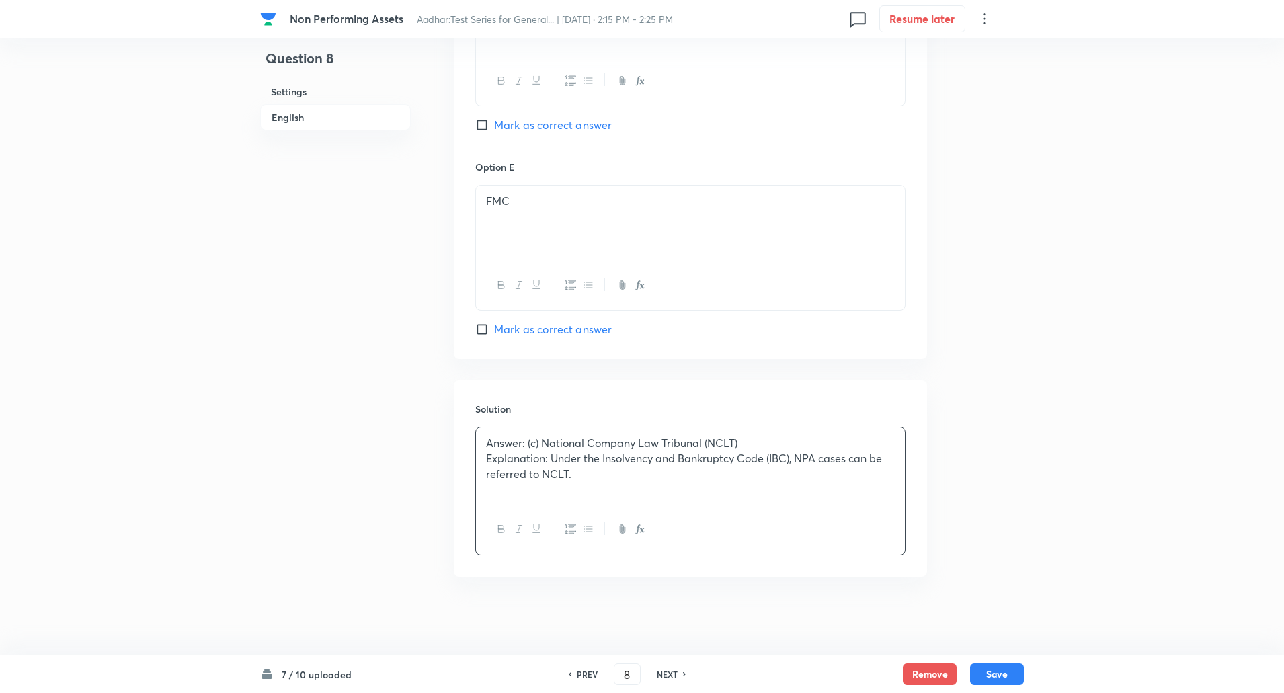
click at [550, 460] on p "Explanation: Under the Insolvency and Bankruptcy Code (IBC), NPA cases can be r…" at bounding box center [690, 466] width 409 height 30
click at [998, 673] on button "Save" at bounding box center [997, 673] width 54 height 22
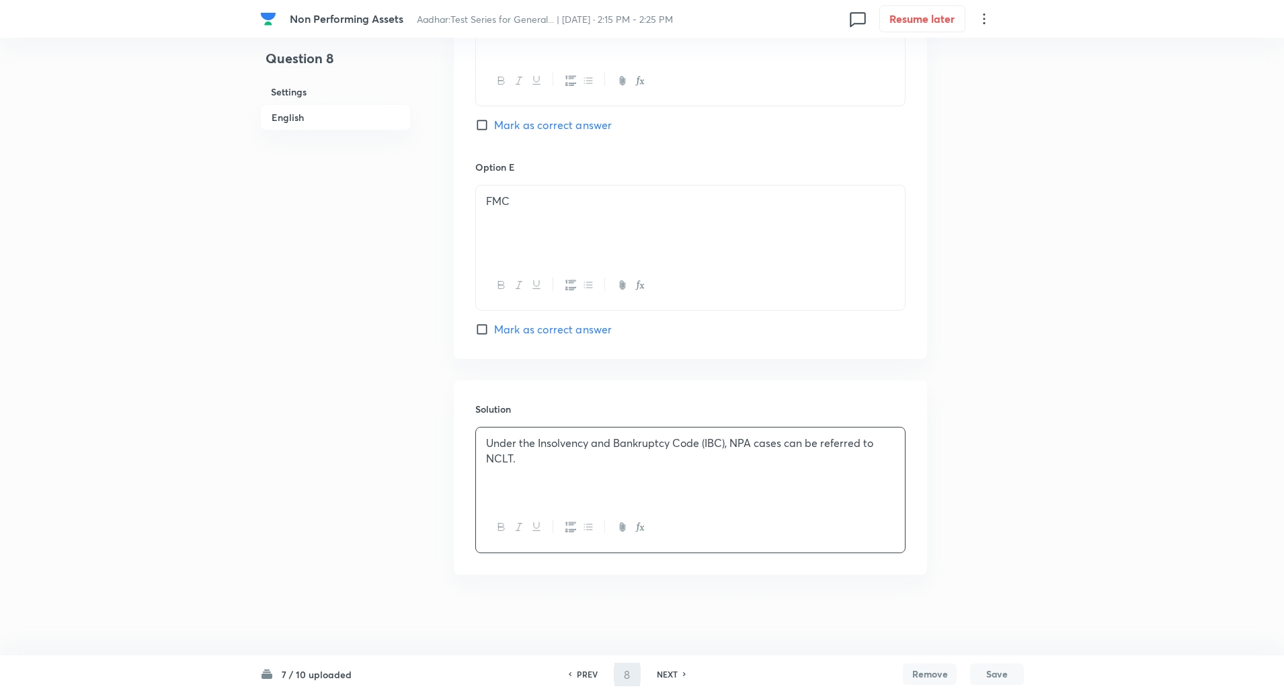
type input "9"
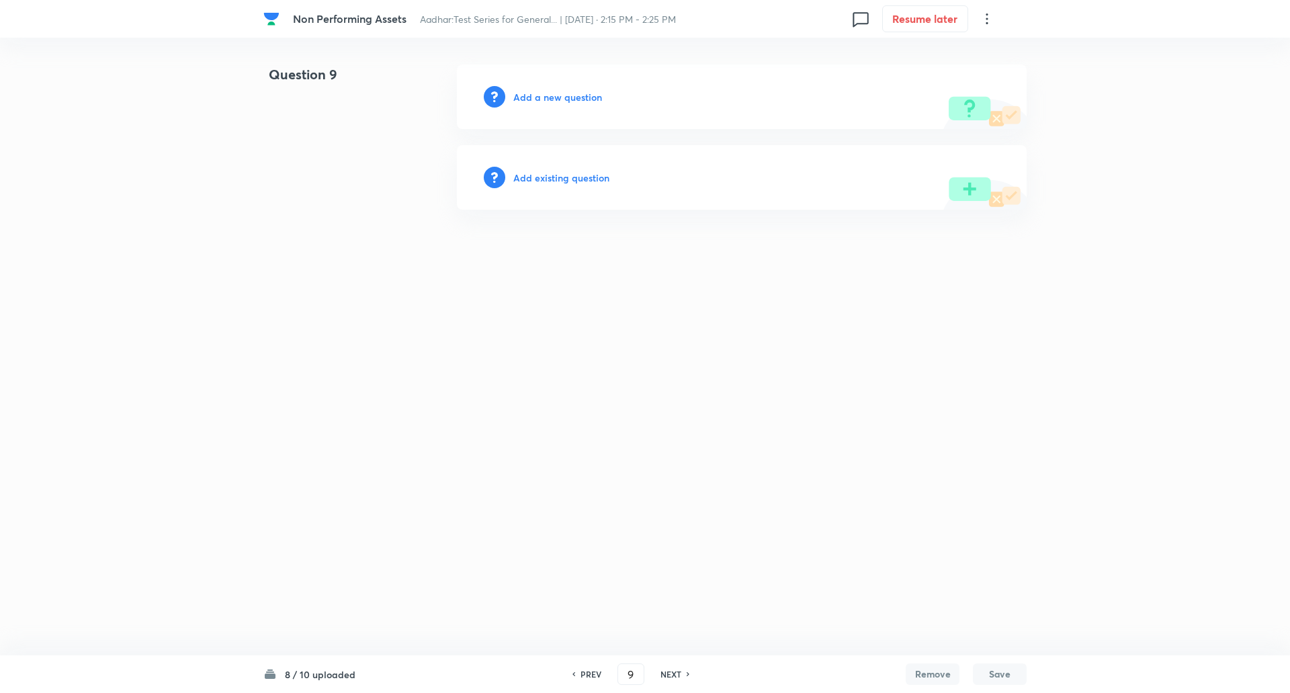
click at [558, 97] on h6 "Add a new question" at bounding box center [557, 97] width 89 height 14
click at [558, 97] on h6 "Choose a question type" at bounding box center [564, 97] width 103 height 14
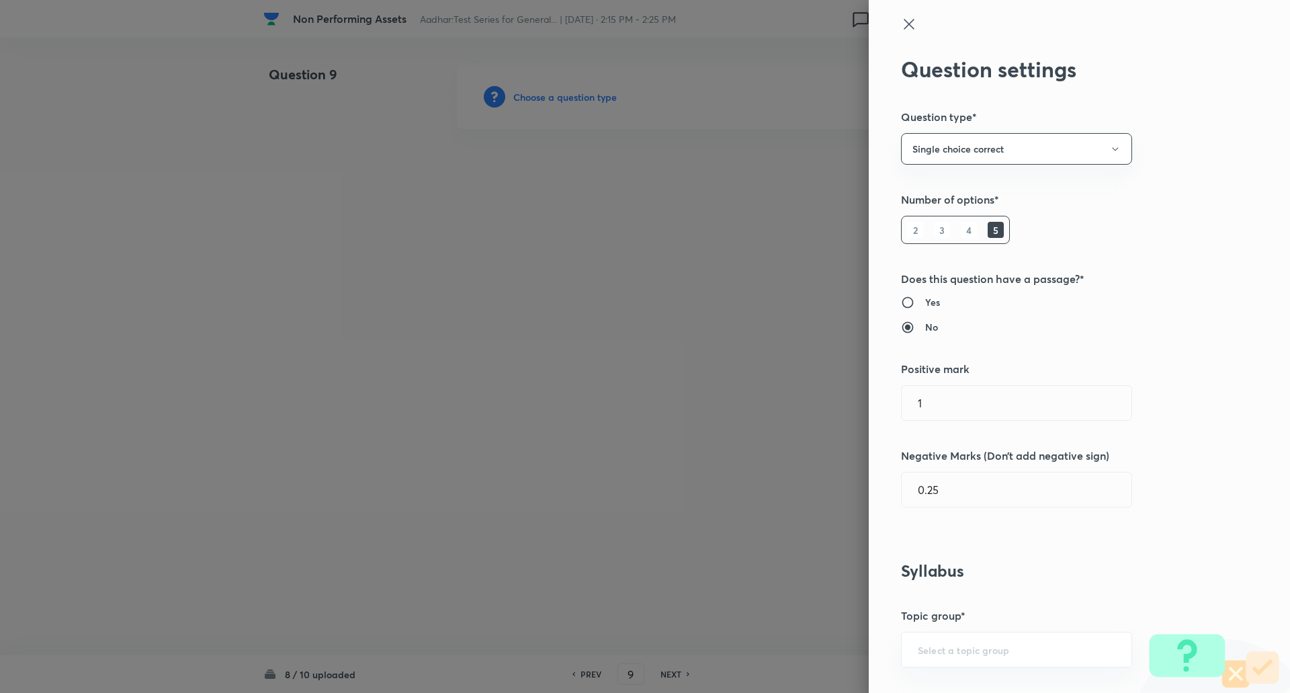
click at [558, 97] on div at bounding box center [645, 346] width 1290 height 693
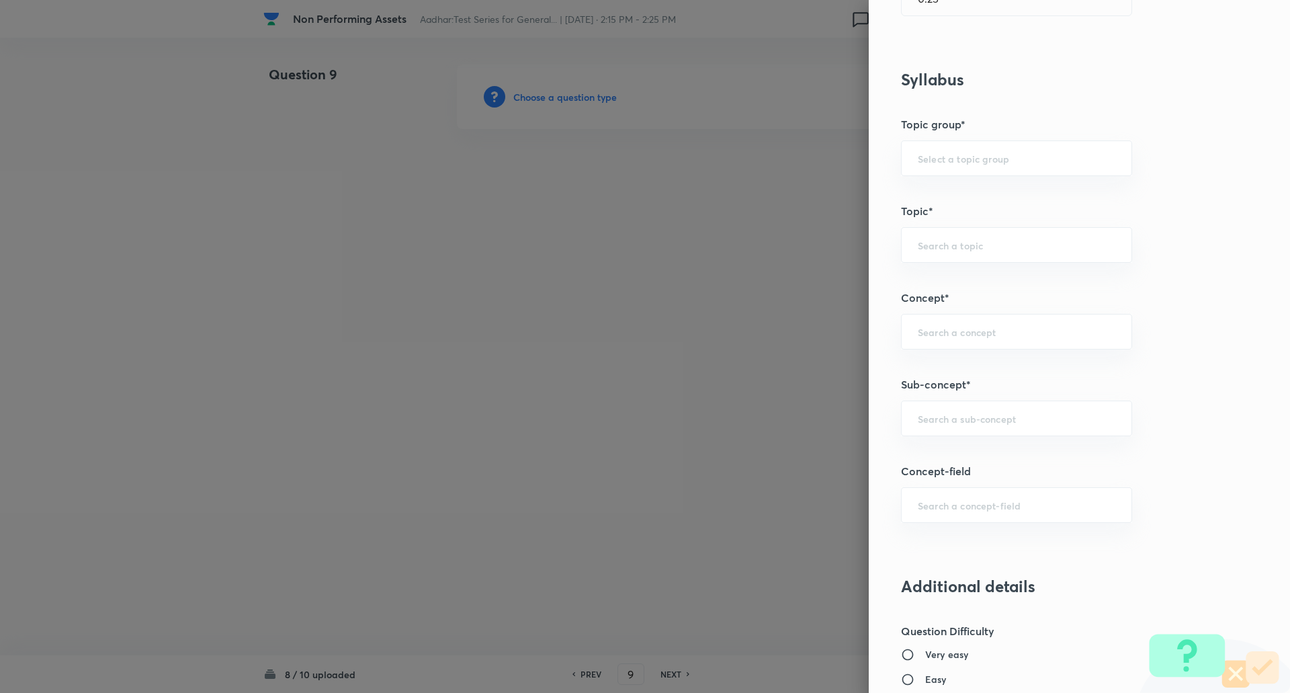
scroll to position [529, 0]
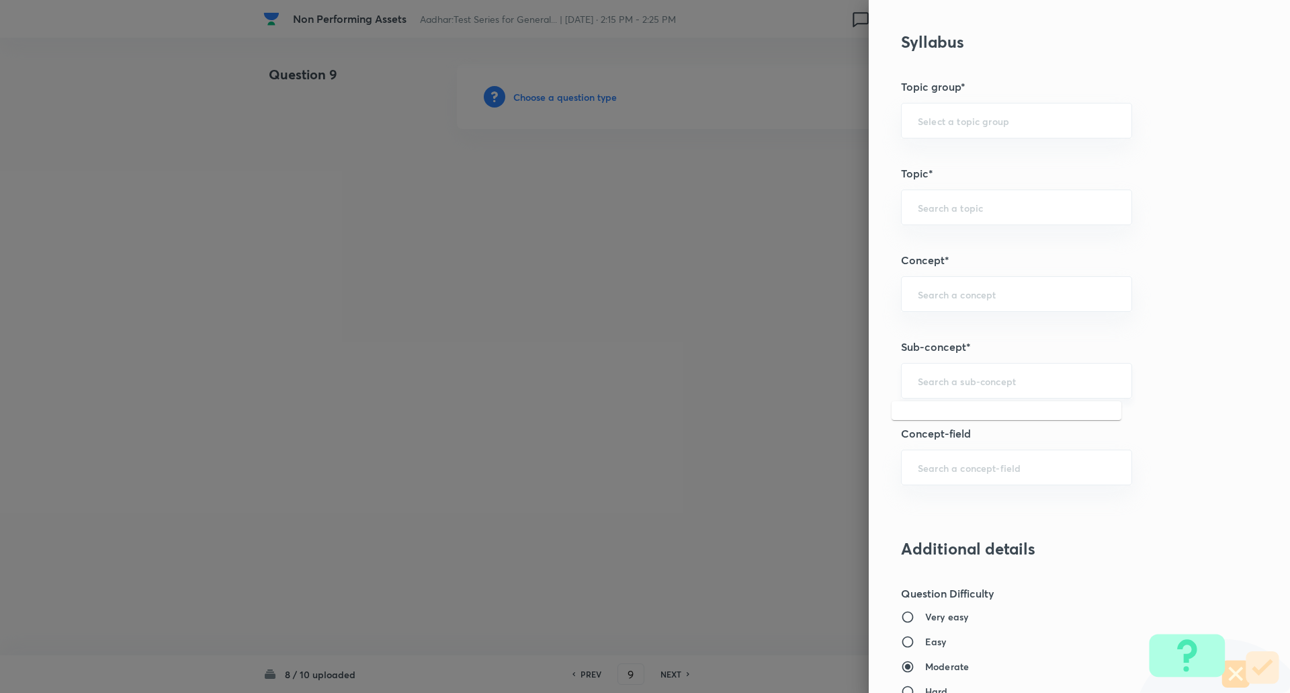
click at [948, 386] on input "text" at bounding box center [1017, 380] width 198 height 13
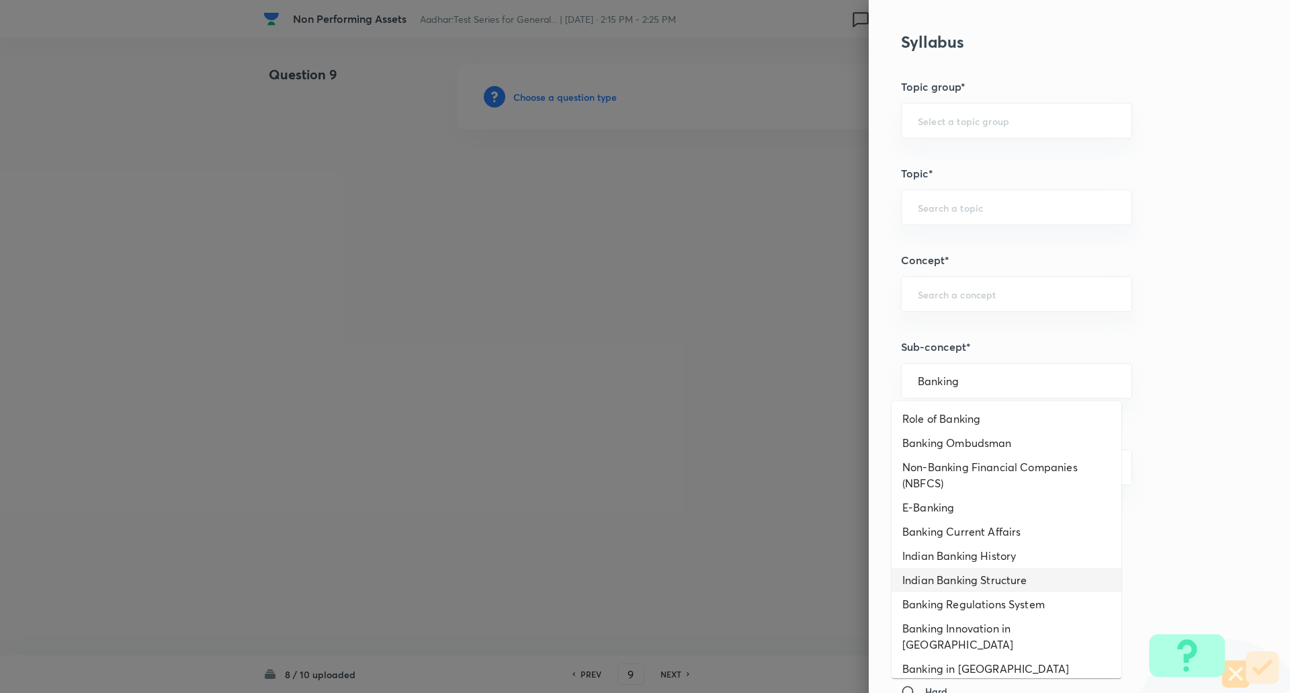
click at [956, 586] on li "Indian Banking Structure" at bounding box center [1007, 580] width 230 height 24
type input "Indian Banking Structure"
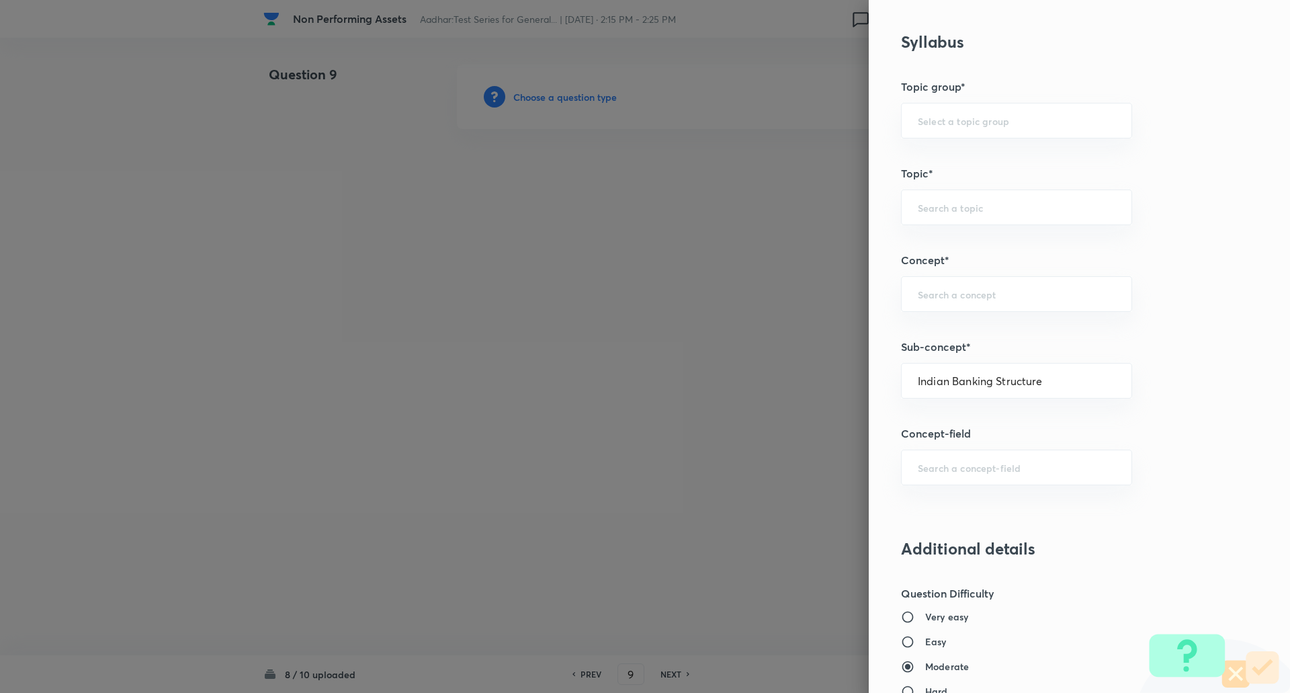
type input "Awareness"
type input "Banking Awareness"
type input "Indian Banking System"
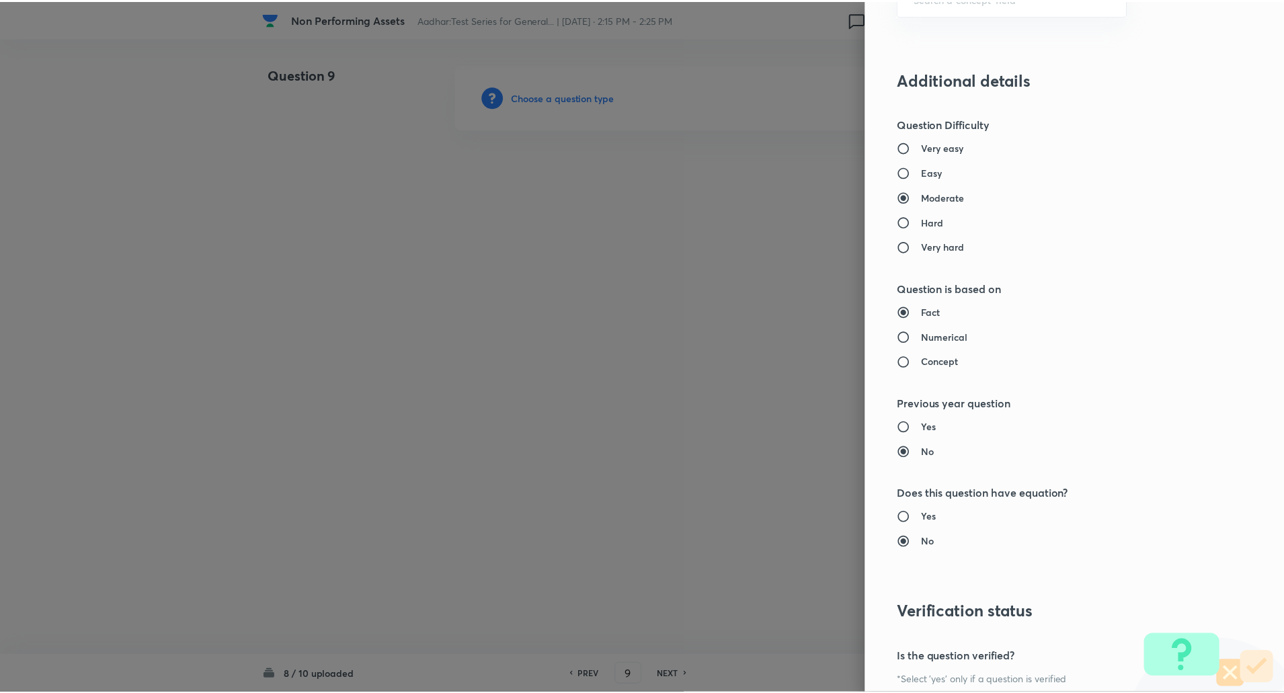
scroll to position [1139, 0]
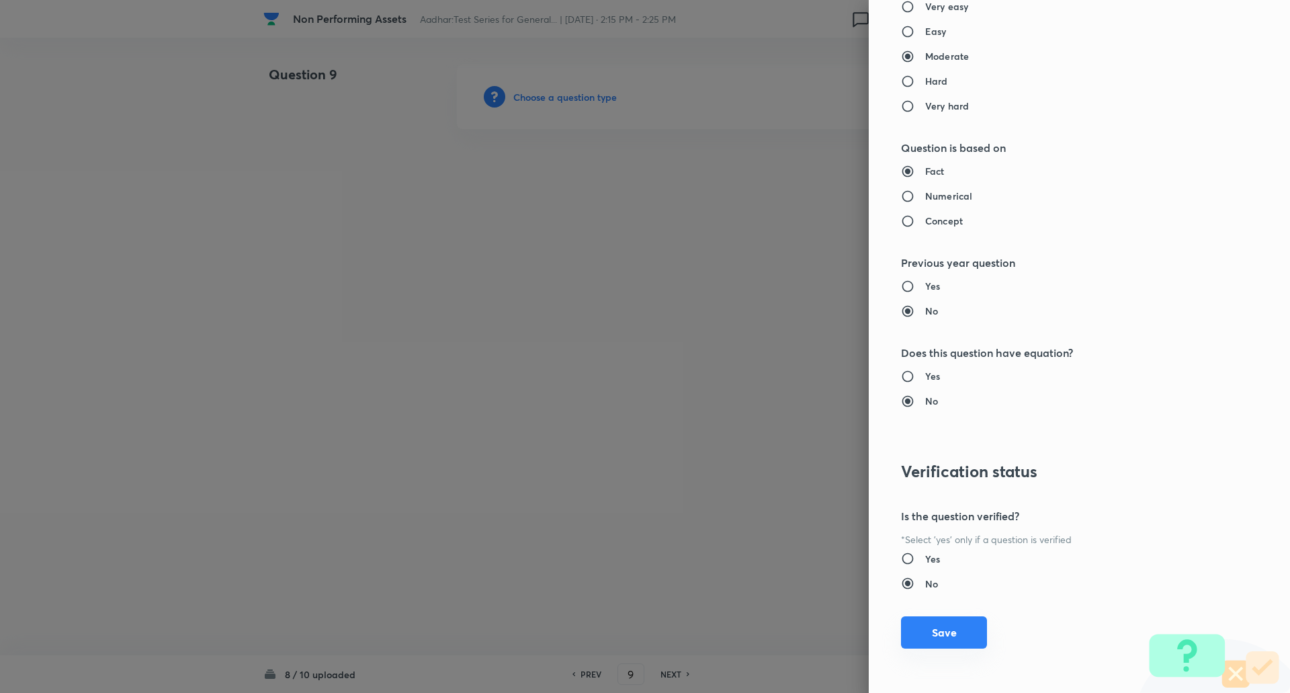
click at [954, 627] on button "Save" at bounding box center [944, 632] width 86 height 32
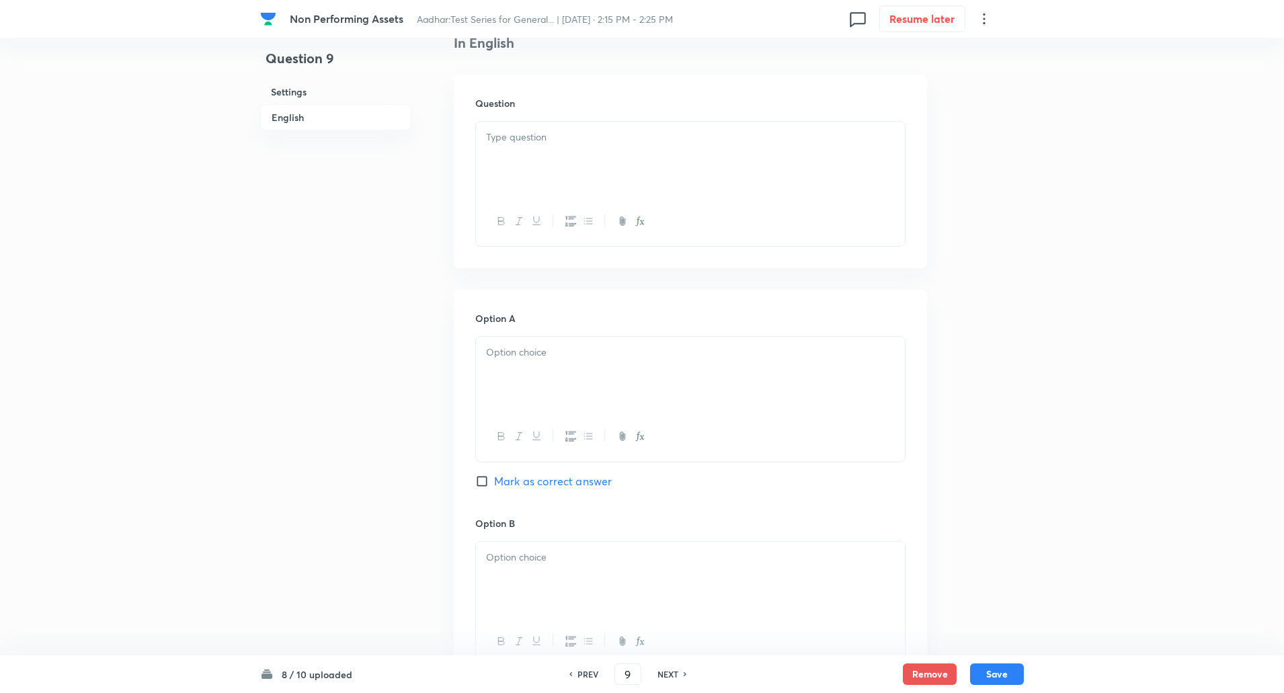
scroll to position [378, 0]
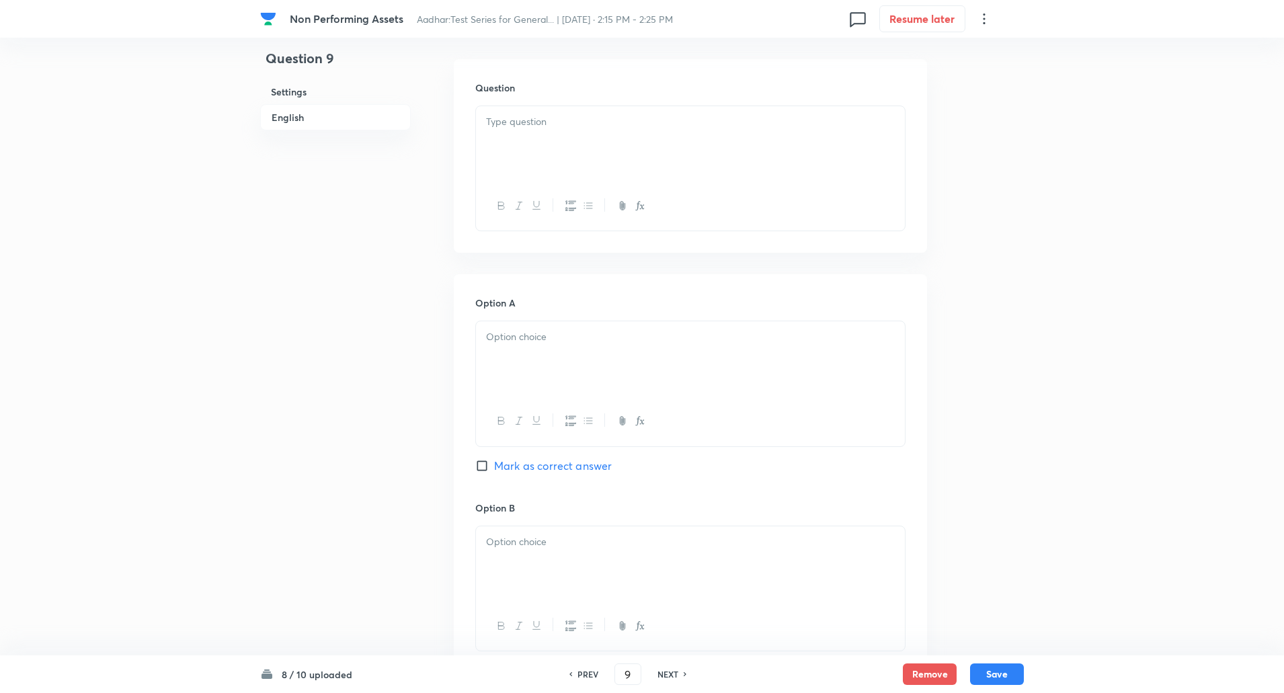
click at [546, 120] on p at bounding box center [690, 121] width 409 height 15
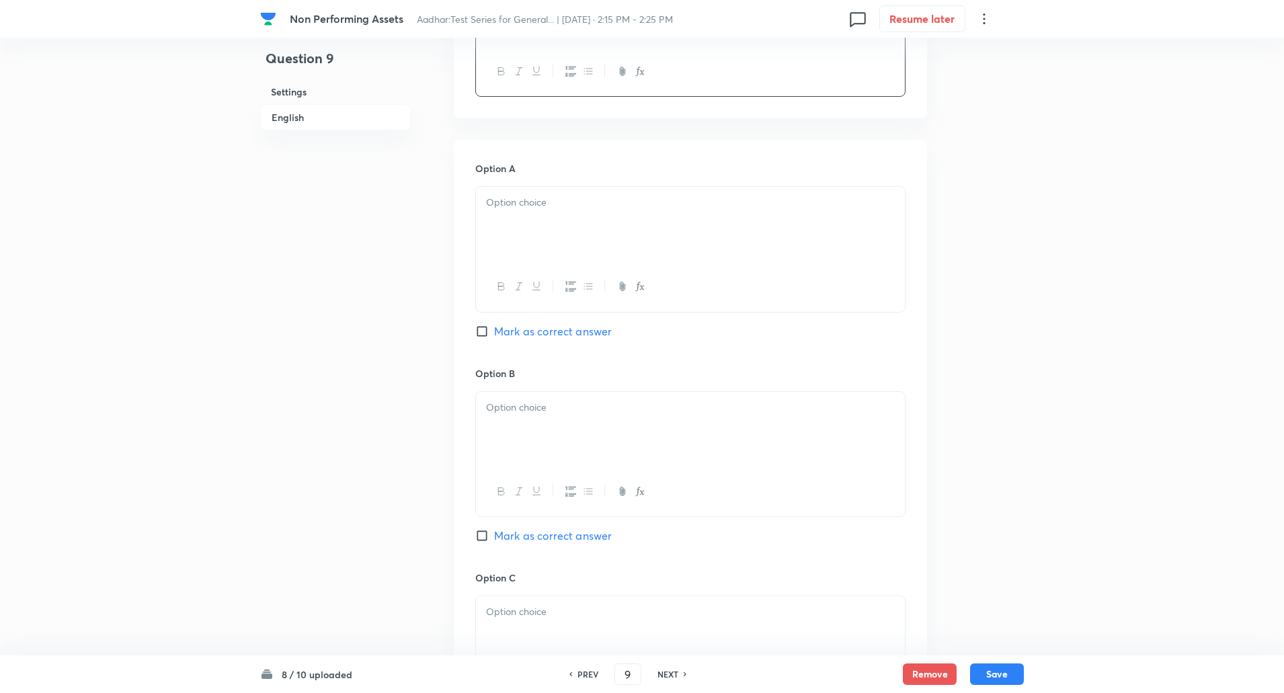
scroll to position [513, 0]
click at [538, 211] on div at bounding box center [690, 223] width 429 height 75
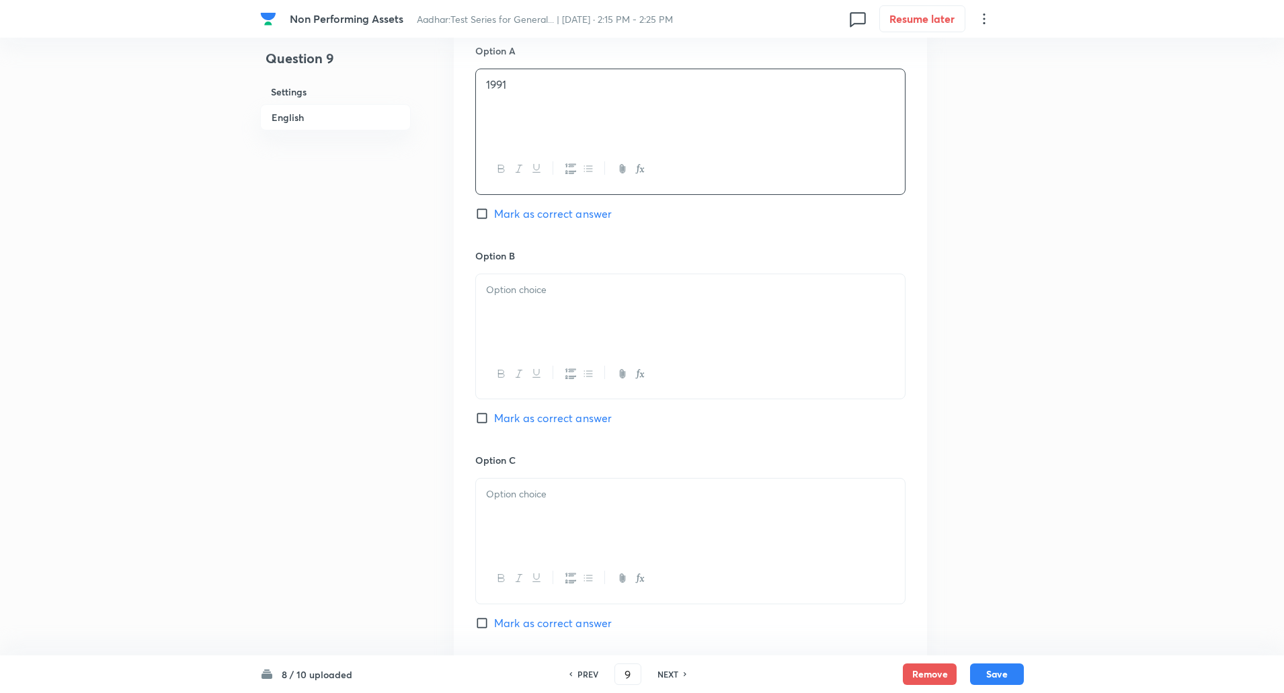
scroll to position [632, 0]
click at [536, 333] on div at bounding box center [690, 309] width 429 height 75
paste div
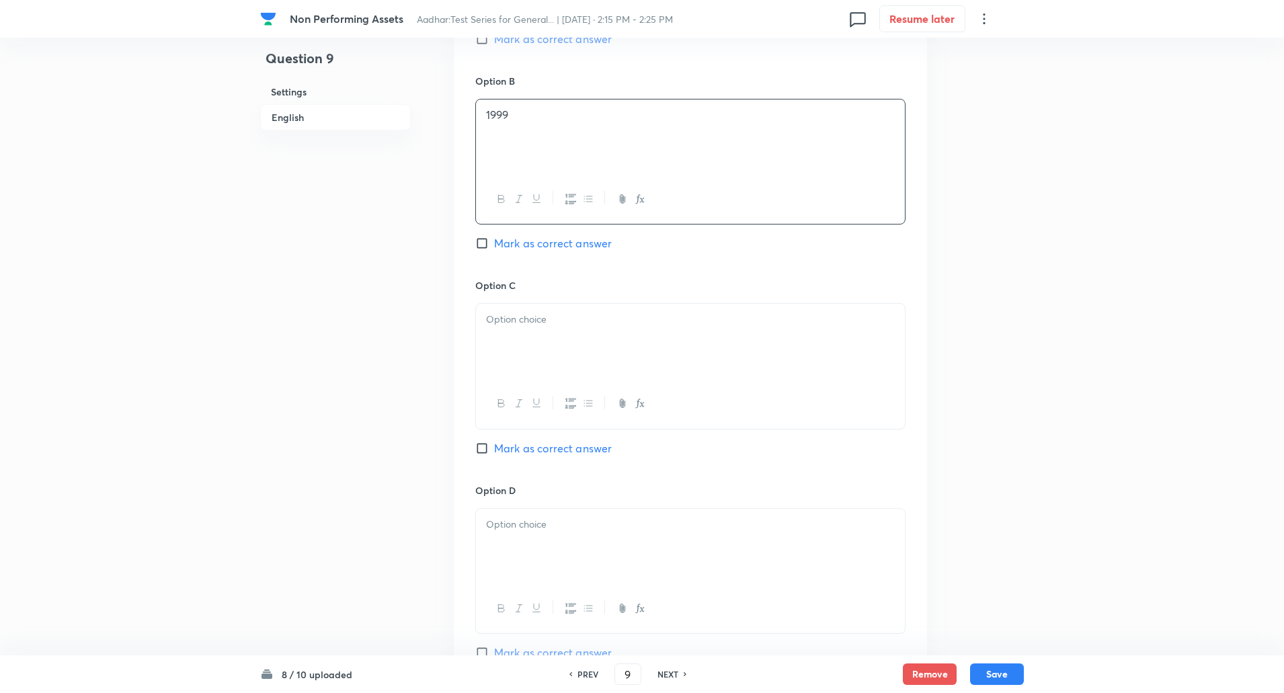
scroll to position [810, 0]
click at [528, 353] on div at bounding box center [690, 335] width 429 height 75
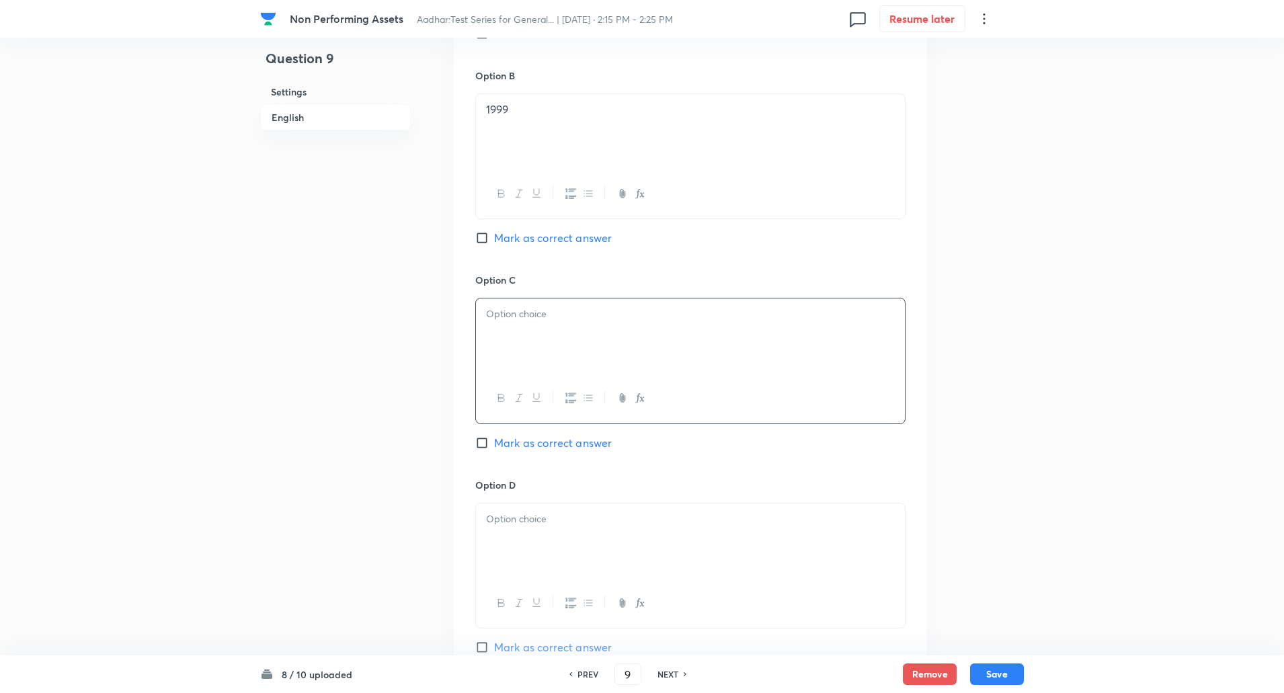
paste div
click at [481, 444] on input "Mark as correct answer" at bounding box center [484, 442] width 19 height 13
checkbox input "true"
click at [540, 542] on div at bounding box center [690, 540] width 429 height 75
paste div
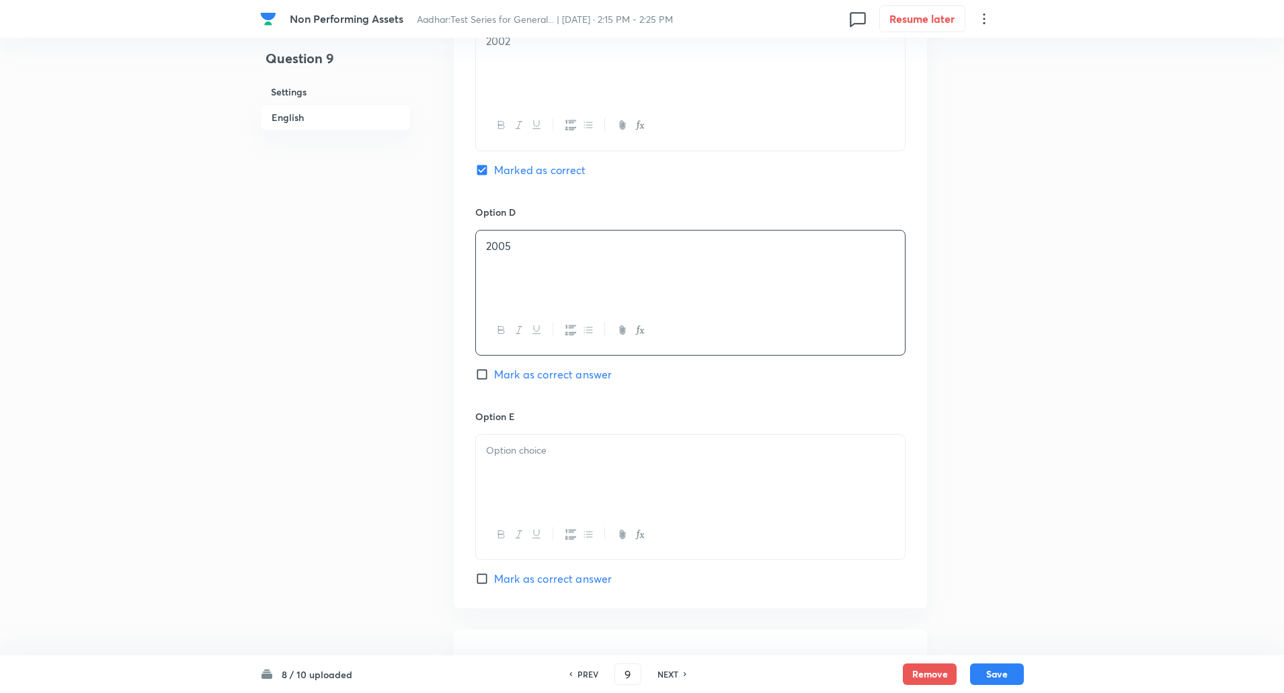
scroll to position [1083, 0]
click at [575, 437] on div at bounding box center [690, 471] width 429 height 75
paste div
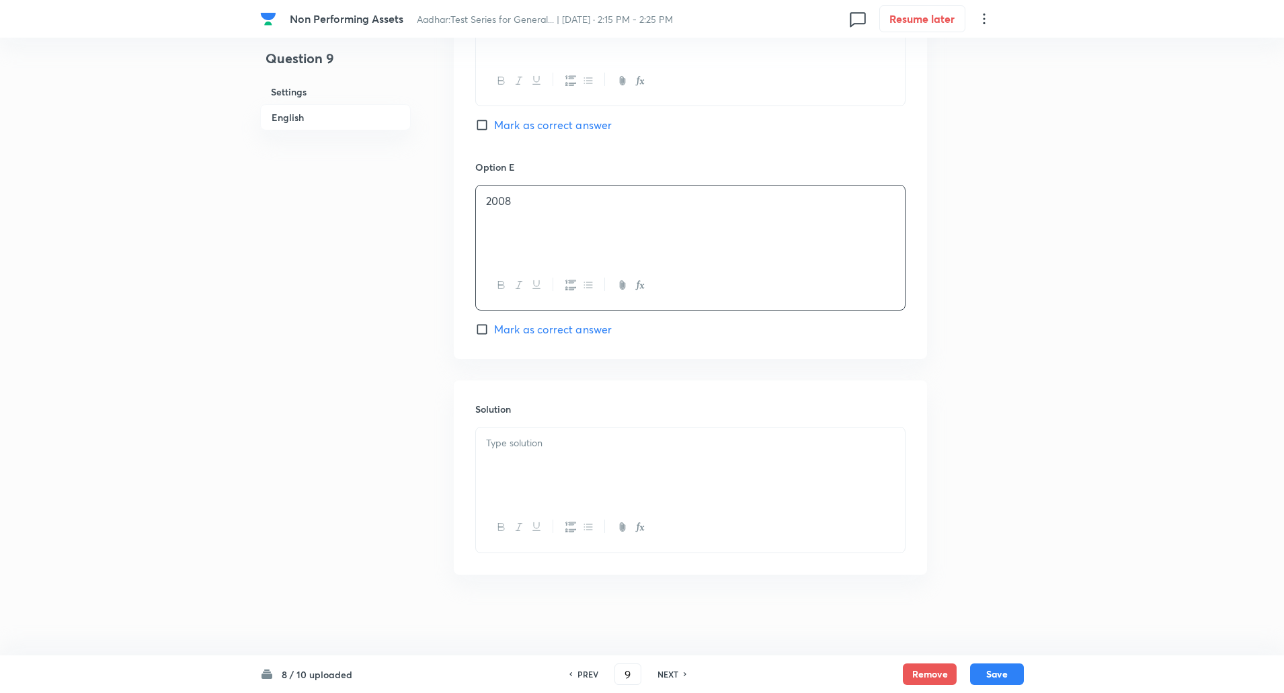
click at [566, 446] on p at bounding box center [690, 442] width 409 height 15
click at [550, 460] on p "Explanation: SARFAESI Act, 2002 empowers banks to recover NPAs without court in…" at bounding box center [690, 466] width 409 height 30
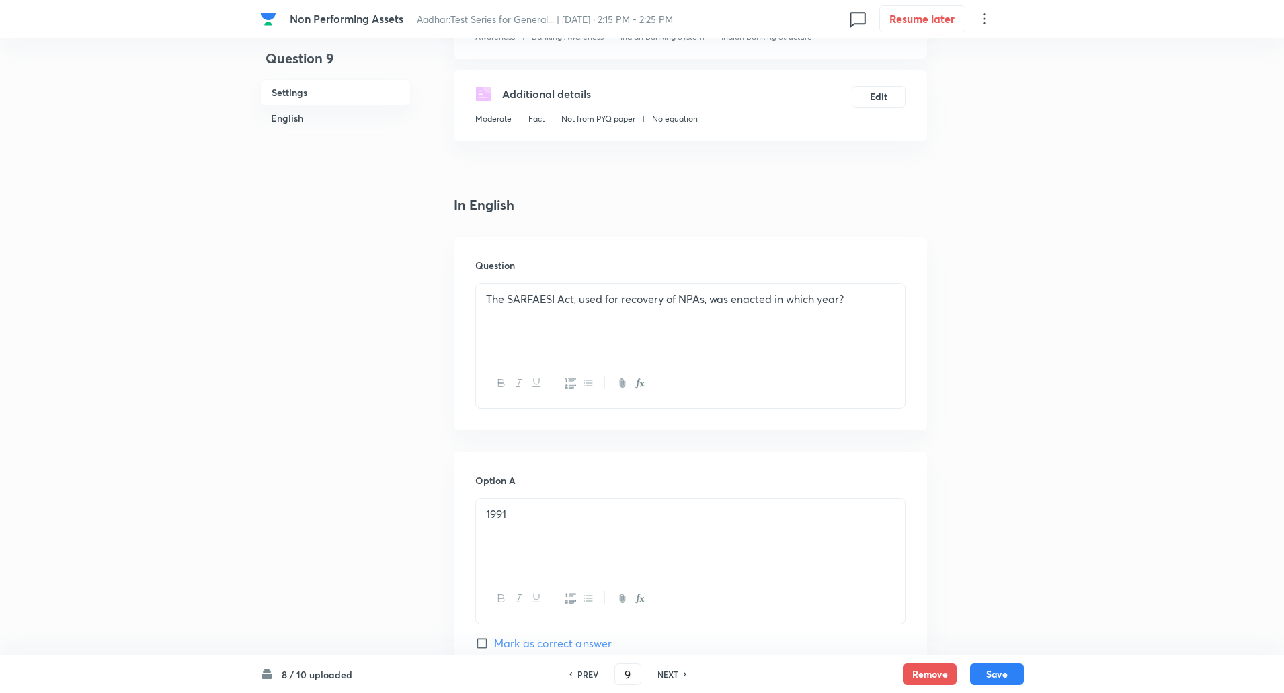
scroll to position [179, 0]
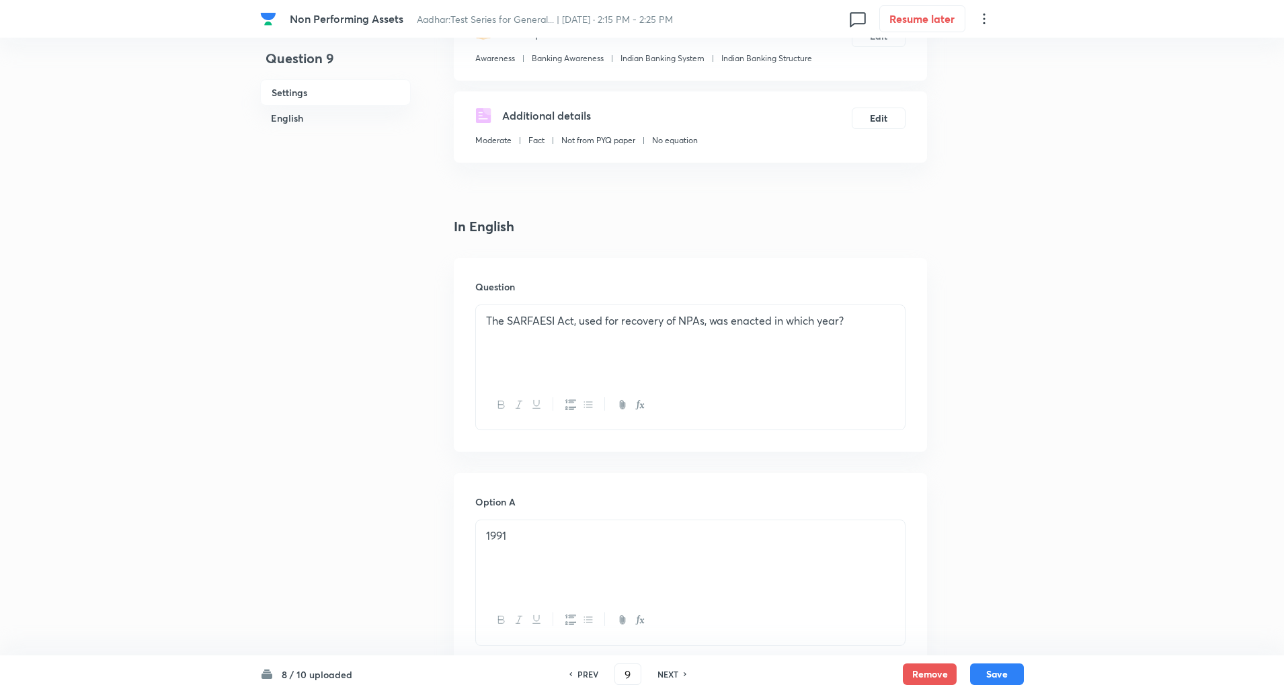
click at [538, 340] on div "The SARFAESI Act, used for recovery of NPAs, was enacted in which year?" at bounding box center [690, 342] width 429 height 75
copy p "The SARFAESI Act, used for recovery of NPAs, was enacted in which year?"
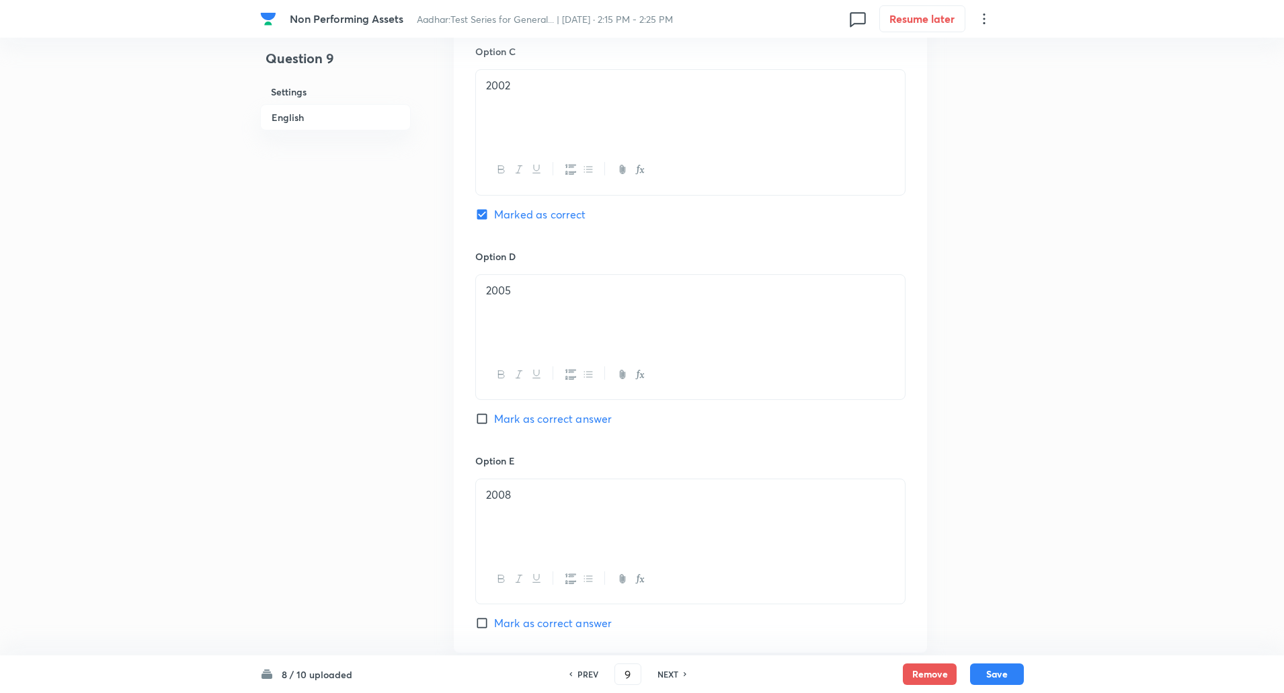
scroll to position [1039, 0]
click at [1009, 679] on button "Save" at bounding box center [997, 673] width 54 height 22
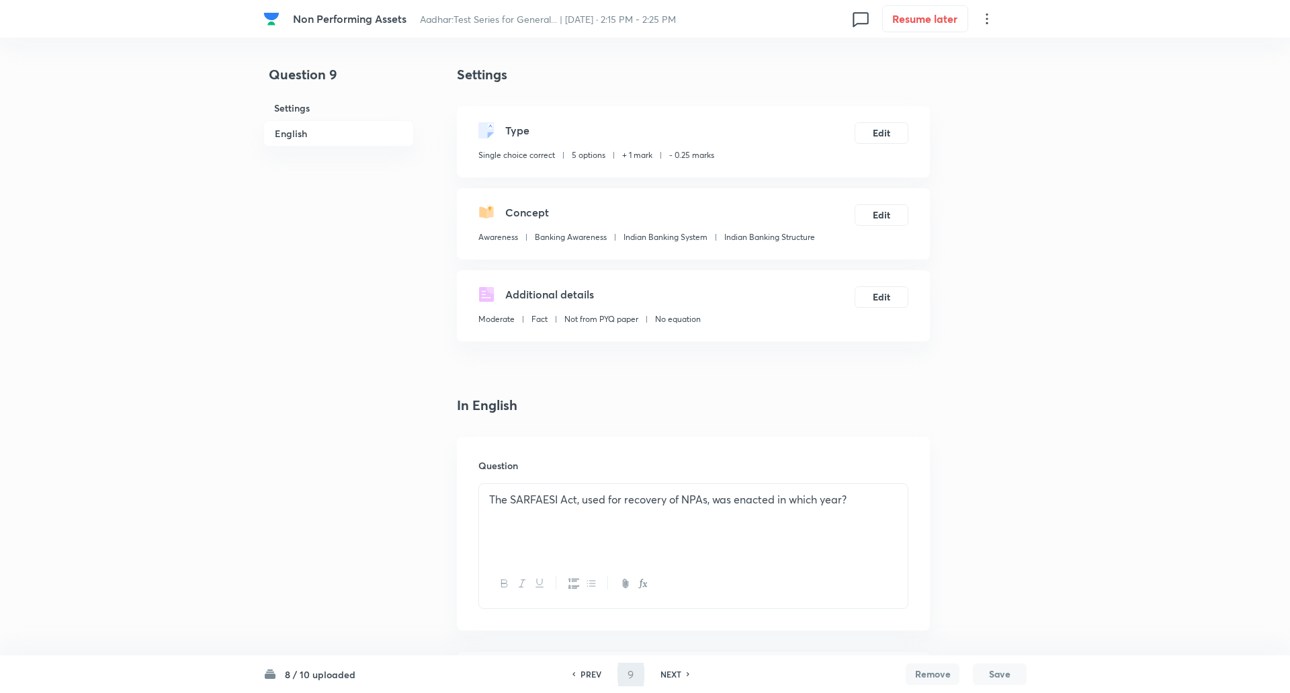
type input "10"
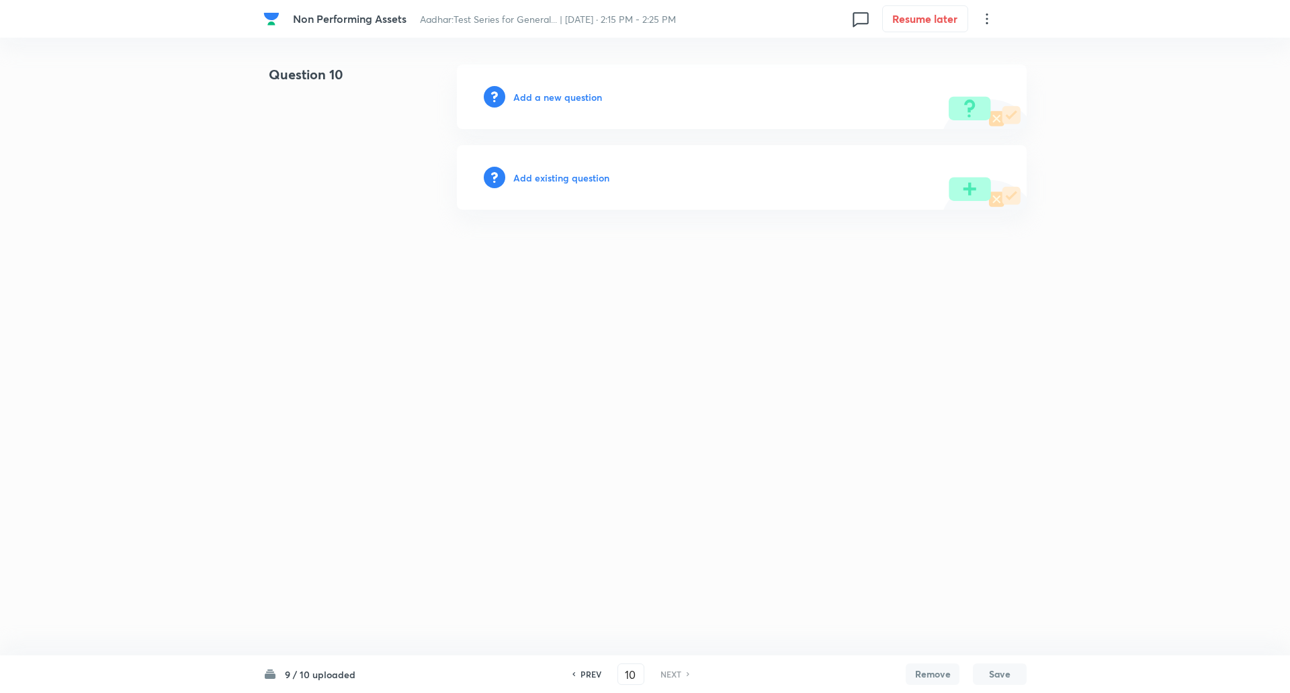
click at [560, 98] on h6 "Add a new question" at bounding box center [557, 97] width 89 height 14
click at [560, 98] on h6 "Choose a question type" at bounding box center [564, 97] width 103 height 14
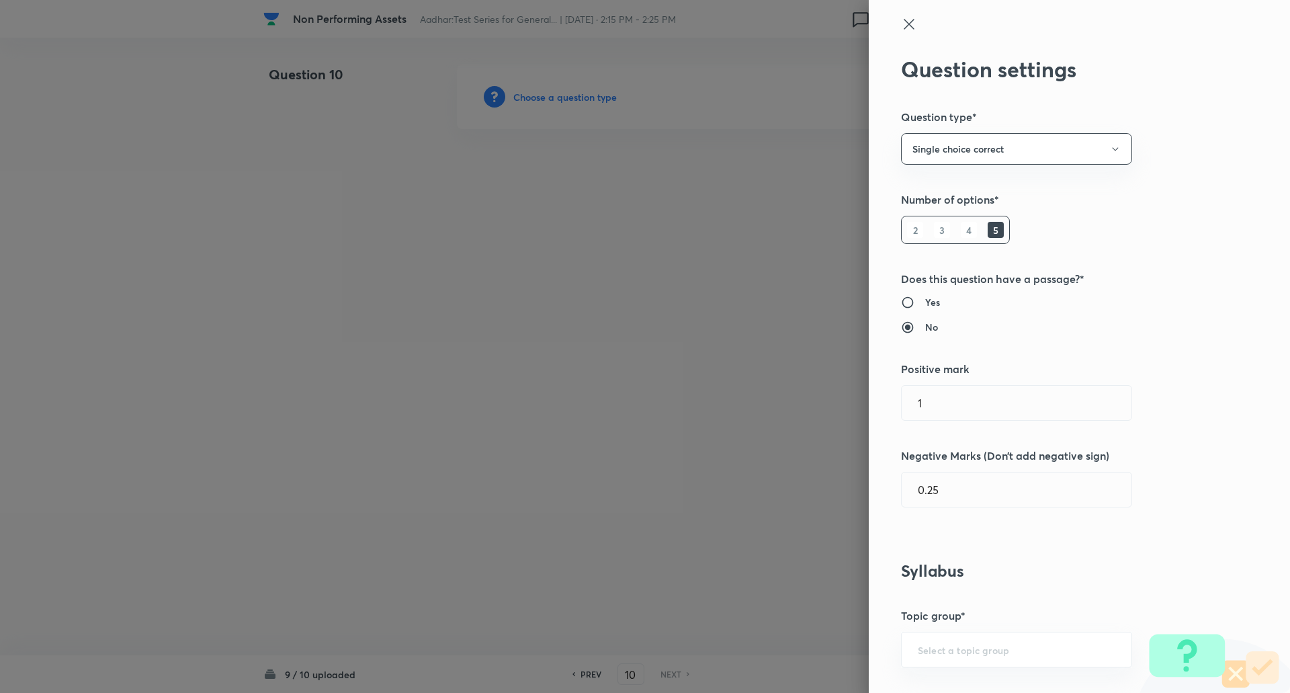
click at [560, 98] on div at bounding box center [645, 346] width 1290 height 693
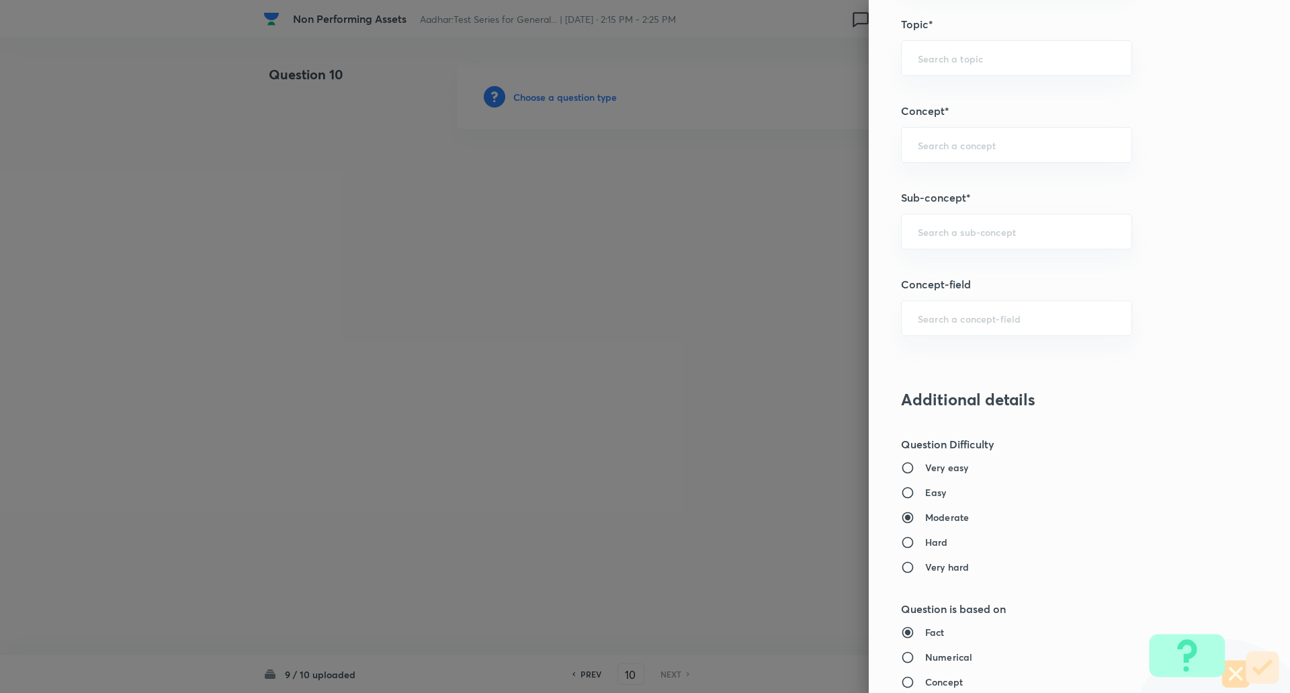
scroll to position [733, 0]
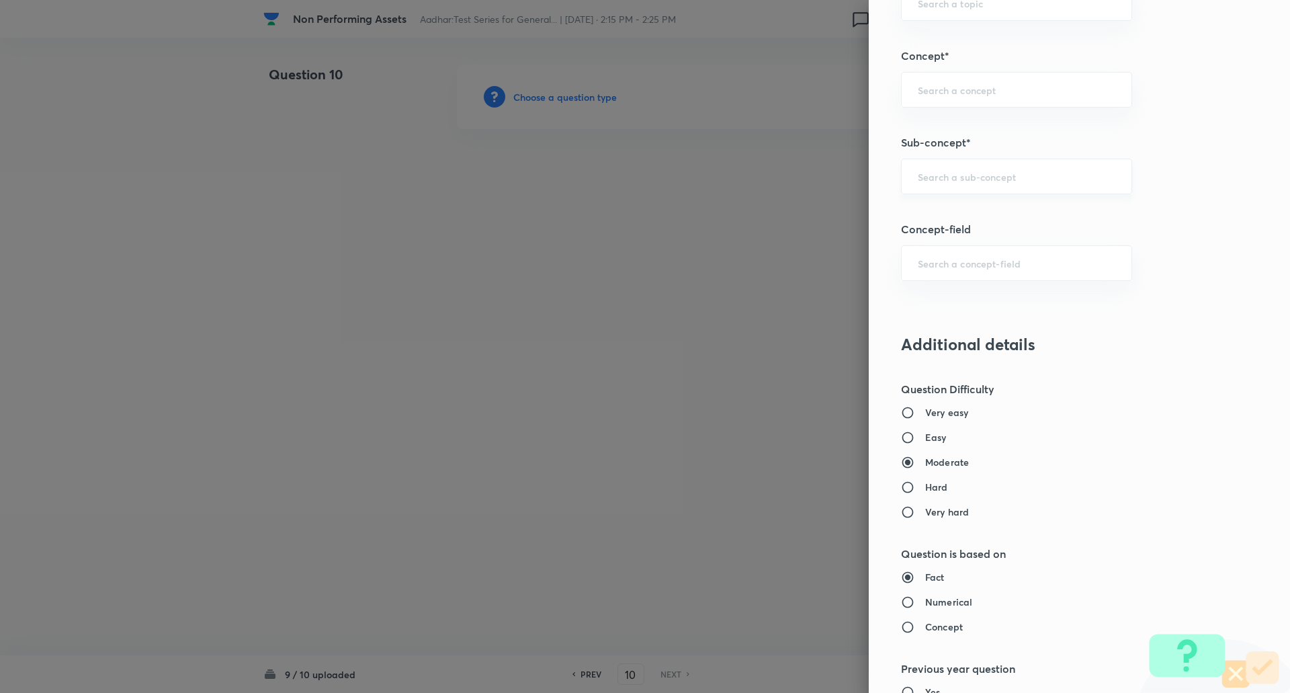
click at [951, 187] on div "​" at bounding box center [1016, 177] width 231 height 36
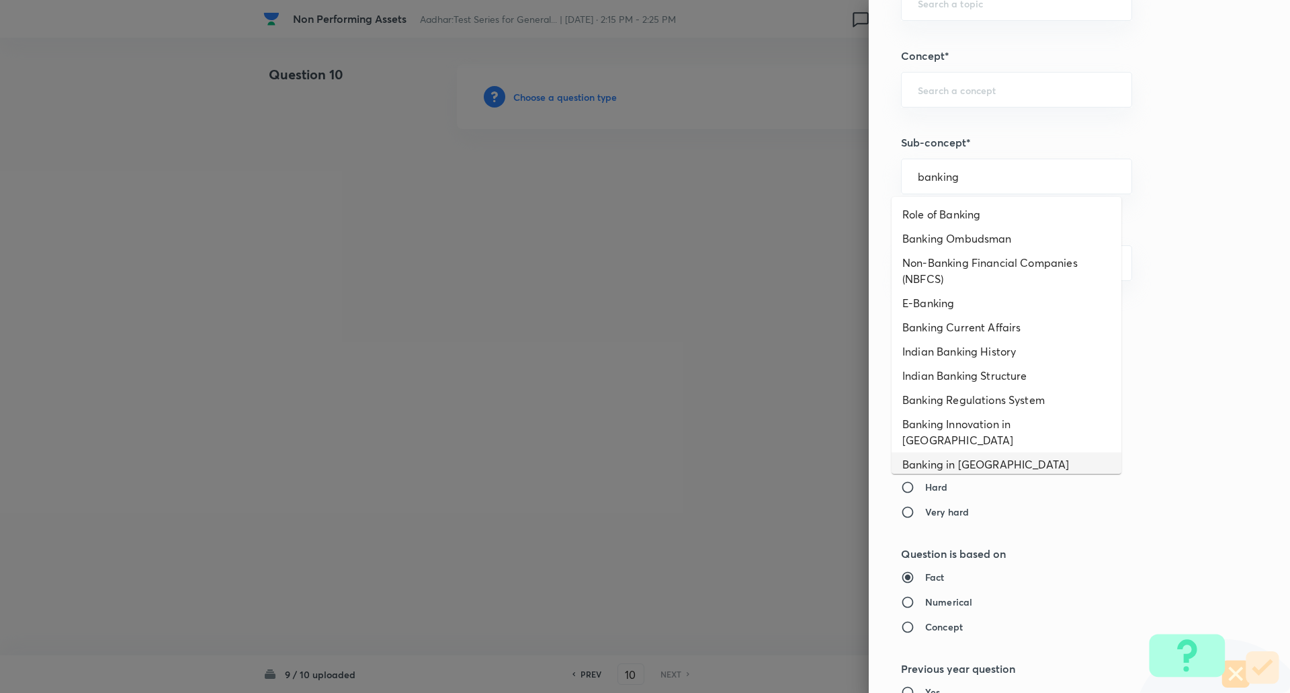
click at [966, 456] on li "Banking in India" at bounding box center [1007, 464] width 230 height 24
type input "Banking in India"
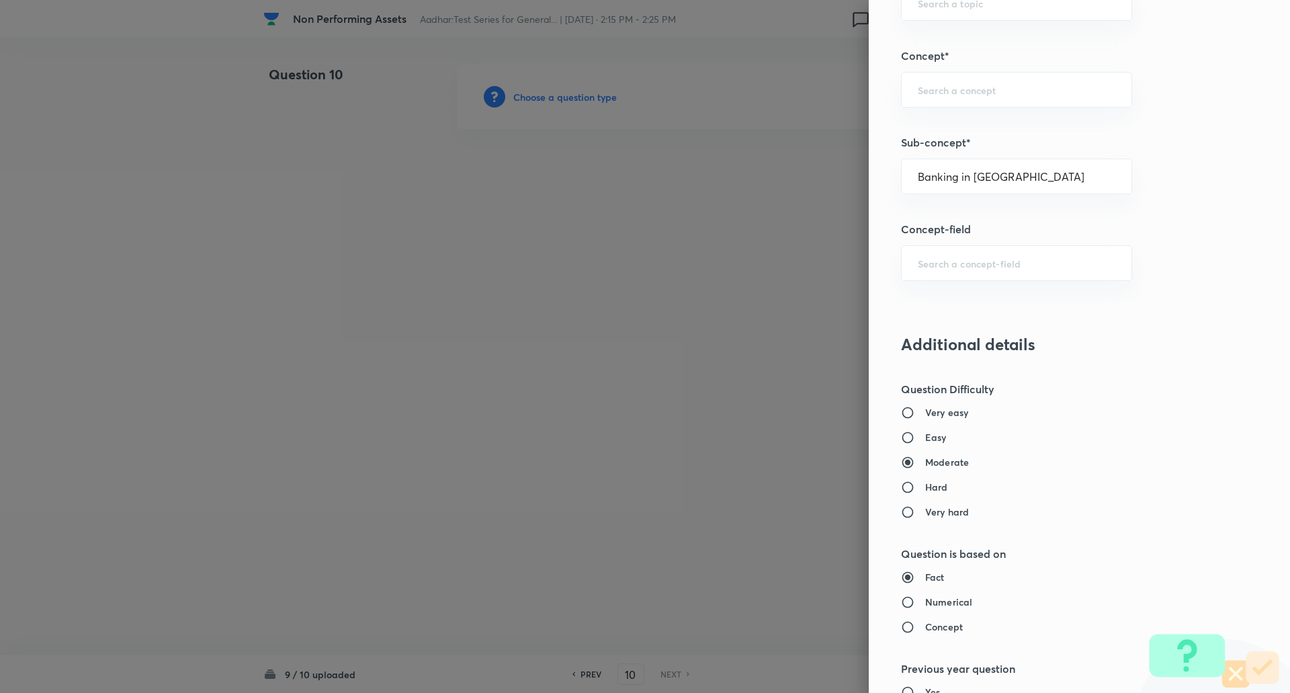
type input "Awareness"
type input "Static GK"
type input "Indian Economy"
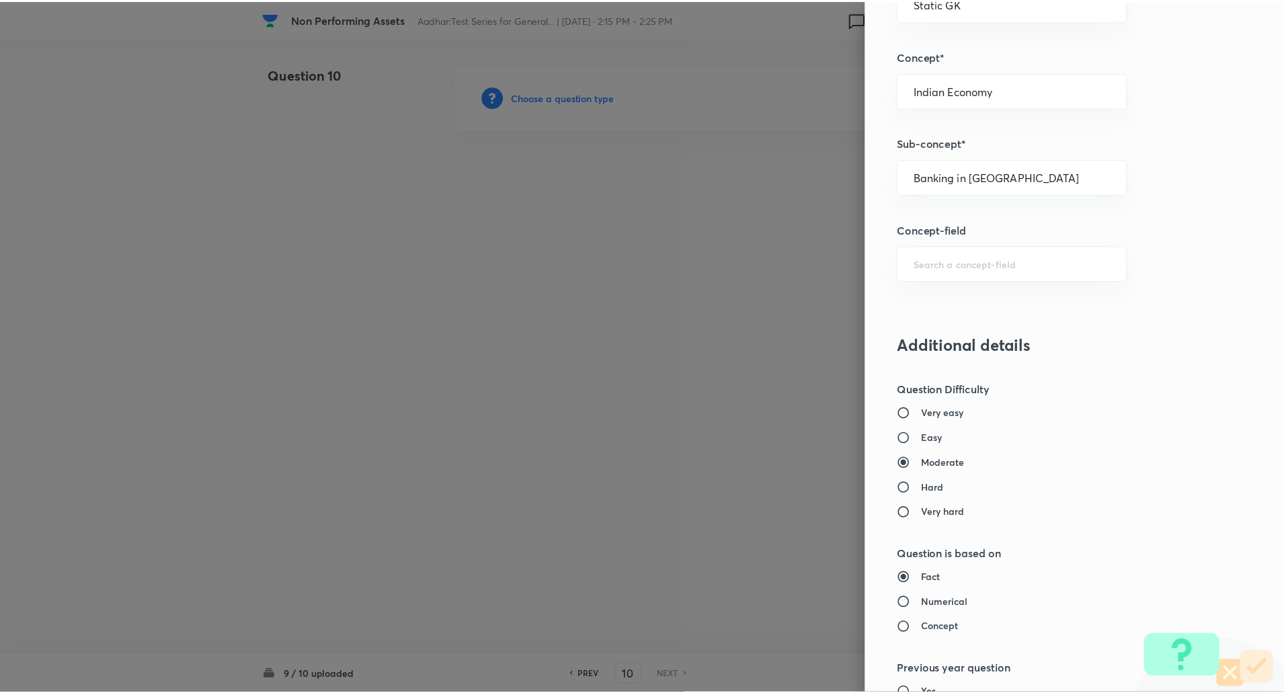
scroll to position [1139, 0]
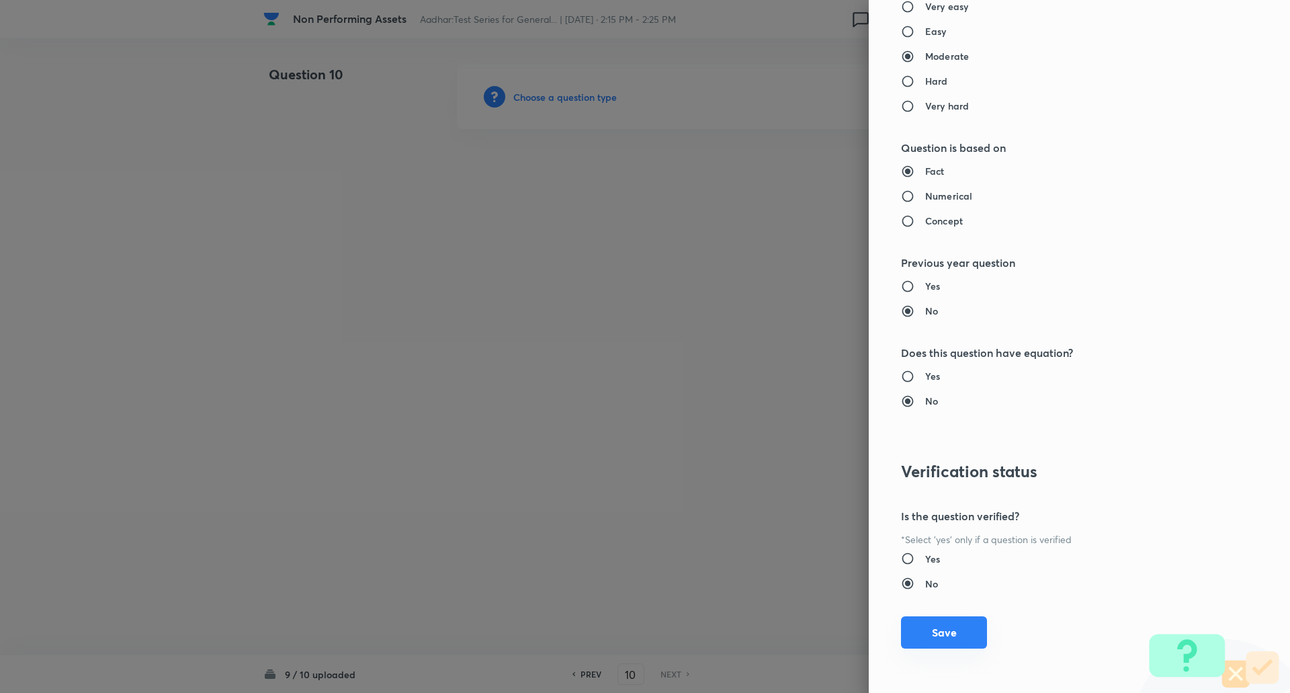
click at [945, 630] on button "Save" at bounding box center [944, 632] width 86 height 32
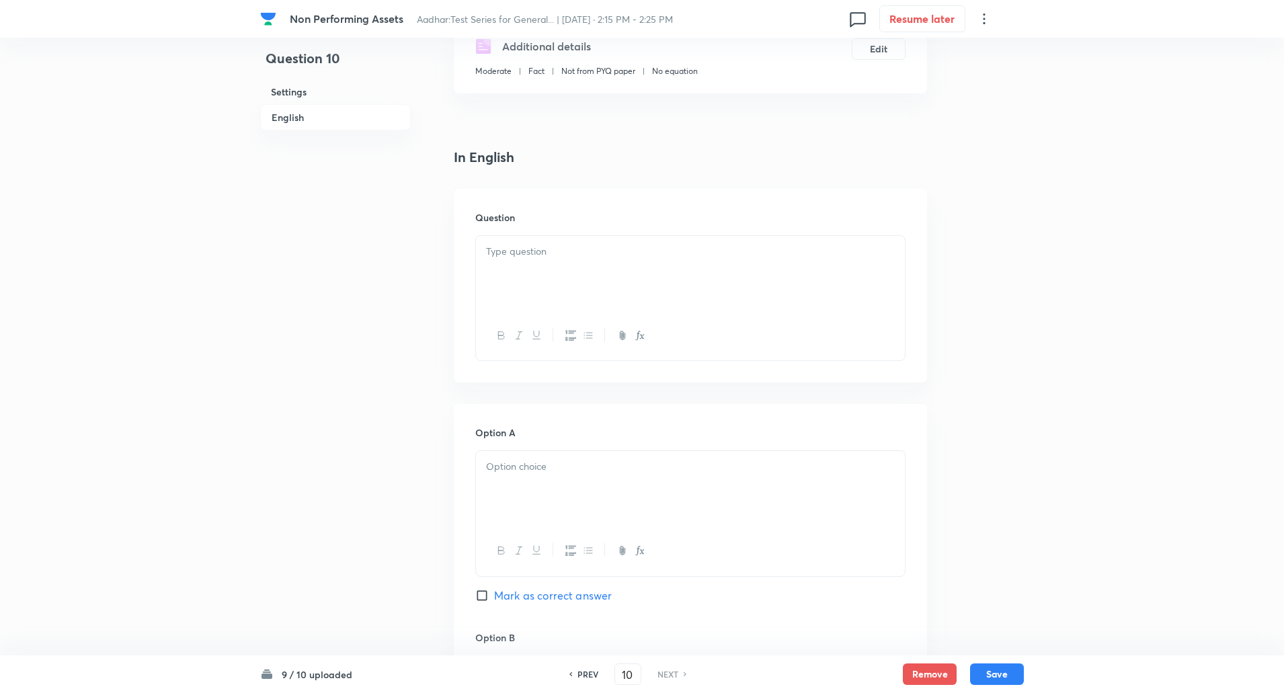
scroll to position [327, 0]
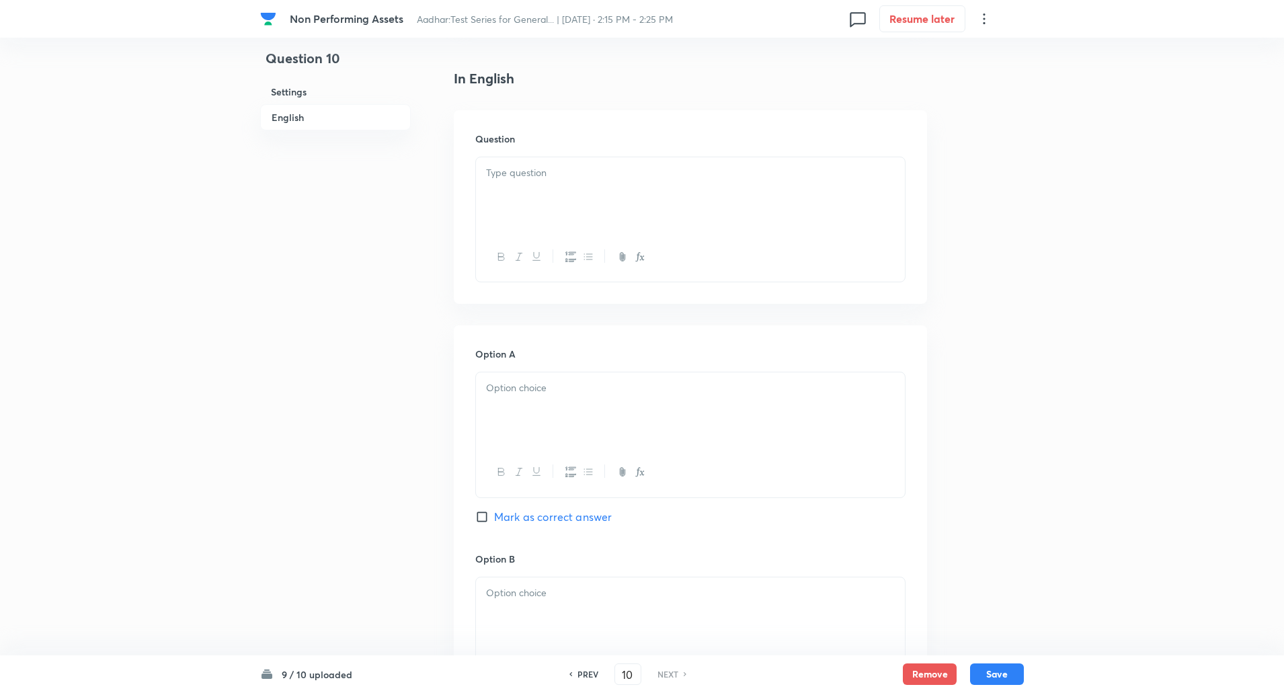
click at [511, 178] on p at bounding box center [690, 172] width 409 height 15
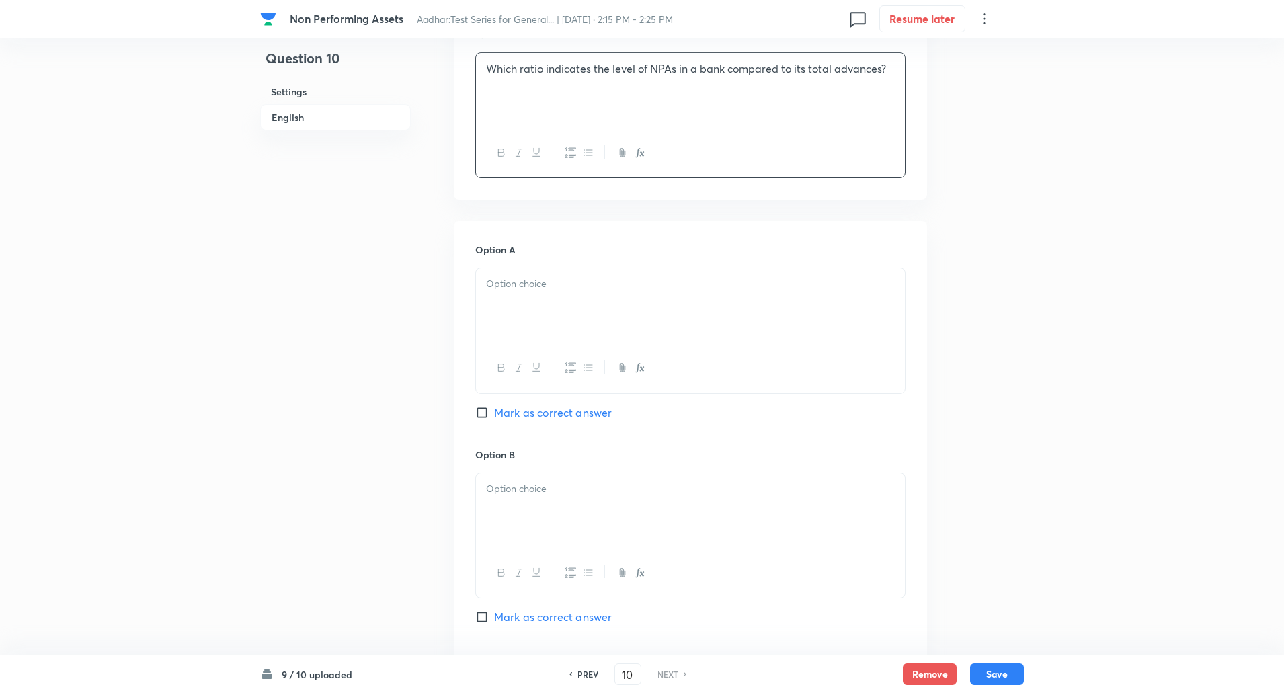
scroll to position [431, 0]
click at [522, 288] on p at bounding box center [690, 283] width 409 height 15
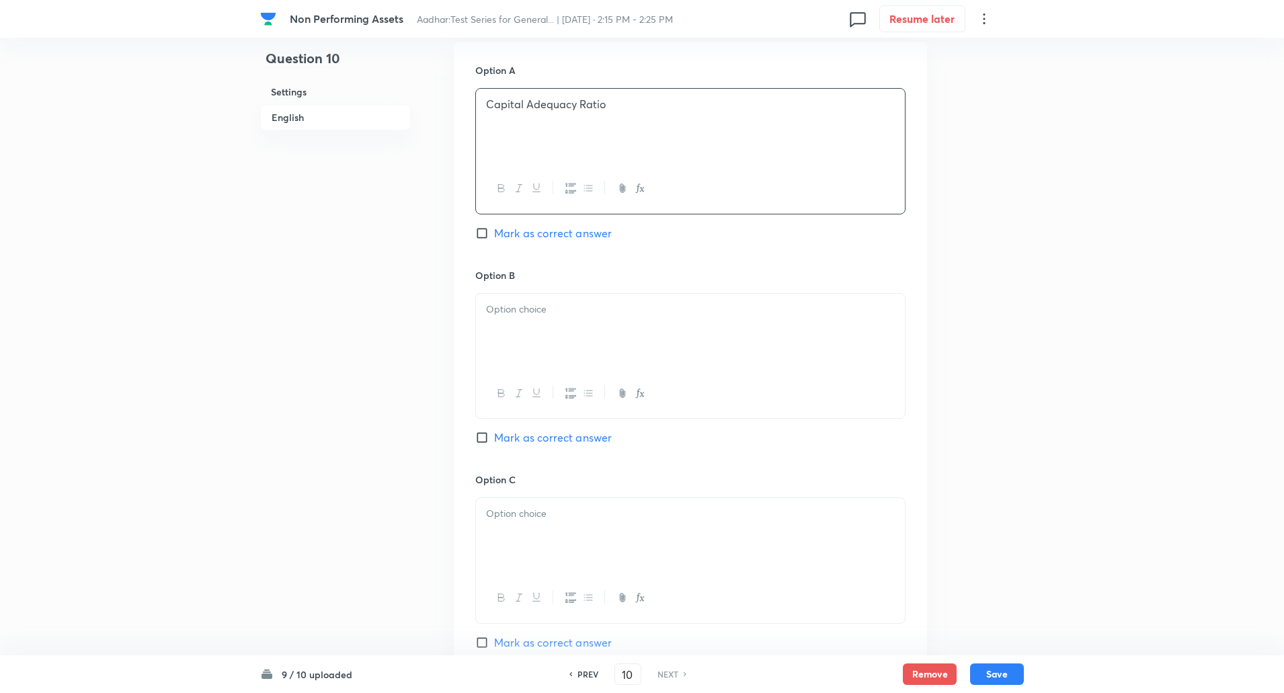
click at [518, 306] on p at bounding box center [690, 309] width 409 height 15
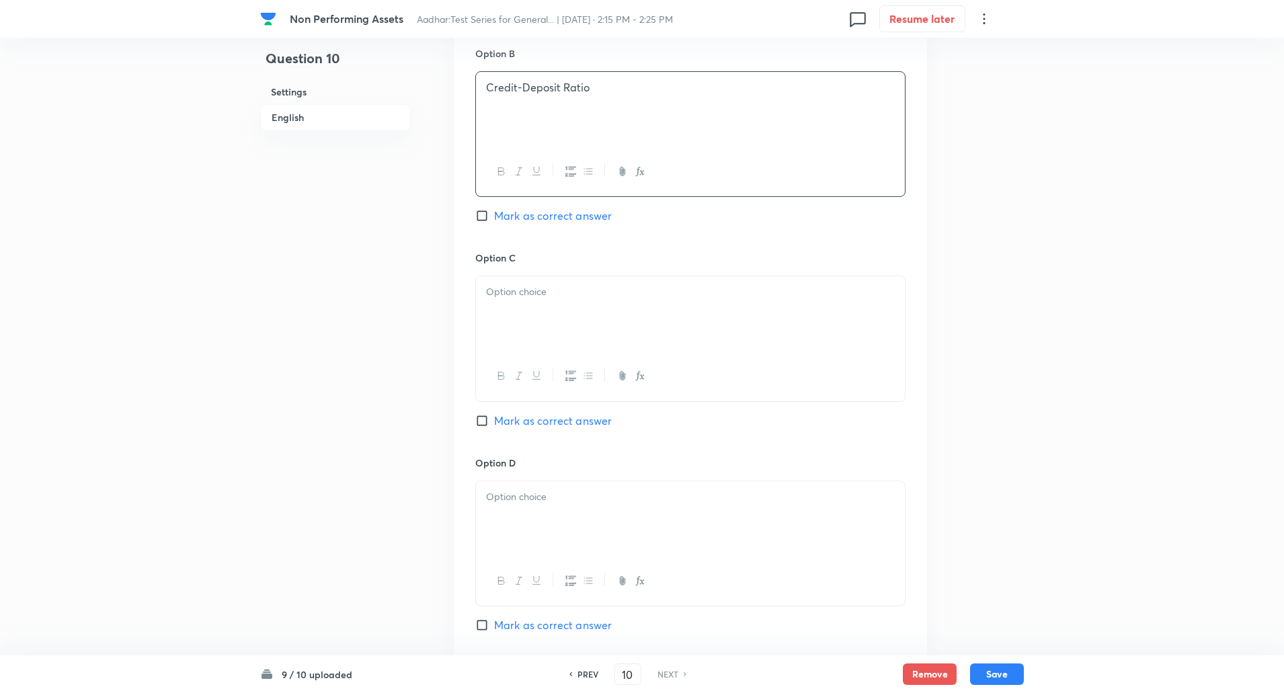
click at [519, 337] on div at bounding box center [690, 313] width 429 height 75
click at [519, 337] on div at bounding box center [690, 315] width 429 height 75
click at [483, 424] on input "Mark as correct answer" at bounding box center [484, 421] width 19 height 13
checkbox input "true"
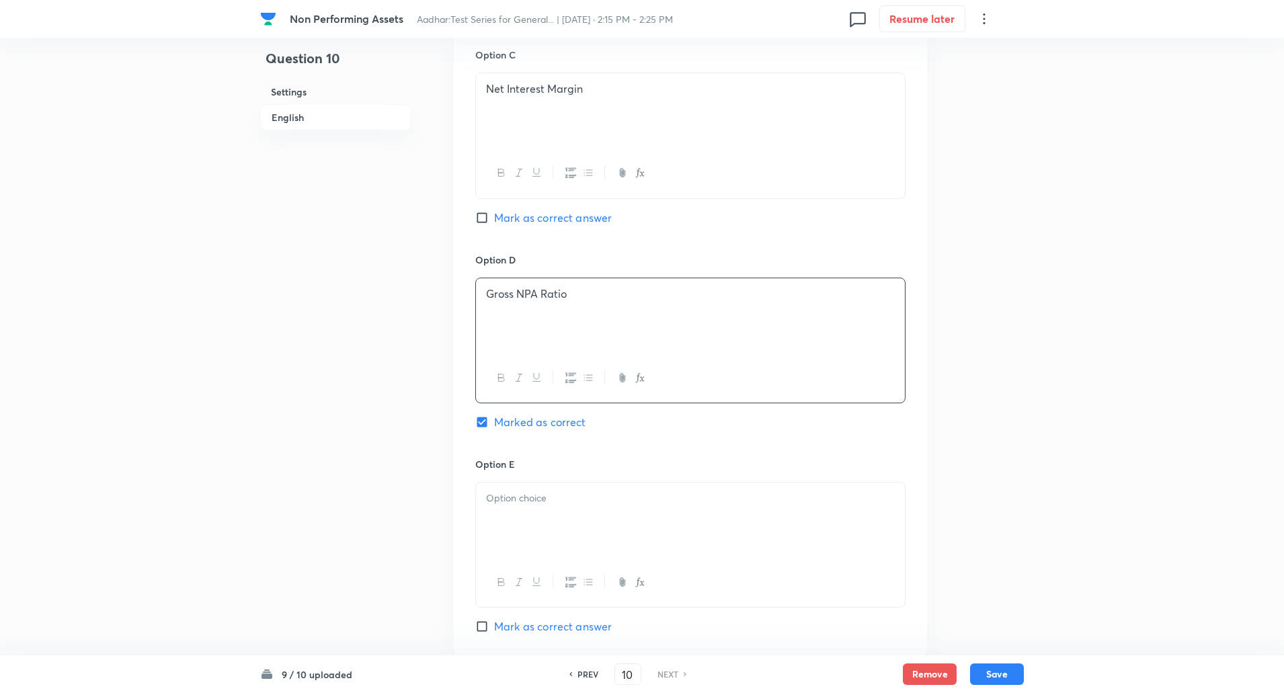
click at [544, 532] on div at bounding box center [690, 520] width 429 height 75
paste div
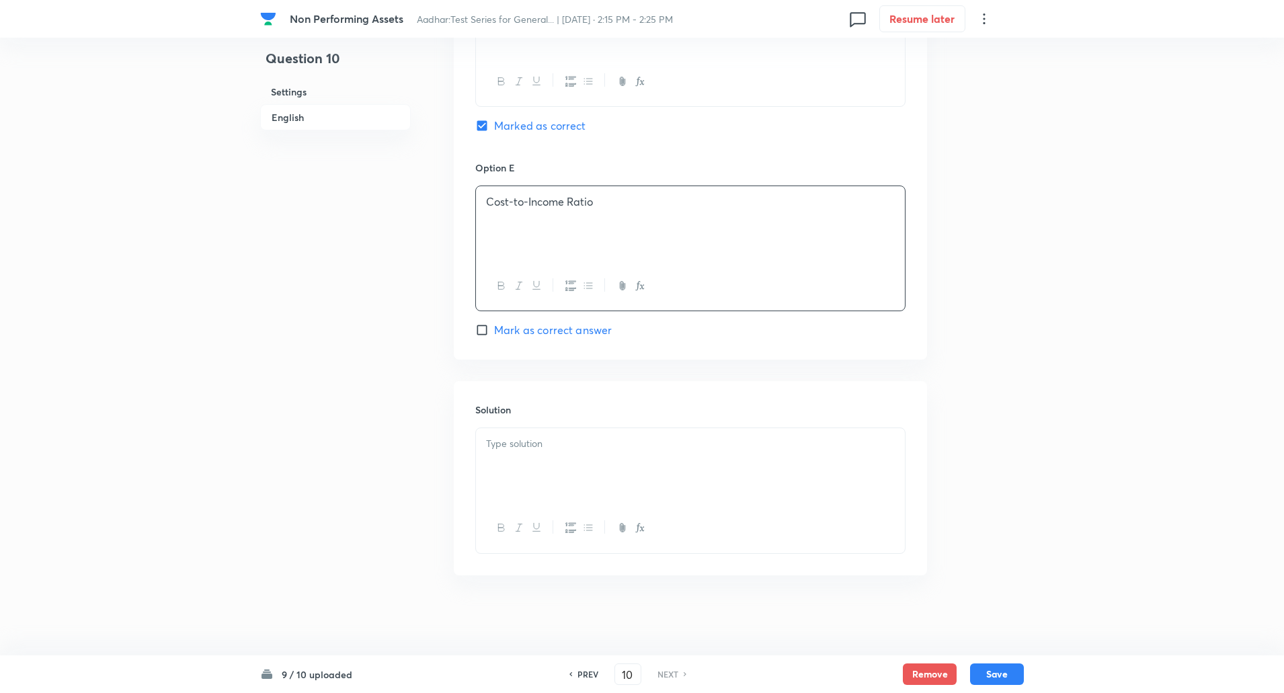
scroll to position [1332, 0]
click at [553, 444] on p at bounding box center [690, 442] width 409 height 15
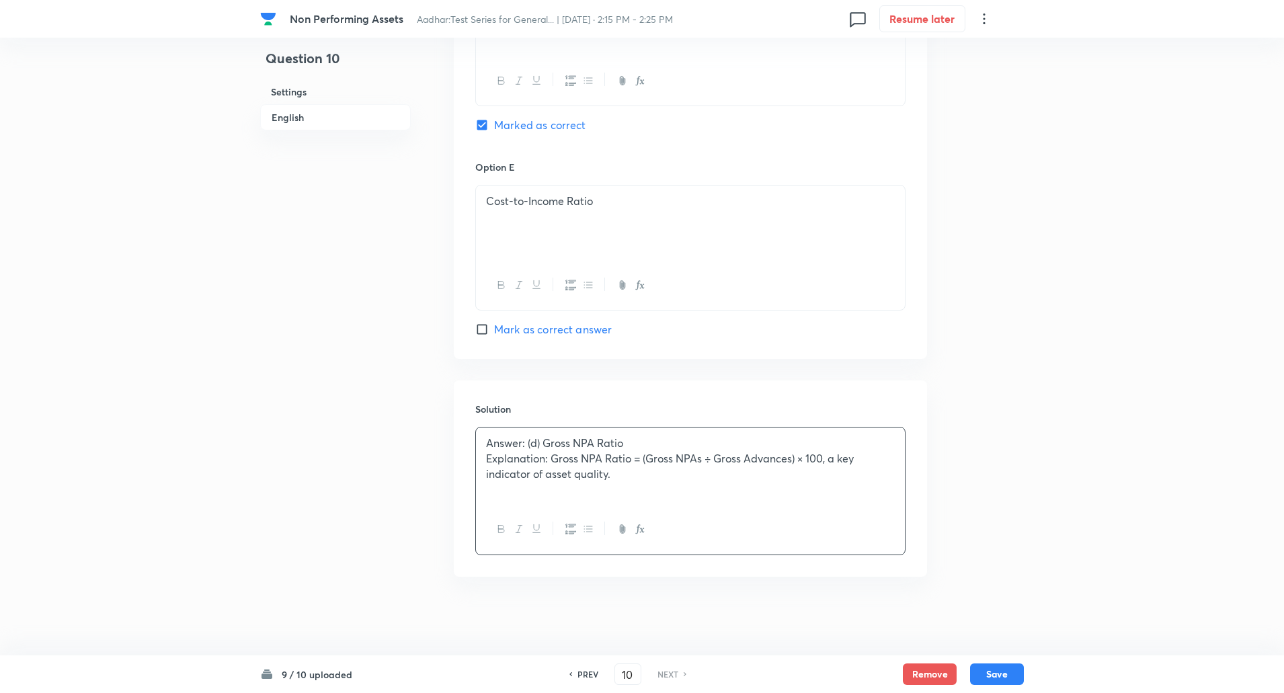
click at [554, 459] on p "Explanation: Gross NPA Ratio = (Gross NPAs ÷ Gross Advances) × 100, a key indic…" at bounding box center [690, 466] width 409 height 30
click at [1004, 669] on button "Save" at bounding box center [997, 673] width 54 height 22
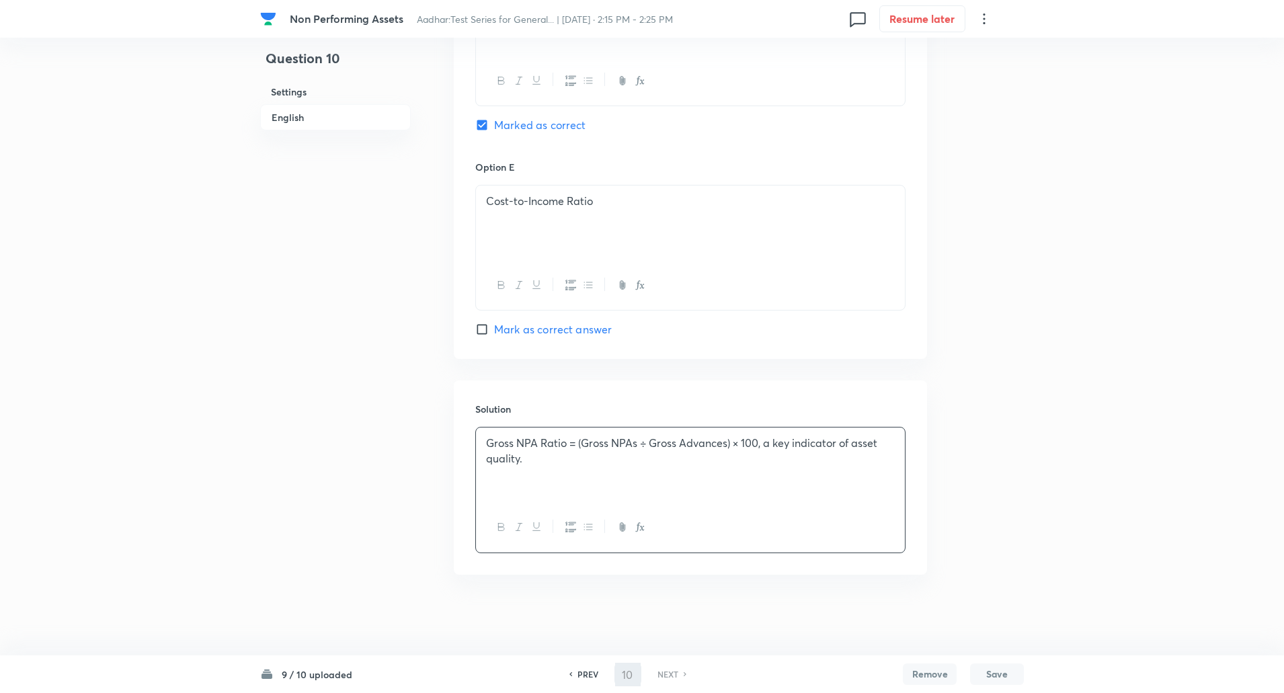
checkbox input "true"
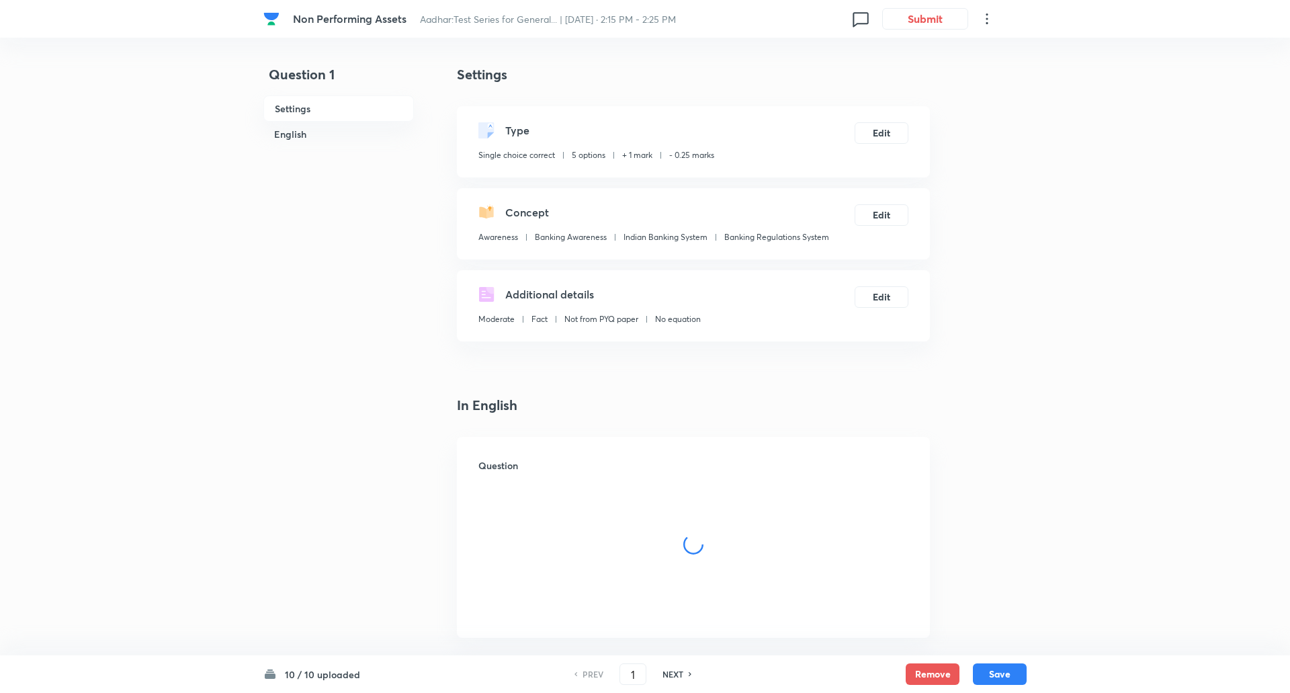
checkbox input "true"
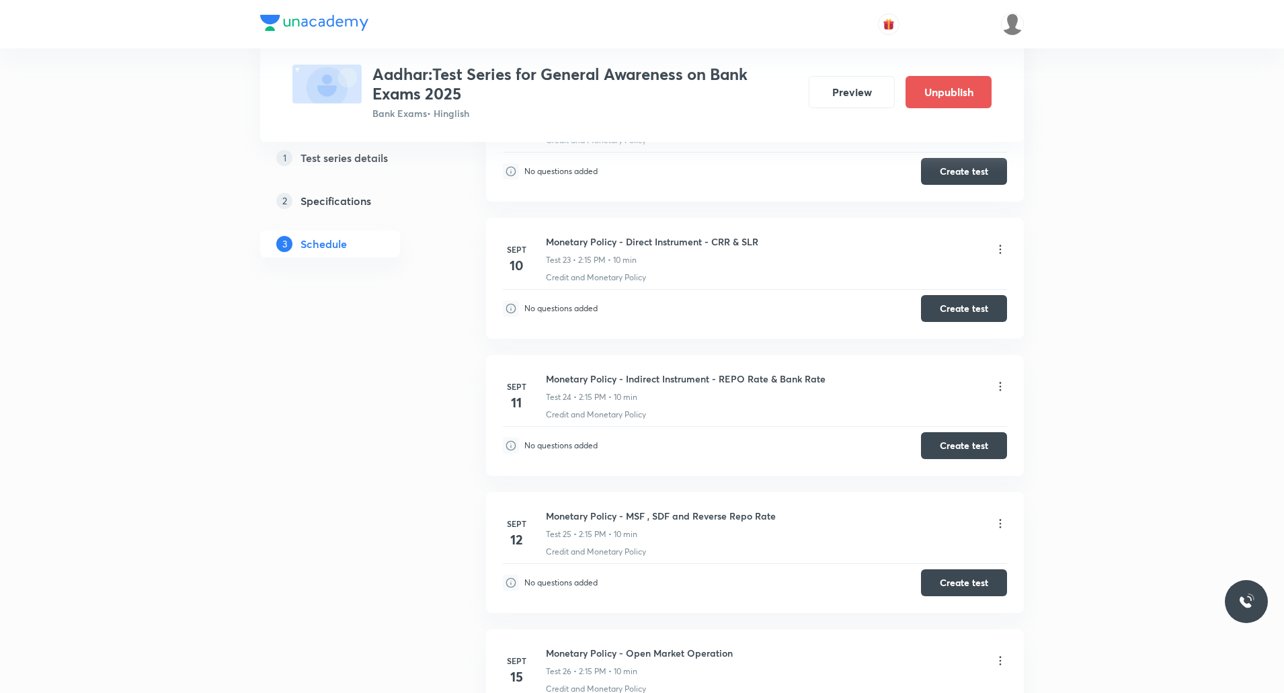
scroll to position [3275, 0]
